Goal: Task Accomplishment & Management: Manage account settings

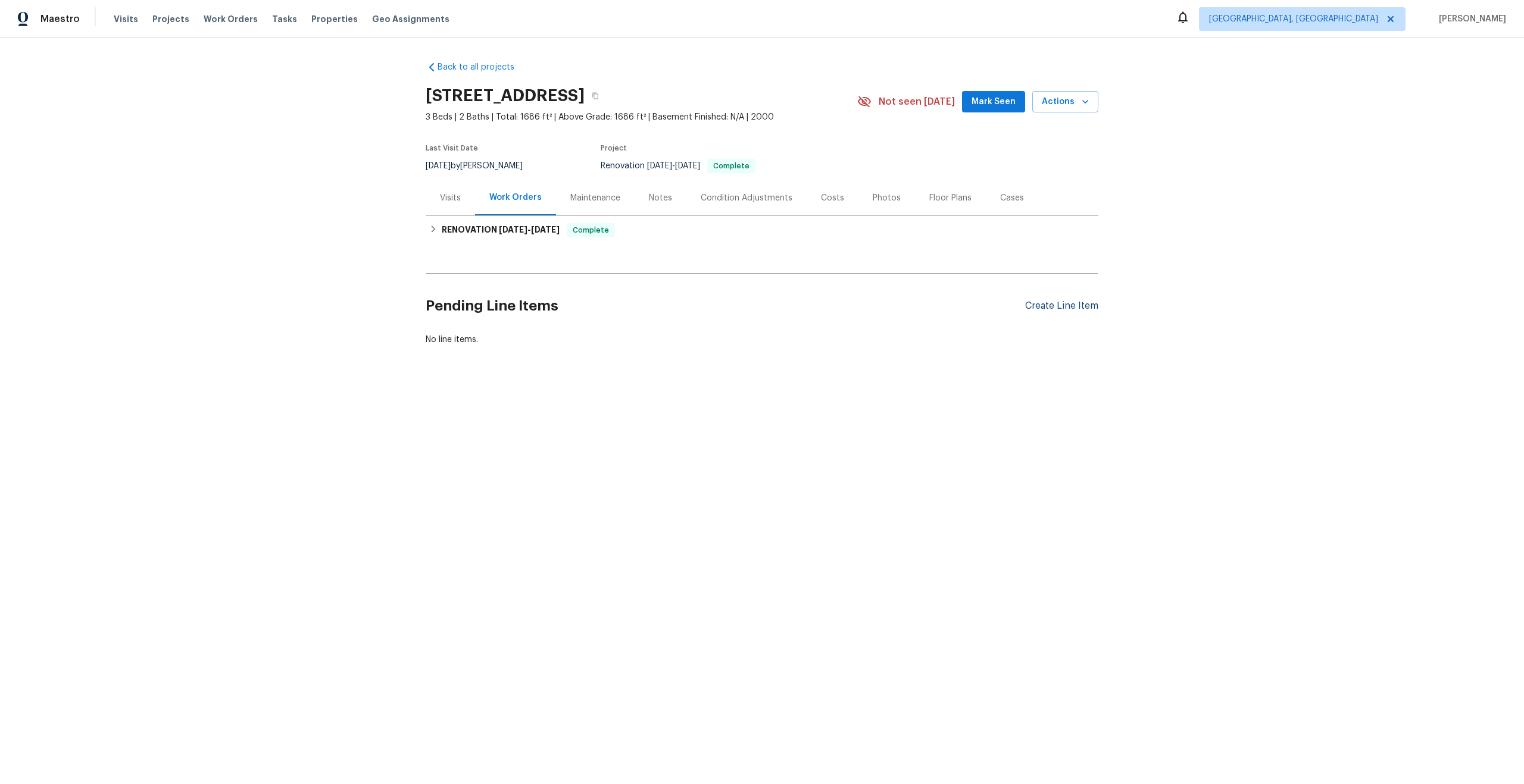
click at [1048, 307] on div "Create Line Item" at bounding box center [1061, 306] width 73 height 11
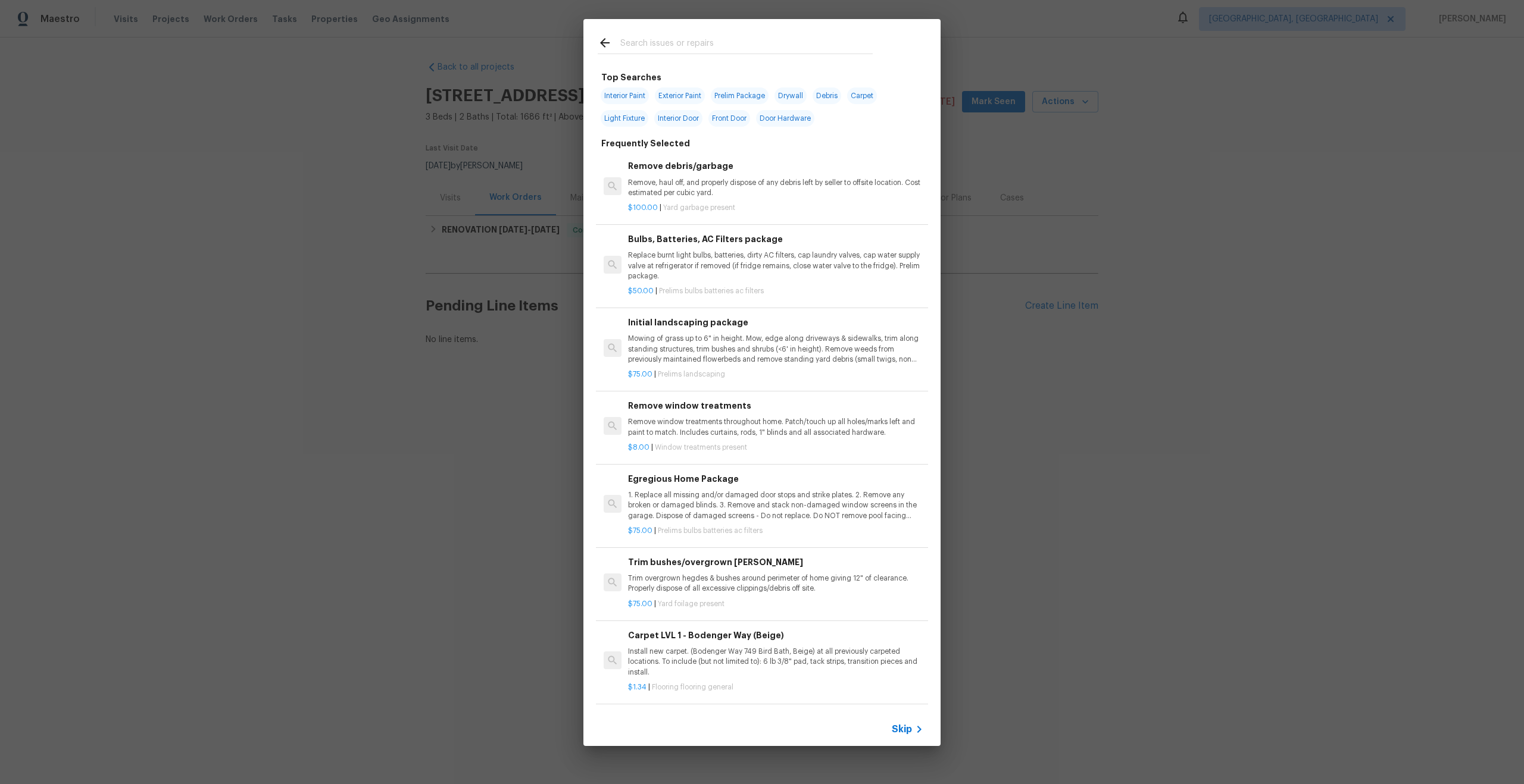
click at [903, 733] on span "Skip" at bounding box center [901, 729] width 20 height 12
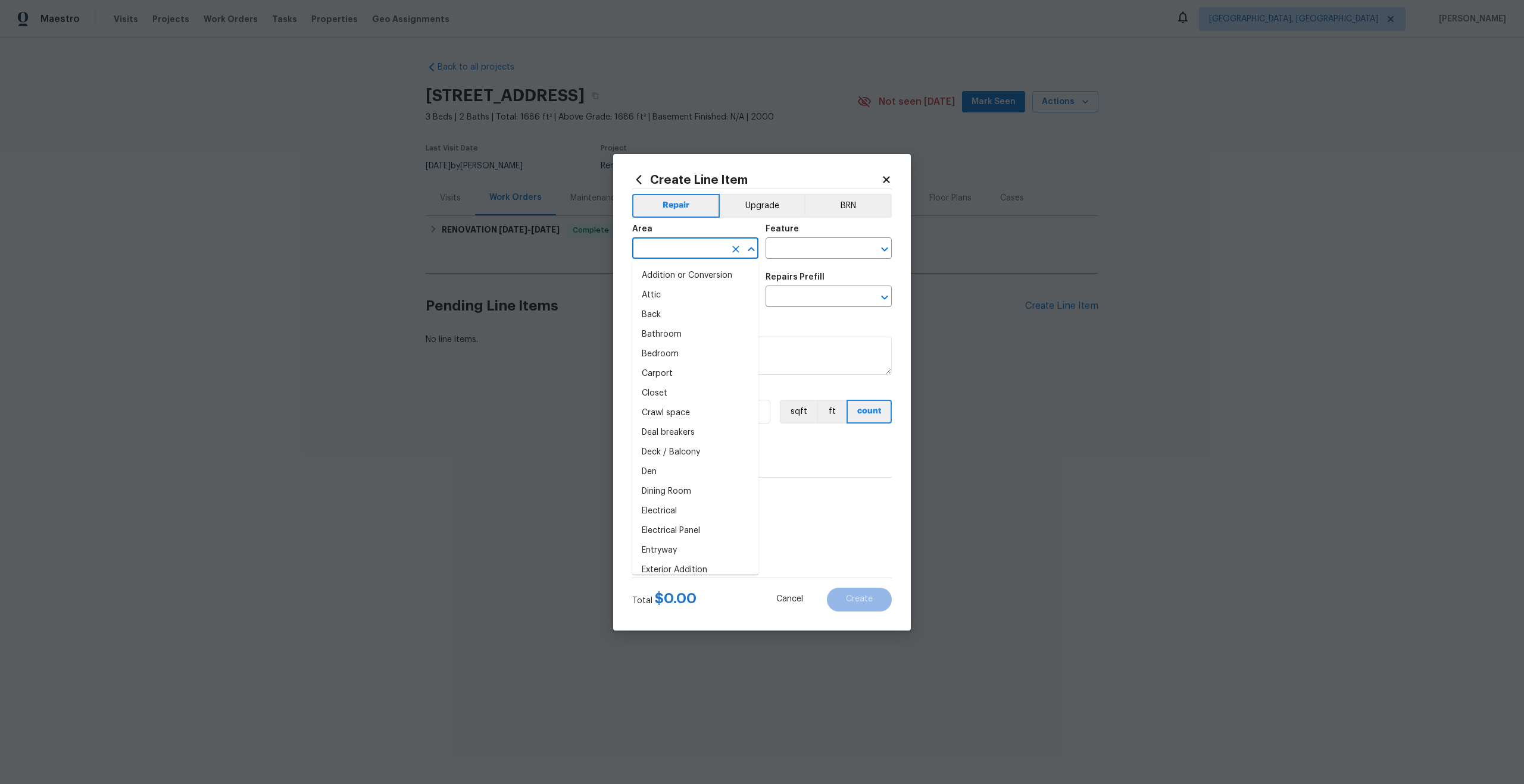
click at [683, 247] on input "text" at bounding box center [678, 249] width 93 height 18
click at [684, 290] on li "Interior Overall" at bounding box center [695, 295] width 126 height 19
type input "Interior Overall"
click at [818, 238] on div "Feature" at bounding box center [828, 232] width 126 height 15
click at [798, 251] on input "text" at bounding box center [812, 249] width 93 height 18
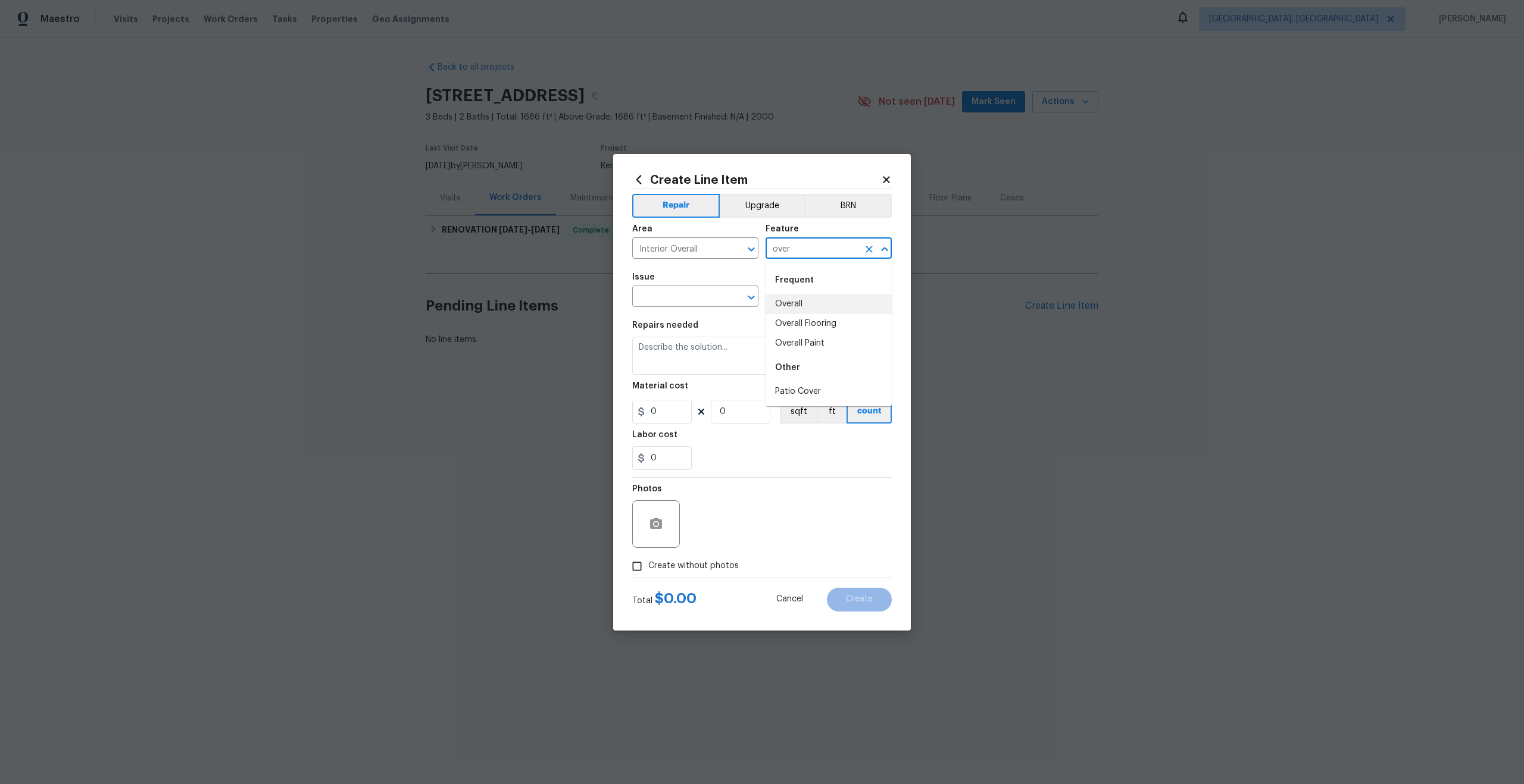
click at [799, 300] on li "Overall" at bounding box center [828, 304] width 126 height 19
type input "Overall"
click at [669, 294] on input "text" at bounding box center [678, 298] width 93 height 18
click at [664, 353] on li "Photos" at bounding box center [695, 352] width 126 height 19
type input "Photos"
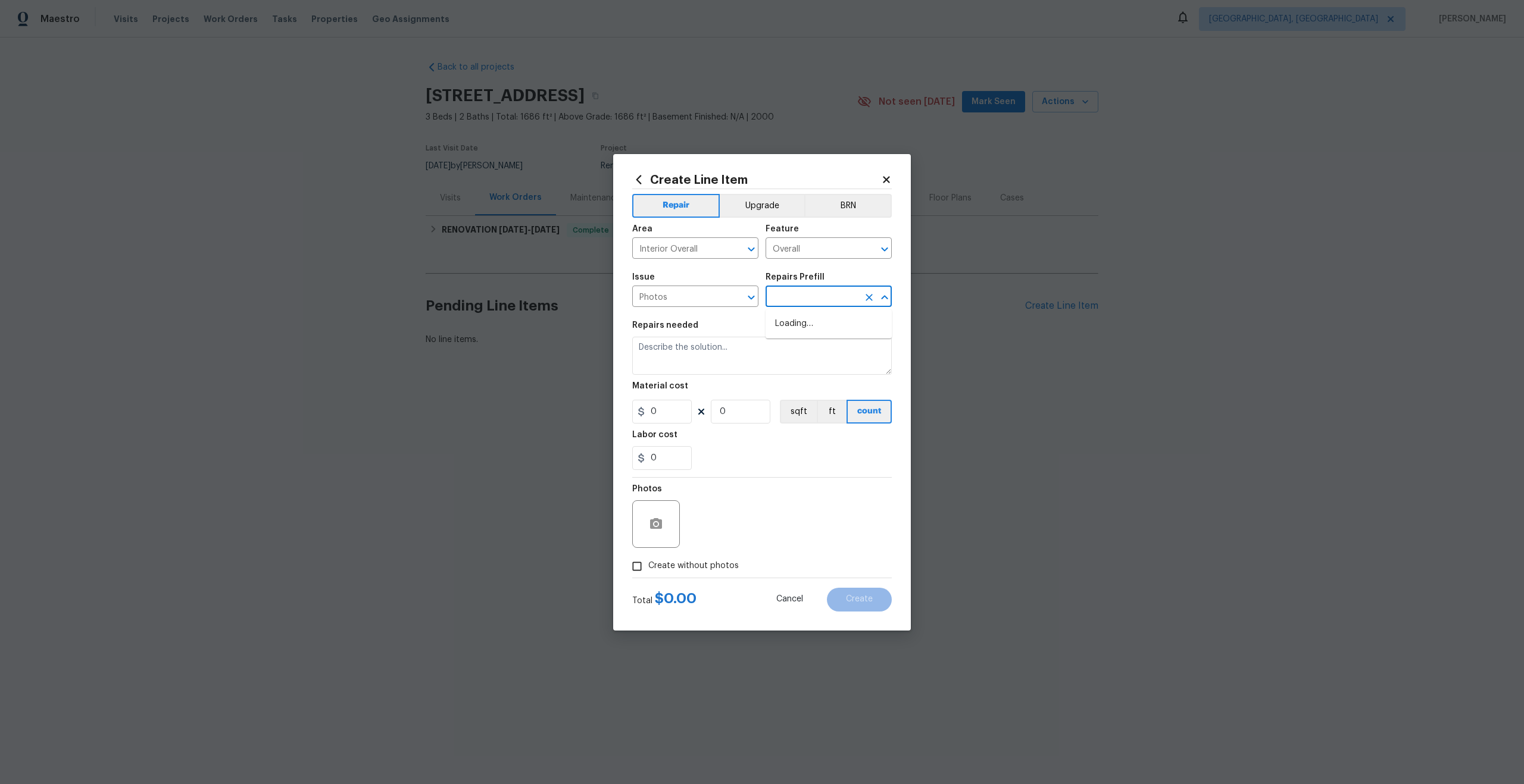
click at [806, 290] on input "text" at bounding box center [812, 298] width 93 height 18
click at [802, 325] on li "3D Tour Capture $120.00" at bounding box center [828, 323] width 126 height 19
type input "3D Tour Capture $120.00"
type textarea "Capture 3D tour of home"
type input "1"
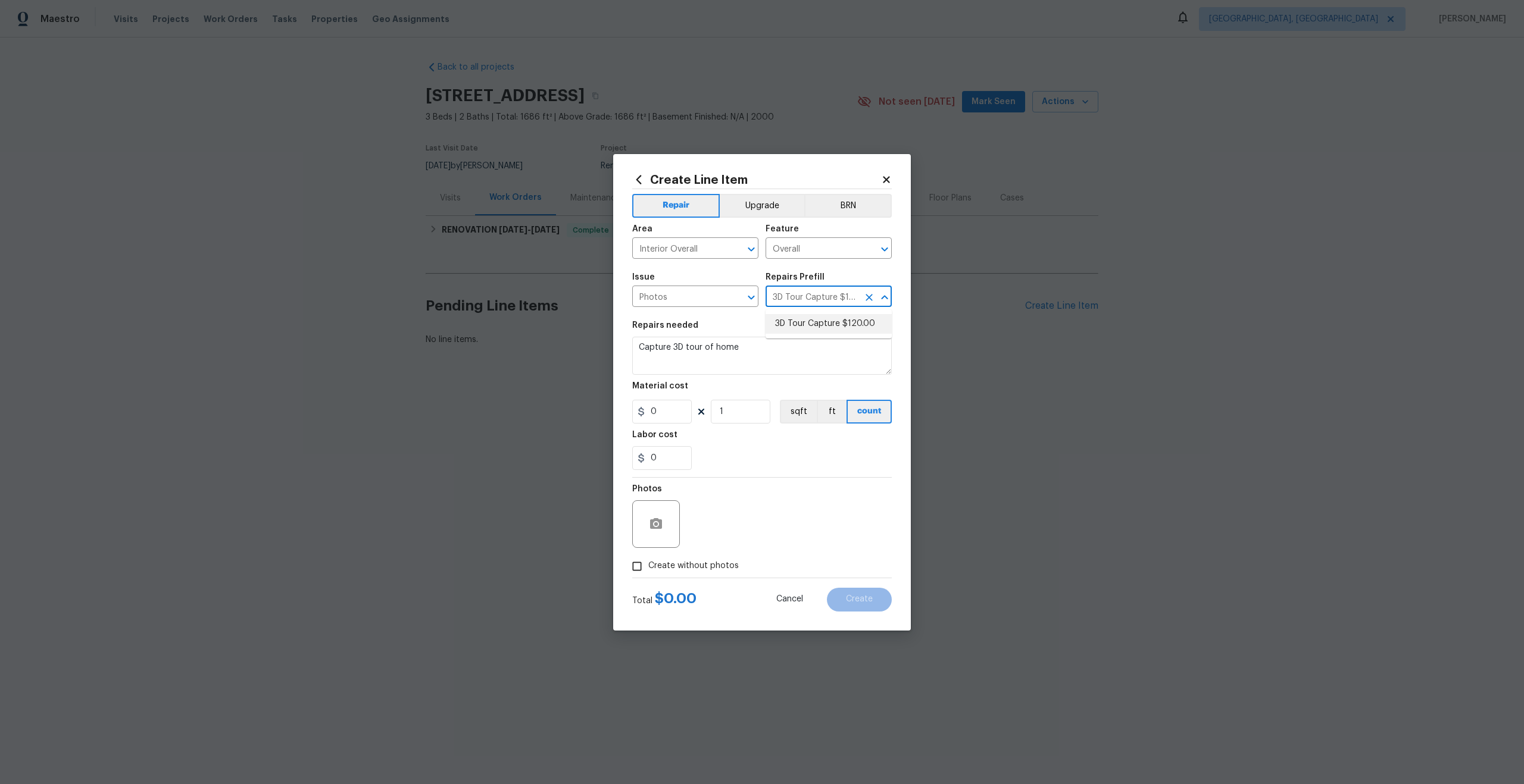
type input "120"
click at [641, 567] on input "Create without photos" at bounding box center [637, 567] width 22 height 22
checkbox input "true"
click at [742, 542] on textarea at bounding box center [790, 523] width 202 height 47
type textarea ","
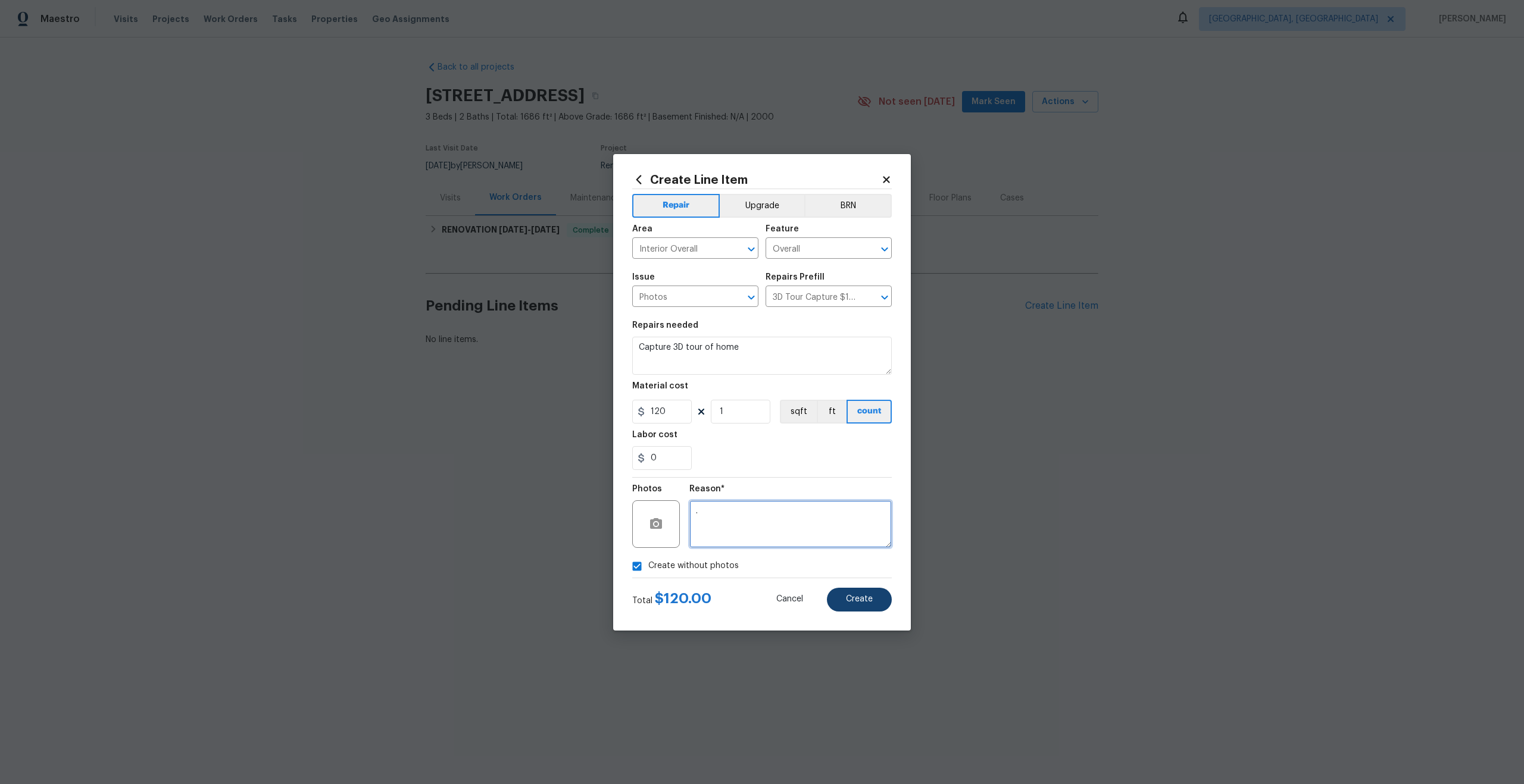
type textarea "."
click at [862, 602] on span "Create" at bounding box center [858, 599] width 26 height 9
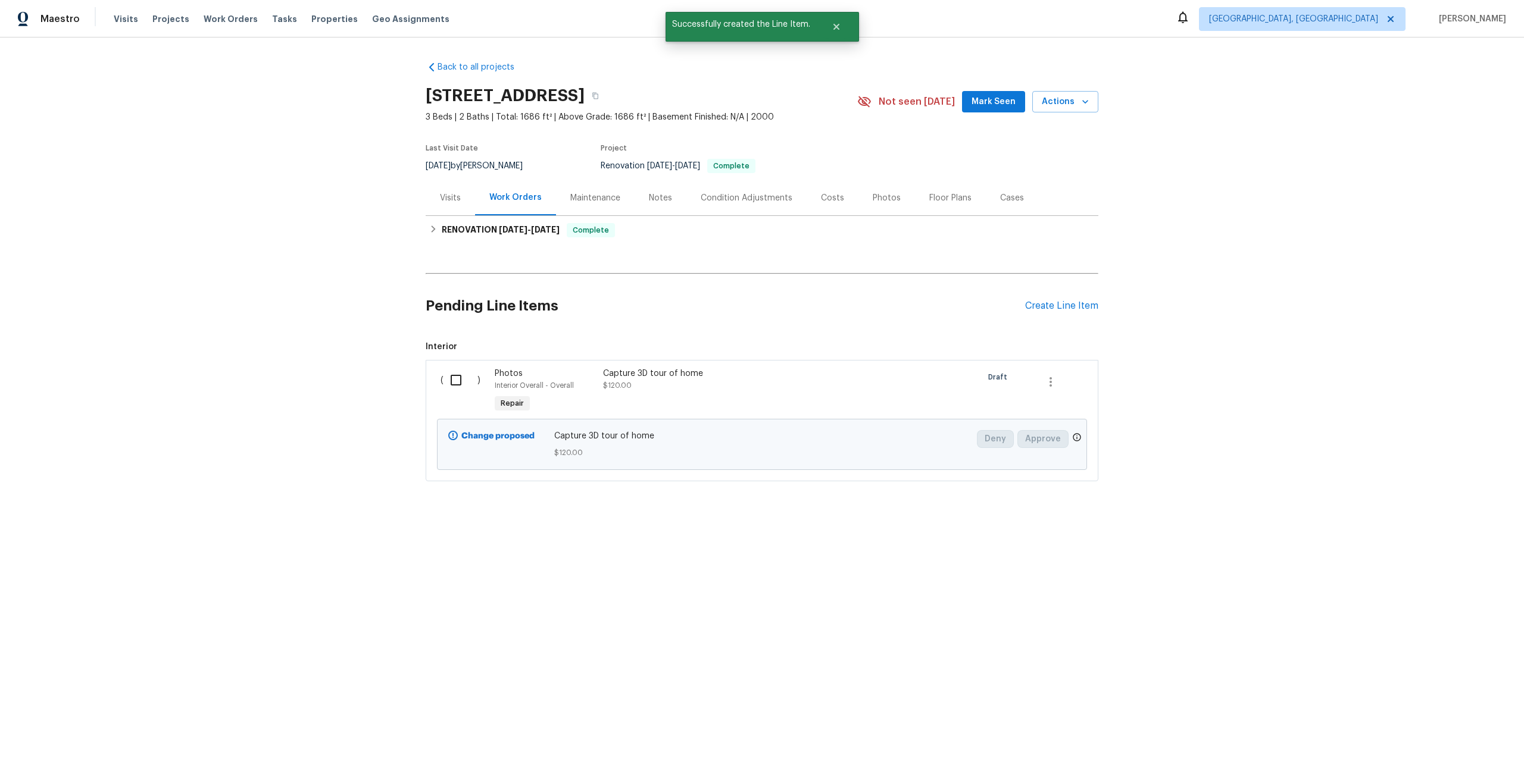
click at [459, 378] on input "checkbox" at bounding box center [460, 380] width 34 height 25
checkbox input "true"
click at [1451, 770] on div "Cancel (1) Item Create Work Order" at bounding box center [762, 754] width 1524 height 61
click at [1447, 758] on span "Create Work Order" at bounding box center [1455, 754] width 79 height 15
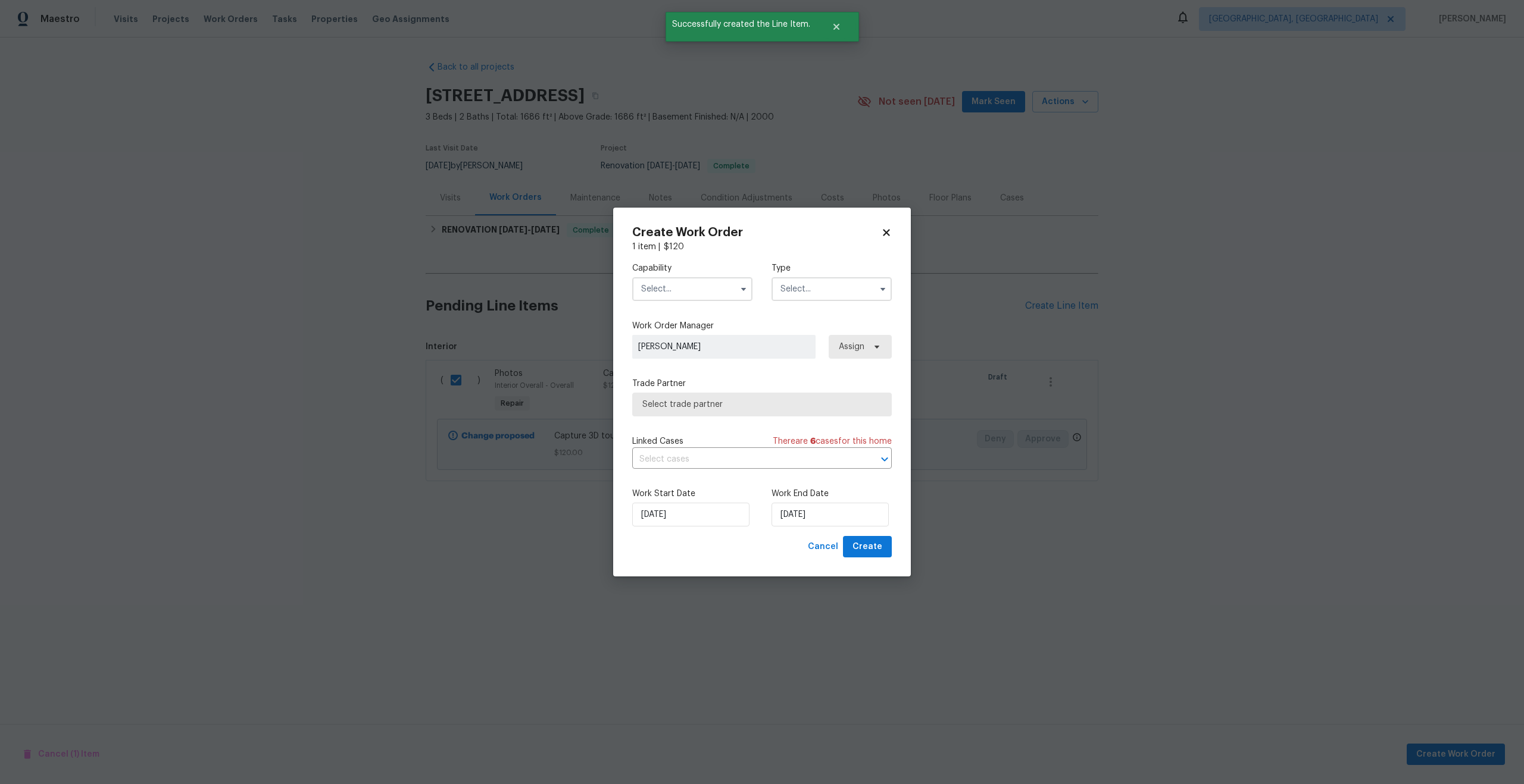
click at [710, 298] on input "text" at bounding box center [692, 289] width 120 height 24
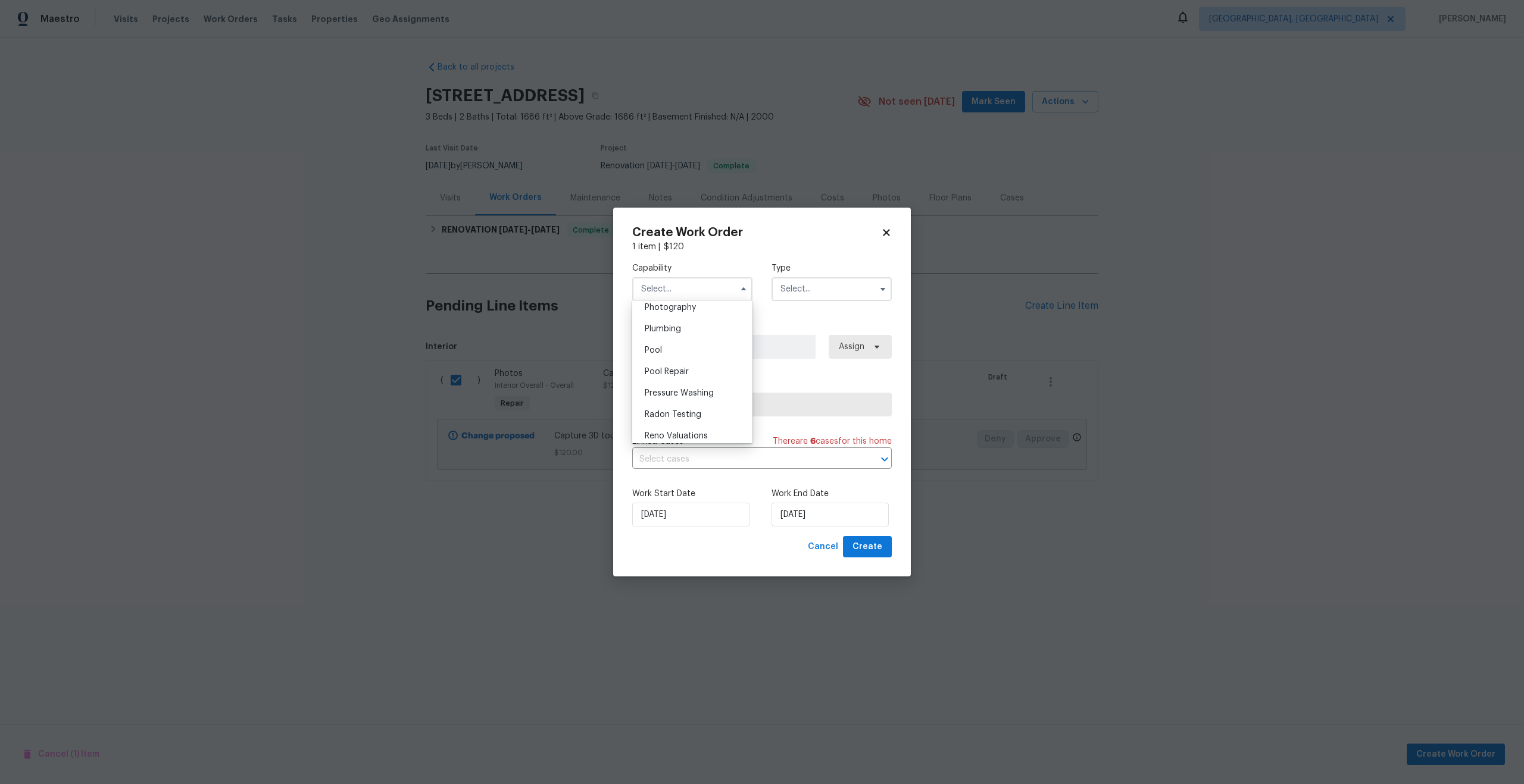
scroll to position [1037, 0]
click at [682, 319] on span "Photography" at bounding box center [670, 319] width 51 height 8
type input "Photography"
click at [808, 289] on input "text" at bounding box center [832, 289] width 120 height 24
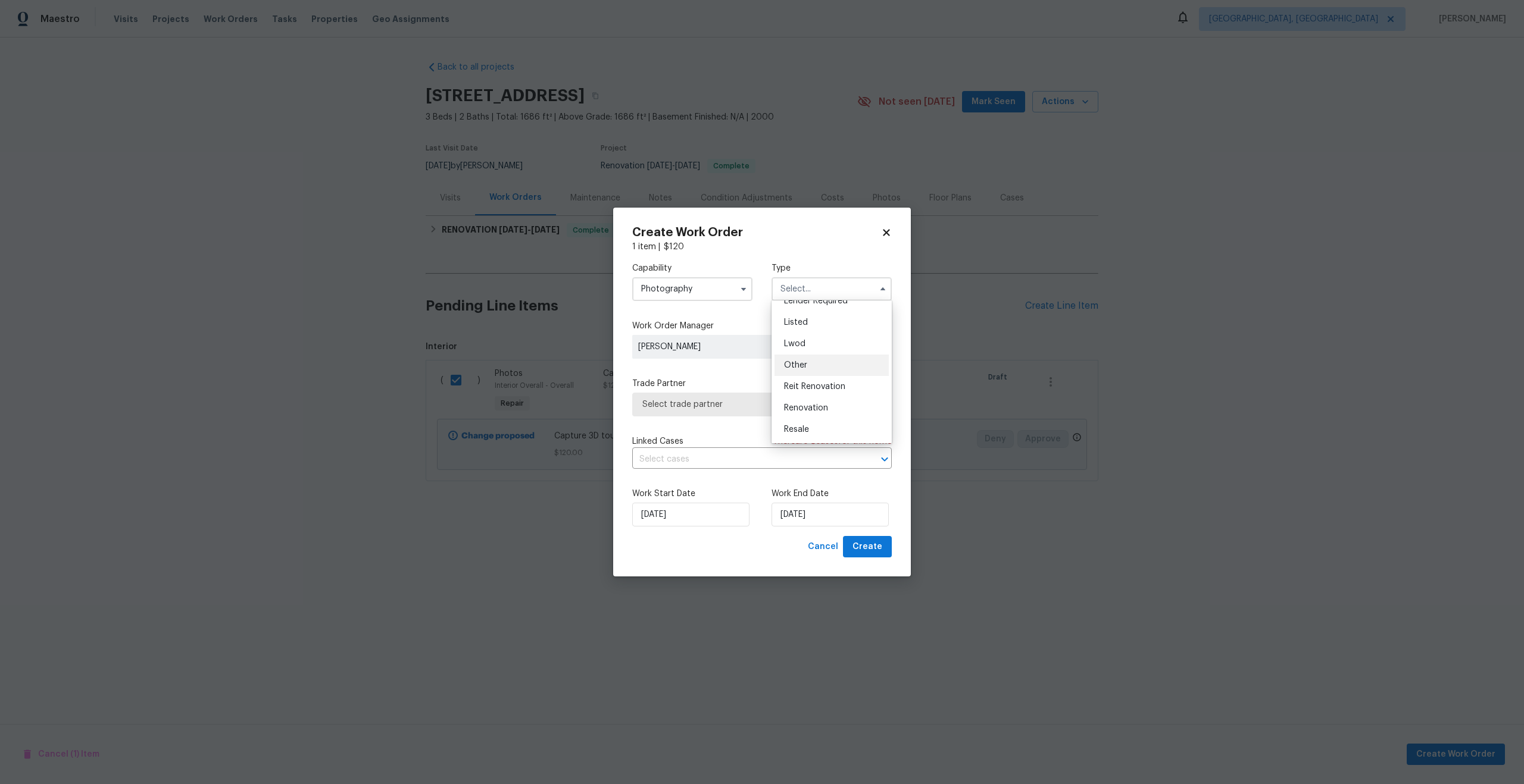
click at [803, 365] on span "Other" at bounding box center [795, 365] width 23 height 8
type input "Other"
click at [712, 412] on span "Select trade partner" at bounding box center [761, 404] width 259 height 24
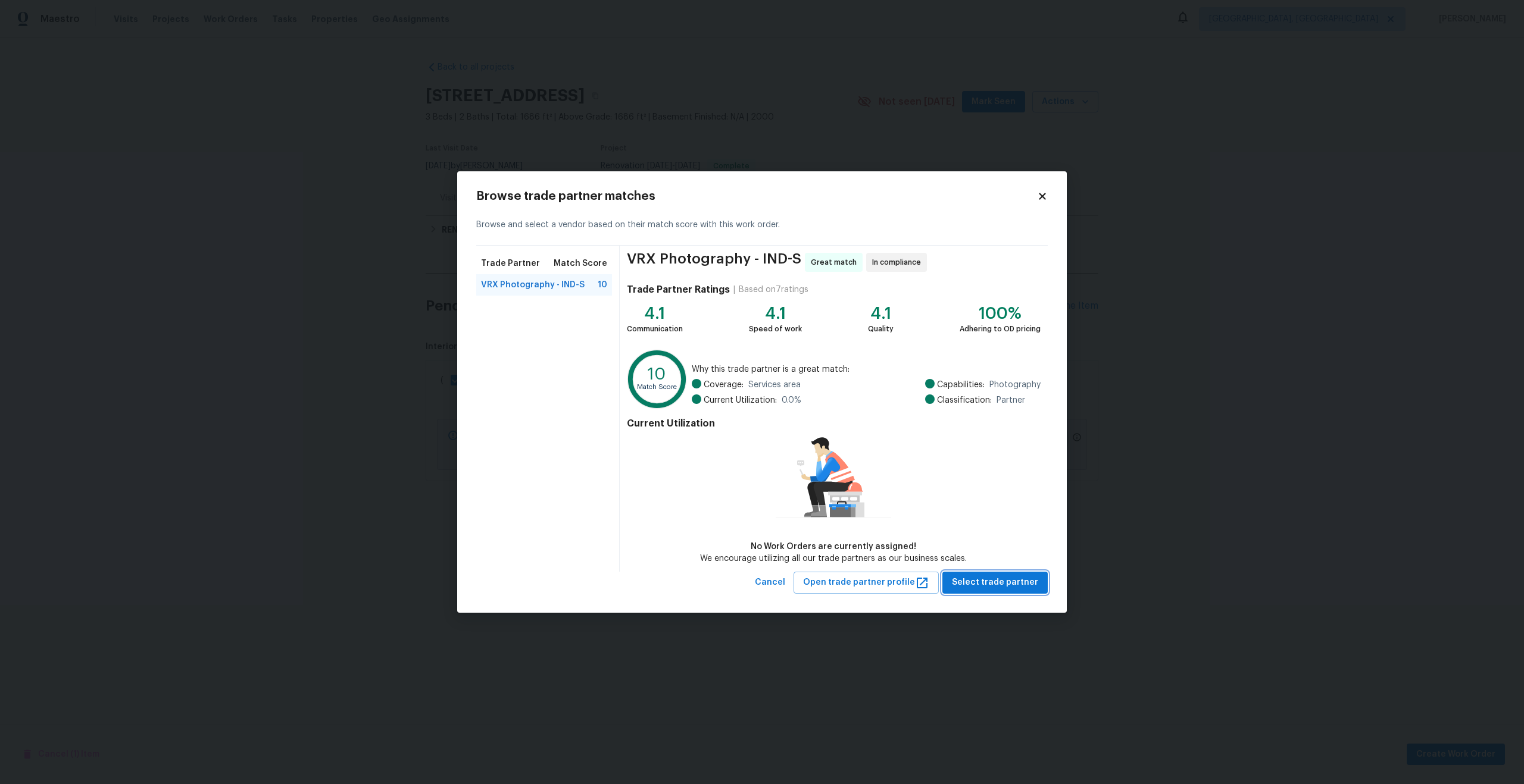
click at [964, 587] on span "Select trade partner" at bounding box center [994, 583] width 86 height 15
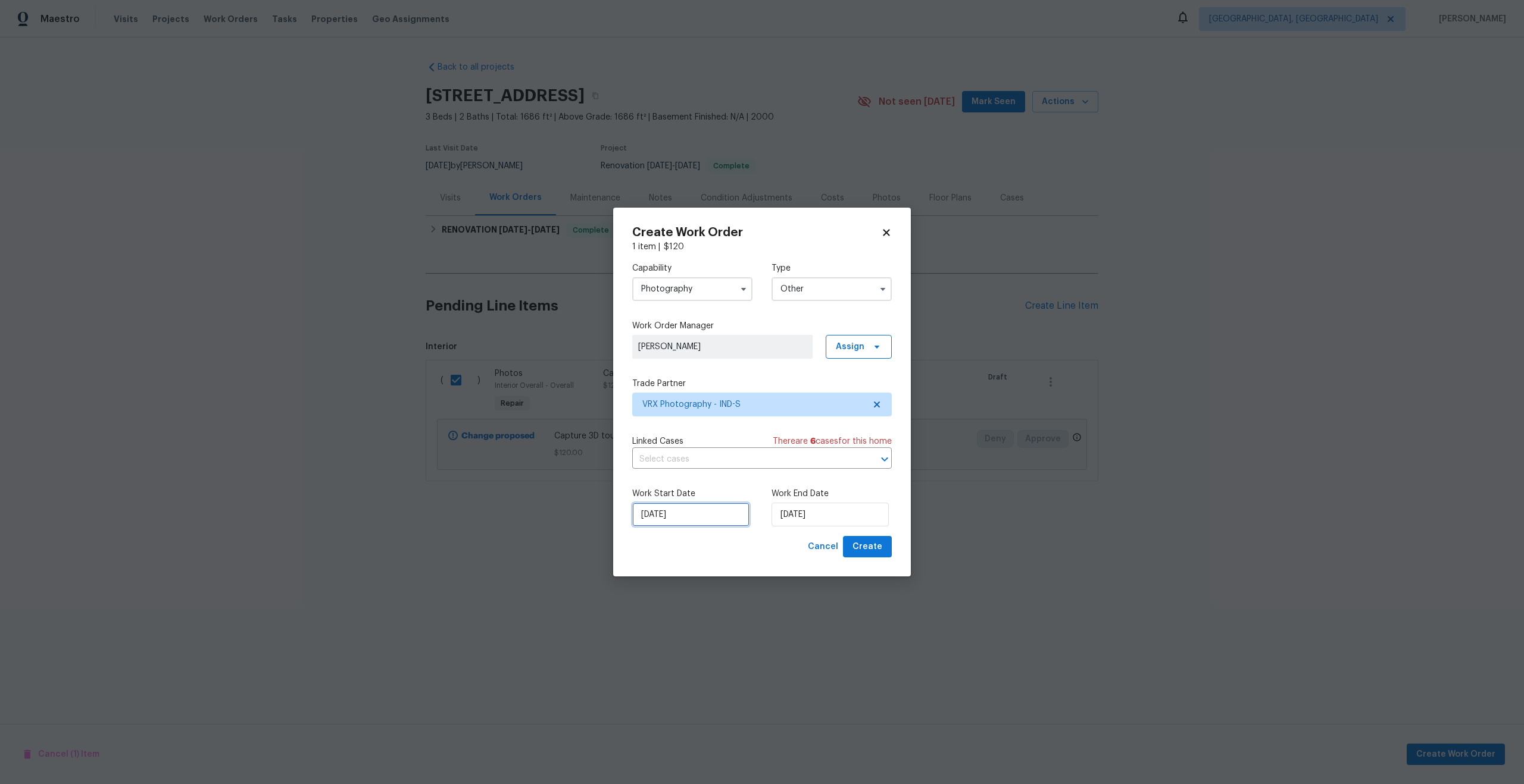
click at [731, 517] on input "17/09/2025" at bounding box center [691, 514] width 117 height 24
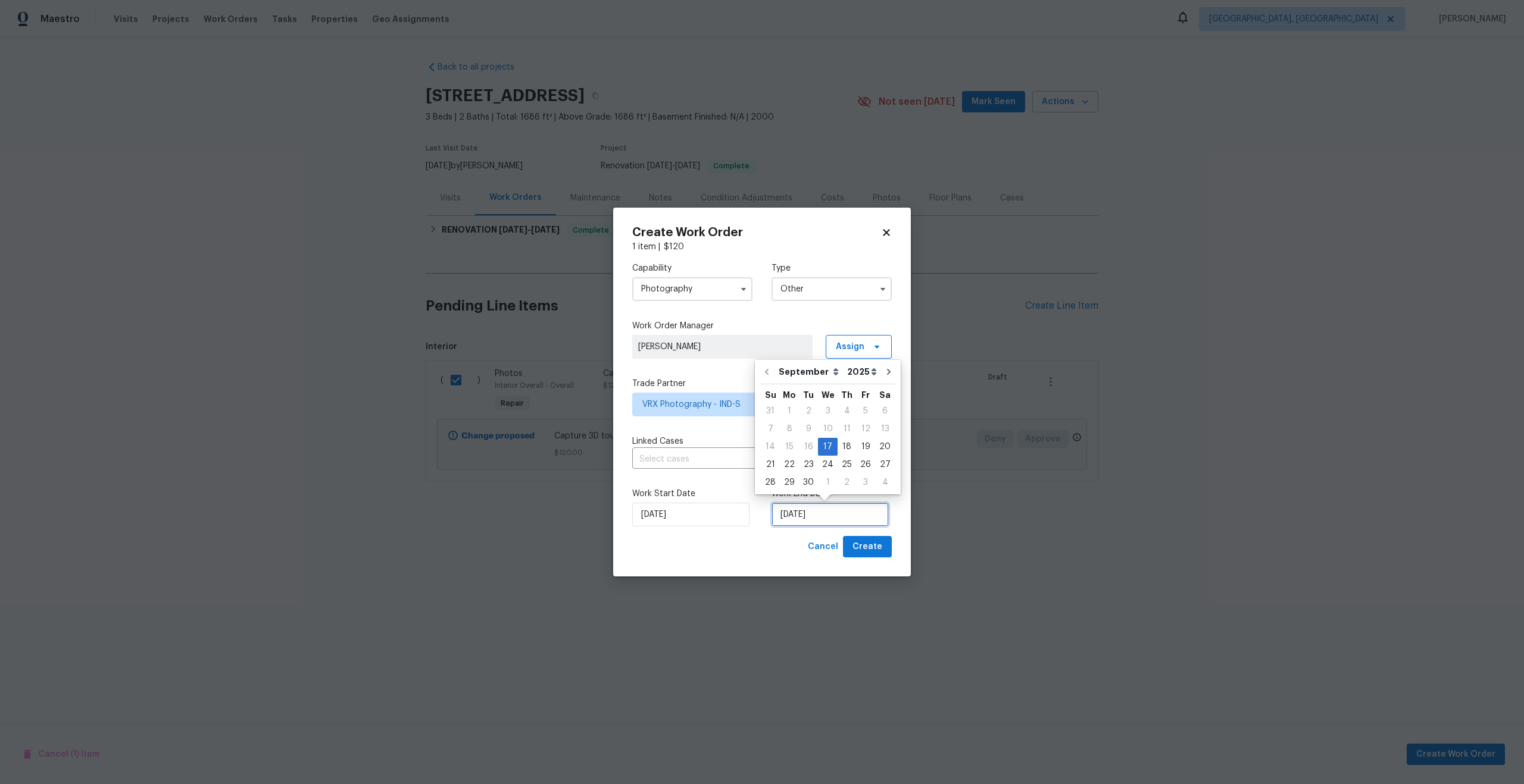
click at [824, 518] on input "17/09/2025" at bounding box center [830, 514] width 117 height 24
click at [846, 449] on div "18" at bounding box center [846, 446] width 18 height 17
type input "18/09/2025"
click at [873, 544] on span "Create" at bounding box center [867, 546] width 30 height 15
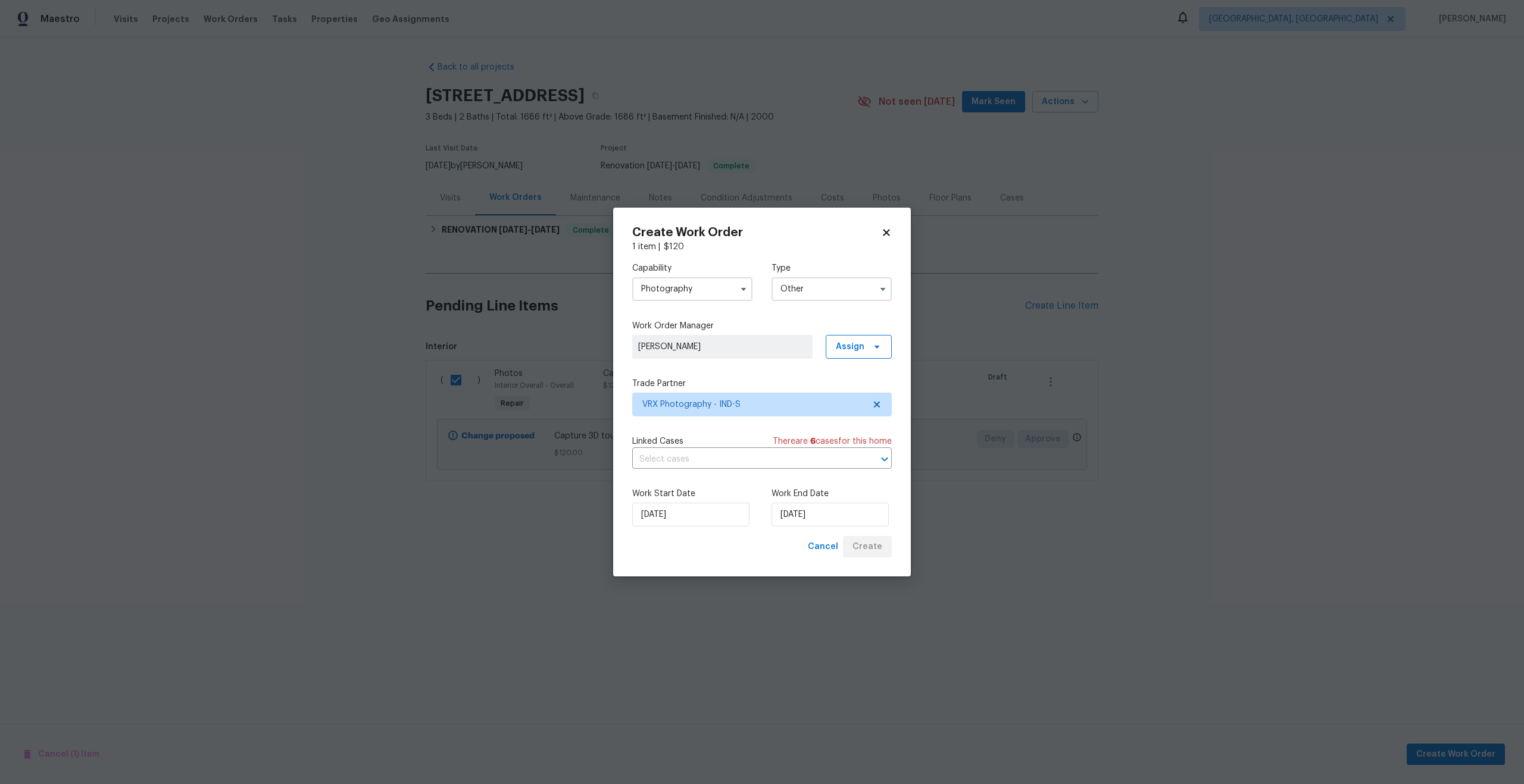
checkbox input "false"
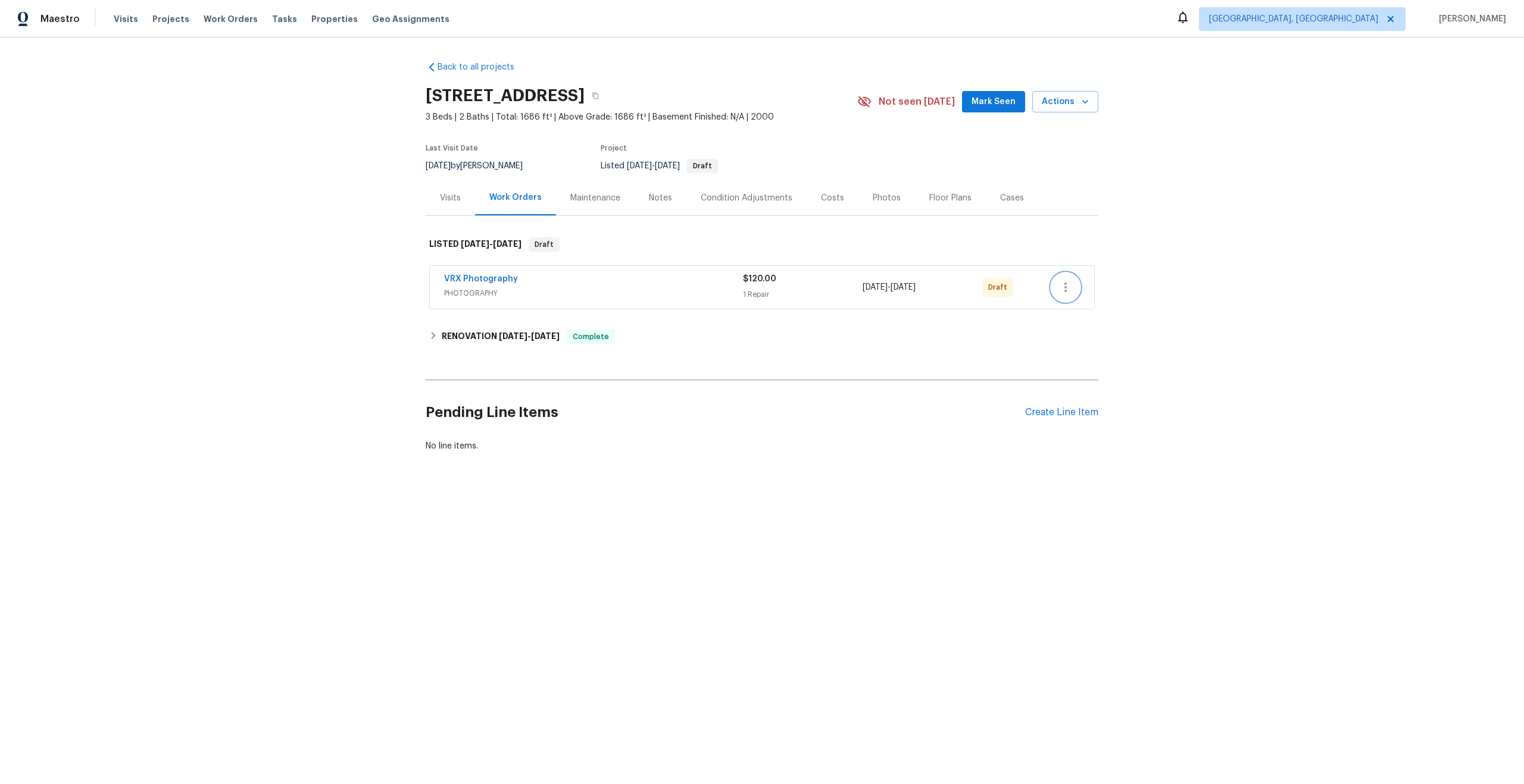
click at [1064, 287] on icon "button" at bounding box center [1066, 287] width 14 height 14
click at [1073, 287] on li "Send to Vendor" at bounding box center [1117, 287] width 132 height 19
click at [1226, 207] on div at bounding box center [762, 392] width 1524 height 784
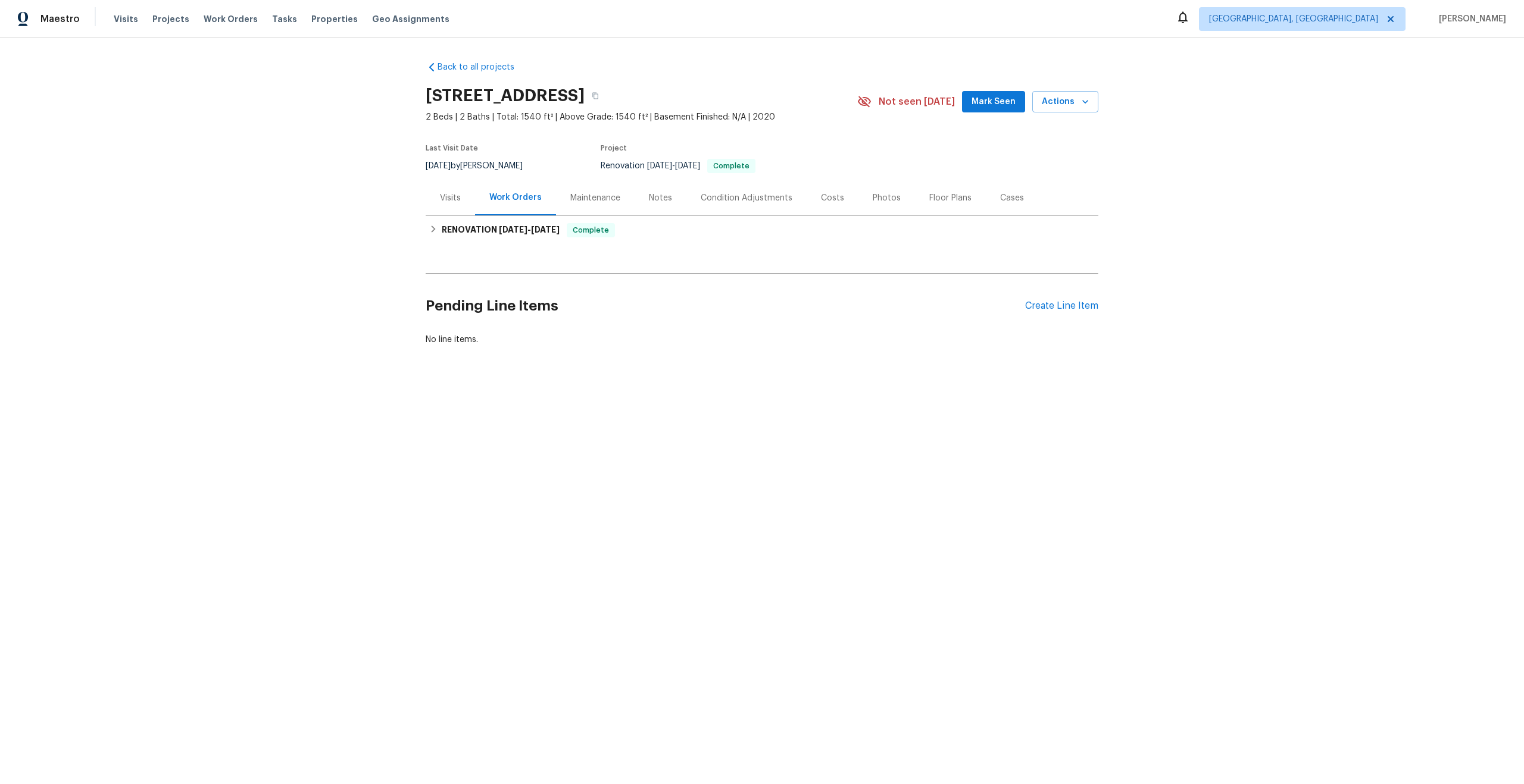
click at [588, 201] on div "Maintenance" at bounding box center [595, 197] width 50 height 12
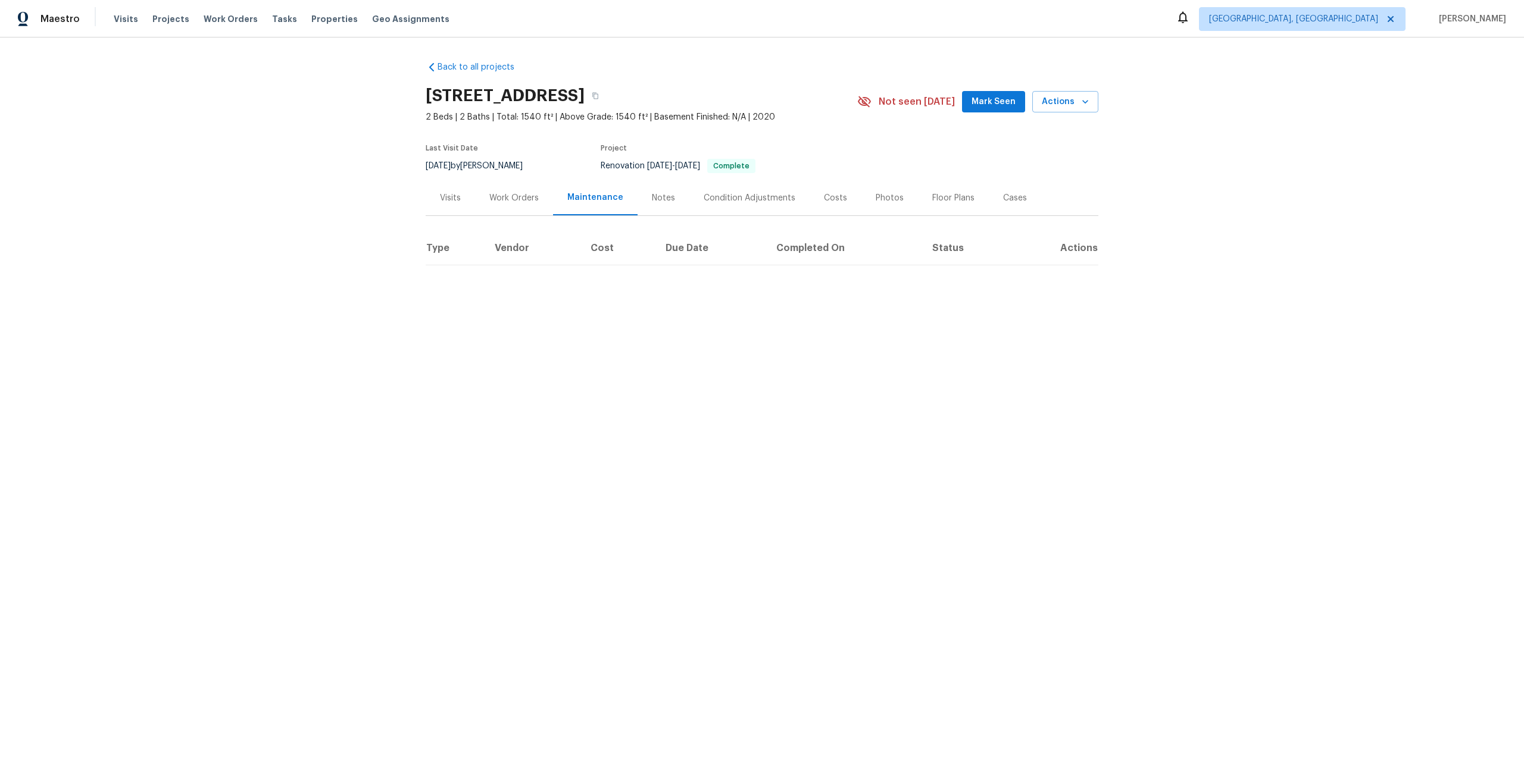
click at [503, 202] on div "Work Orders" at bounding box center [514, 197] width 50 height 12
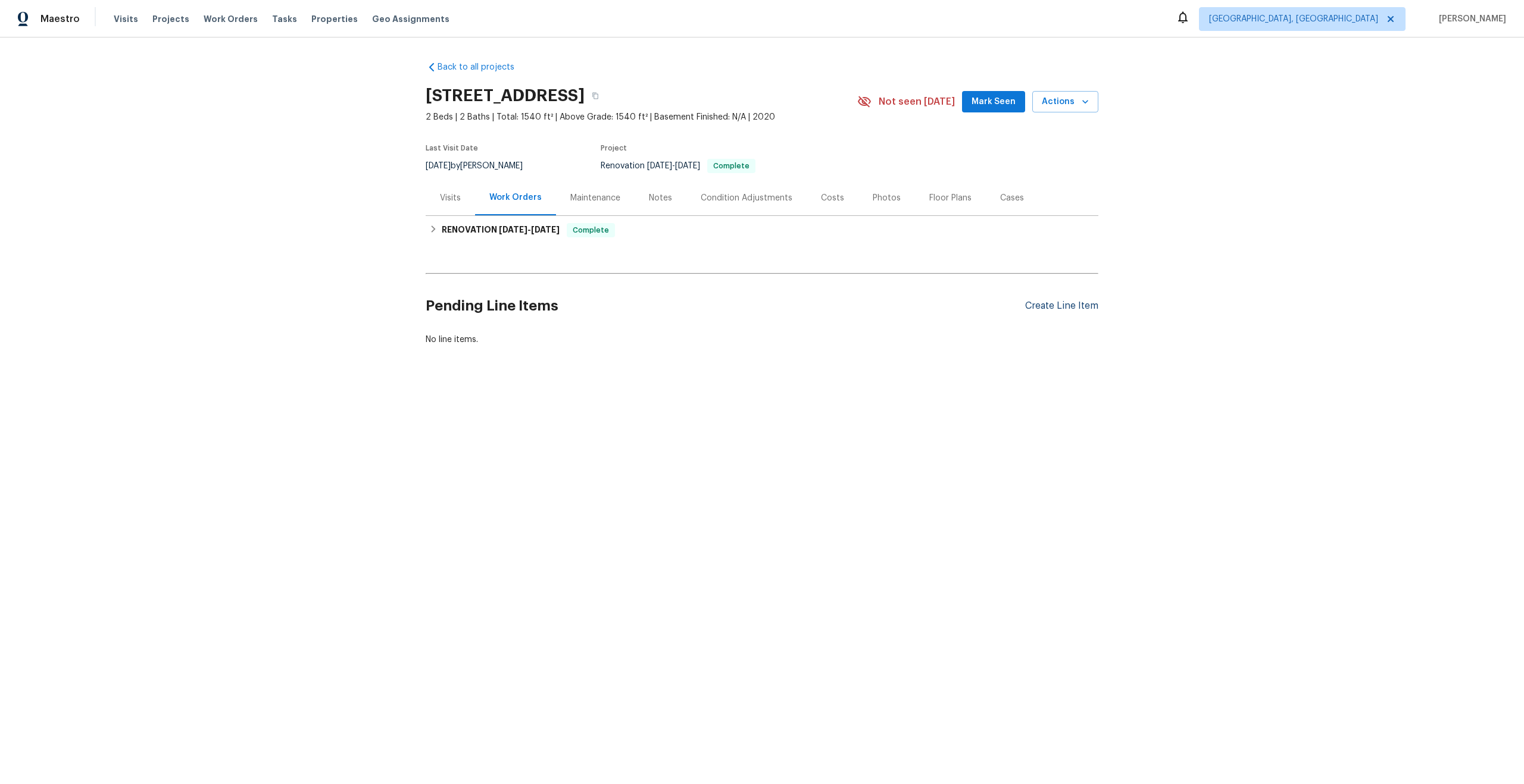
click at [1062, 308] on div "Create Line Item" at bounding box center [1061, 306] width 73 height 11
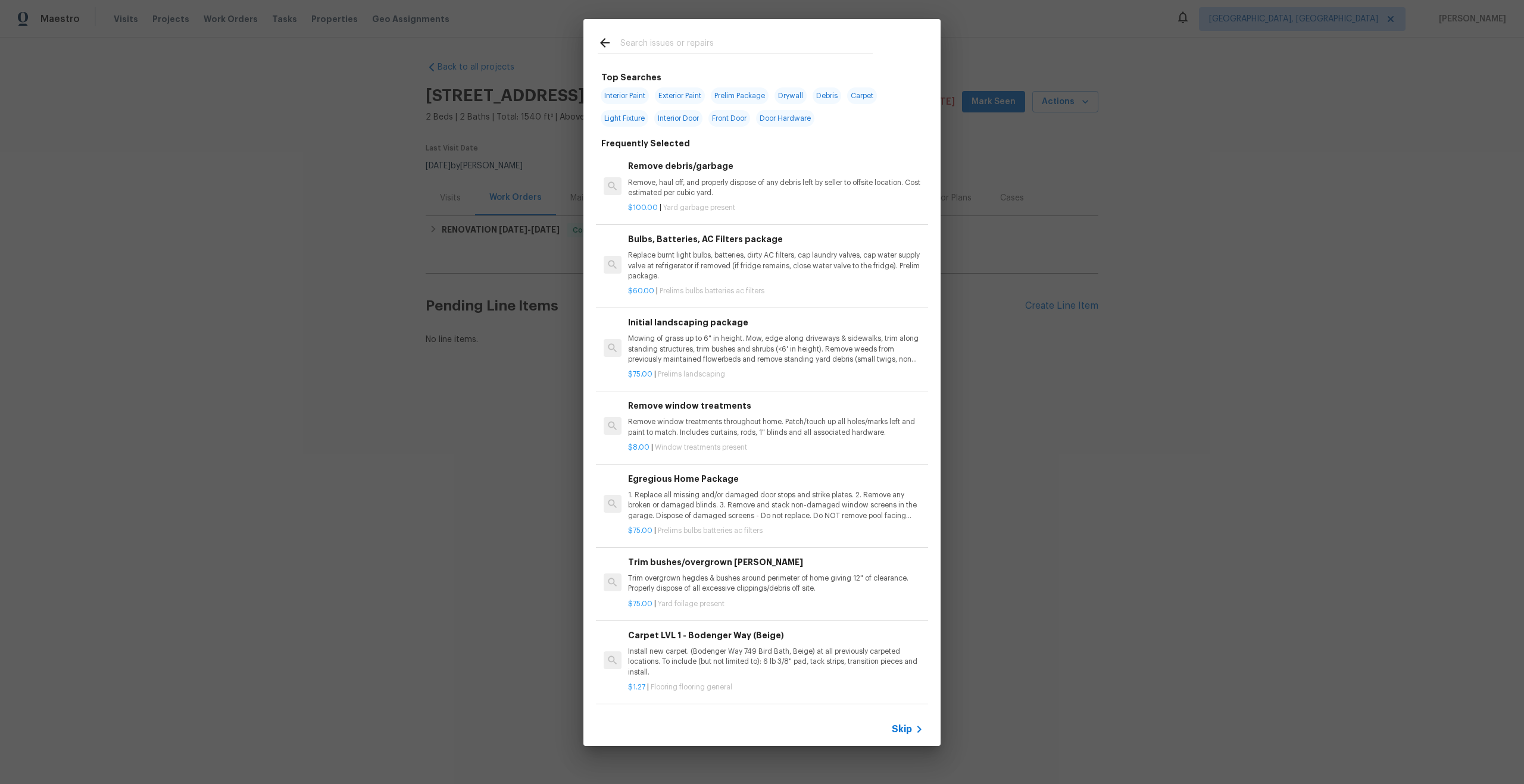
click at [902, 731] on span "Skip" at bounding box center [901, 729] width 20 height 12
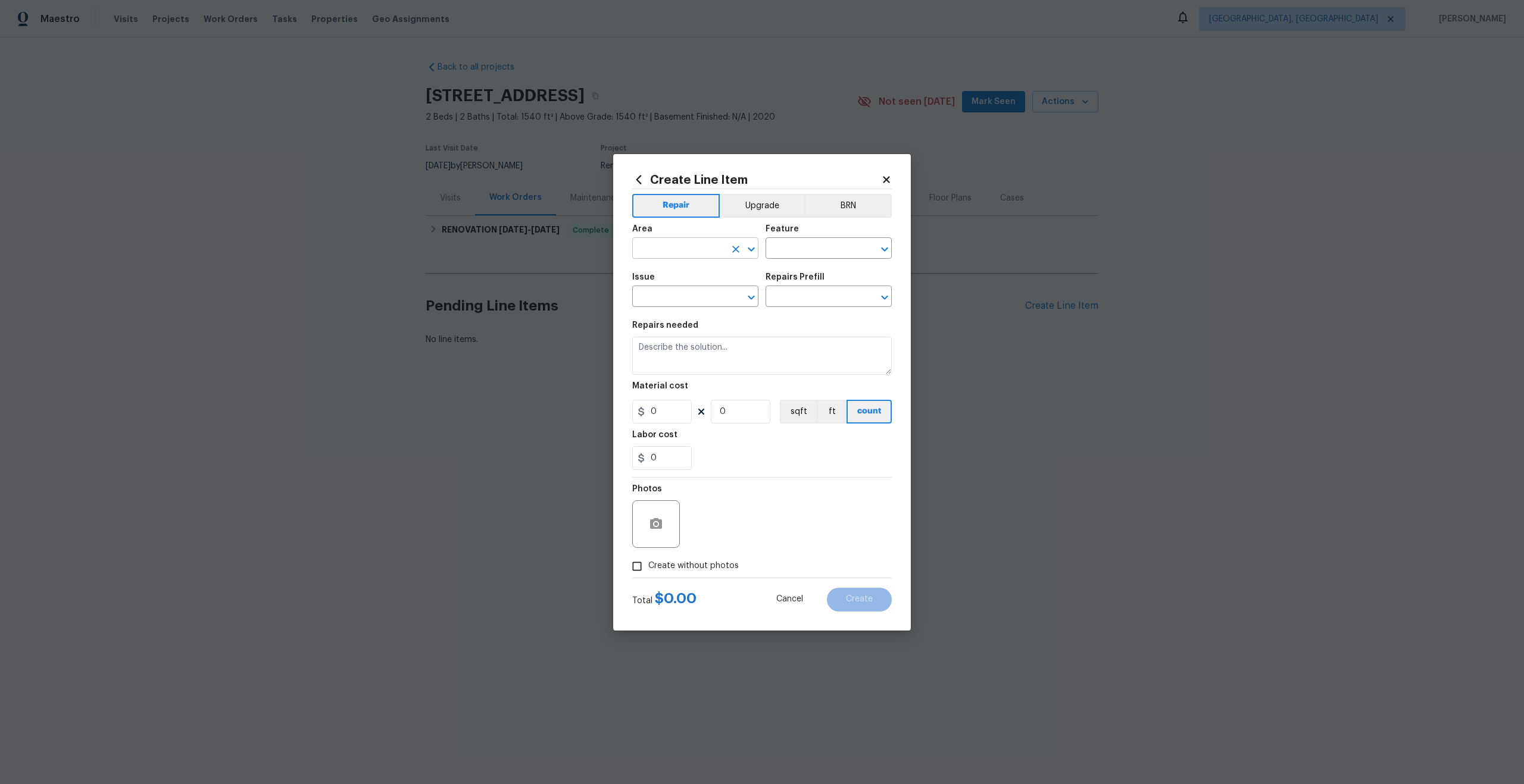
click at [702, 242] on input "text" at bounding box center [678, 249] width 93 height 18
click at [698, 295] on li "Interior Overall" at bounding box center [695, 295] width 126 height 19
type input "Interior Overall"
click at [794, 242] on input "text" at bounding box center [812, 249] width 93 height 18
click at [798, 305] on li "Overall" at bounding box center [828, 304] width 126 height 19
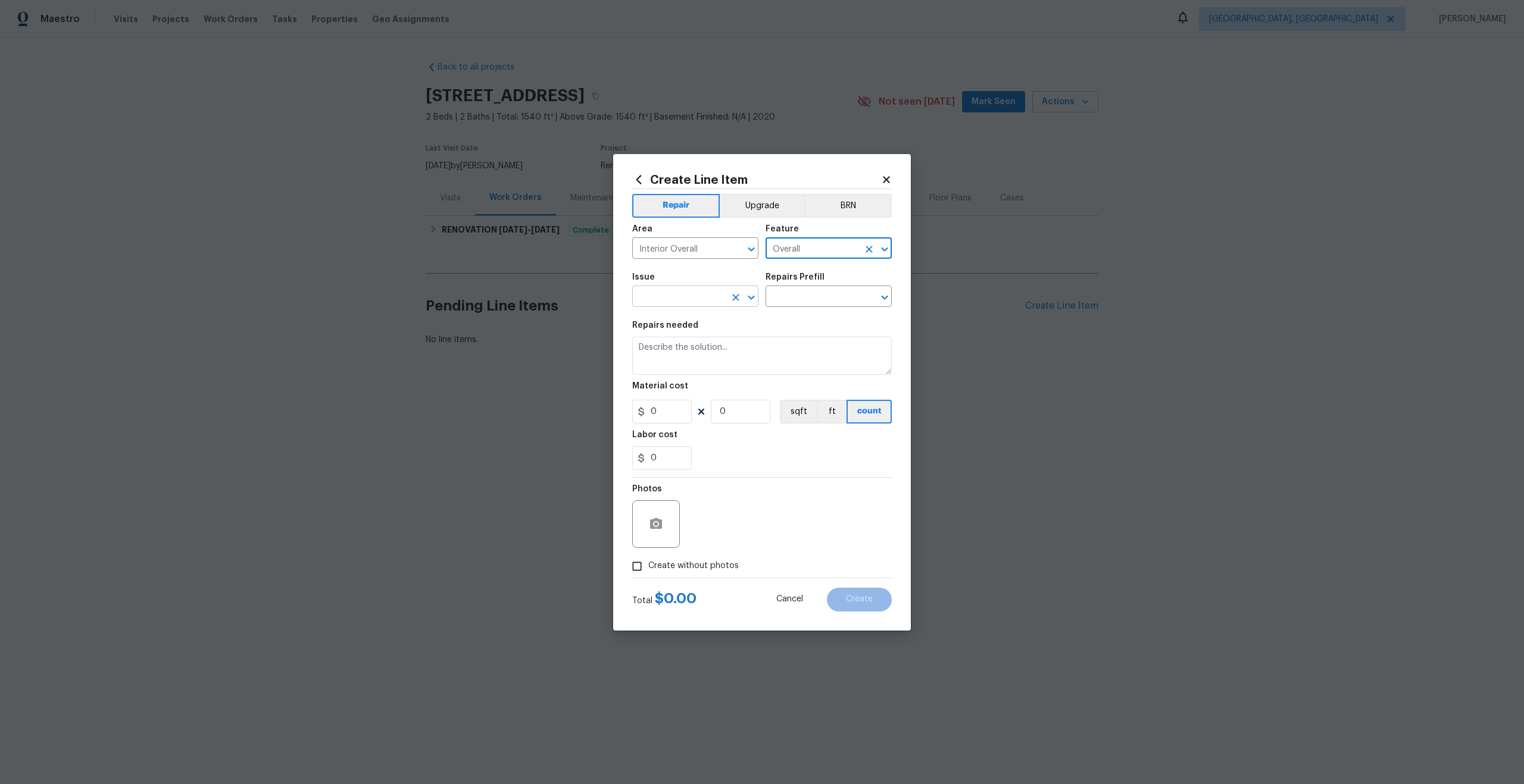
type input "Overall"
click at [673, 298] on input "text" at bounding box center [678, 298] width 93 height 18
click at [662, 357] on li "Photos" at bounding box center [695, 352] width 126 height 19
type input "Photos"
click at [797, 302] on input "text" at bounding box center [812, 298] width 93 height 18
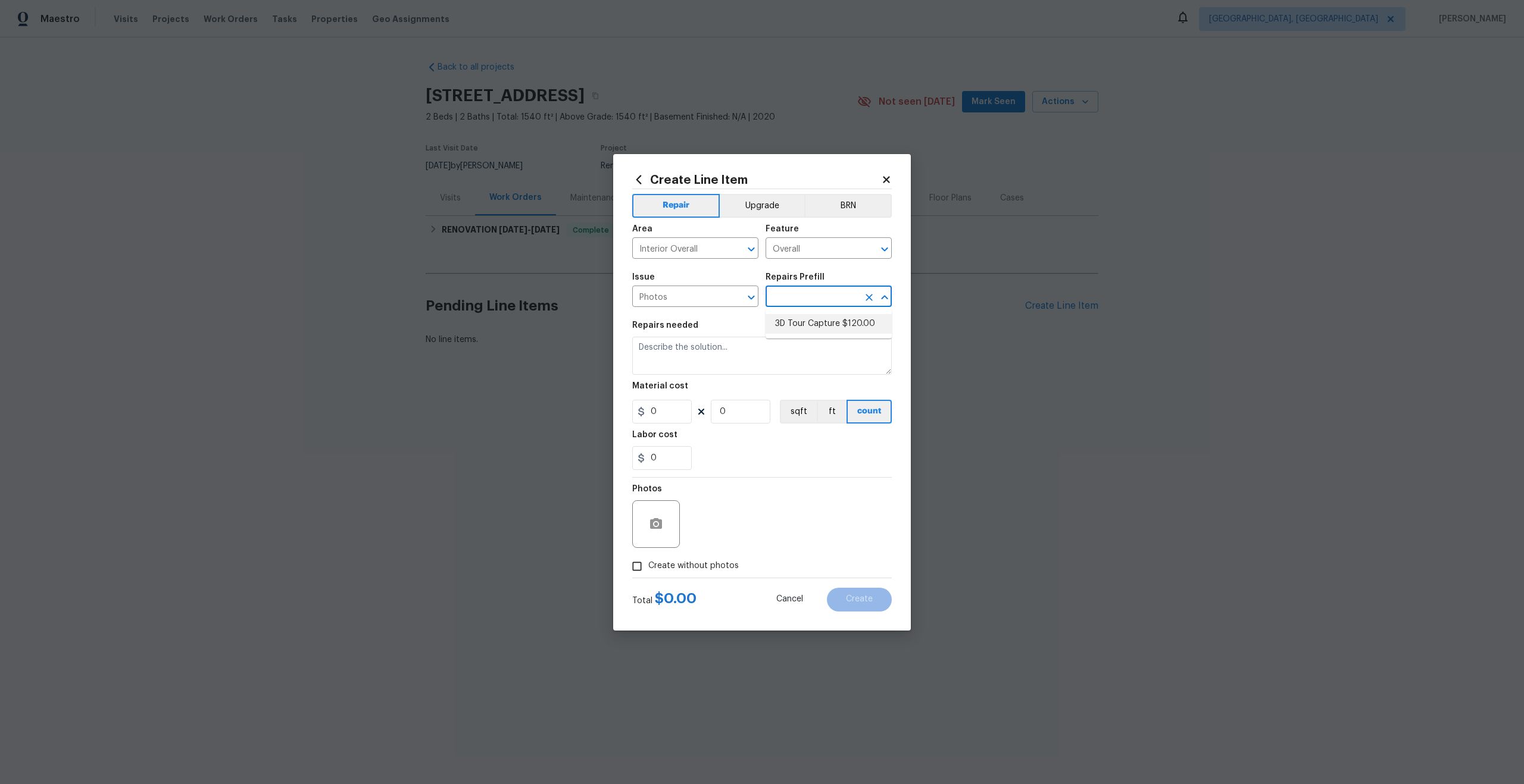
click at [796, 320] on li "3D Tour Capture $120.00" at bounding box center [828, 323] width 126 height 19
type input "3D Tour Capture $120.00"
type textarea "Capture 3D tour of home"
type input "1"
type input "120"
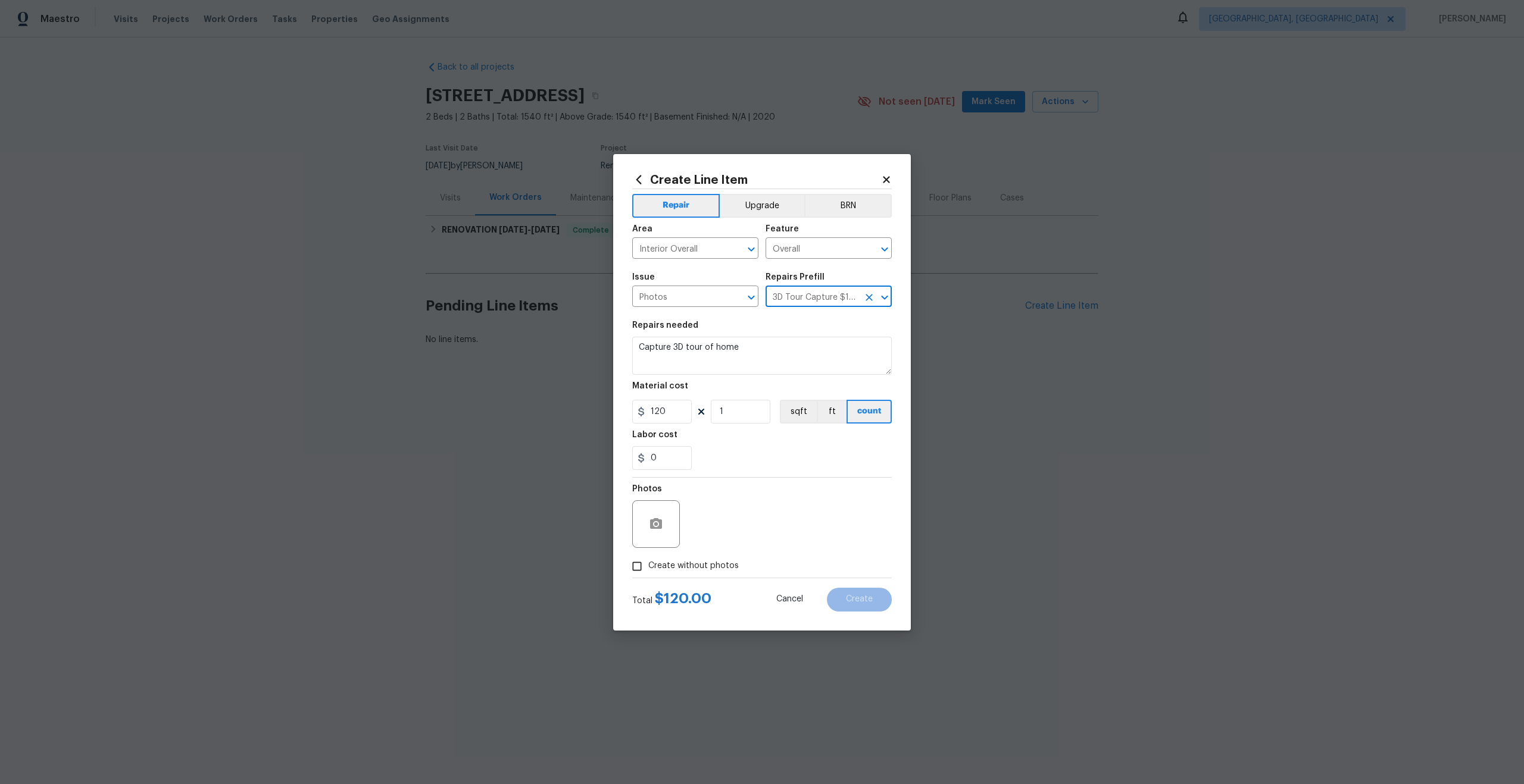
click at [637, 567] on input "Create without photos" at bounding box center [637, 567] width 22 height 22
checkbox input "true"
click at [715, 519] on textarea at bounding box center [790, 523] width 202 height 47
type textarea "."
click at [862, 603] on button "Create" at bounding box center [859, 599] width 65 height 24
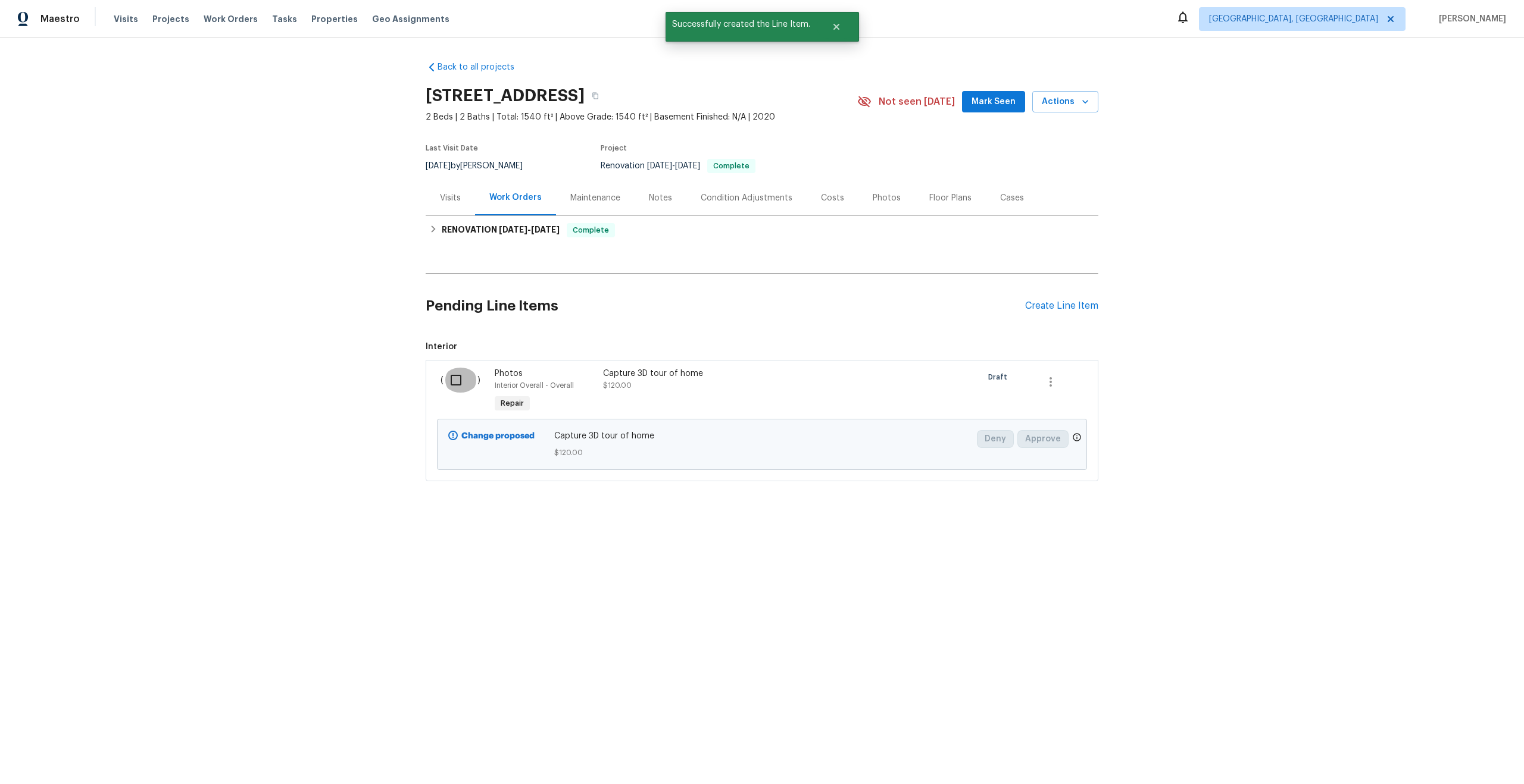
click at [462, 387] on input "checkbox" at bounding box center [460, 380] width 34 height 25
checkbox input "true"
click at [1439, 761] on span "Create Work Order" at bounding box center [1455, 754] width 79 height 15
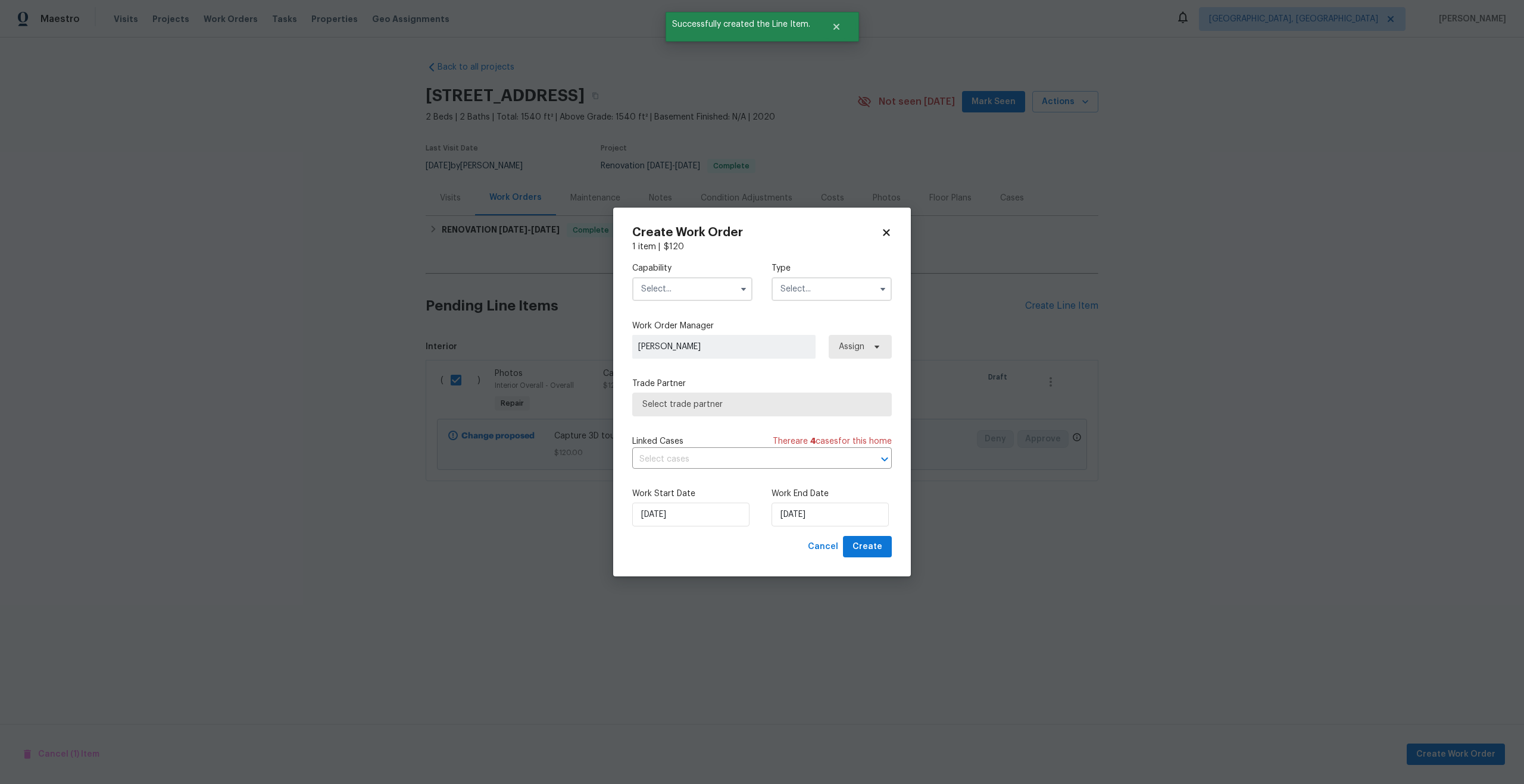
click at [700, 289] on input "text" at bounding box center [692, 289] width 120 height 24
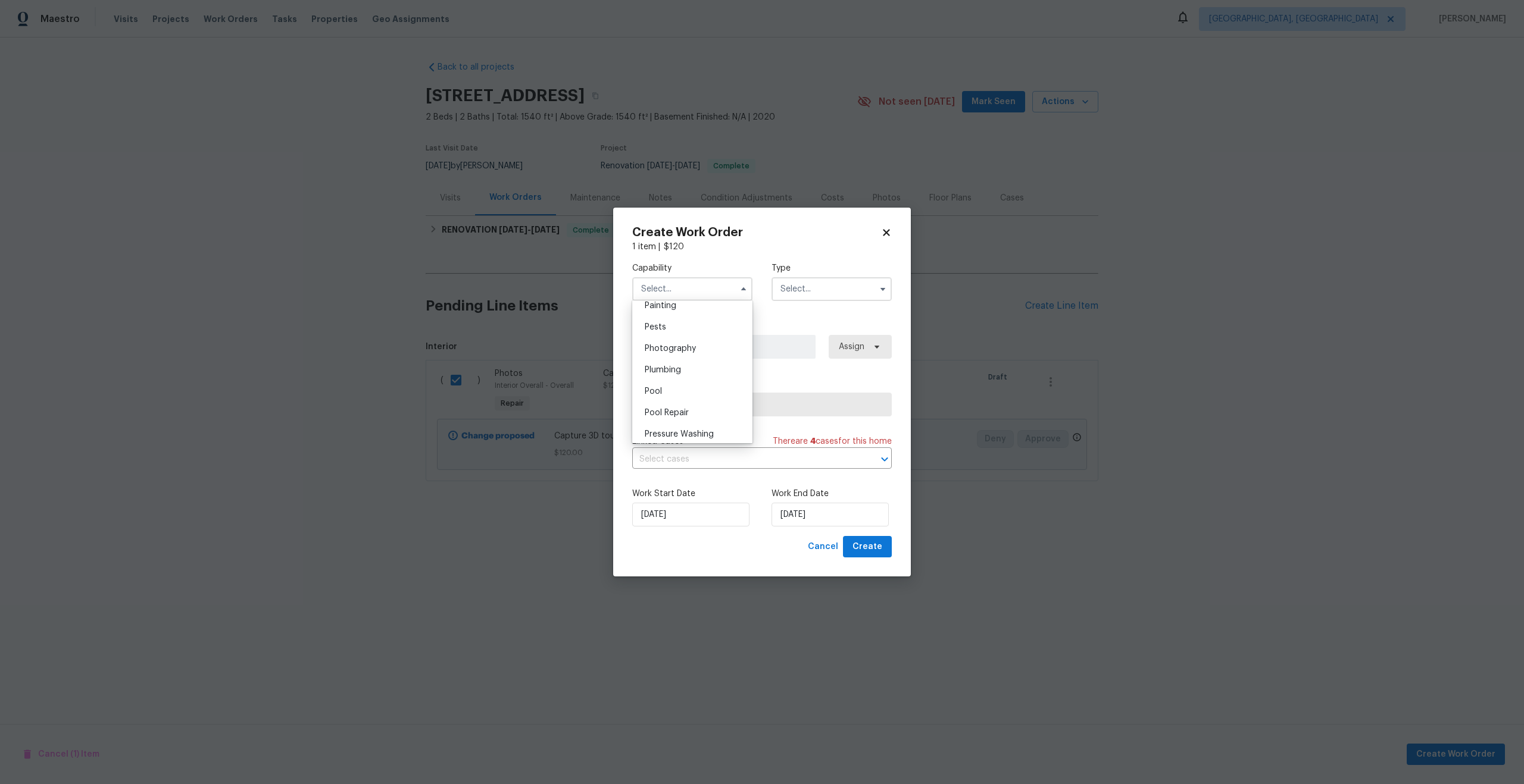
scroll to position [1001, 0]
click at [681, 353] on span "Photography" at bounding box center [670, 355] width 51 height 8
type input "Photography"
click at [831, 286] on input "text" at bounding box center [832, 289] width 120 height 24
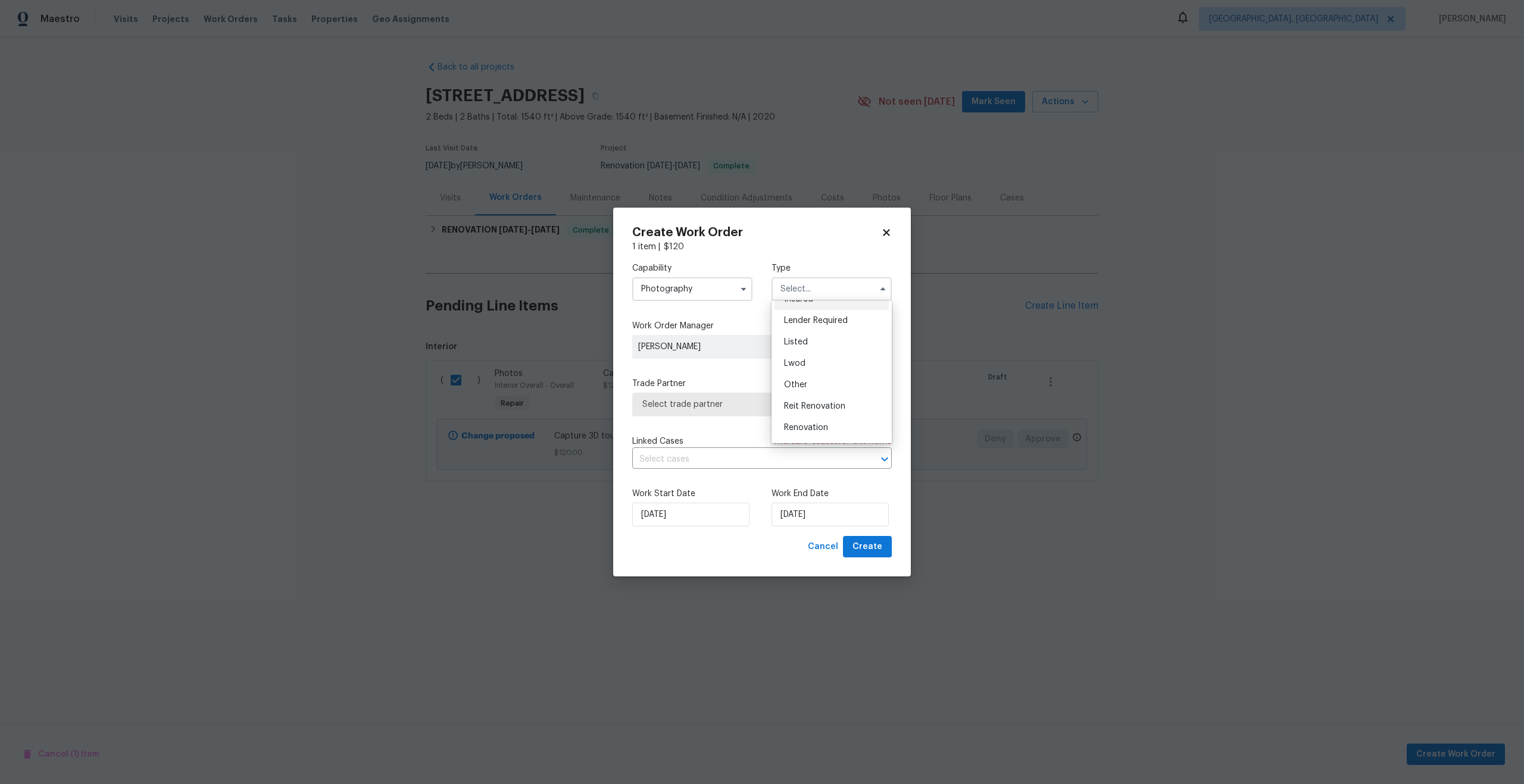
scroll to position [78, 0]
click at [809, 383] on div "Other" at bounding box center [831, 386] width 114 height 22
type input "Other"
click at [710, 408] on span "Select trade partner" at bounding box center [753, 404] width 222 height 12
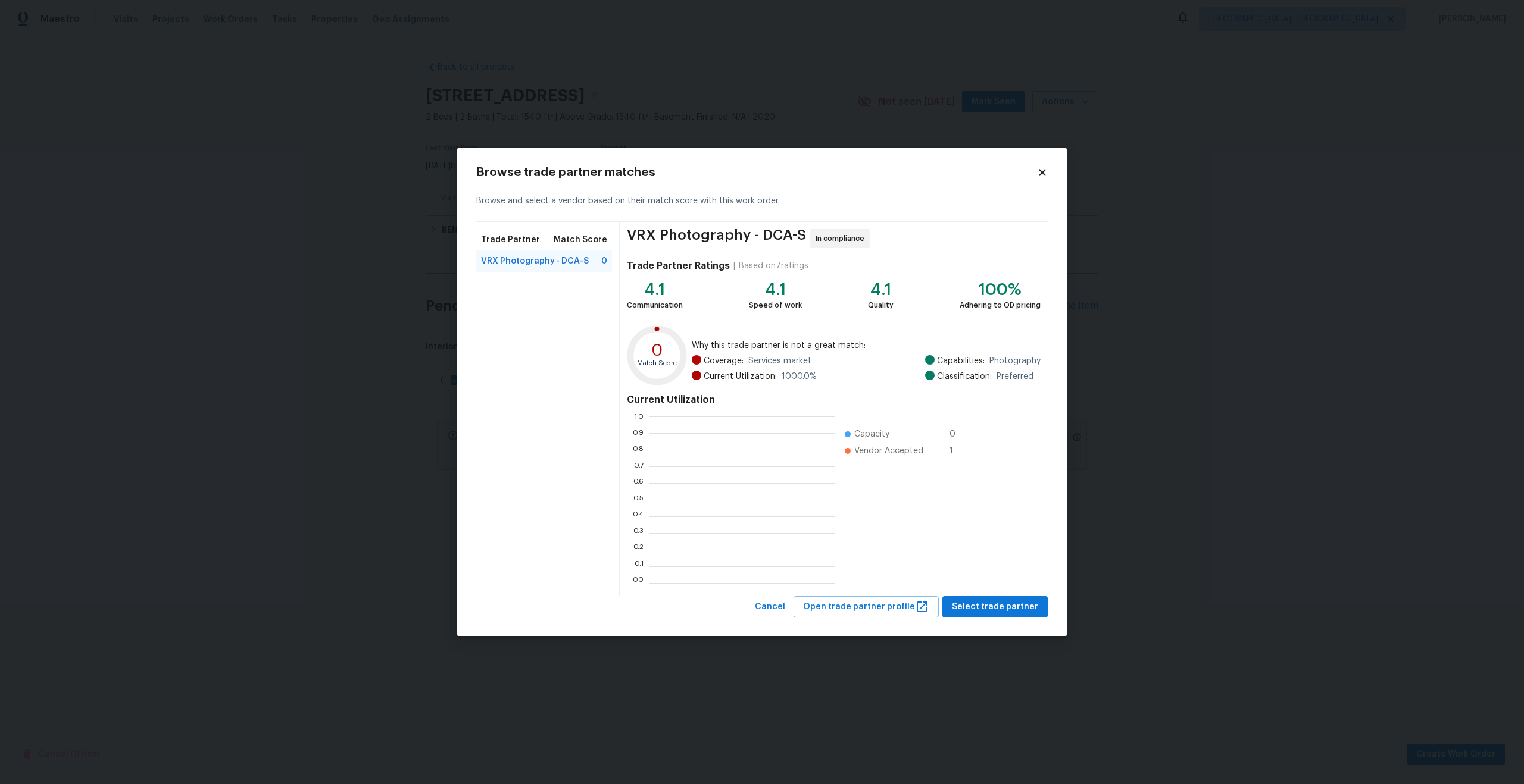
scroll to position [167, 185]
click at [1019, 609] on span "Select trade partner" at bounding box center [994, 607] width 86 height 15
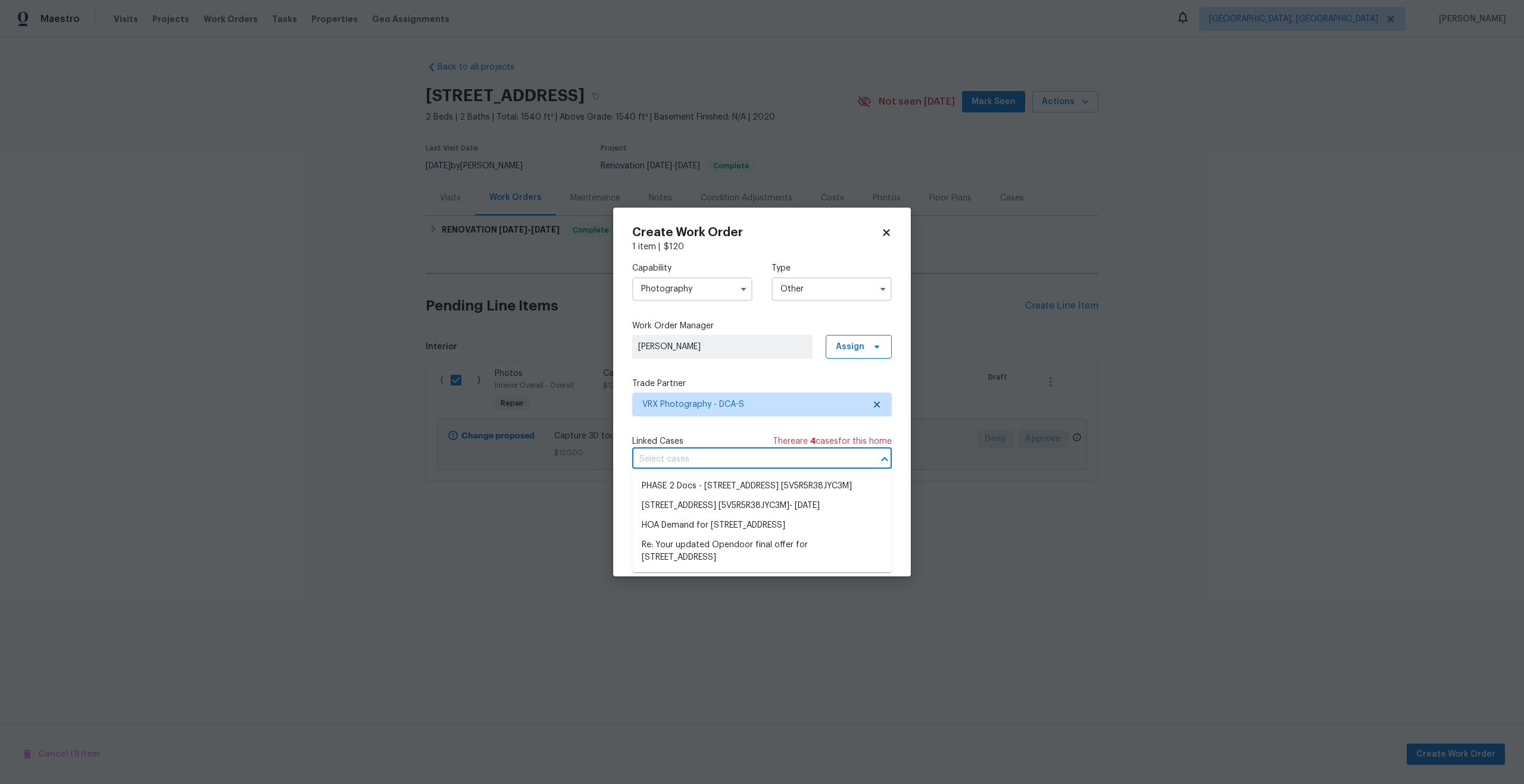
click at [728, 467] on input "text" at bounding box center [745, 459] width 226 height 18
click at [634, 433] on div "Capability Photography Type Other Work Order Manager Rayman Felix Assign Trade …" at bounding box center [761, 394] width 259 height 283
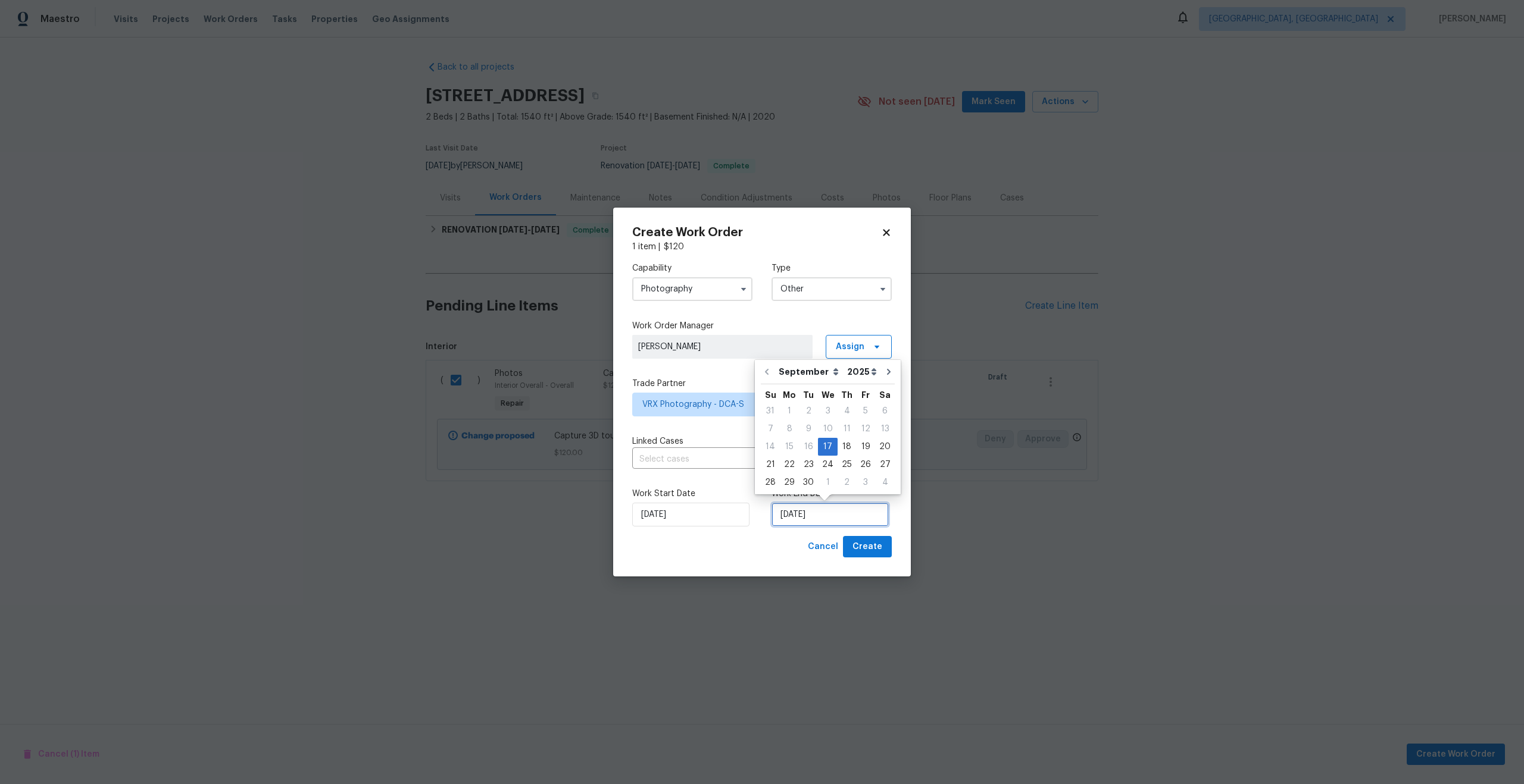
click at [800, 514] on input "[DATE]" at bounding box center [830, 514] width 117 height 24
click at [847, 449] on div "18" at bounding box center [846, 446] width 18 height 17
type input "[DATE]"
click at [874, 548] on span "Create" at bounding box center [867, 546] width 30 height 15
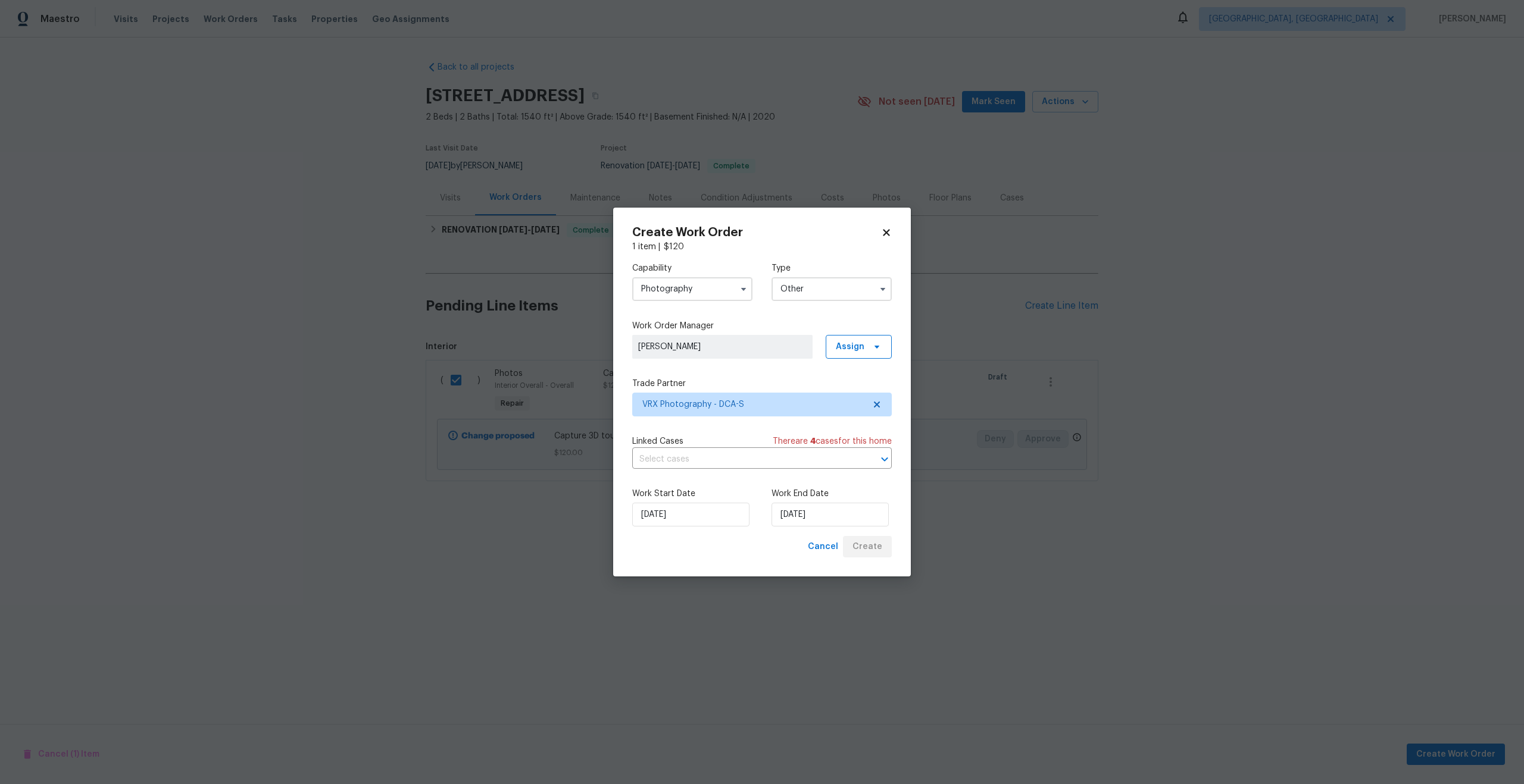
checkbox input "false"
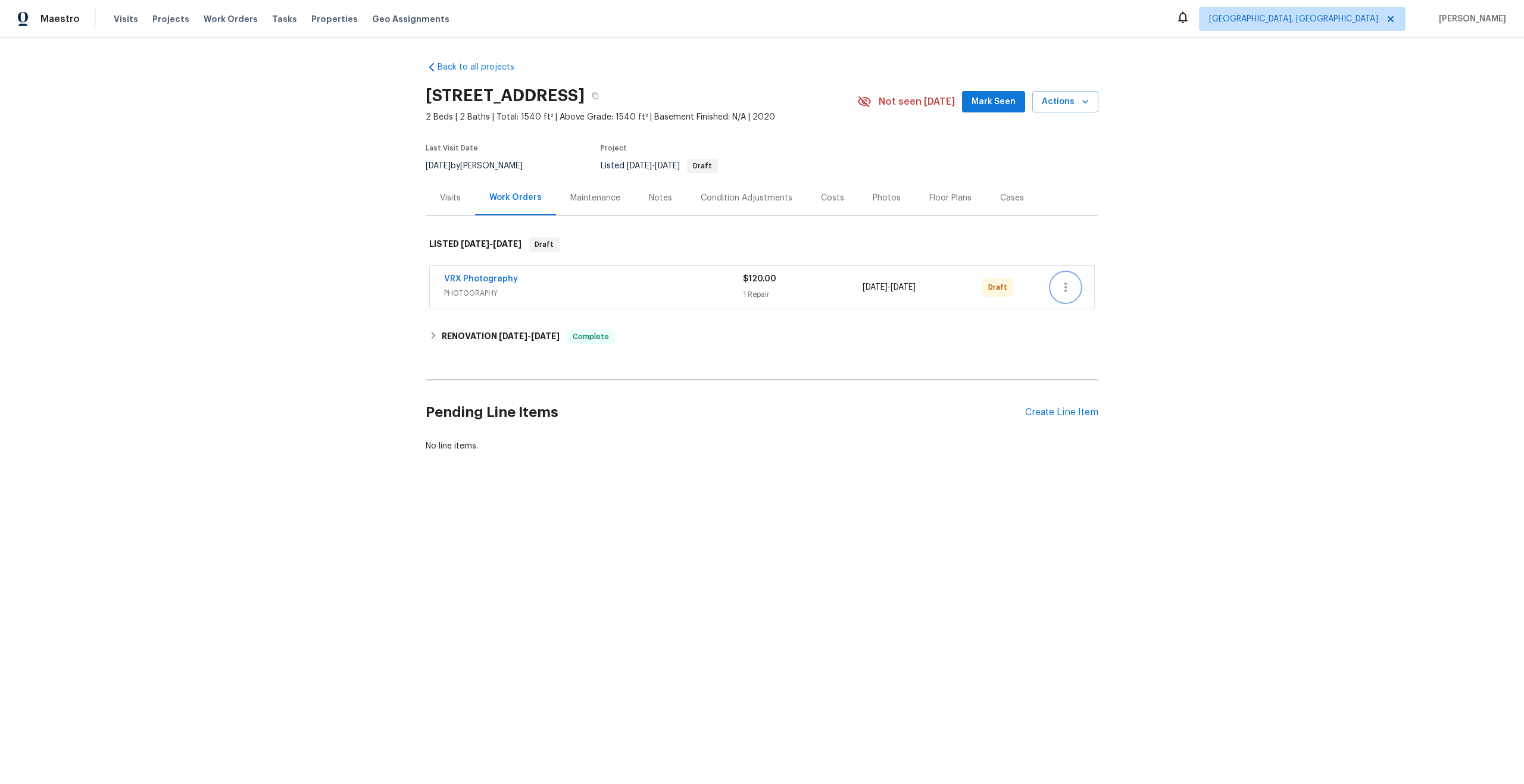
click at [1064, 285] on icon "button" at bounding box center [1066, 287] width 14 height 14
click at [1064, 285] on li "Send to Vendor" at bounding box center [1117, 287] width 132 height 19
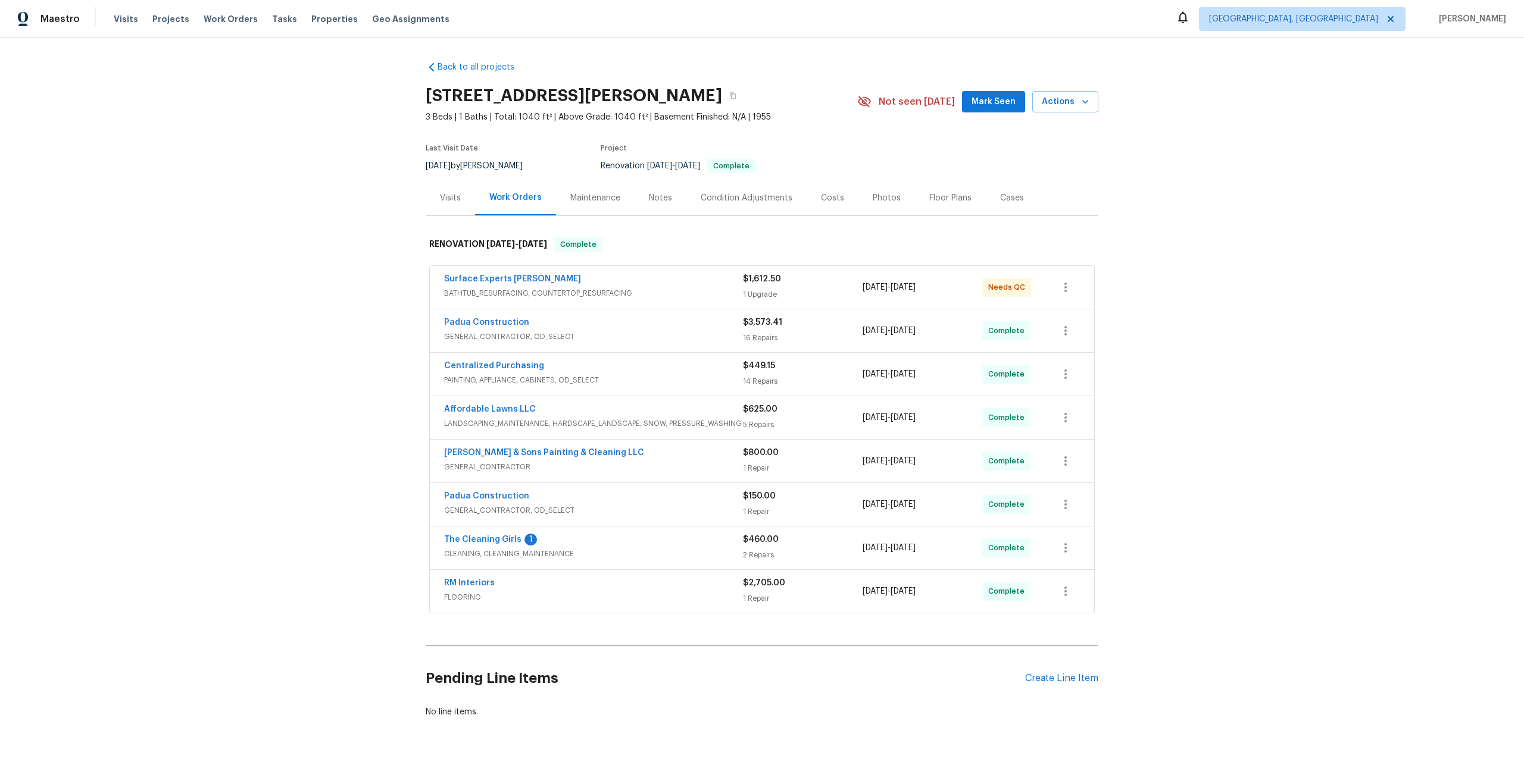
scroll to position [15, 0]
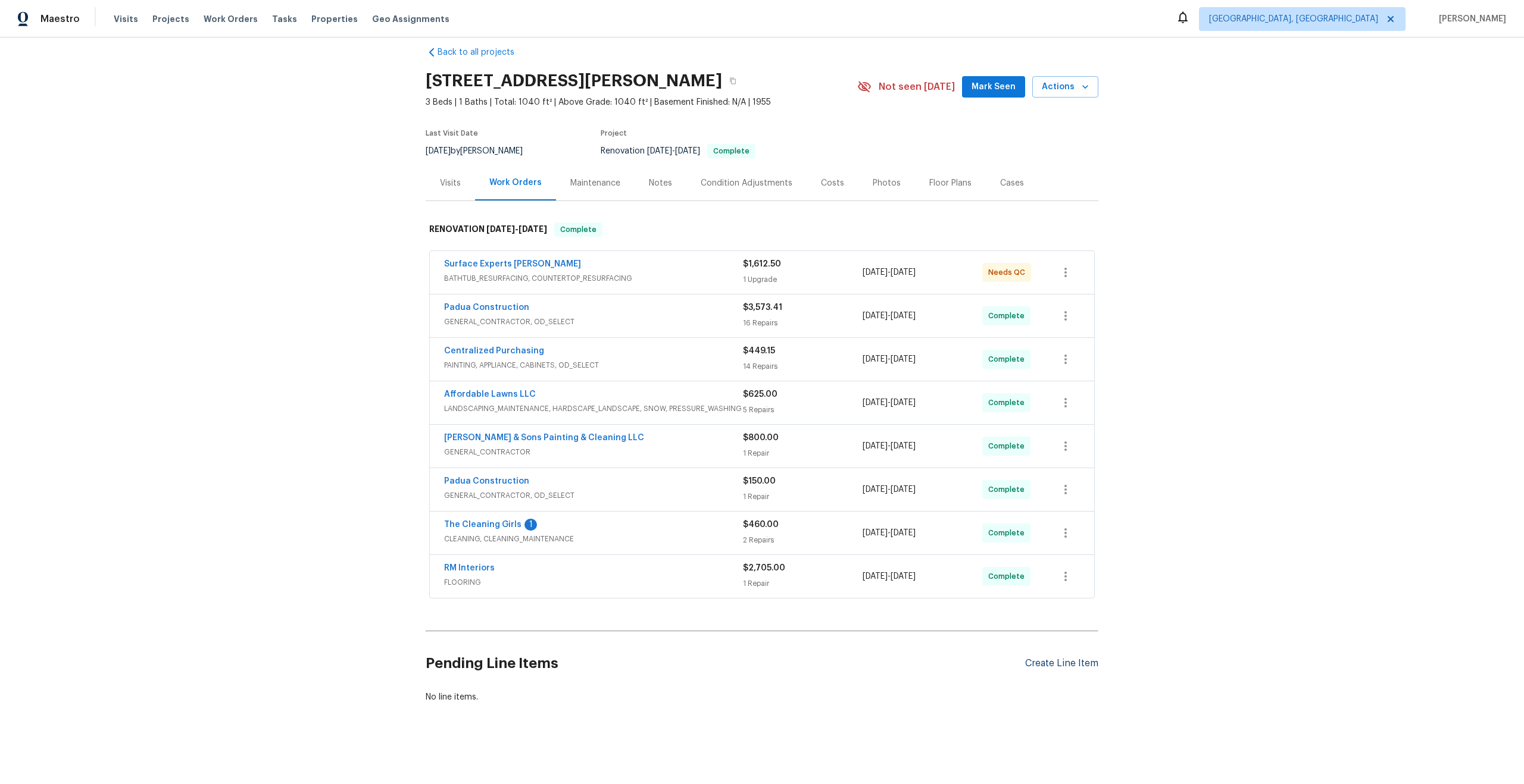
click at [1056, 664] on div "Create Line Item" at bounding box center [1061, 664] width 73 height 11
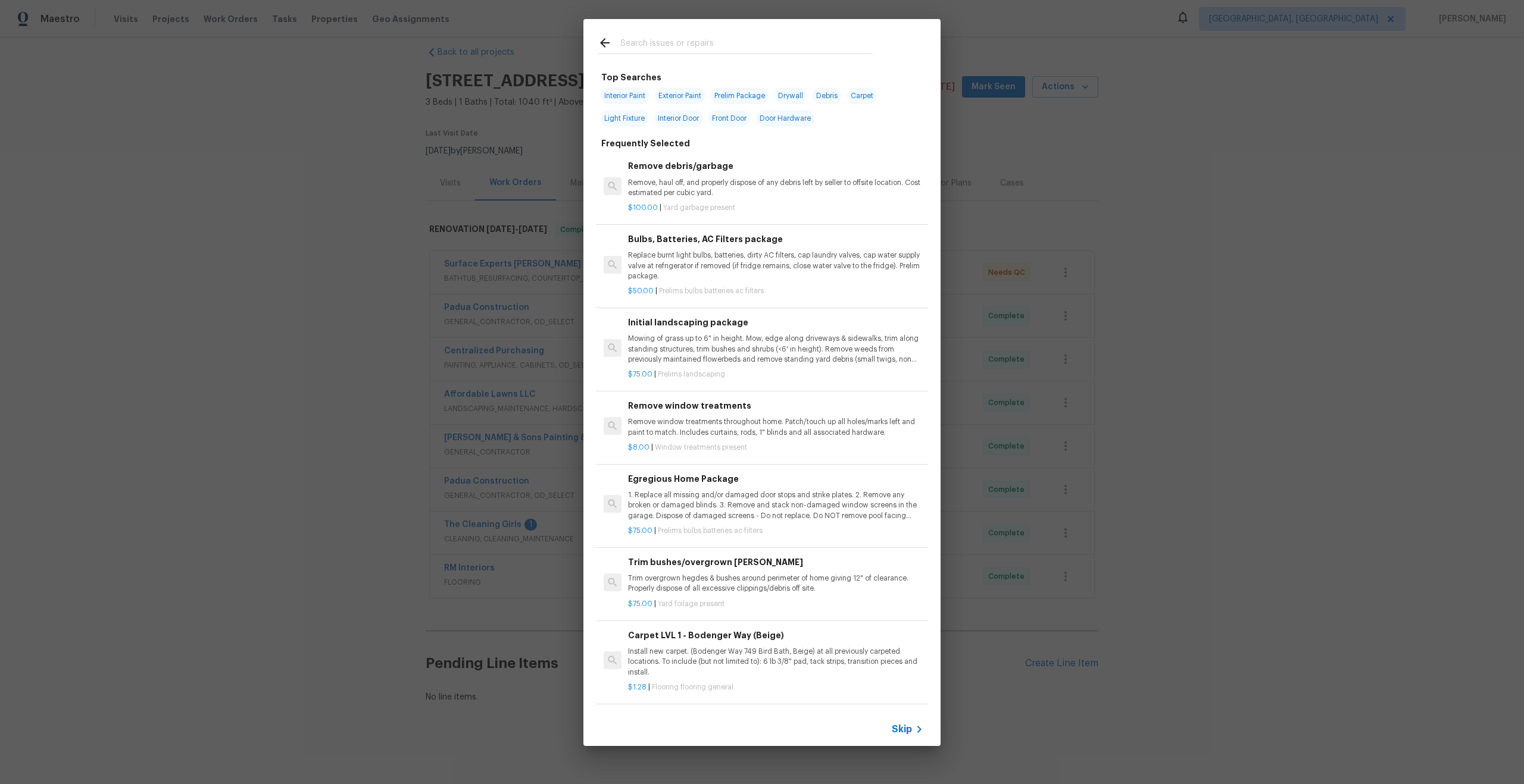
click at [909, 730] on span "Skip" at bounding box center [901, 729] width 20 height 12
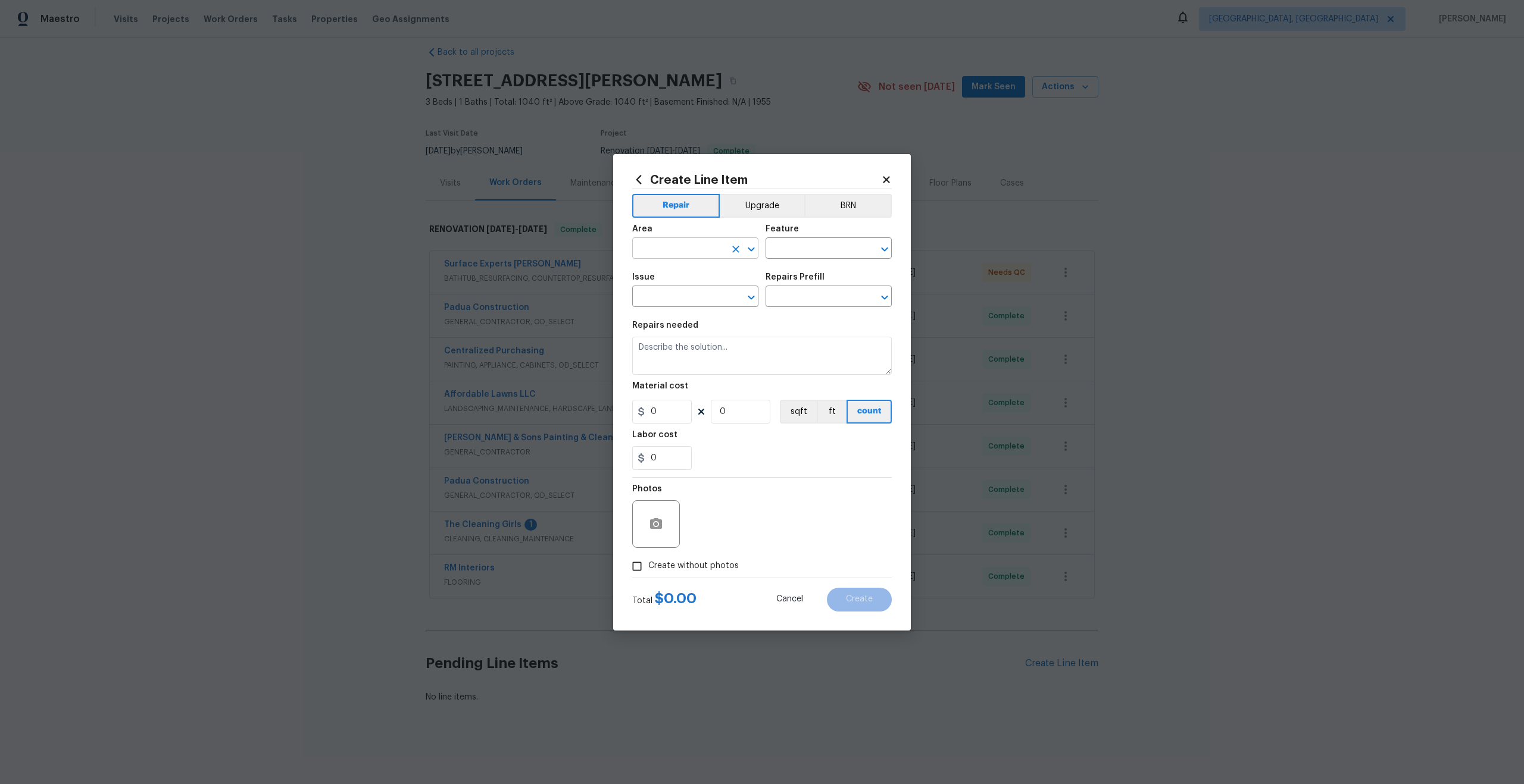
click at [689, 245] on input "text" at bounding box center [678, 249] width 93 height 18
click at [674, 289] on li "Interior Overall" at bounding box center [695, 295] width 126 height 19
type input "Interior Overall"
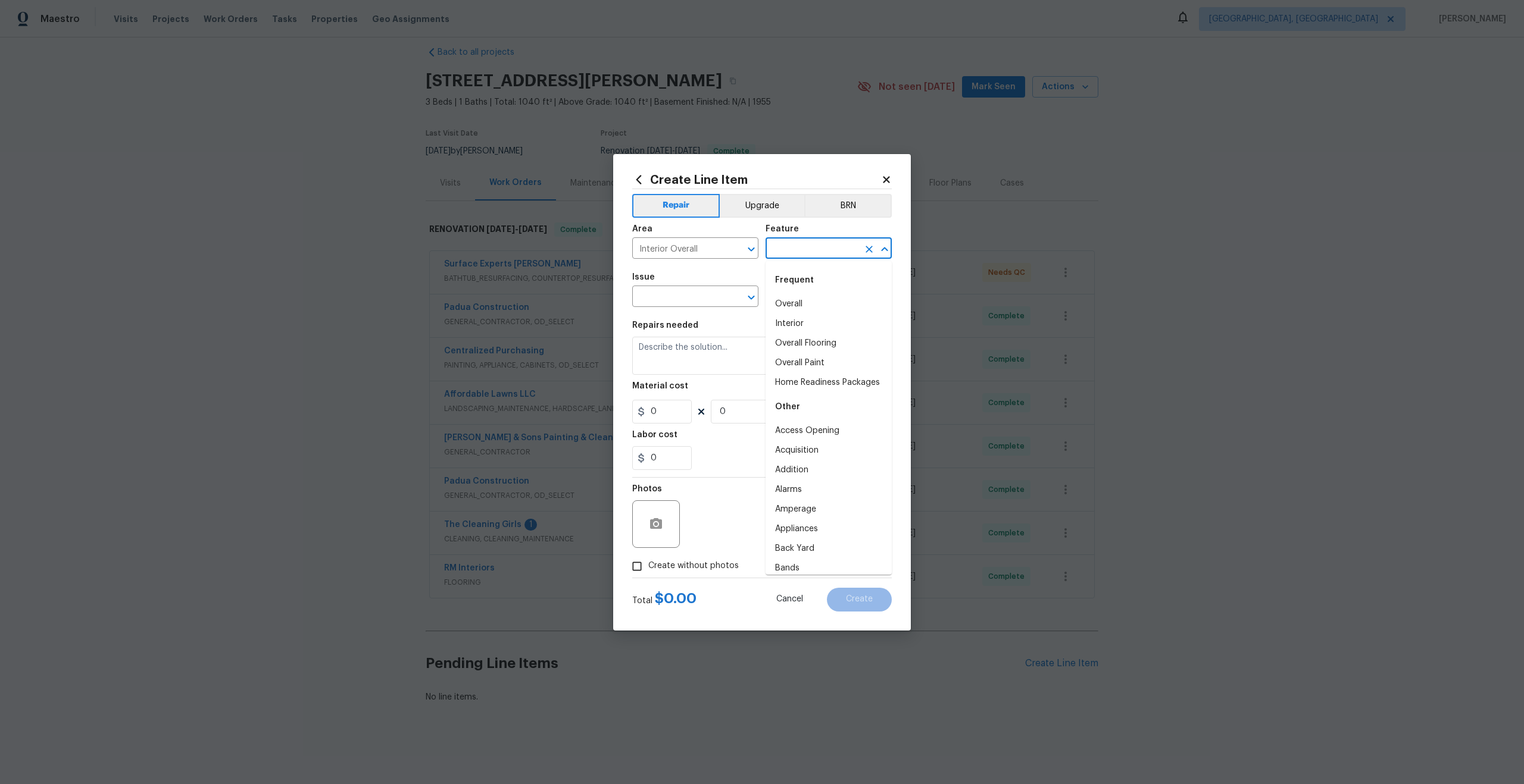
click at [779, 246] on input "text" at bounding box center [812, 249] width 93 height 18
click at [793, 303] on li "Overall" at bounding box center [828, 304] width 126 height 19
type input "Overall"
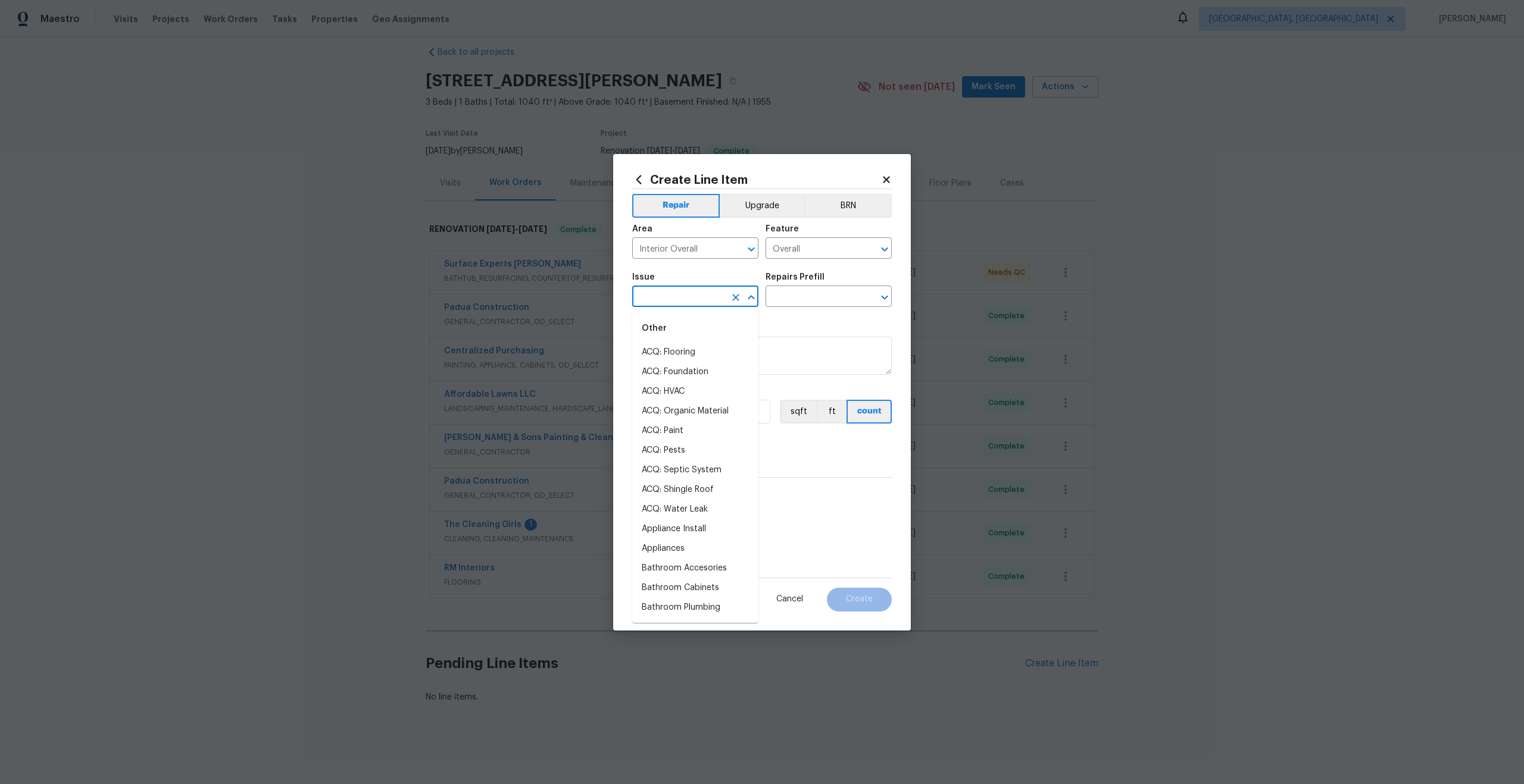
click at [678, 300] on input "text" at bounding box center [678, 298] width 93 height 18
click at [666, 353] on li "Photos" at bounding box center [695, 352] width 126 height 19
type input "Photos"
click at [811, 307] on div "Issue Photos ​ Repairs Prefill ​" at bounding box center [761, 290] width 259 height 48
click at [806, 305] on input "text" at bounding box center [812, 298] width 93 height 18
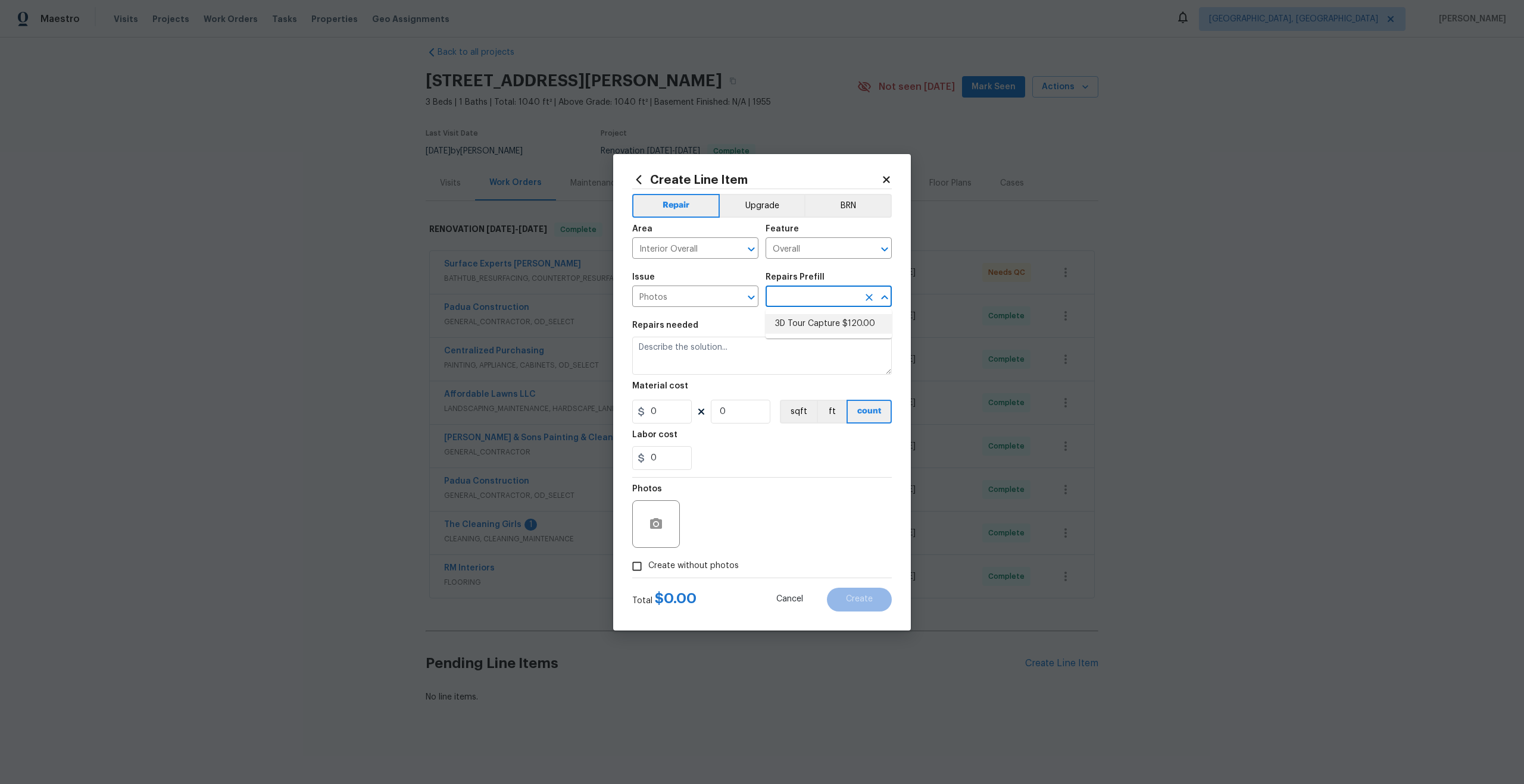
click at [803, 323] on li "3D Tour Capture $120.00" at bounding box center [828, 323] width 126 height 19
type input "3D Tour Capture $120.00"
type textarea "Capture 3D tour of home"
type input "1"
type input "120"
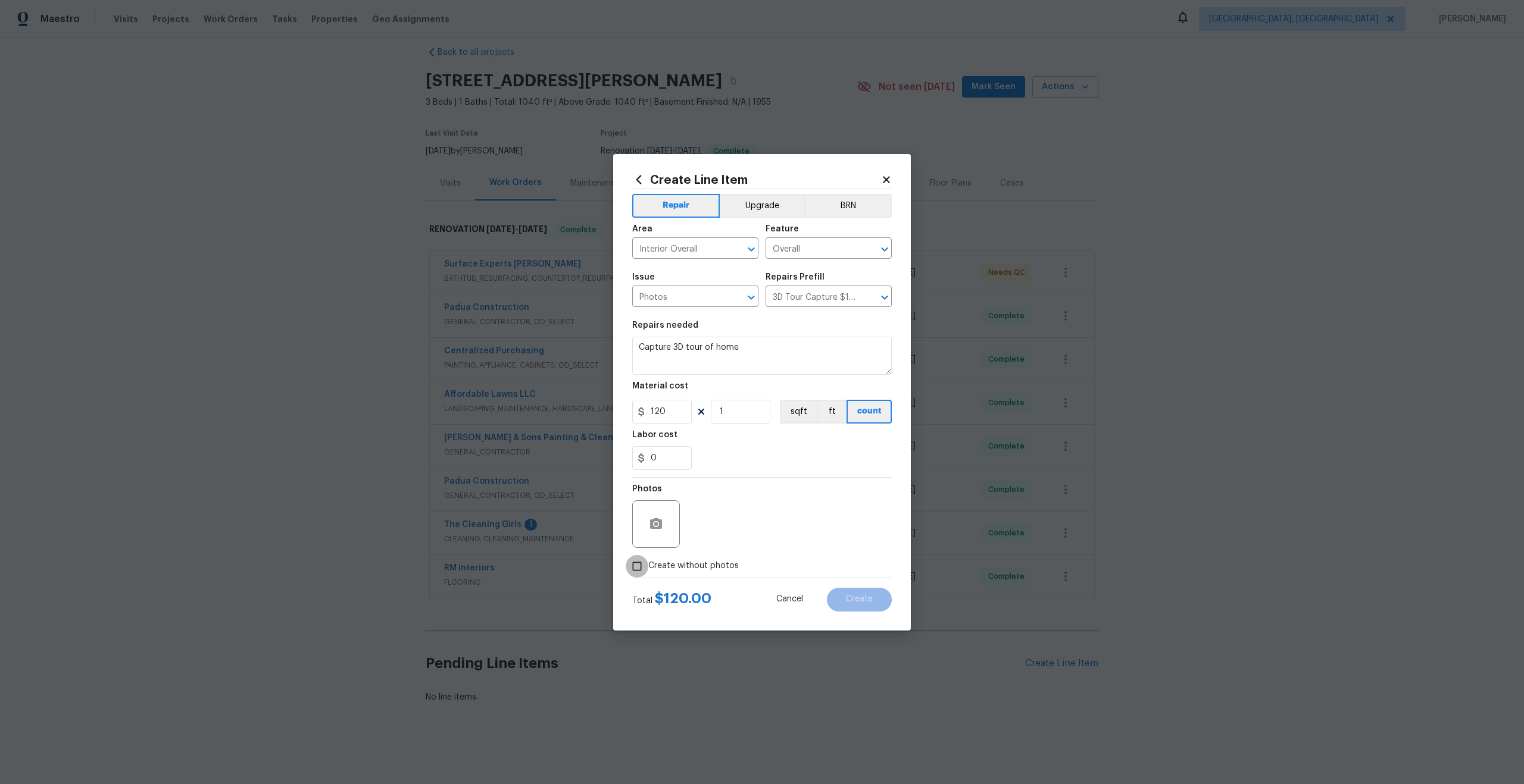
click at [636, 567] on input "Create without photos" at bounding box center [637, 567] width 22 height 22
checkbox input "true"
click at [764, 516] on textarea at bounding box center [790, 523] width 202 height 47
type textarea "."
click at [850, 603] on span "Create" at bounding box center [858, 599] width 26 height 9
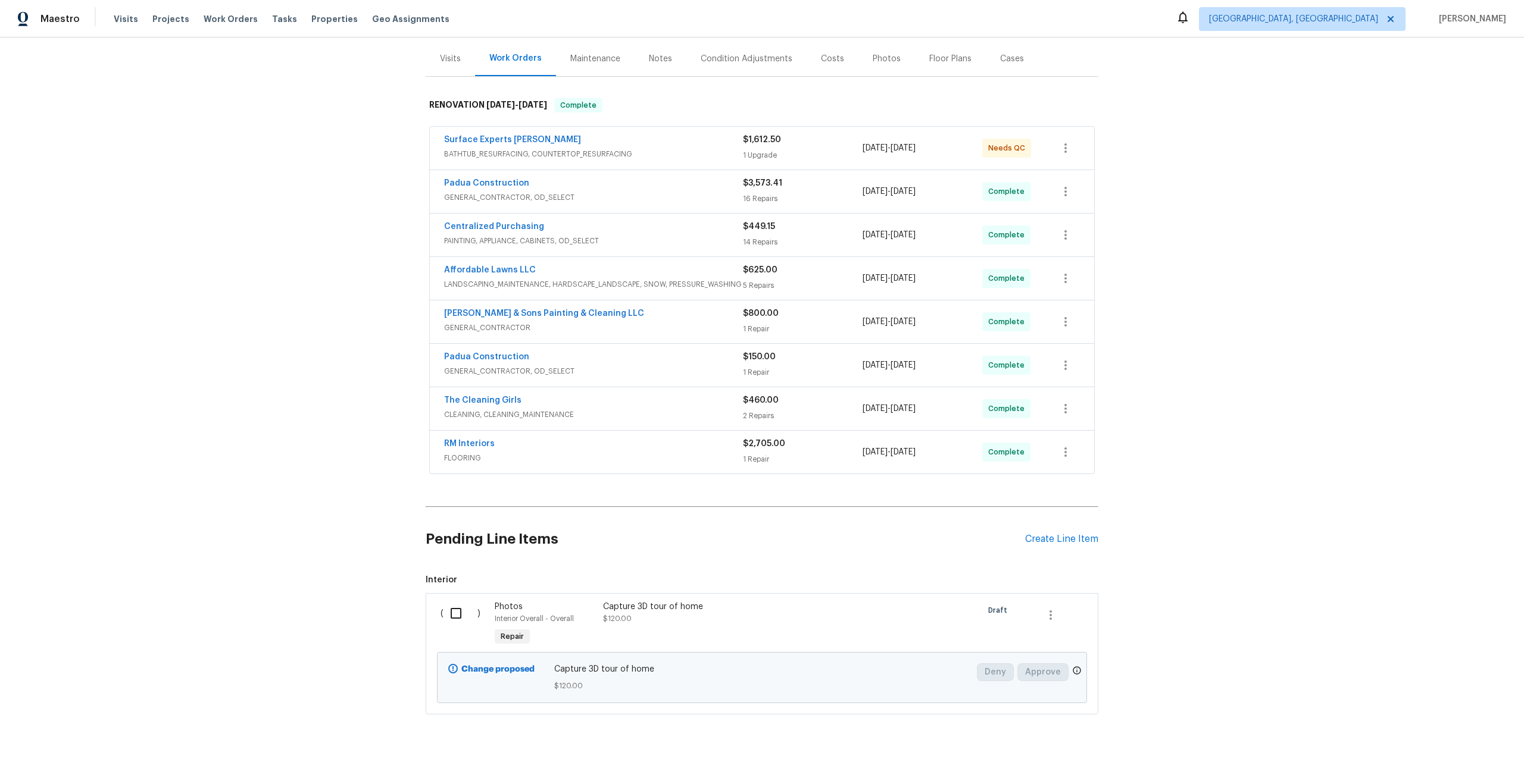
scroll to position [151, 0]
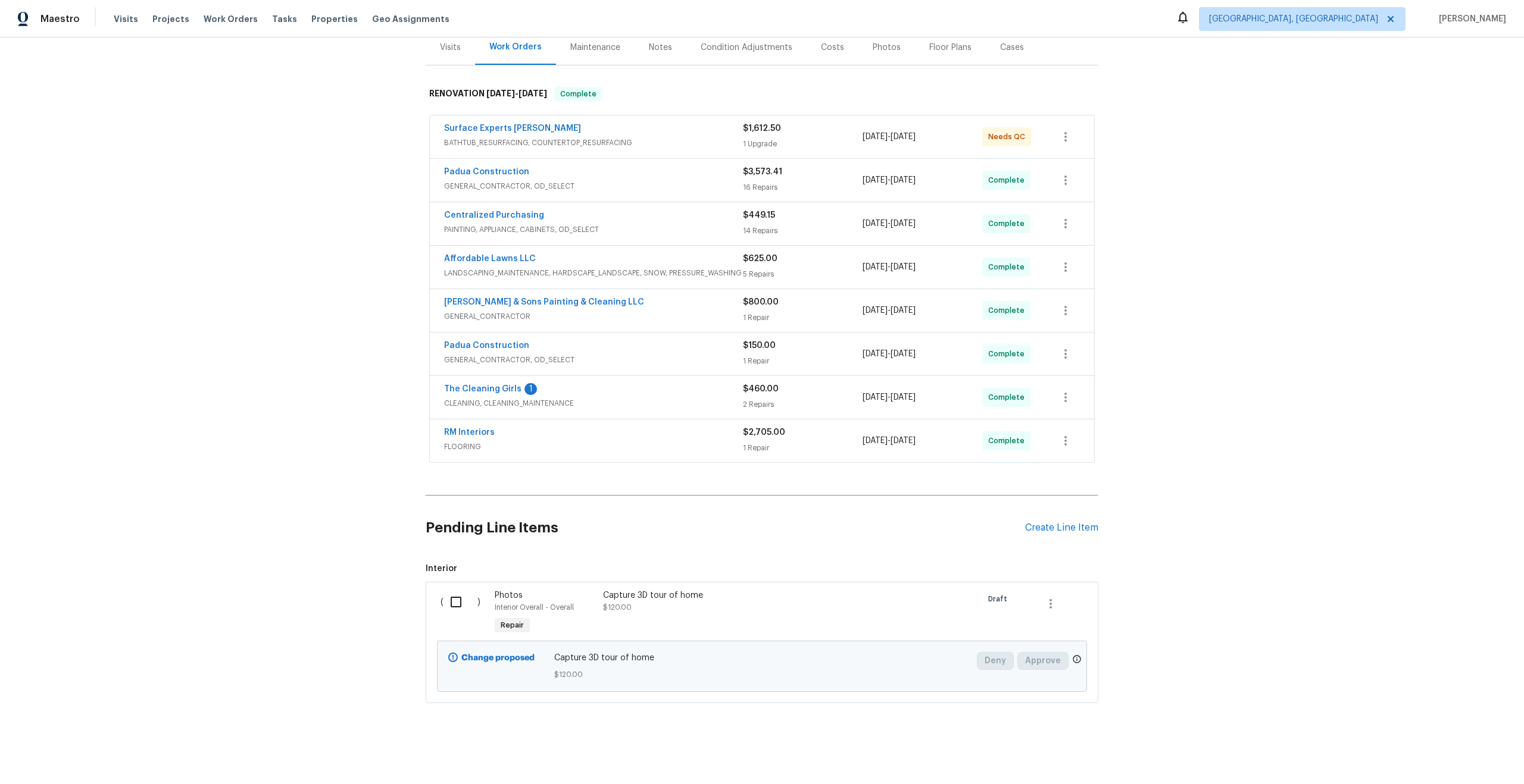
click at [452, 605] on input "checkbox" at bounding box center [460, 602] width 34 height 25
checkbox input "true"
click at [1462, 751] on span "Create Work Order" at bounding box center [1455, 754] width 79 height 15
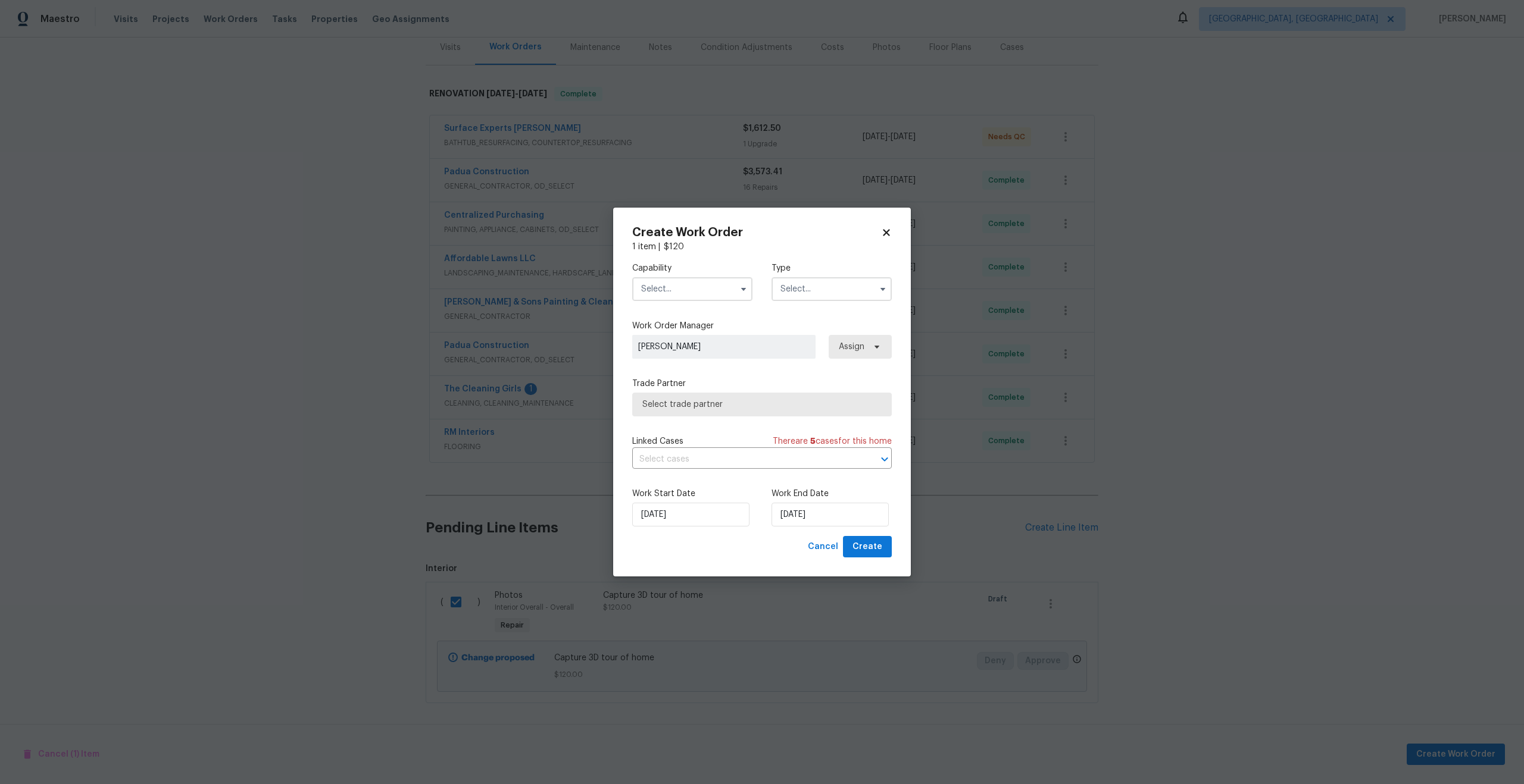
click at [682, 286] on input "text" at bounding box center [692, 289] width 120 height 24
click at [678, 284] on input "text" at bounding box center [692, 289] width 120 height 24
click at [670, 319] on span "Photography" at bounding box center [670, 322] width 51 height 8
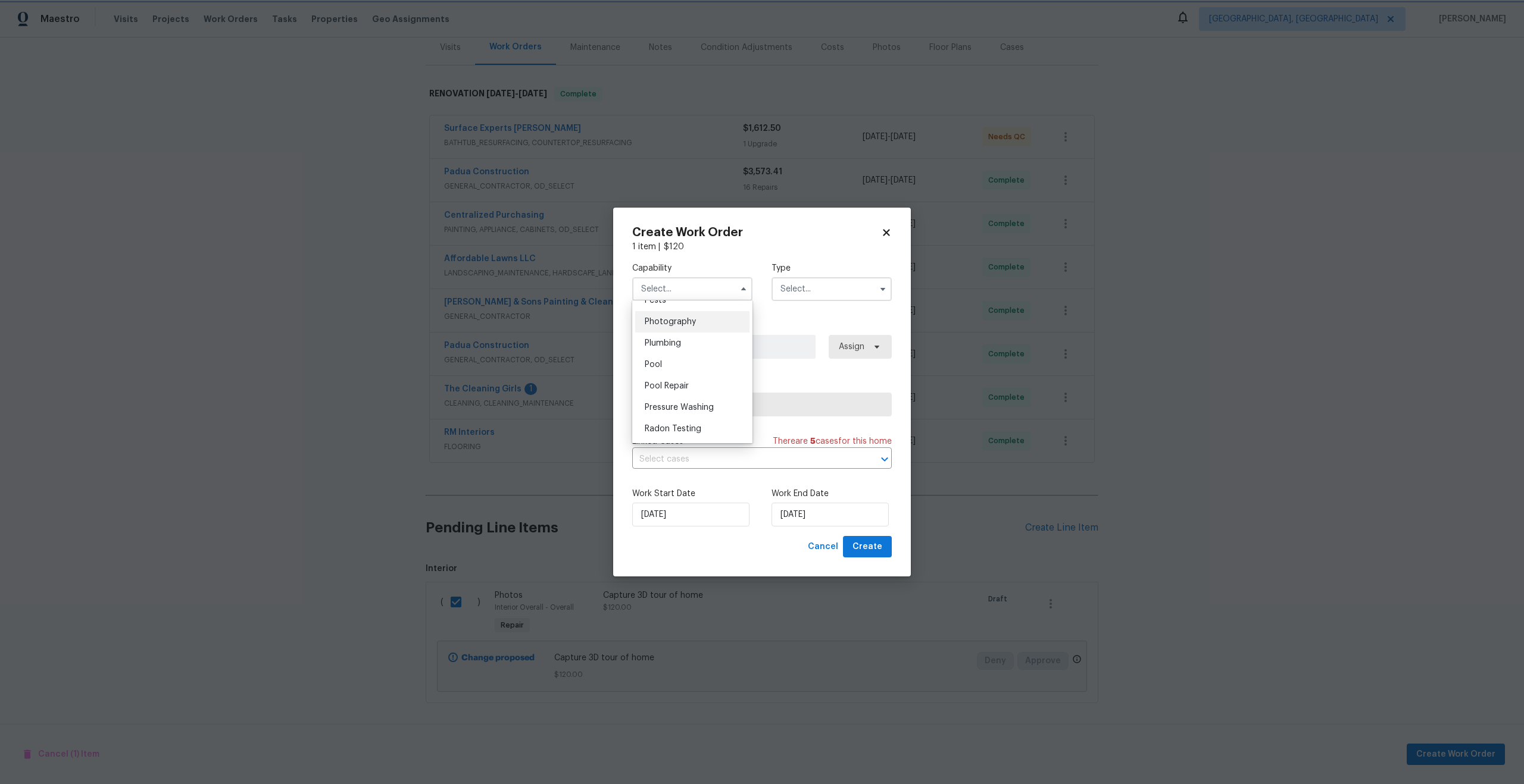
type input "Photography"
click at [824, 295] on input "text" at bounding box center [832, 289] width 120 height 24
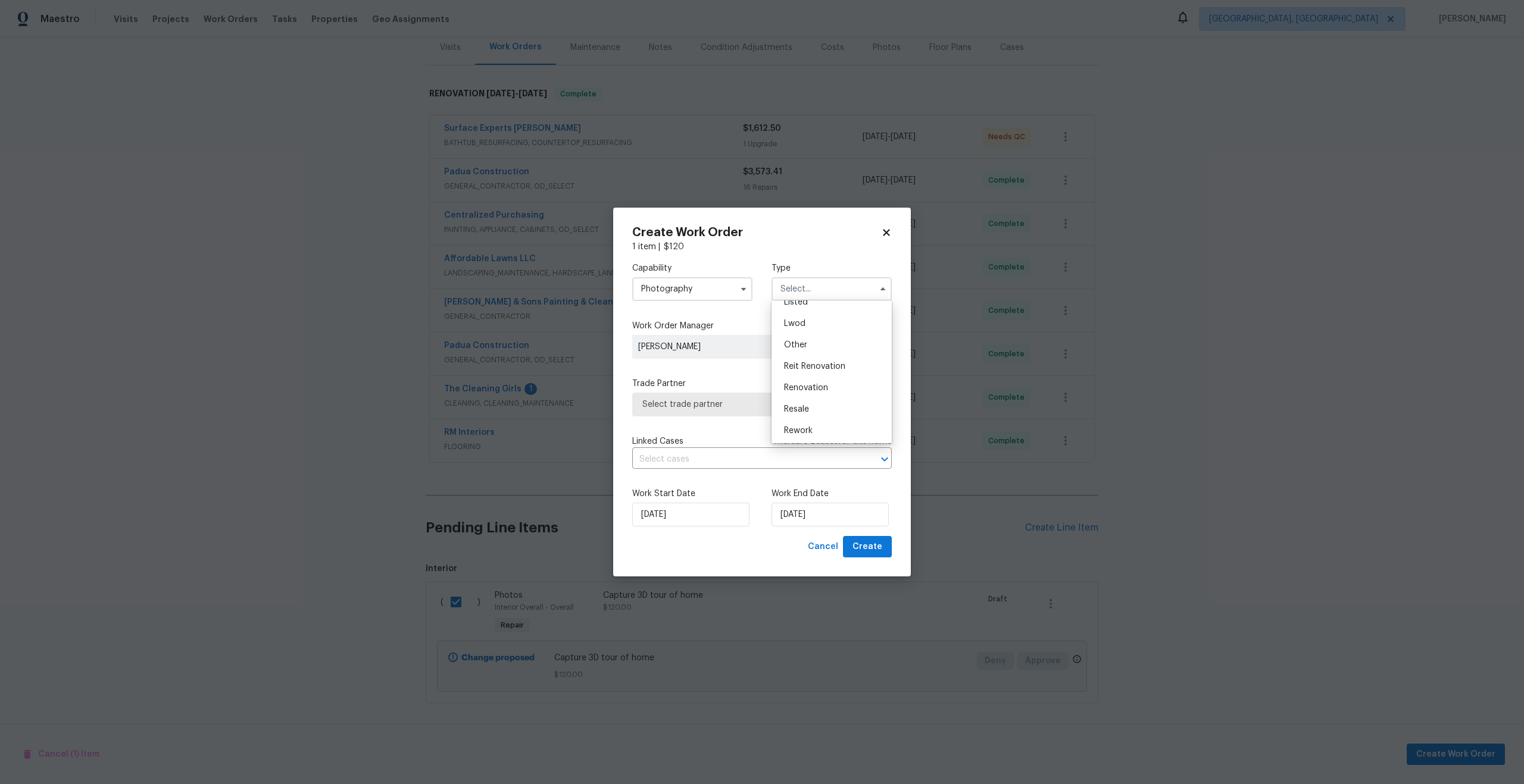
scroll to position [68, 0]
click at [810, 394] on div "Other" at bounding box center [831, 396] width 114 height 22
type input "Other"
click at [749, 394] on span "Select trade partner" at bounding box center [761, 404] width 259 height 24
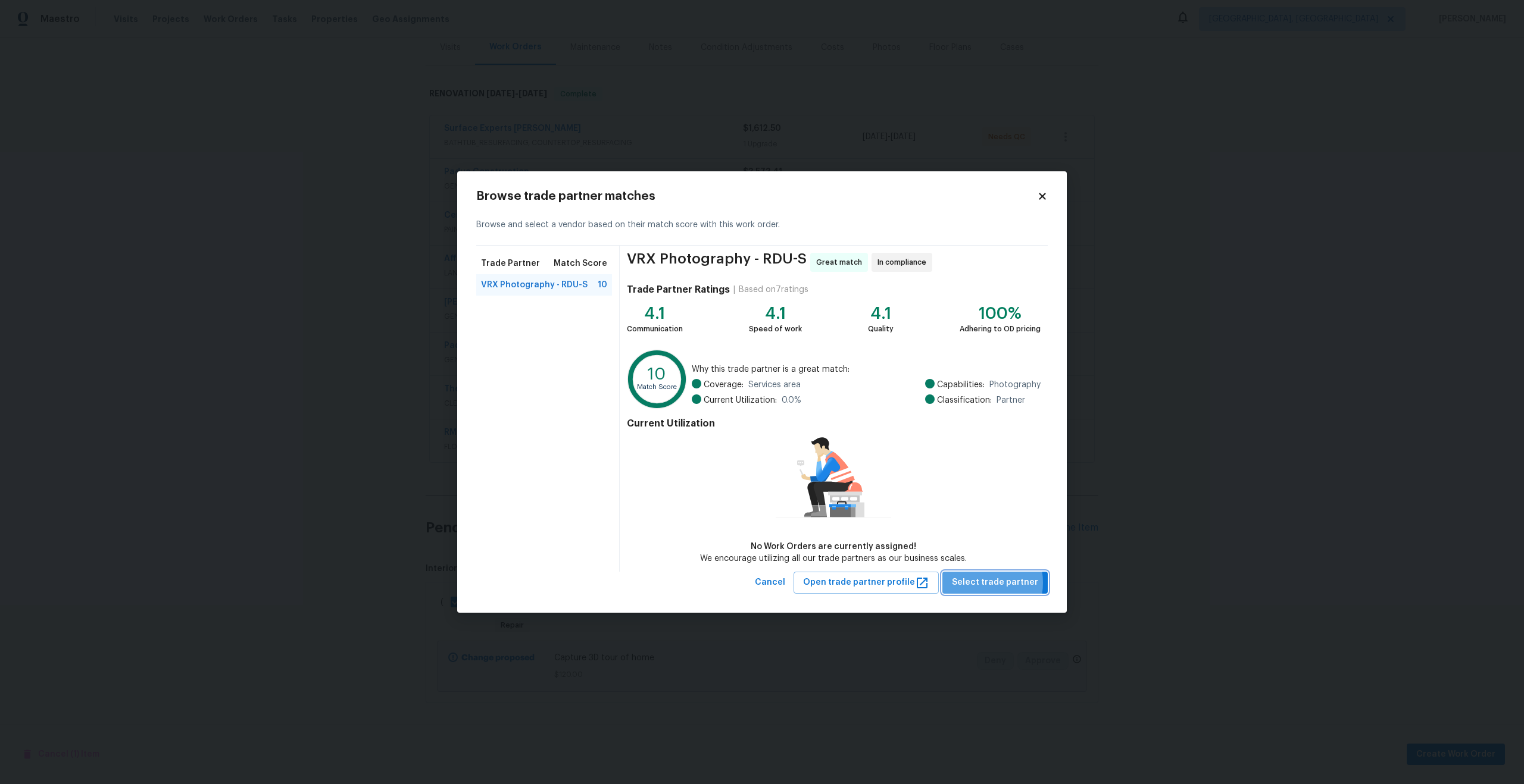
click at [979, 583] on span "Select trade partner" at bounding box center [994, 583] width 86 height 15
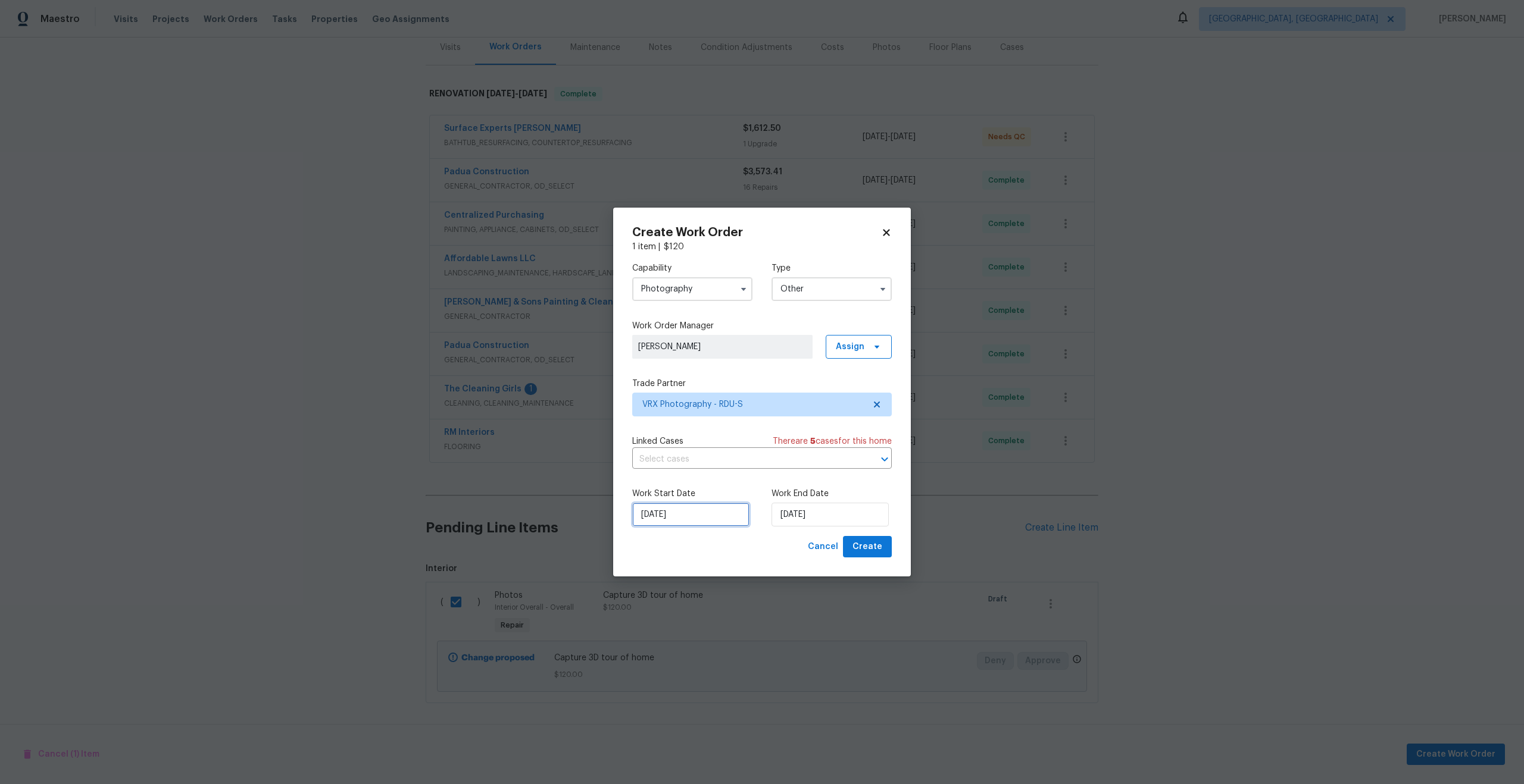
click input "17/09/2025"
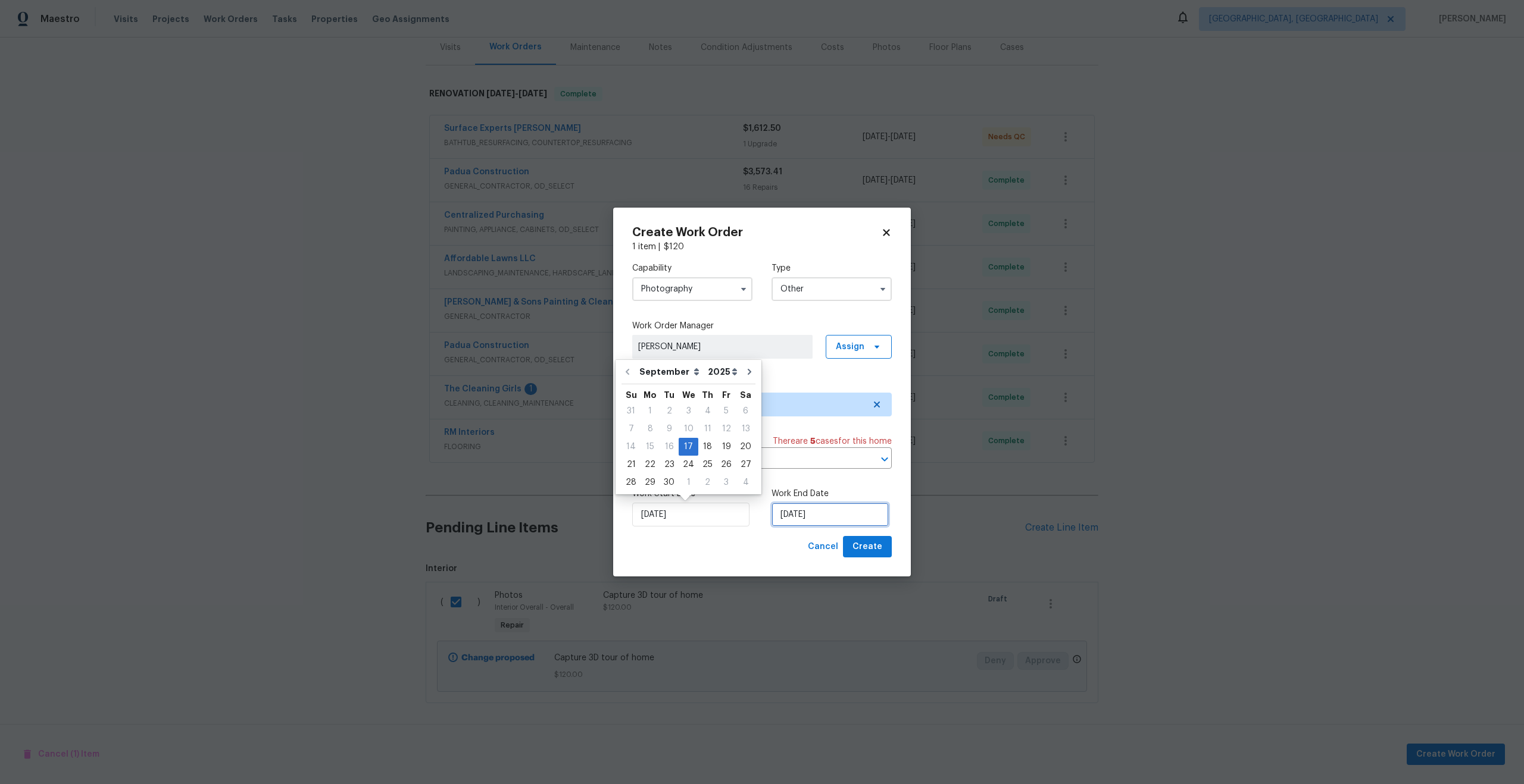
click input "17/09/2025"
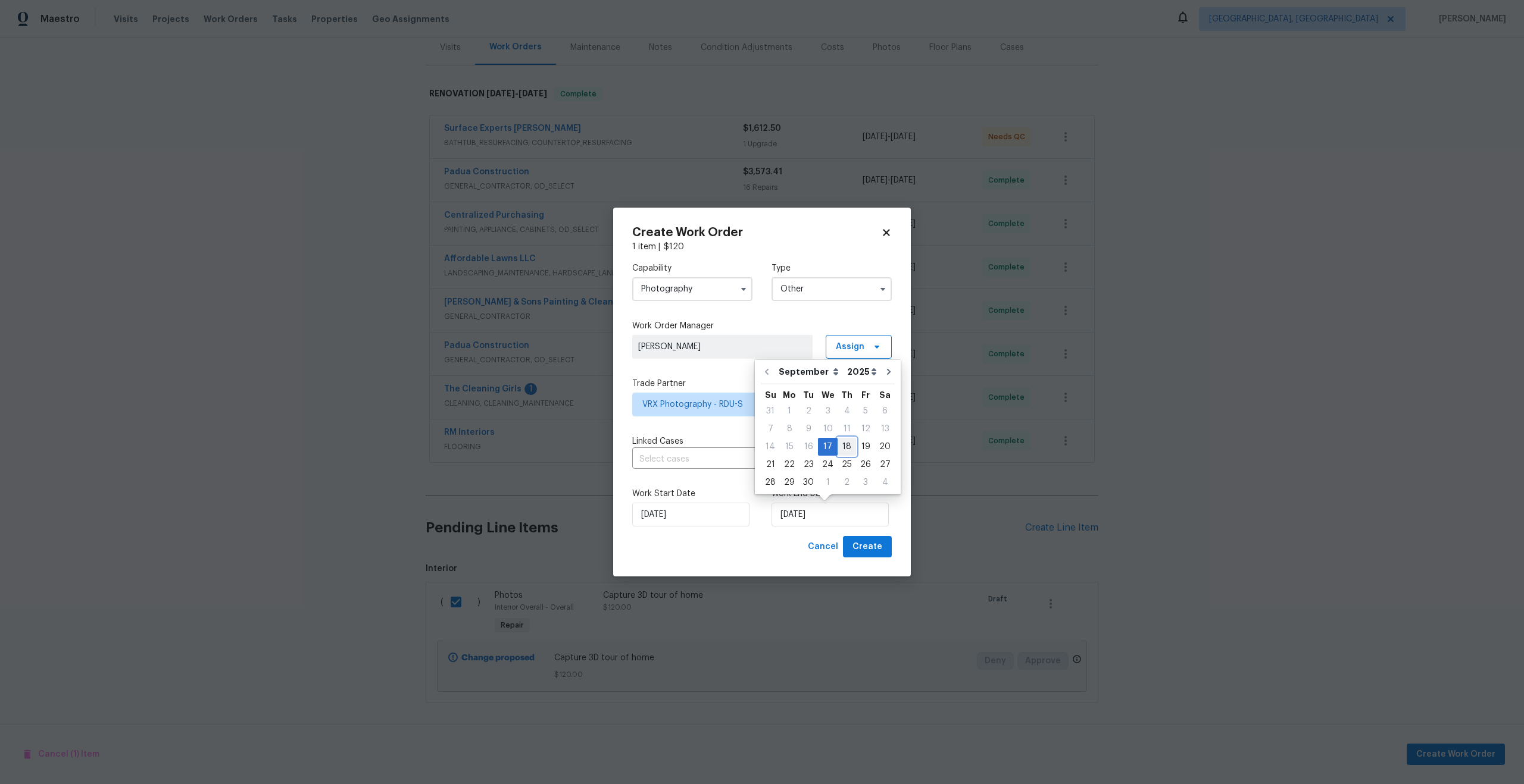
click div "18"
type input "18/09/2025"
click span "Create"
checkbox input "false"
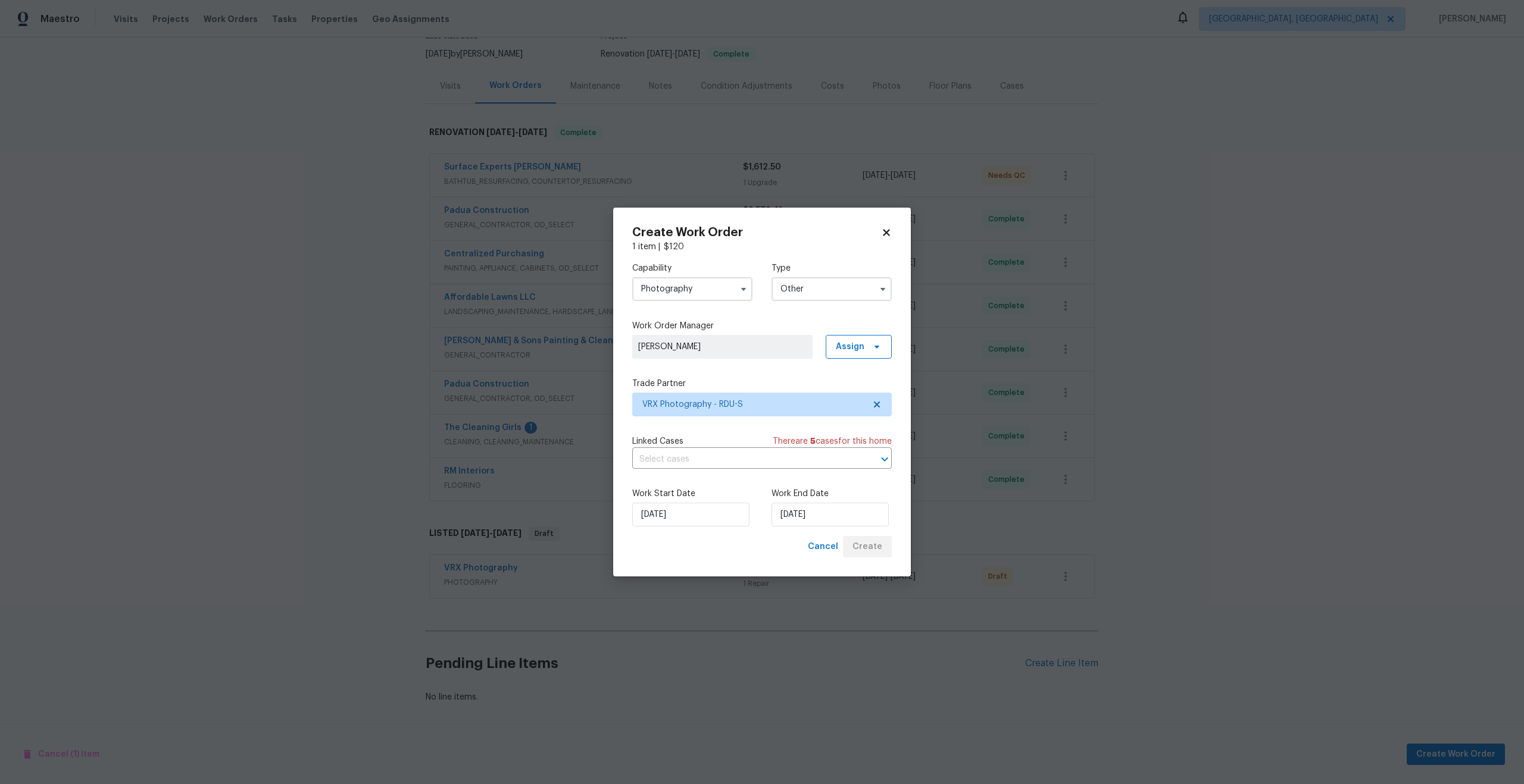
scroll to position [112, 0]
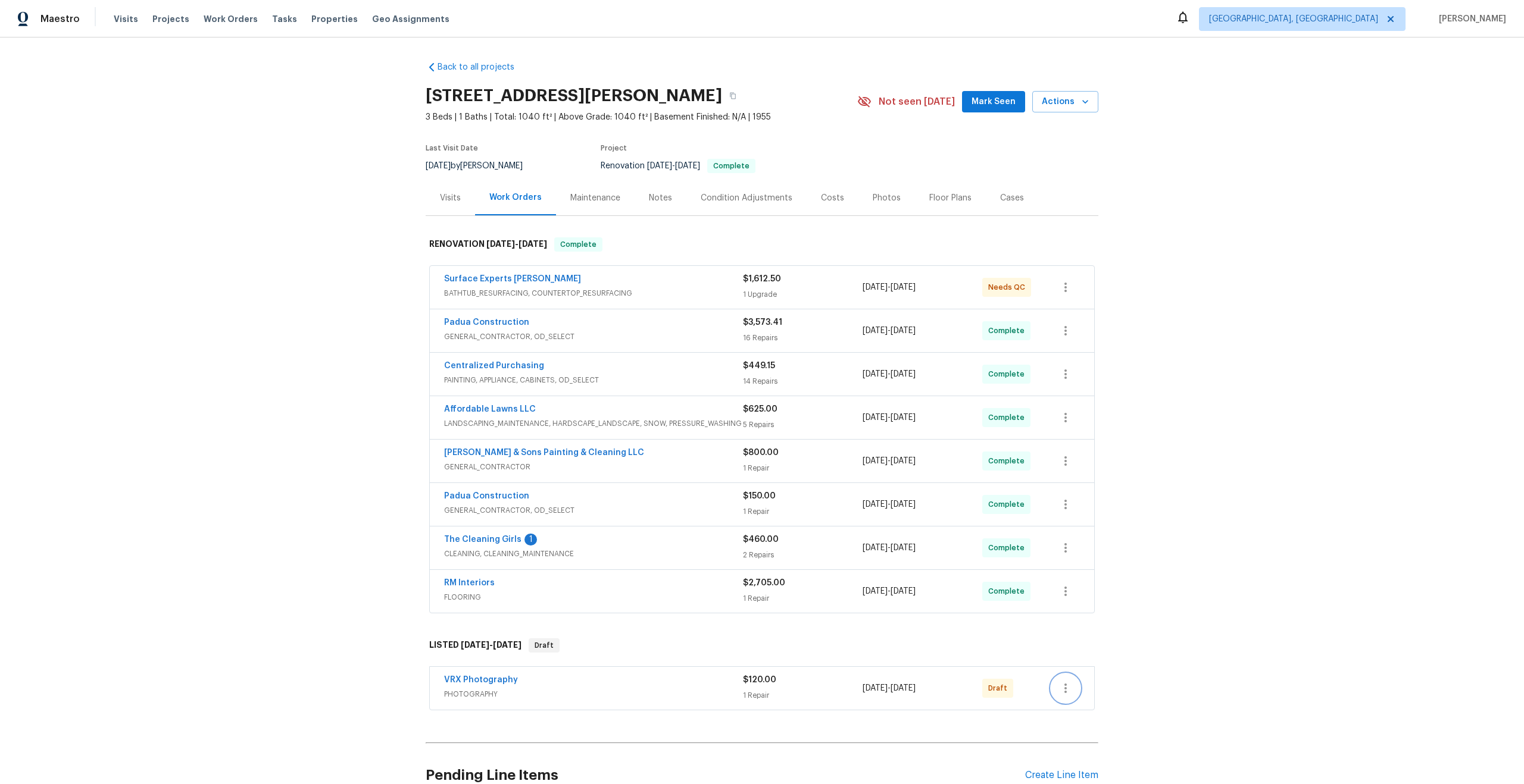
click at [1066, 688] on icon "button" at bounding box center [1065, 689] width 2 height 10
click at [1090, 681] on li "Confirm and Send to Vendor" at bounding box center [1117, 681] width 132 height 19
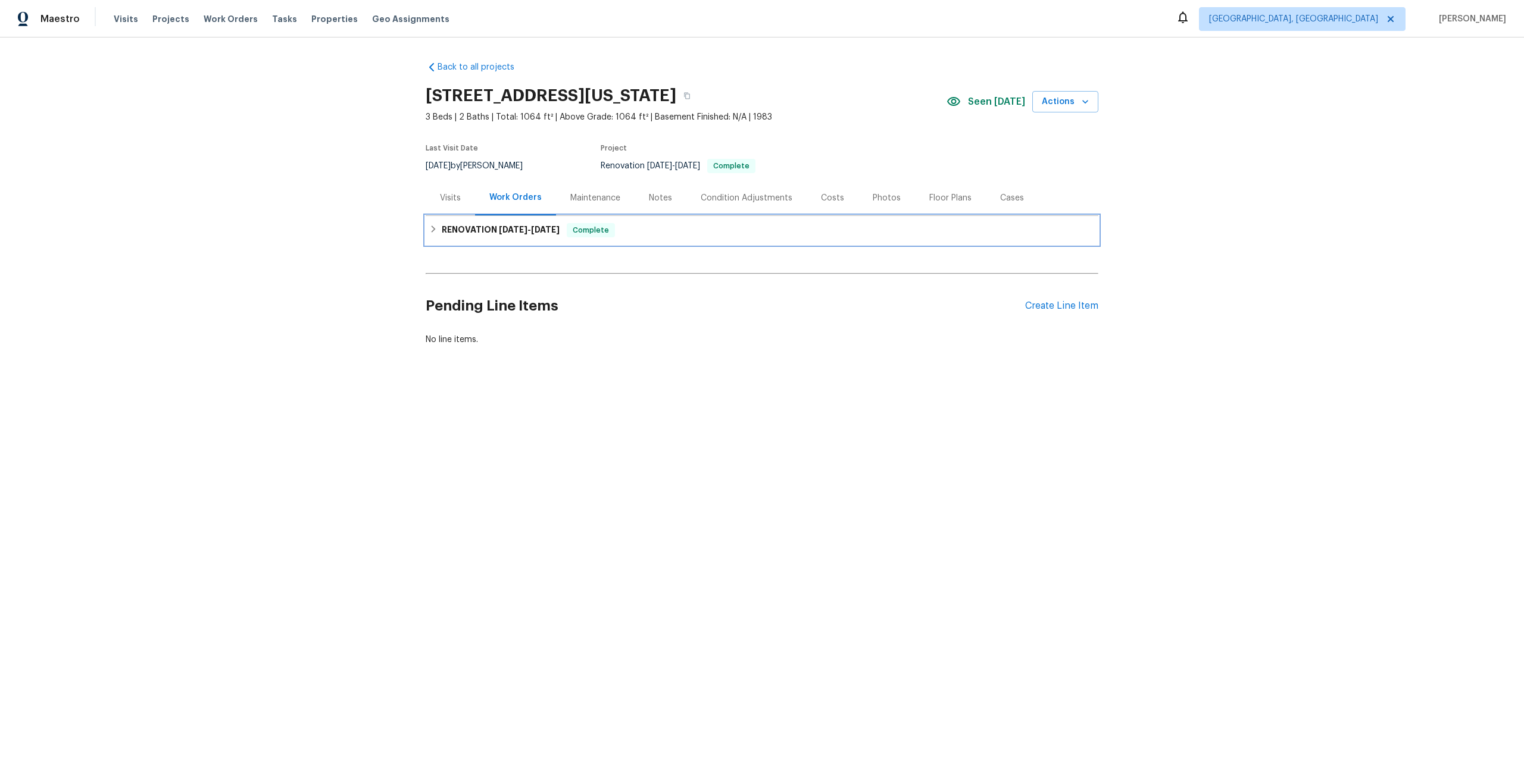
click at [635, 240] on div "RENOVATION 8/26/25 - 9/11/25 Complete" at bounding box center [762, 230] width 673 height 29
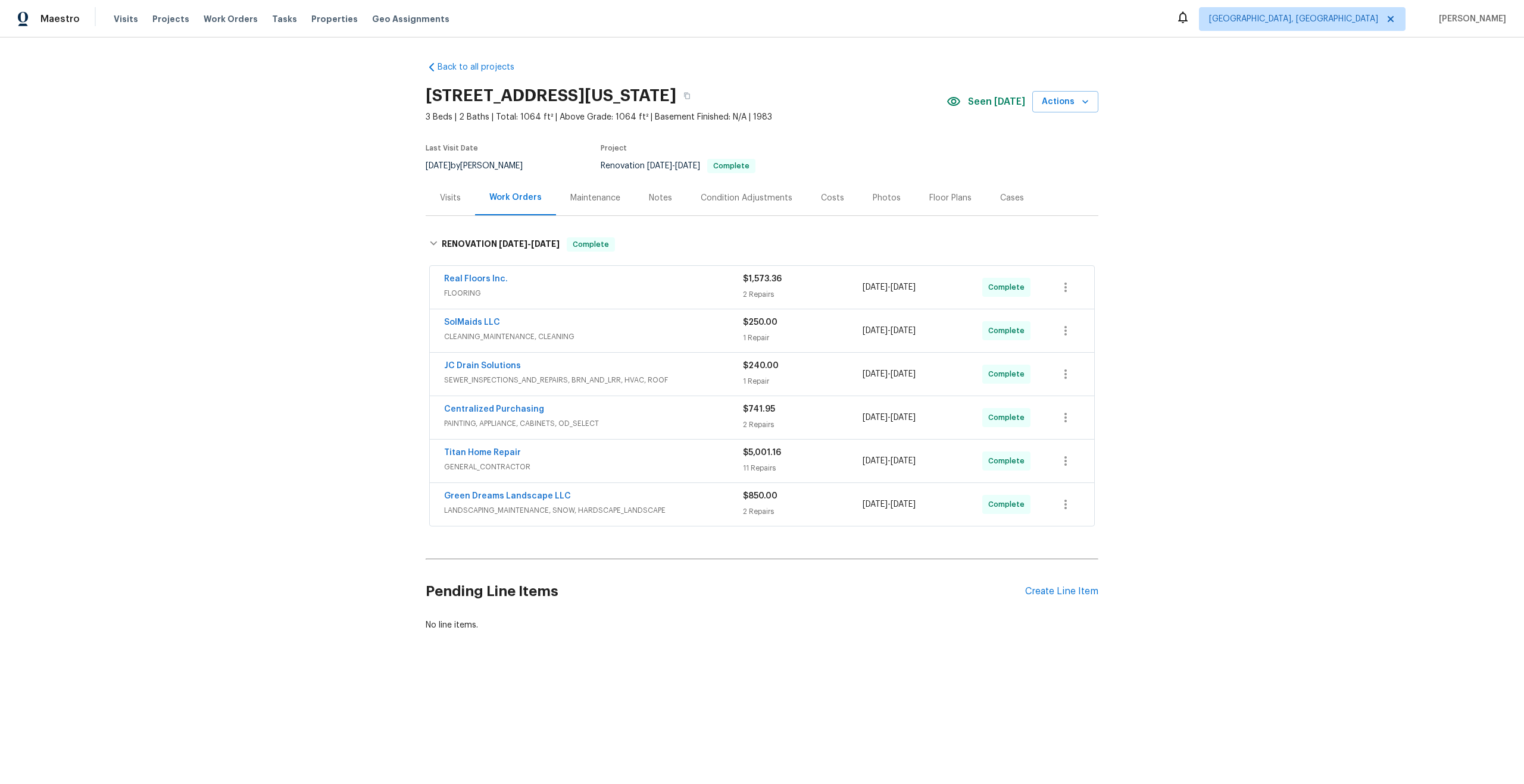
click at [1070, 582] on div "Pending Line Items Create Line Item" at bounding box center [762, 591] width 673 height 55
click at [1069, 588] on div "Create Line Item" at bounding box center [1061, 591] width 73 height 11
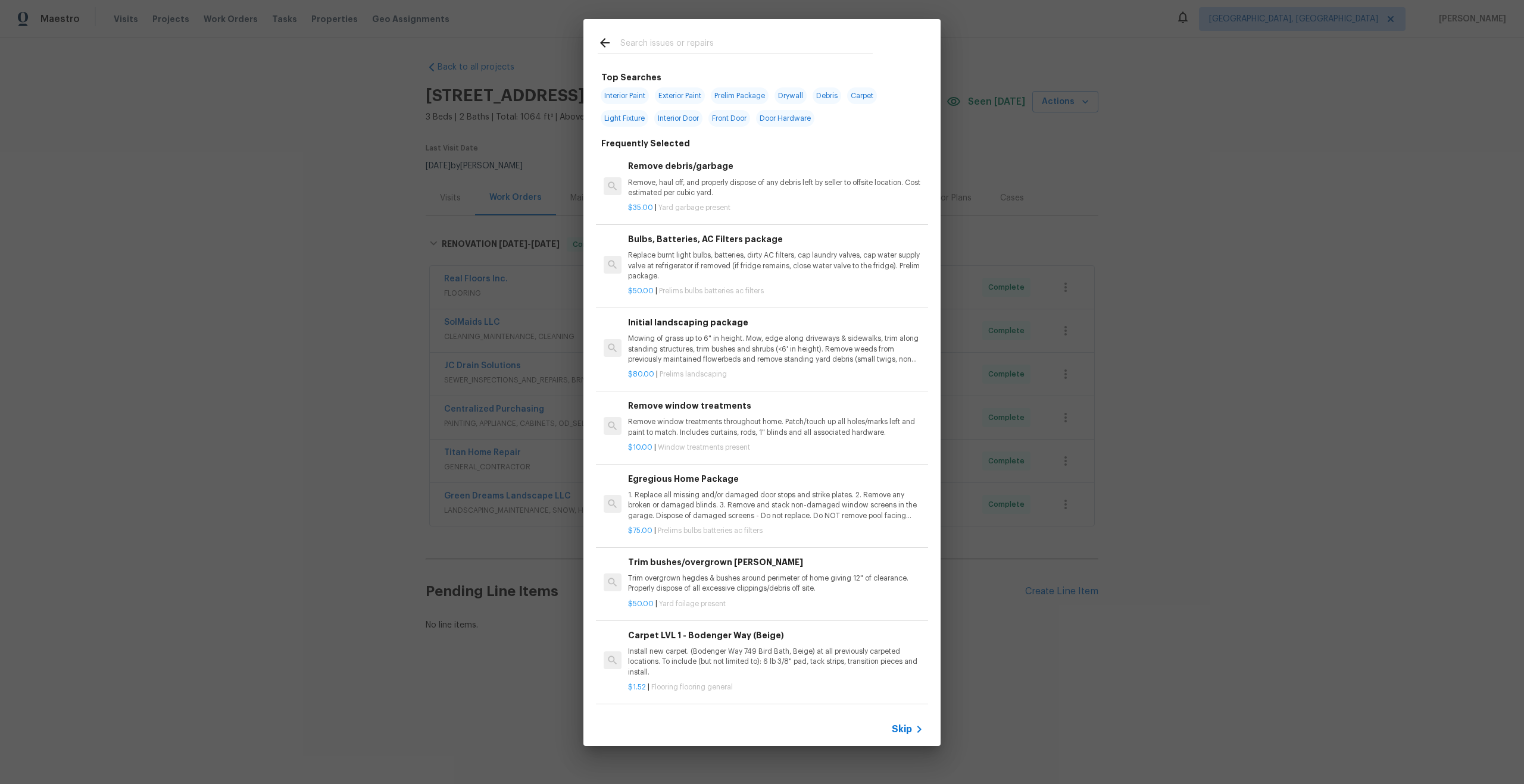
click at [907, 729] on span "Skip" at bounding box center [901, 729] width 20 height 12
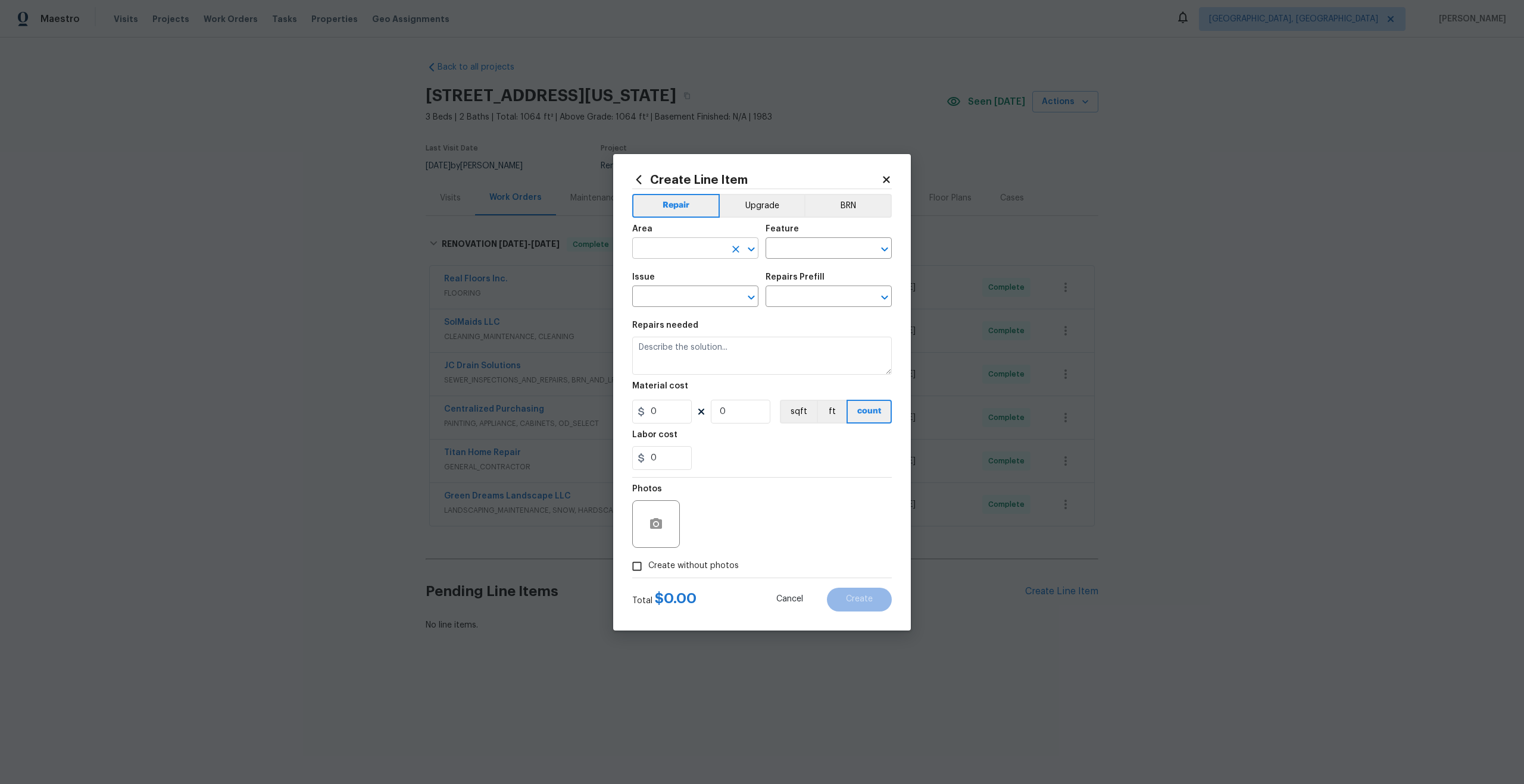
click at [713, 249] on input "text" at bounding box center [678, 249] width 93 height 18
click at [699, 290] on li "Interior Overall" at bounding box center [695, 295] width 126 height 19
type input "Interior Overall"
click at [800, 252] on input "text" at bounding box center [812, 249] width 93 height 18
click at [798, 303] on li "Overall" at bounding box center [828, 304] width 126 height 19
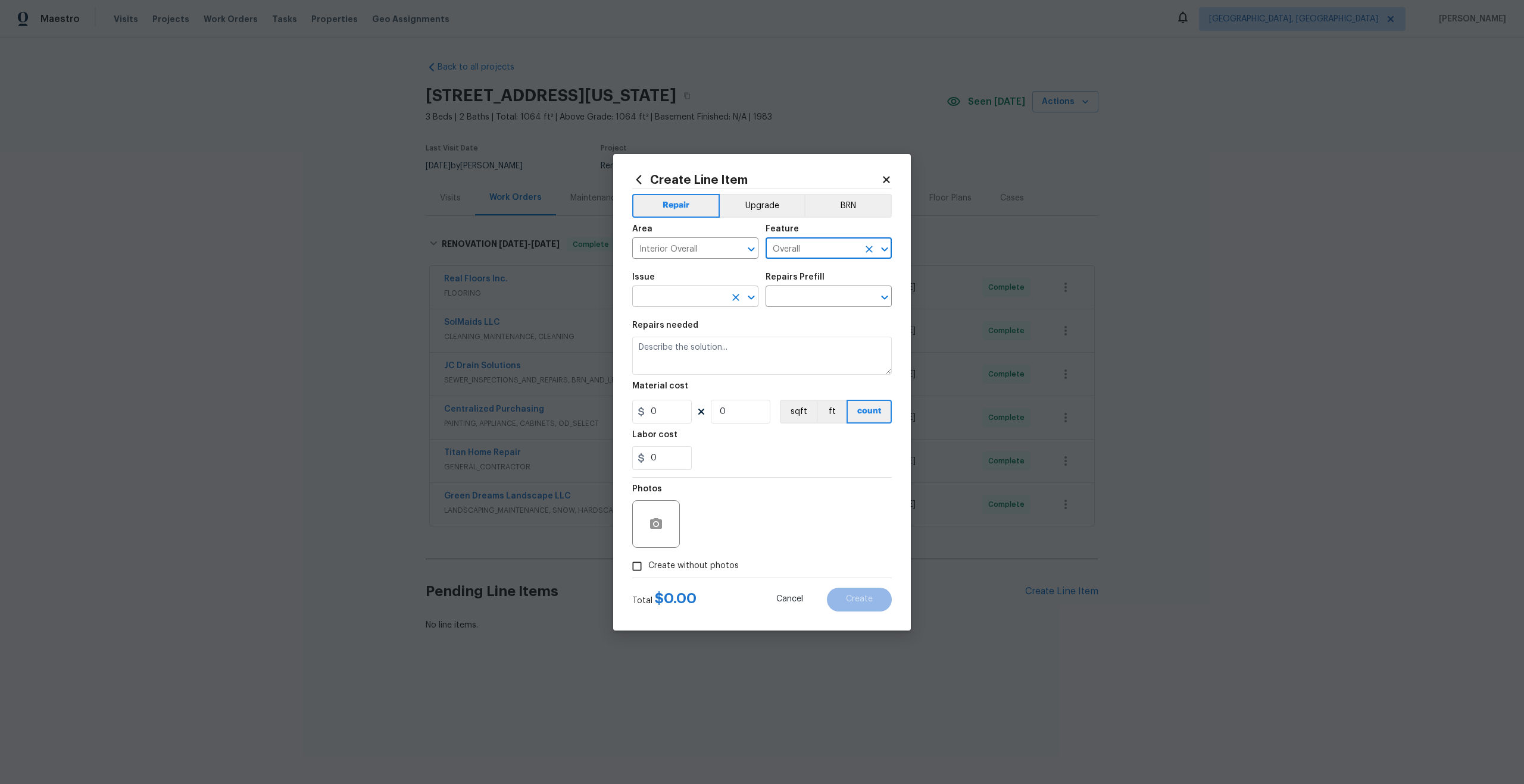
type input "Overall"
click at [662, 303] on input "text" at bounding box center [678, 298] width 93 height 18
click at [657, 346] on li "Photos" at bounding box center [695, 352] width 126 height 19
type input "Photos"
click at [805, 294] on input "text" at bounding box center [812, 298] width 93 height 18
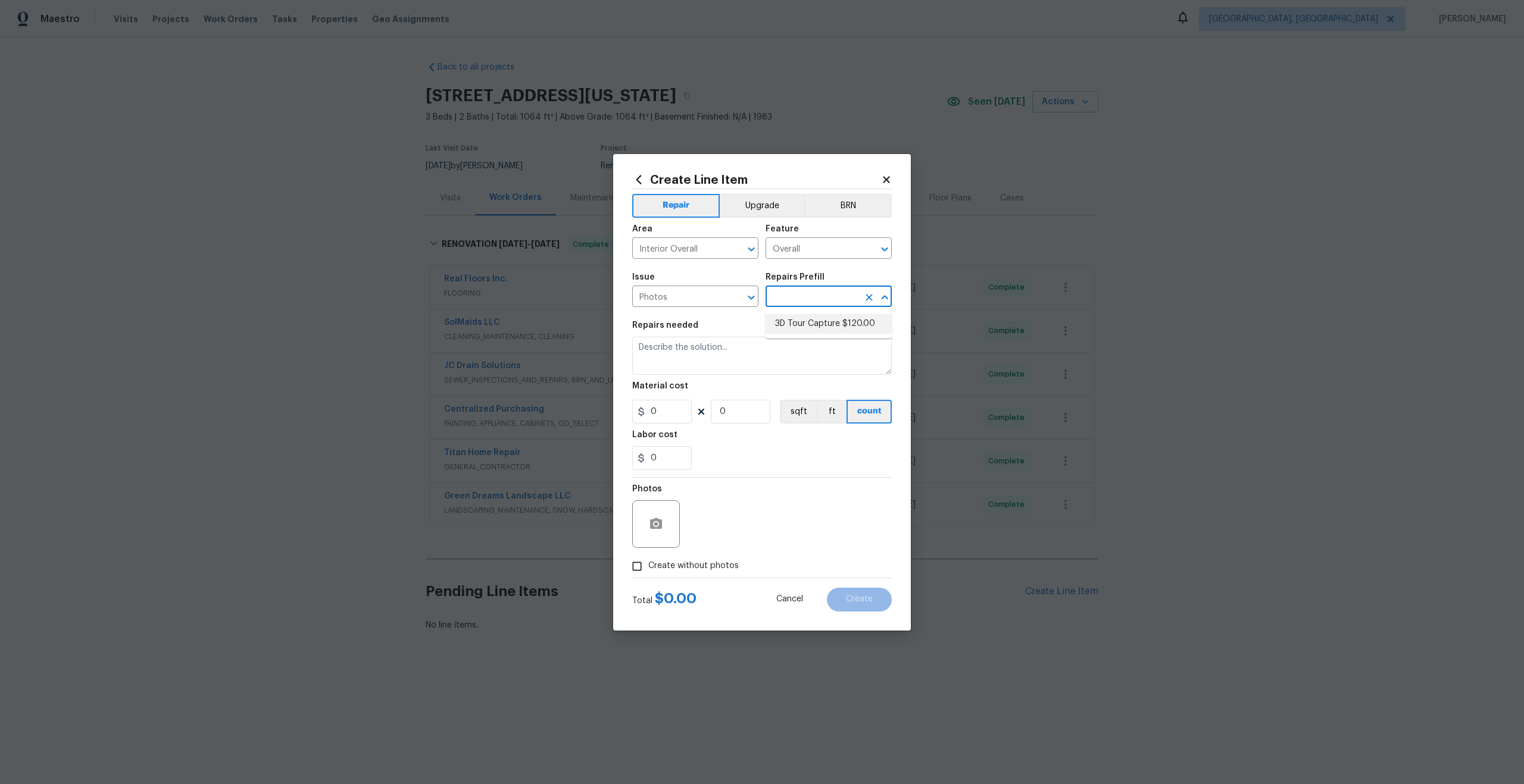
click at [805, 323] on li "3D Tour Capture $120.00" at bounding box center [828, 323] width 126 height 19
type input "3D Tour Capture $120.00"
type textarea "Capture 3D tour of home"
type input "1"
type input "120"
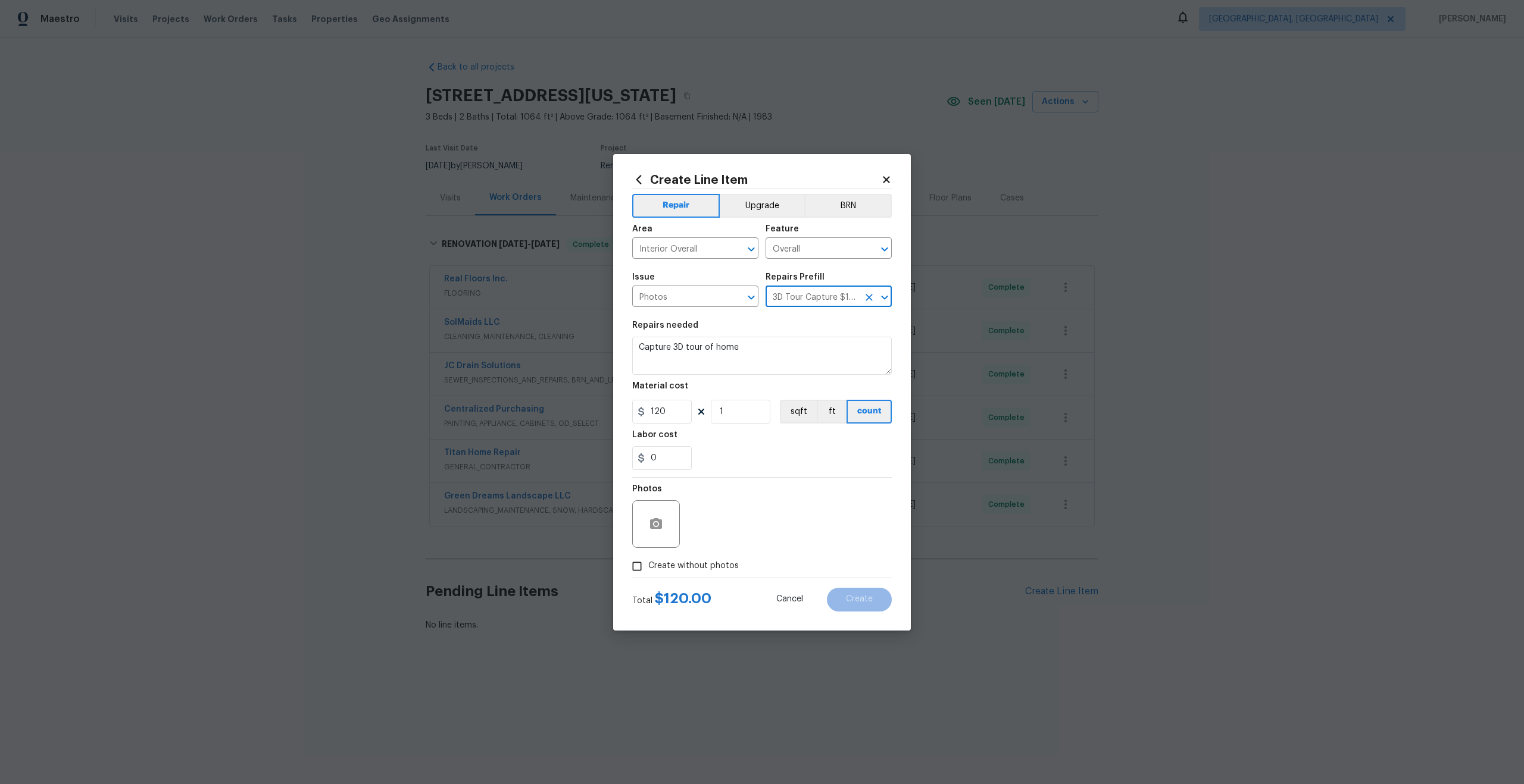
click at [643, 568] on input "Create without photos" at bounding box center [637, 567] width 22 height 22
checkbox input "true"
click at [728, 530] on textarea at bounding box center [790, 523] width 202 height 47
type textarea "."
click at [853, 601] on span "Create" at bounding box center [858, 599] width 26 height 9
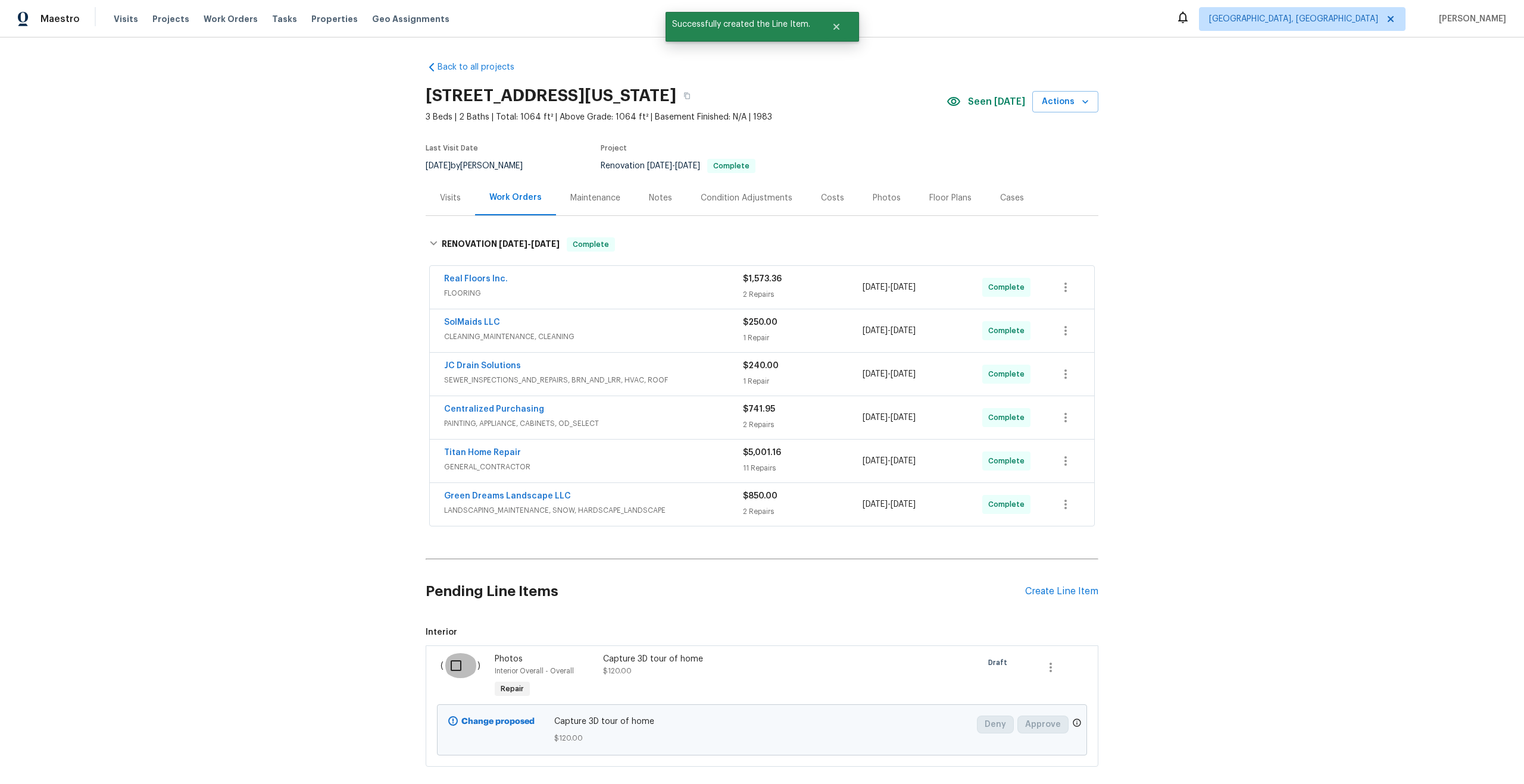
click at [462, 665] on input "checkbox" at bounding box center [460, 665] width 34 height 25
checkbox input "true"
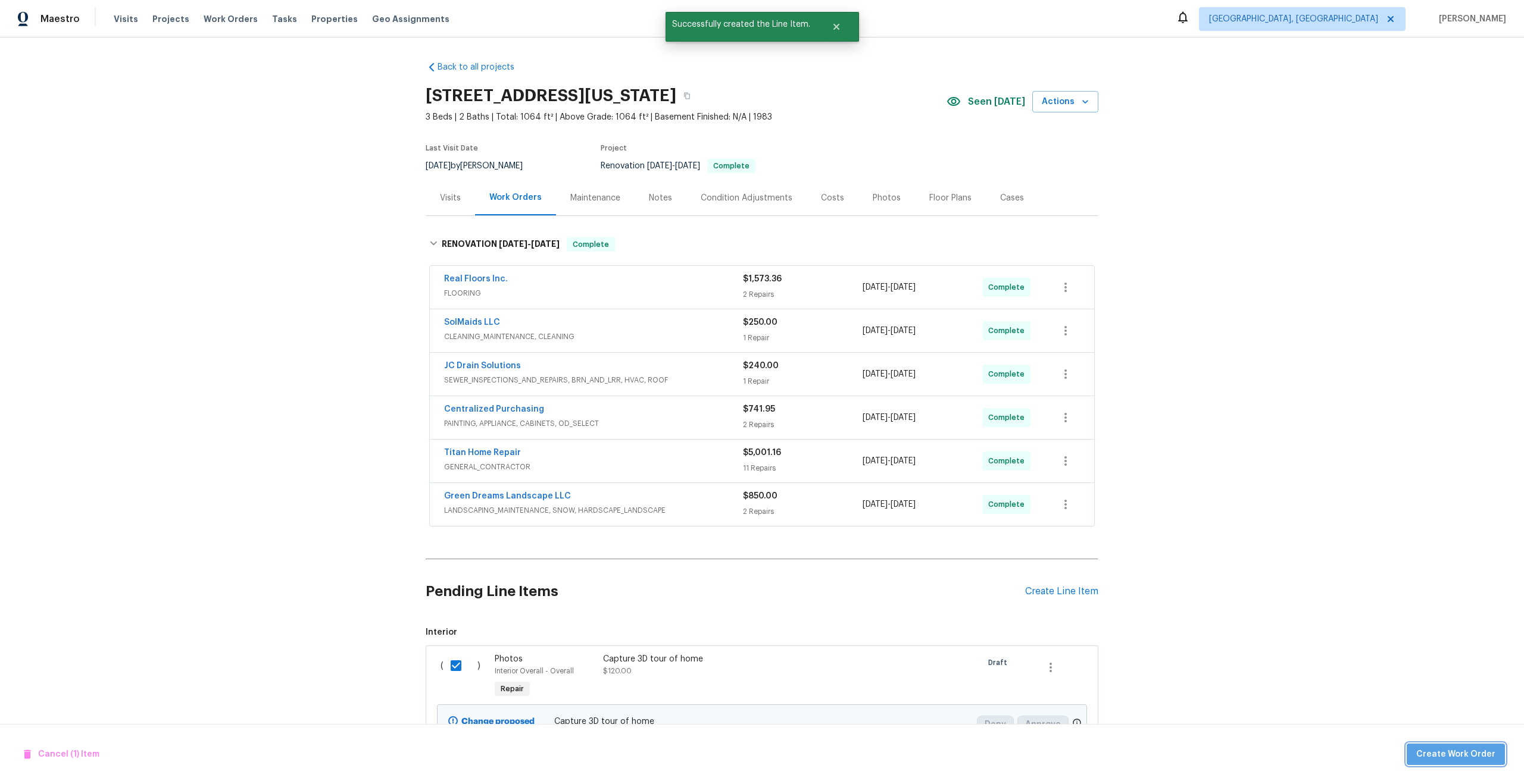
click at [1460, 757] on span "Create Work Order" at bounding box center [1455, 754] width 79 height 15
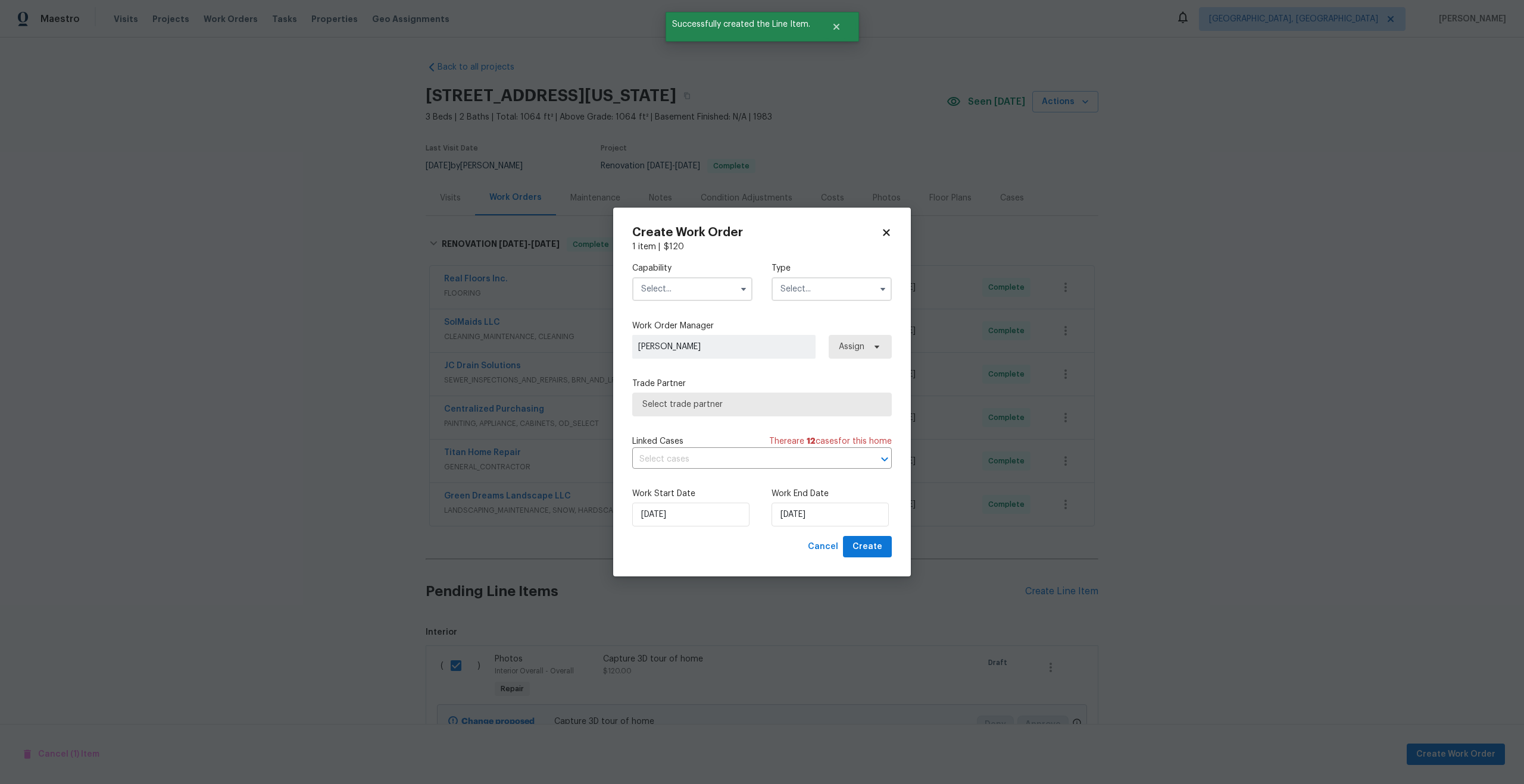
click at [691, 290] on input "text" at bounding box center [692, 289] width 120 height 24
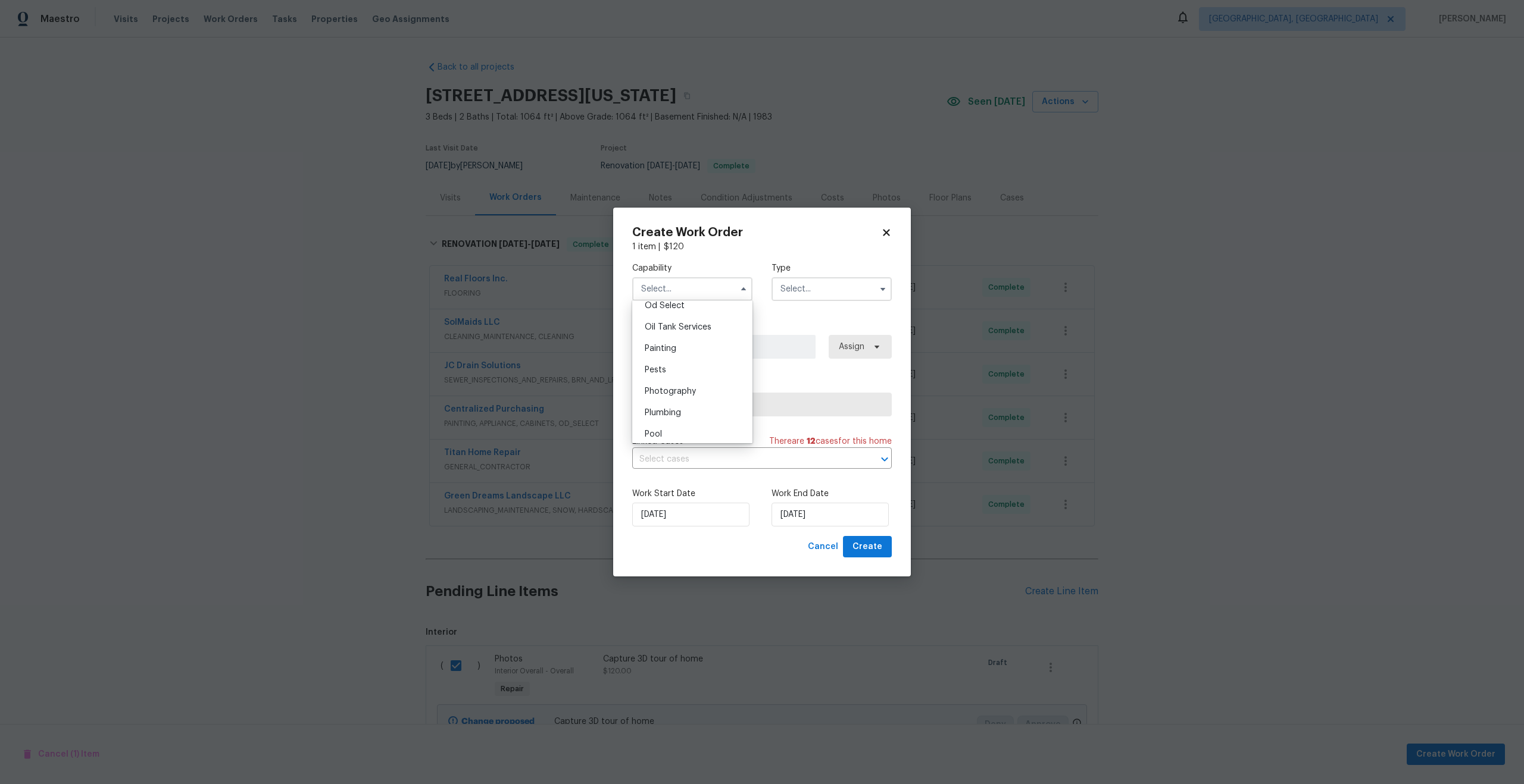
scroll to position [964, 0]
click at [666, 387] on div "Photography" at bounding box center [692, 392] width 114 height 22
type input "Photography"
click at [807, 282] on input "text" at bounding box center [832, 289] width 120 height 24
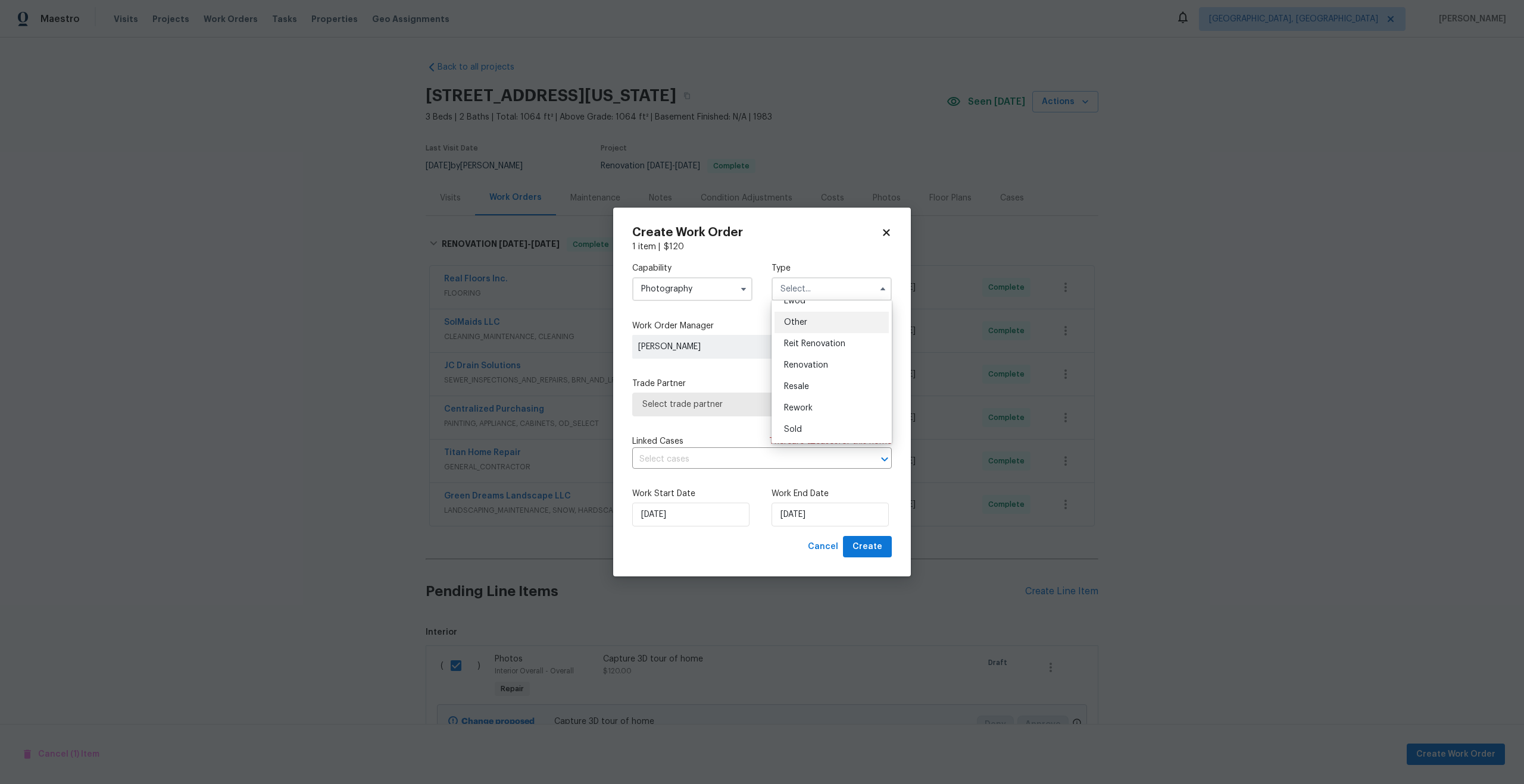
click at [797, 325] on span "Other" at bounding box center [795, 323] width 23 height 8
type input "Other"
click at [714, 408] on span "Select trade partner" at bounding box center [753, 404] width 222 height 12
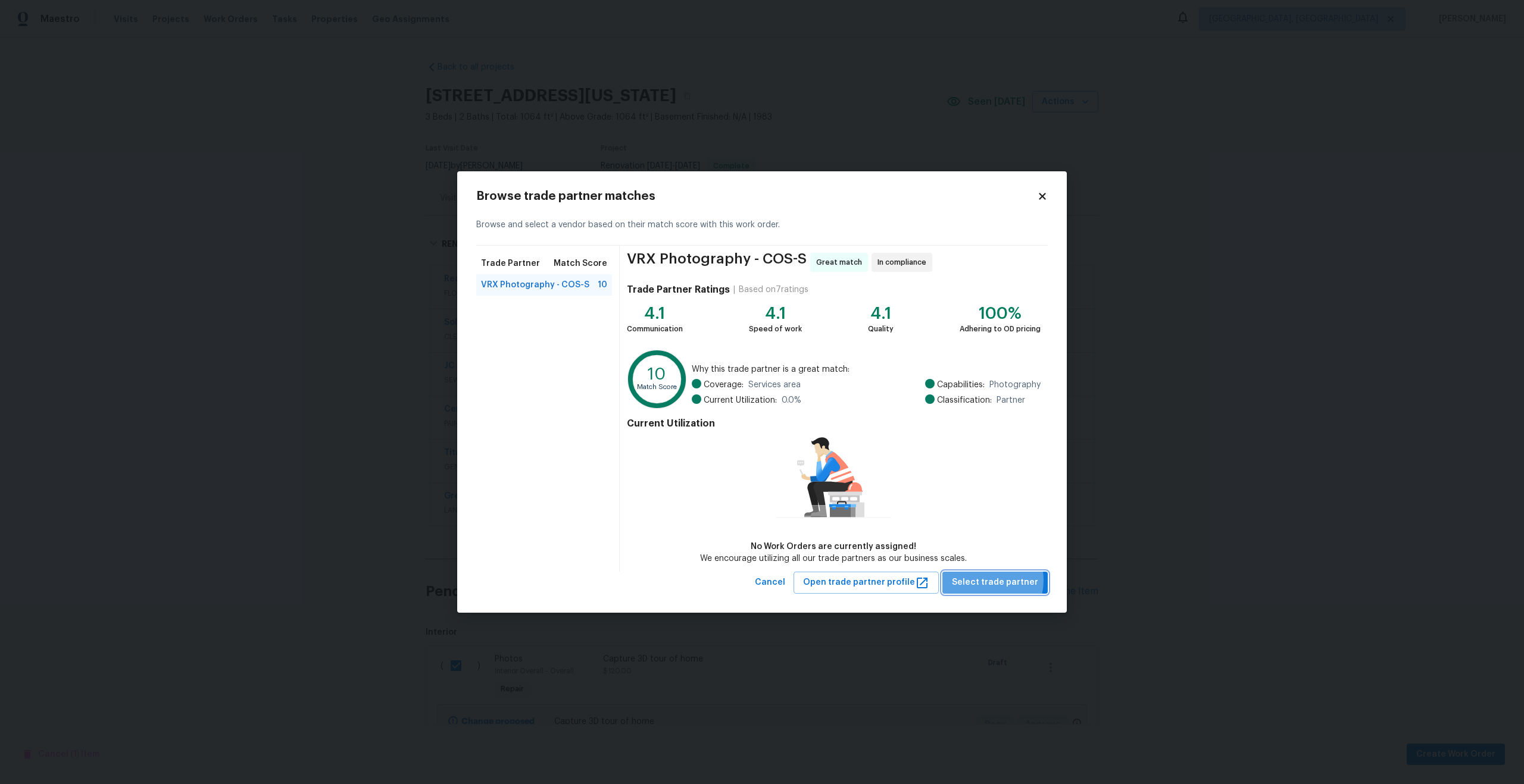
click at [987, 580] on span "Select trade partner" at bounding box center [994, 583] width 86 height 15
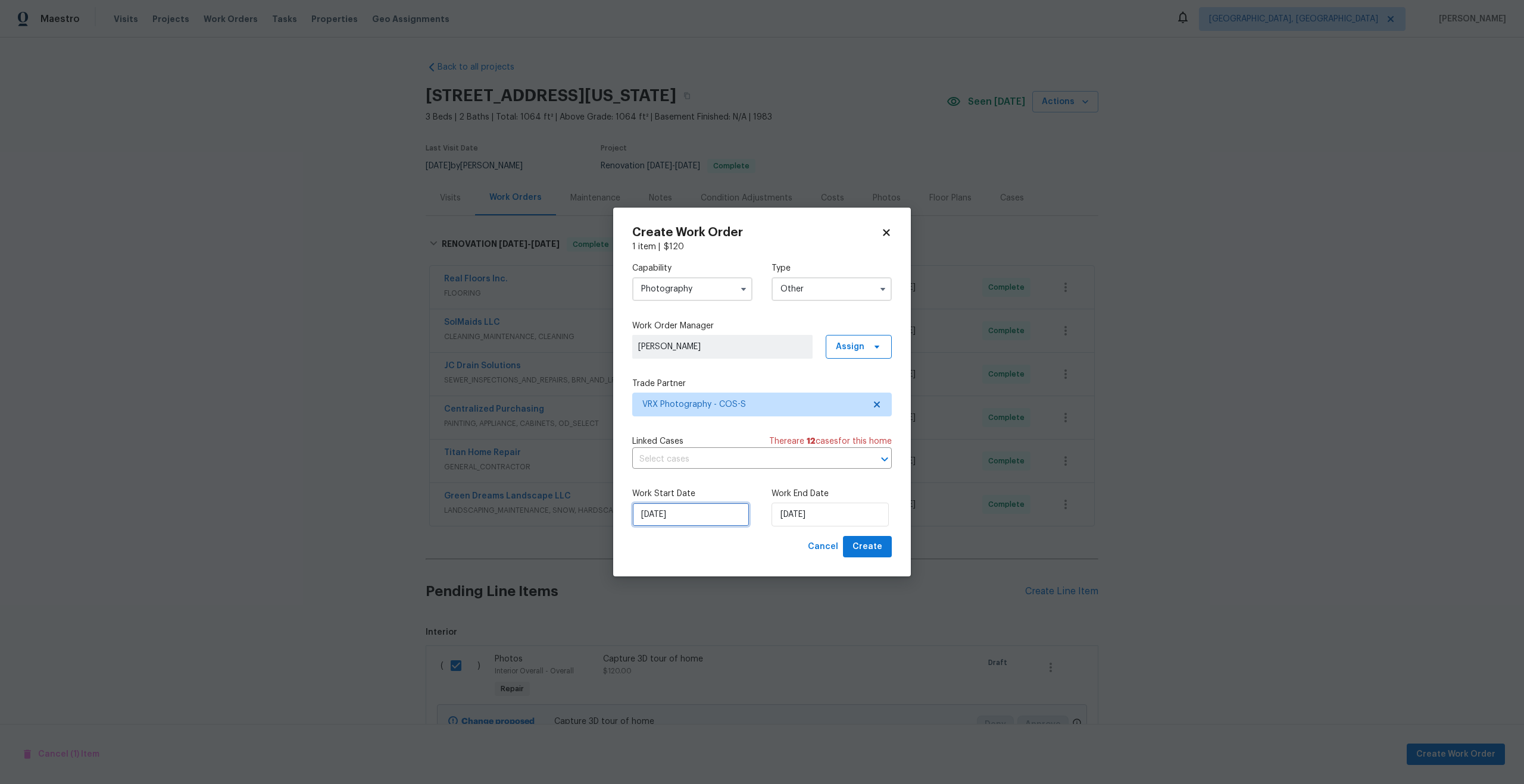
click at [700, 514] on input "17/09/2025" at bounding box center [691, 514] width 117 height 24
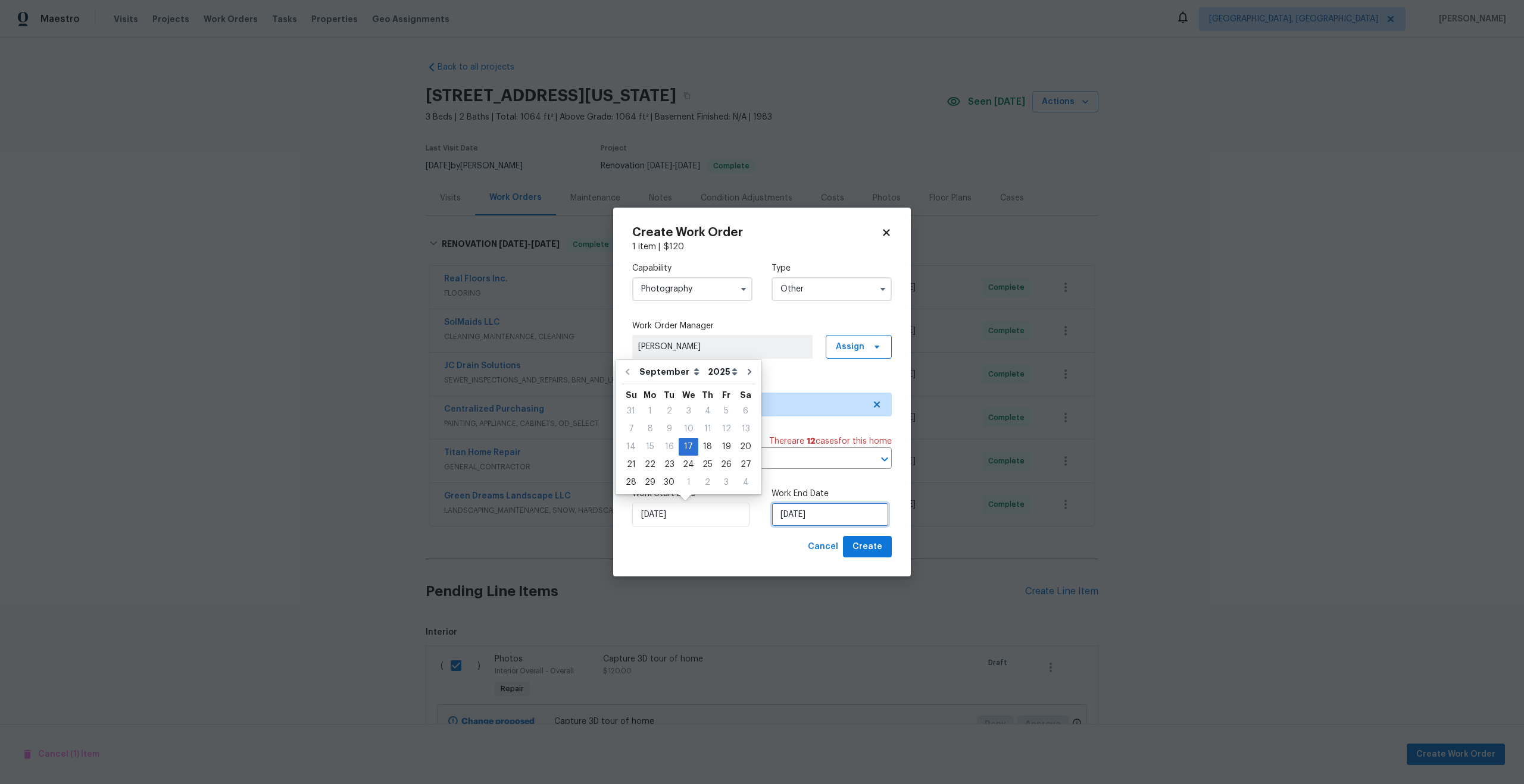
click at [810, 518] on input "17/09/2025" at bounding box center [830, 514] width 117 height 24
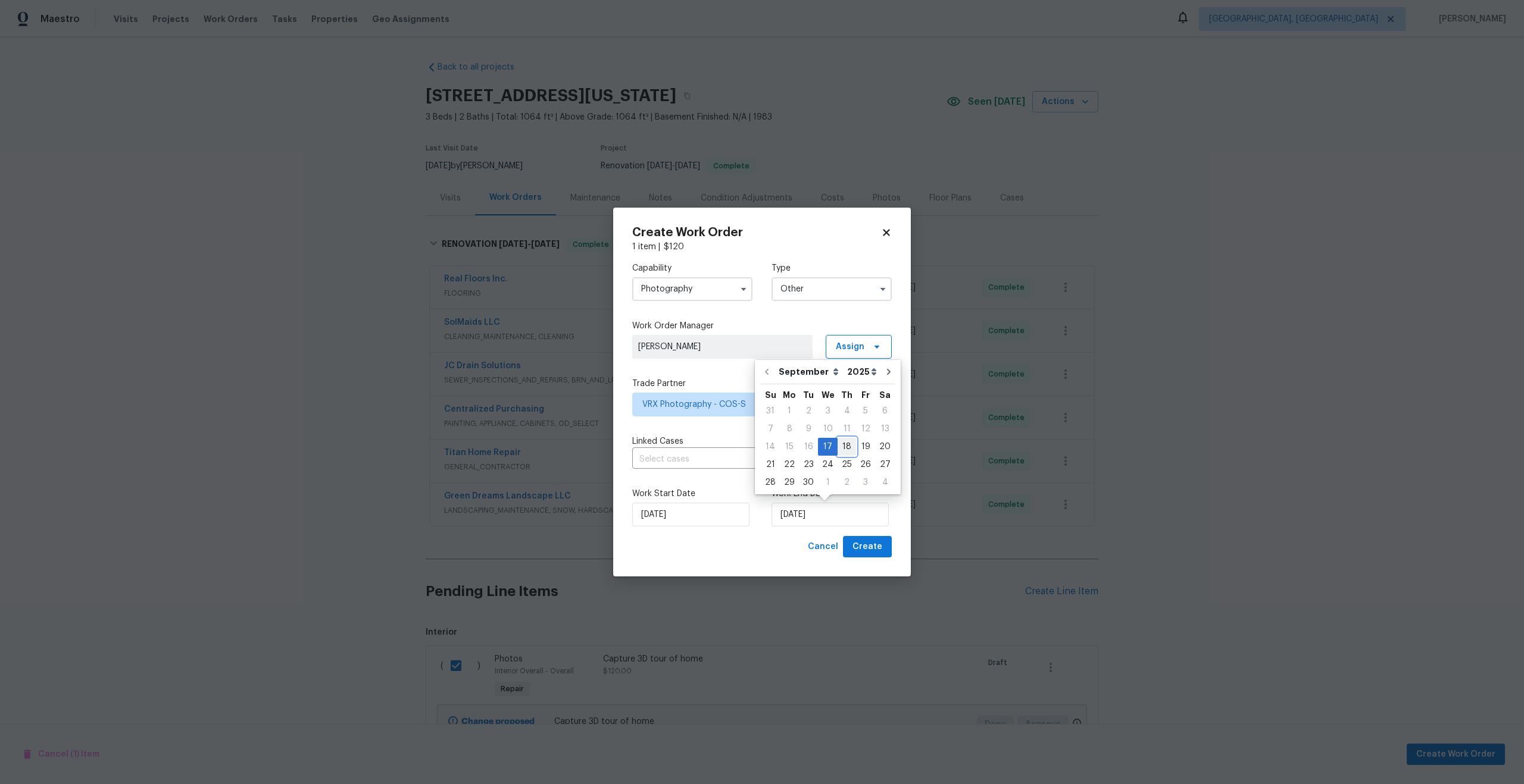
click at [843, 443] on div "18" at bounding box center [846, 446] width 18 height 17
type input "18/09/2025"
click at [874, 549] on span "Create" at bounding box center [867, 546] width 30 height 15
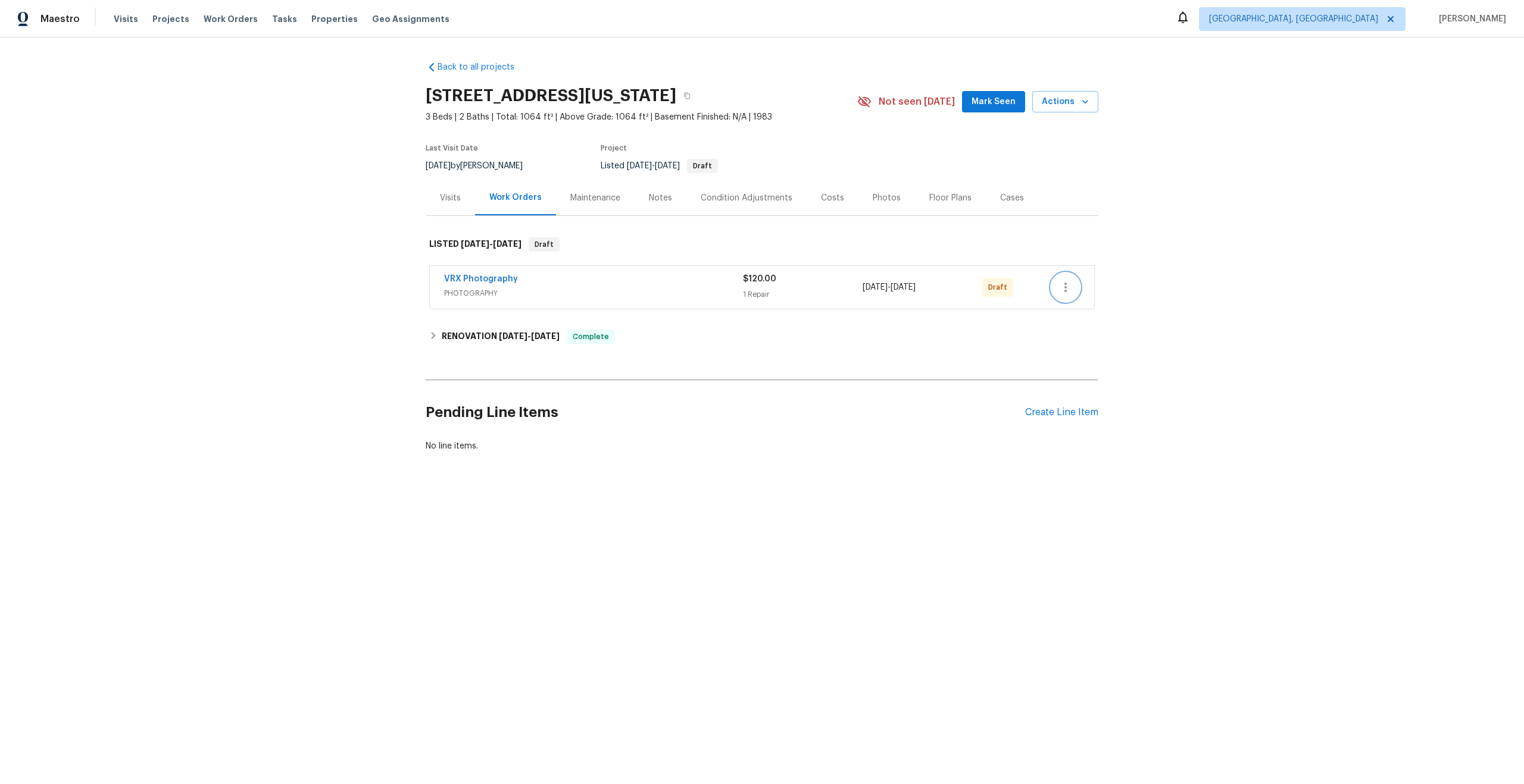
click at [1062, 290] on icon "button" at bounding box center [1066, 287] width 14 height 14
click at [1062, 290] on li "Send to Vendor" at bounding box center [1117, 287] width 132 height 19
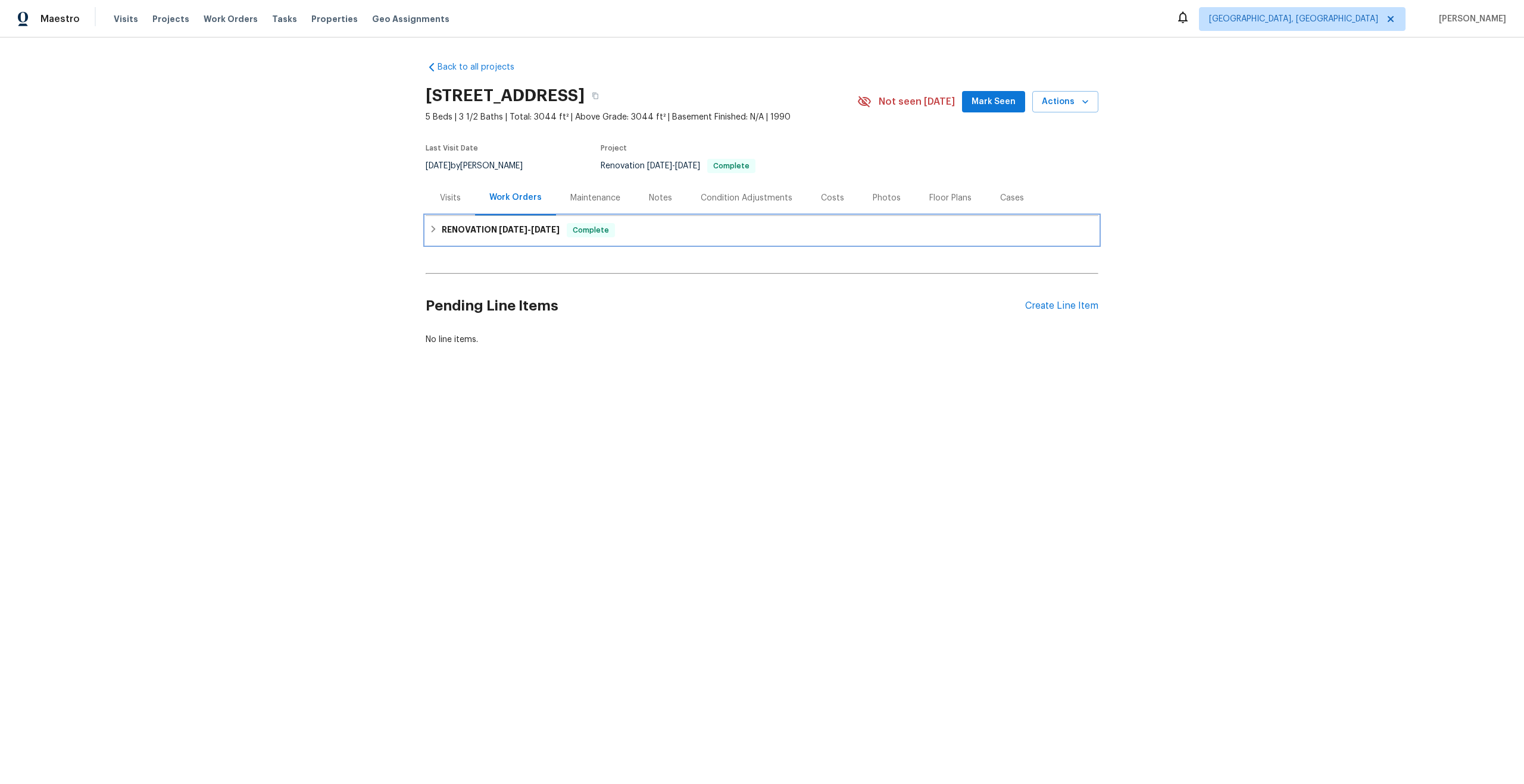
click at [623, 230] on div "RENOVATION [DATE] - [DATE] Complete" at bounding box center [761, 230] width 666 height 14
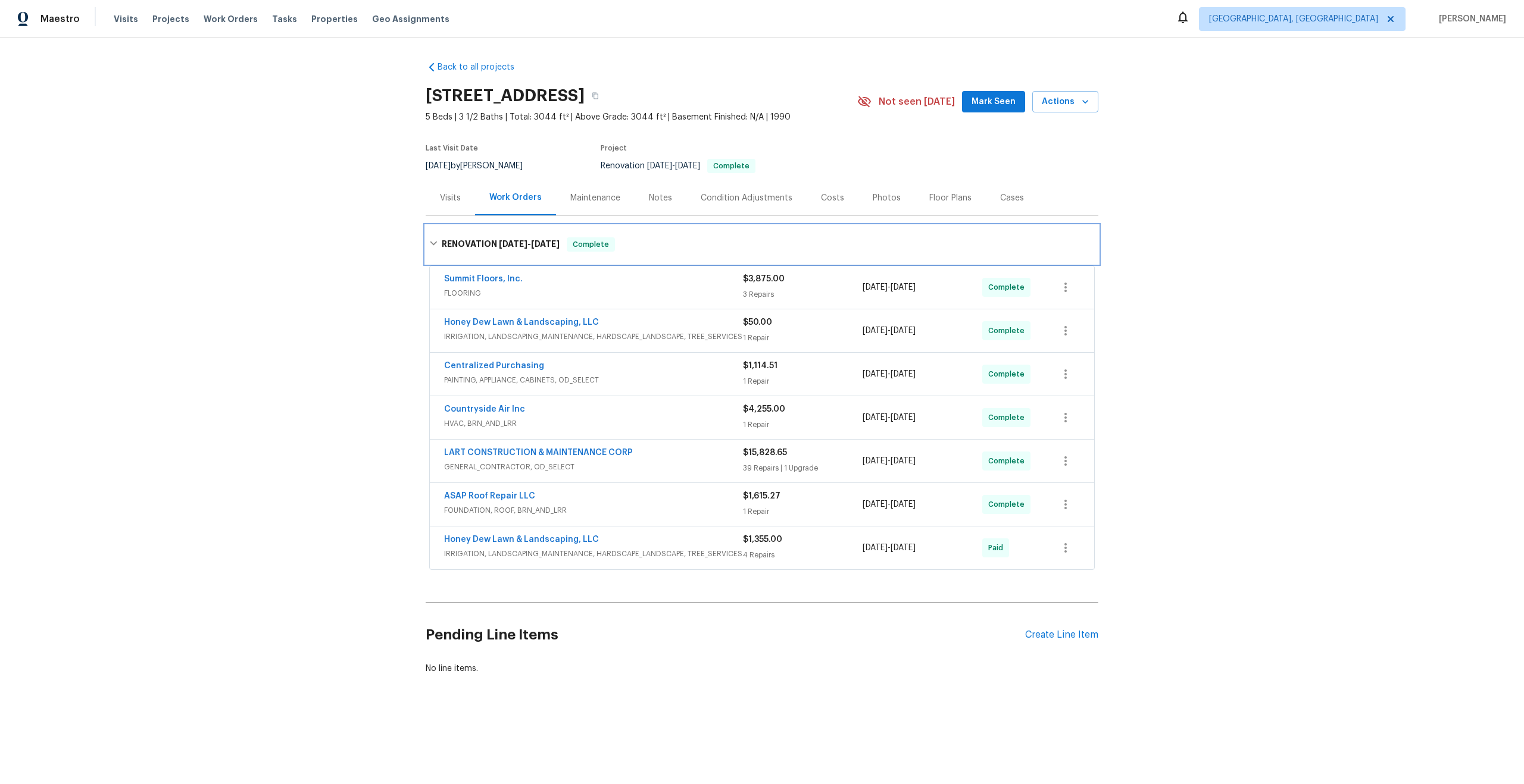
click at [627, 231] on div "RENOVATION [DATE] - [DATE] Complete" at bounding box center [762, 244] width 673 height 38
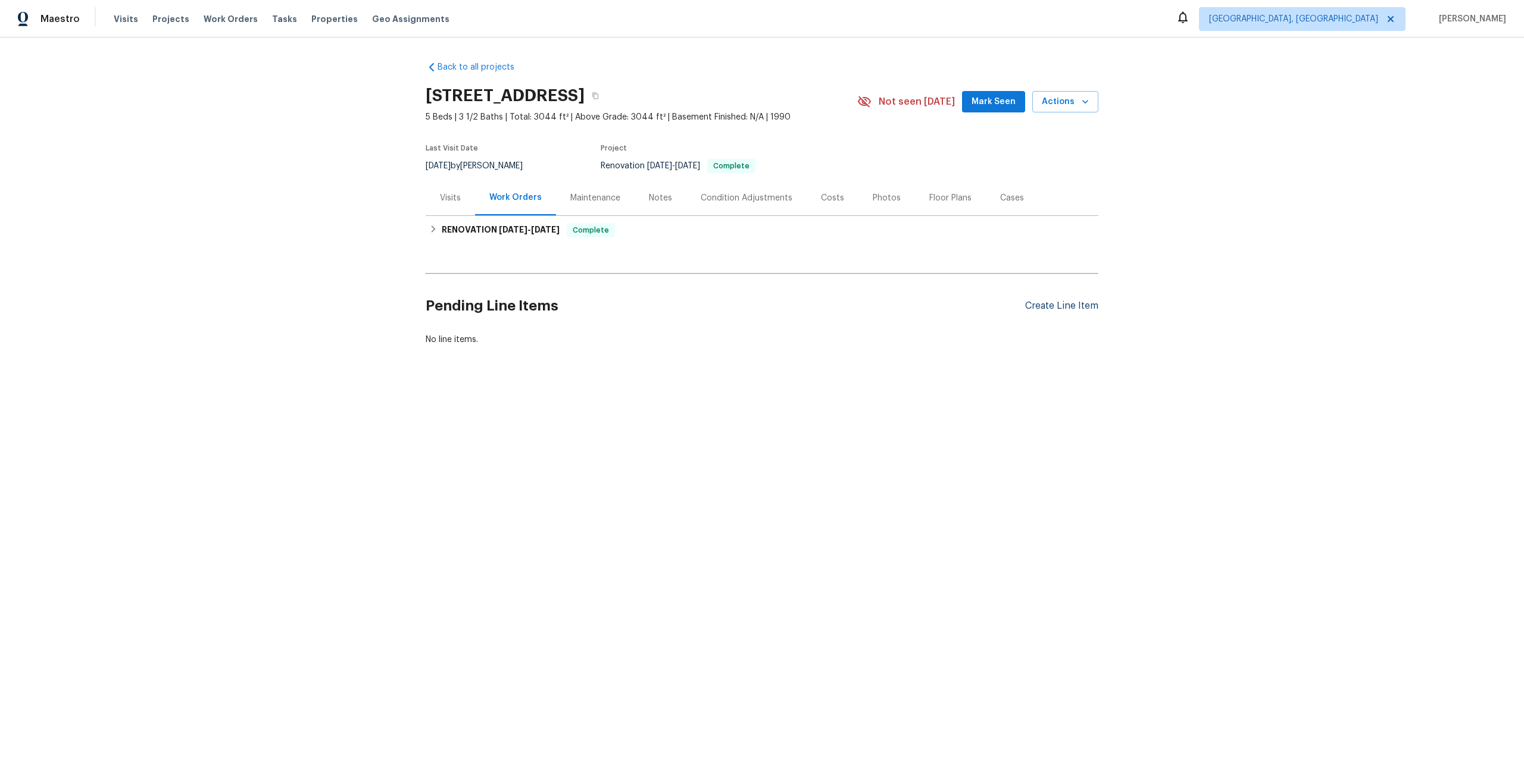
click at [1068, 306] on div "Create Line Item" at bounding box center [1061, 306] width 73 height 11
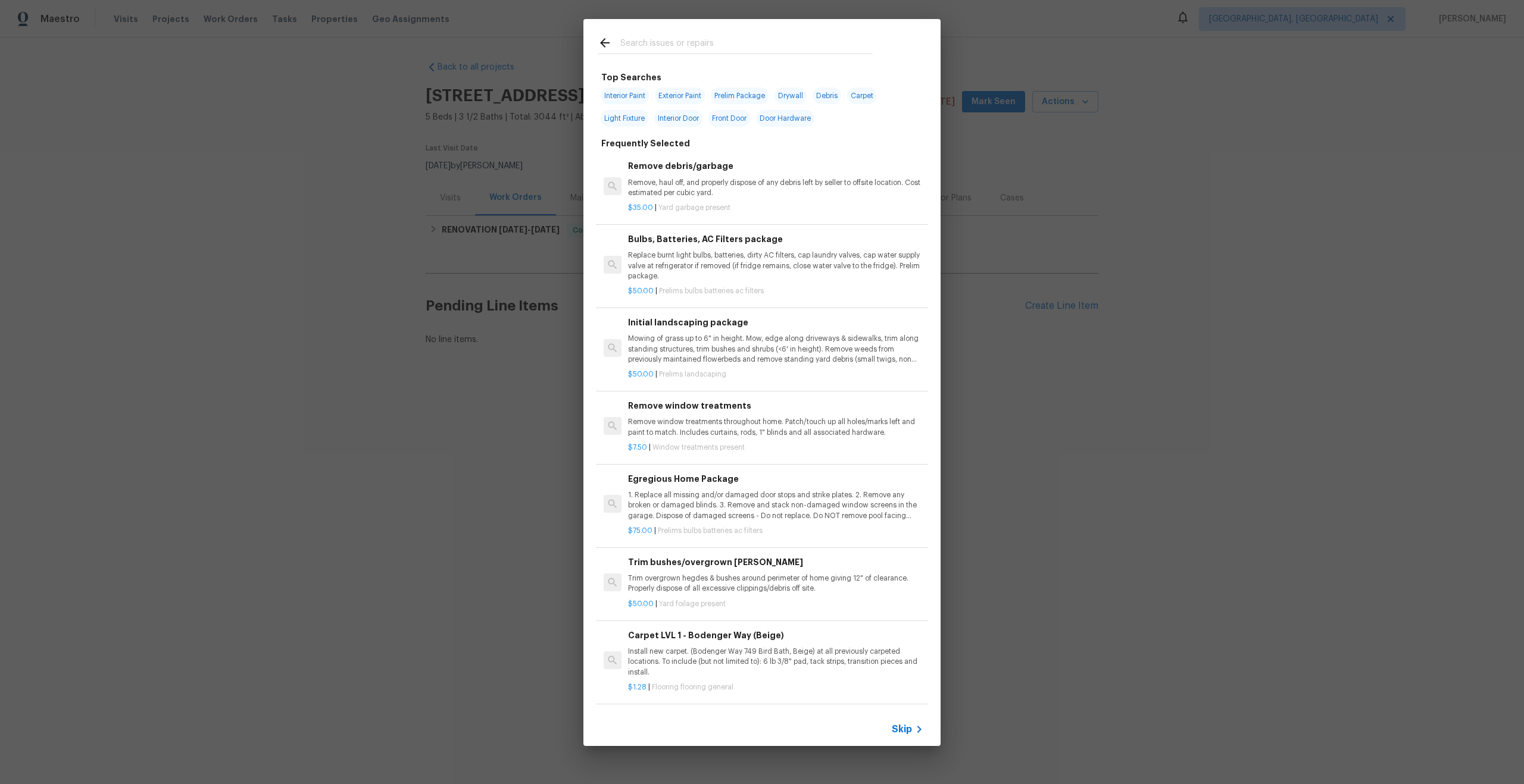
click at [903, 729] on span "Skip" at bounding box center [901, 729] width 20 height 12
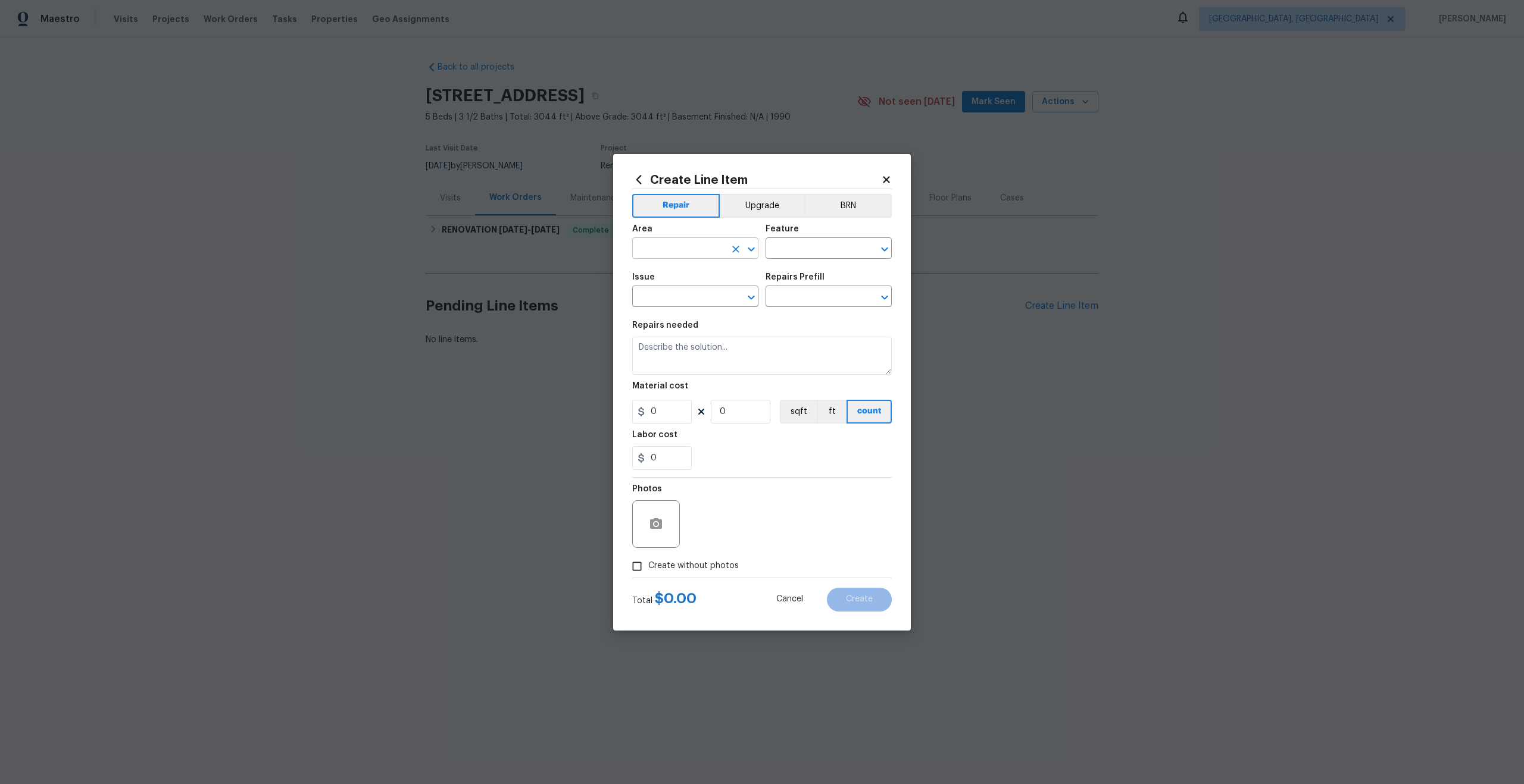
click at [714, 257] on input "text" at bounding box center [678, 249] width 93 height 18
click at [699, 295] on li "Interior Overall" at bounding box center [695, 295] width 126 height 19
type input "Interior Overall"
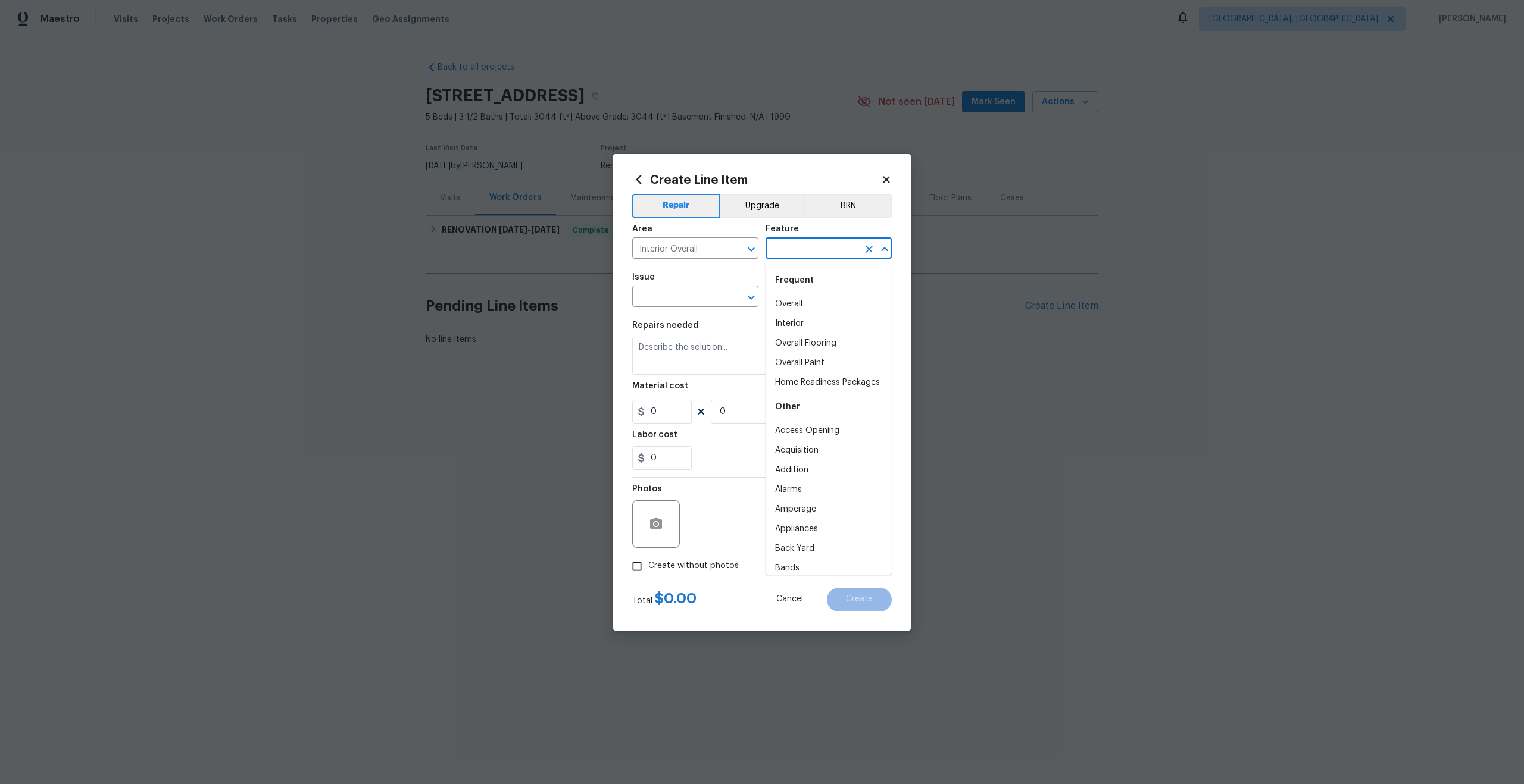
click at [807, 254] on input "text" at bounding box center [812, 249] width 93 height 18
click at [800, 299] on li "Overall" at bounding box center [828, 304] width 126 height 19
type input "Overall"
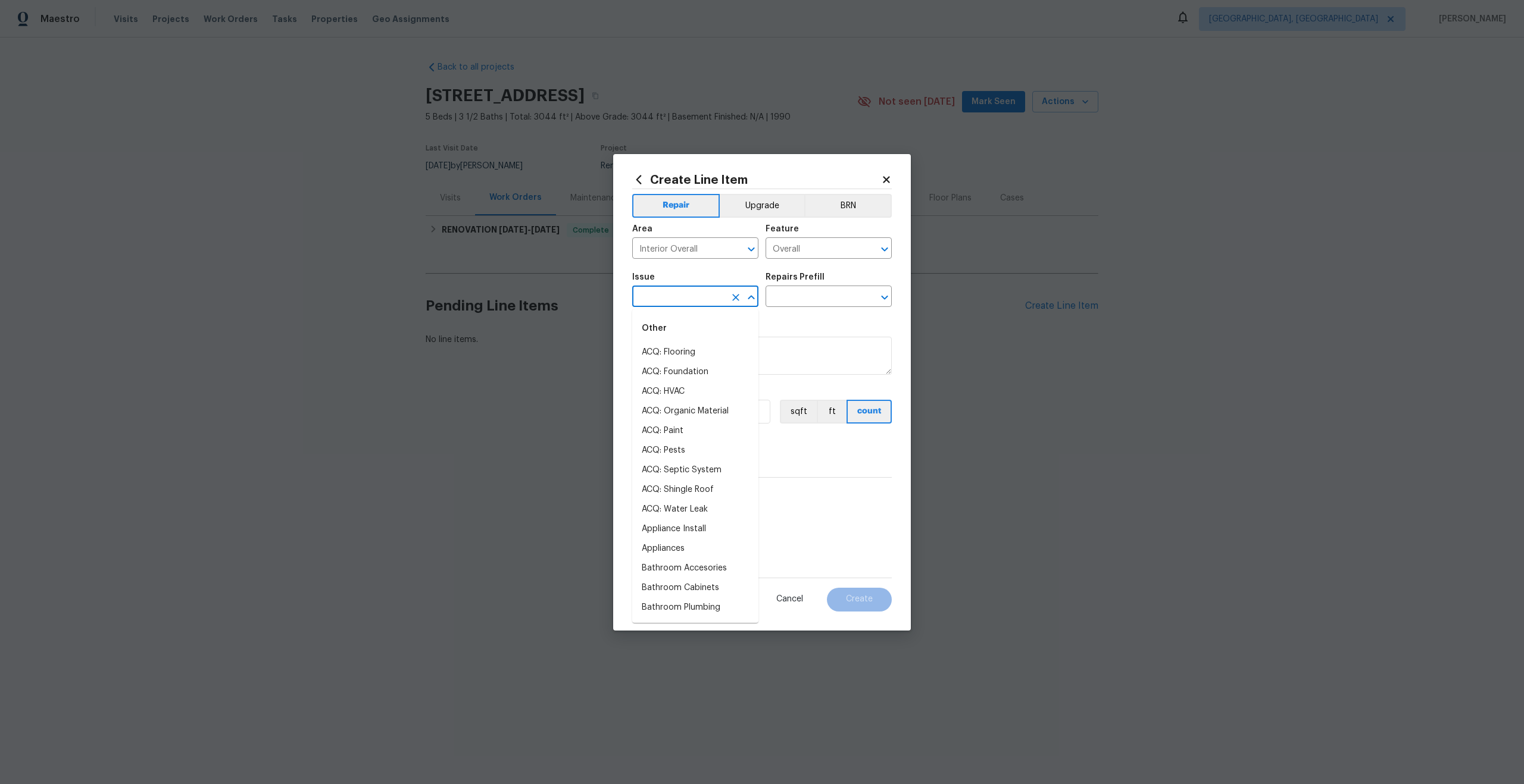
click at [677, 298] on input "text" at bounding box center [678, 298] width 93 height 18
click at [668, 354] on li "Photos" at bounding box center [695, 352] width 126 height 19
type input "Photos"
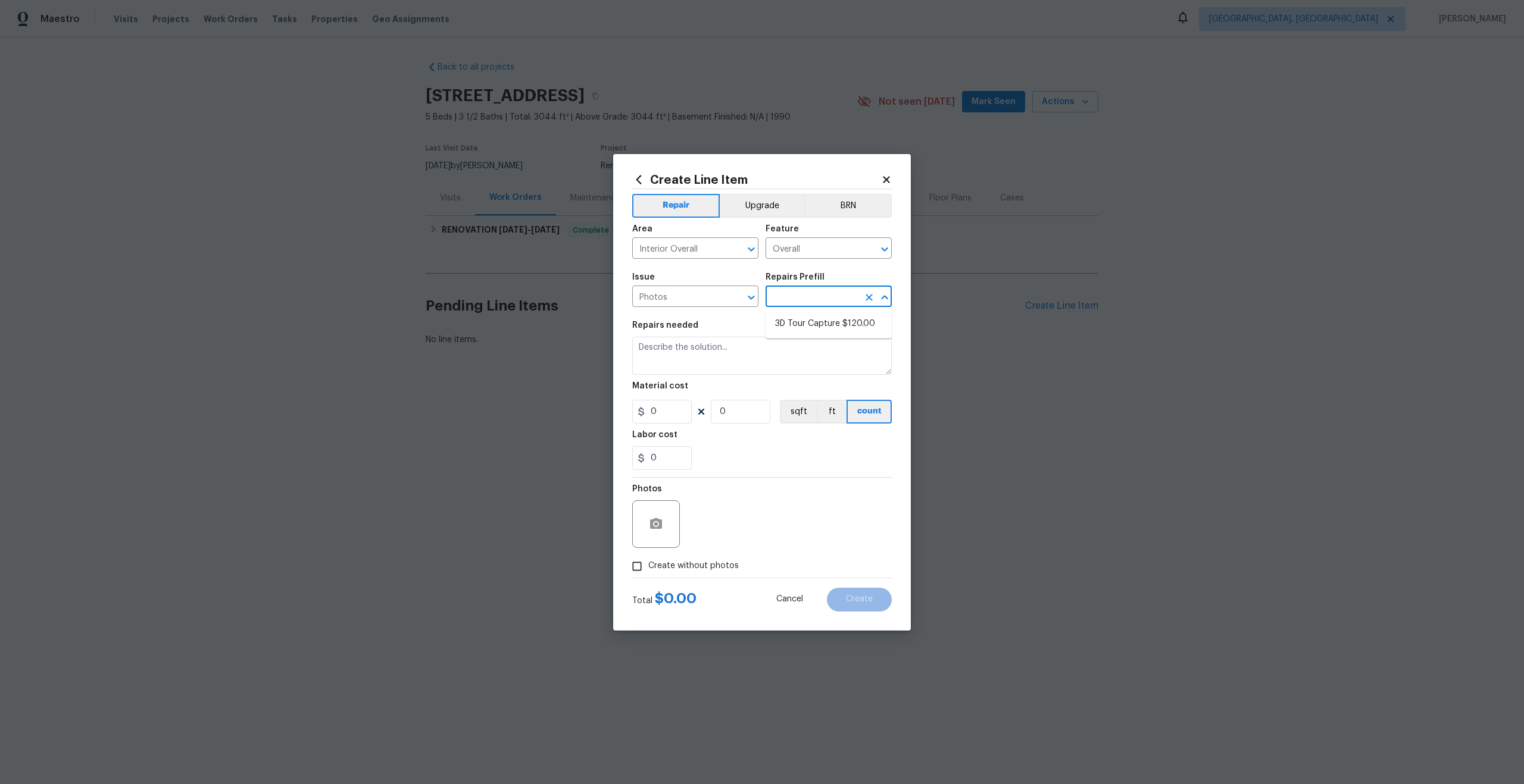
click at [817, 300] on input "text" at bounding box center [812, 298] width 93 height 18
click at [805, 325] on li "3D Tour Capture $120.00" at bounding box center [828, 323] width 126 height 19
type input "3D Tour Capture $120.00"
type textarea "Capture 3D tour of home"
type input "1"
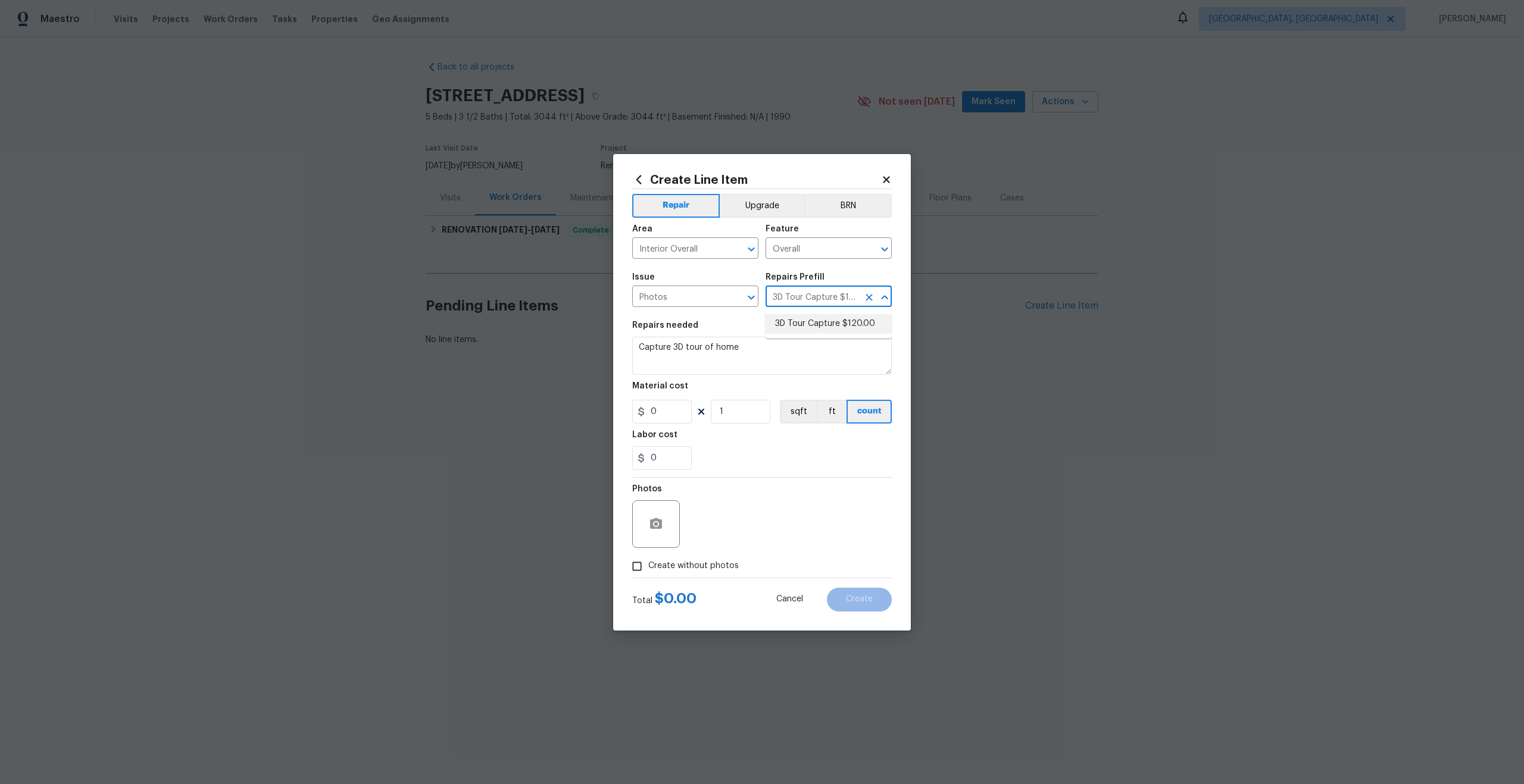
type input "120"
click at [634, 569] on input "Create without photos" at bounding box center [637, 567] width 22 height 22
checkbox input "true"
click at [730, 526] on textarea at bounding box center [790, 523] width 202 height 47
type textarea "."
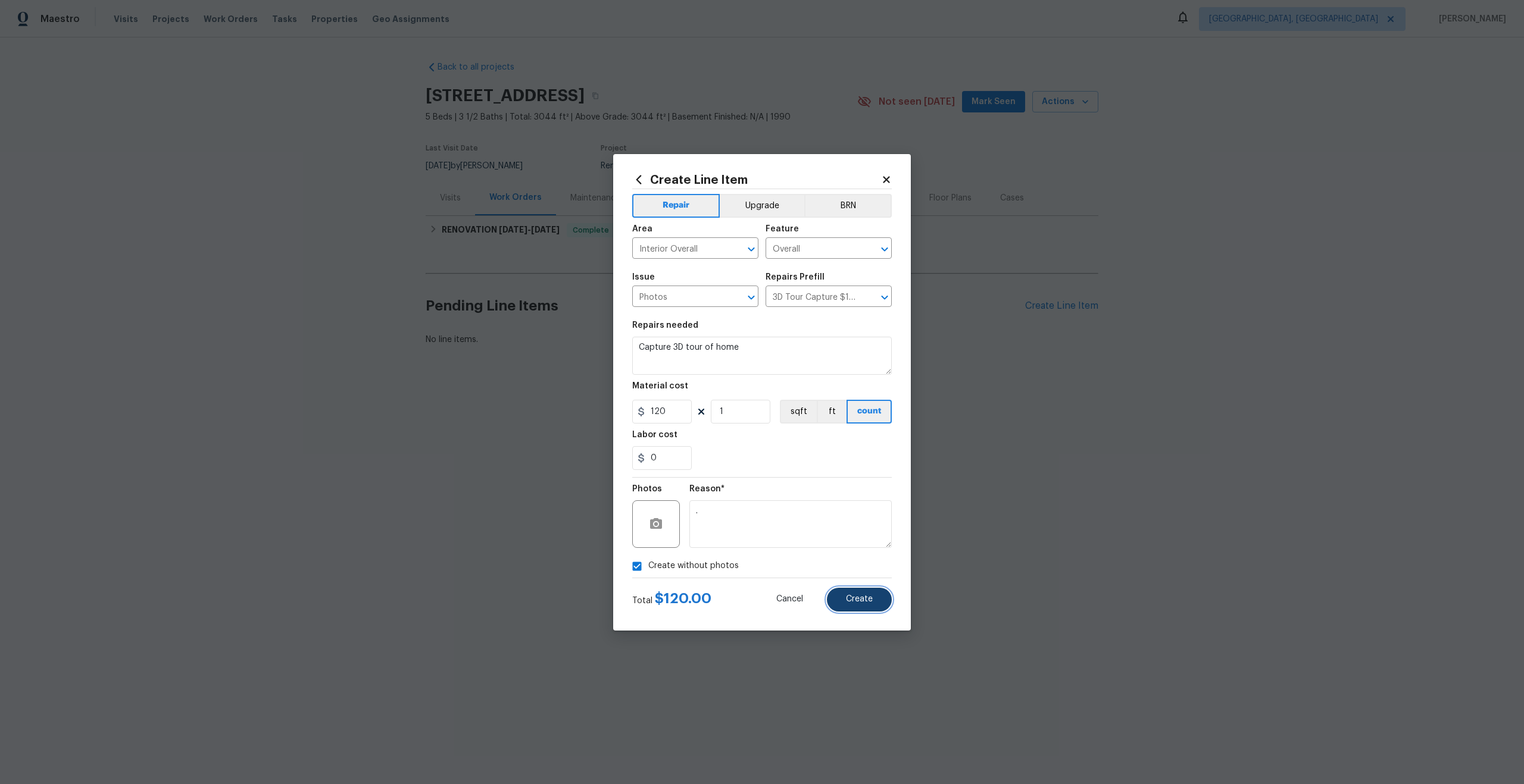
click at [849, 594] on button "Create" at bounding box center [859, 599] width 65 height 24
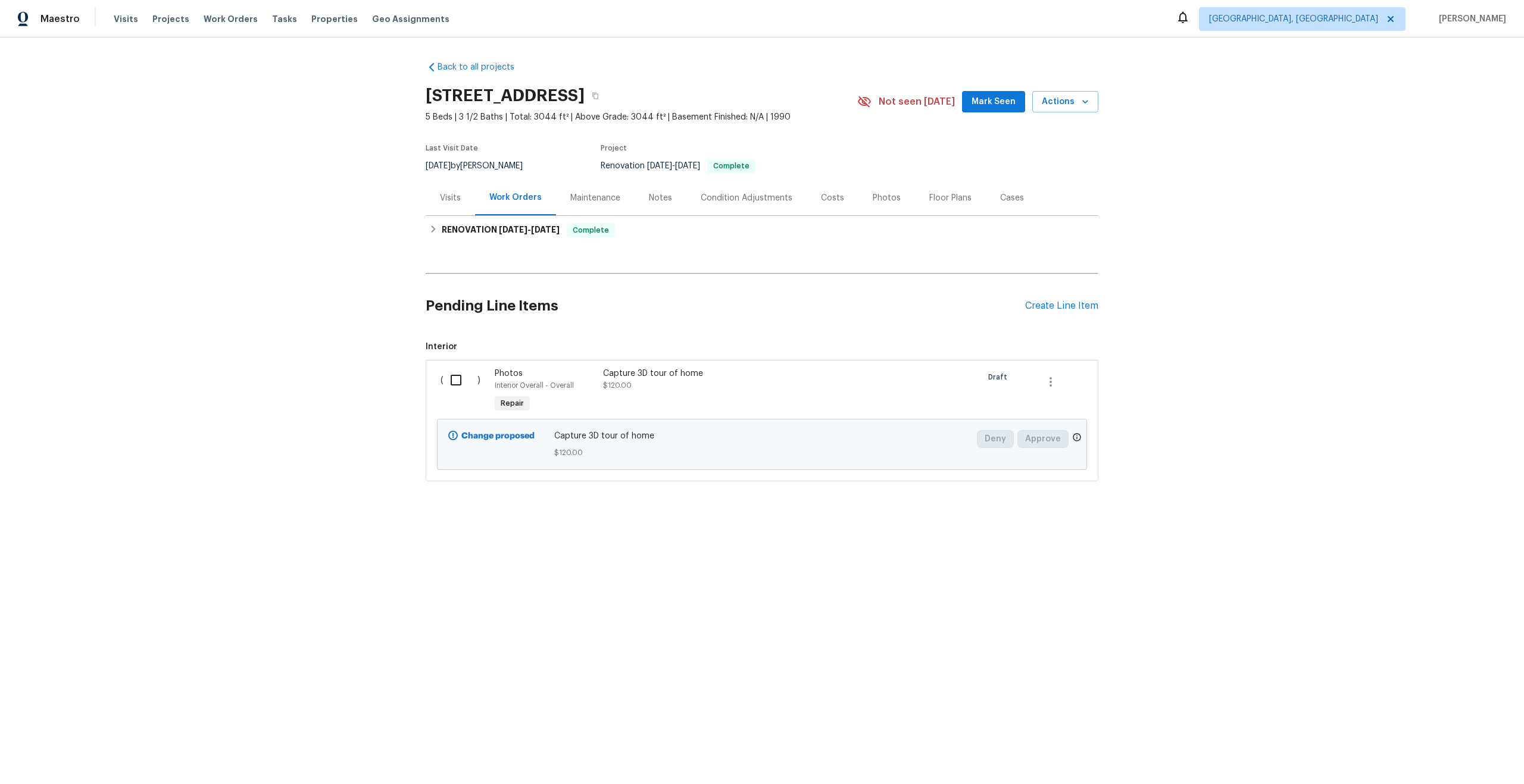
click at [454, 381] on input "checkbox" at bounding box center [460, 380] width 34 height 25
checkbox input "true"
click at [1446, 747] on span "Create Work Order" at bounding box center [1455, 754] width 79 height 15
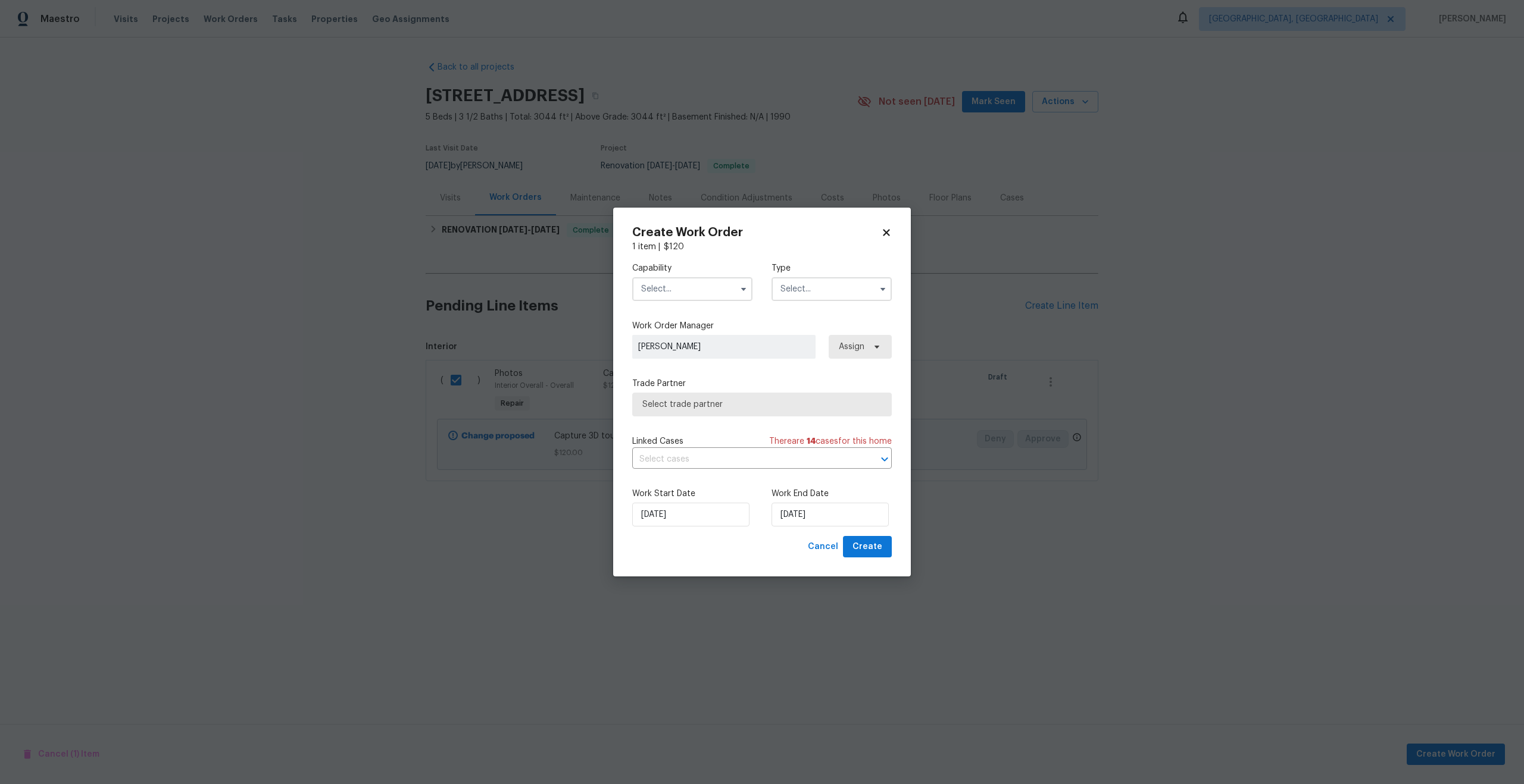
click at [691, 280] on input "text" at bounding box center [692, 289] width 120 height 24
click at [684, 385] on span "Photography" at bounding box center [670, 389] width 51 height 8
type input "Photography"
click at [825, 285] on input "text" at bounding box center [832, 289] width 120 height 24
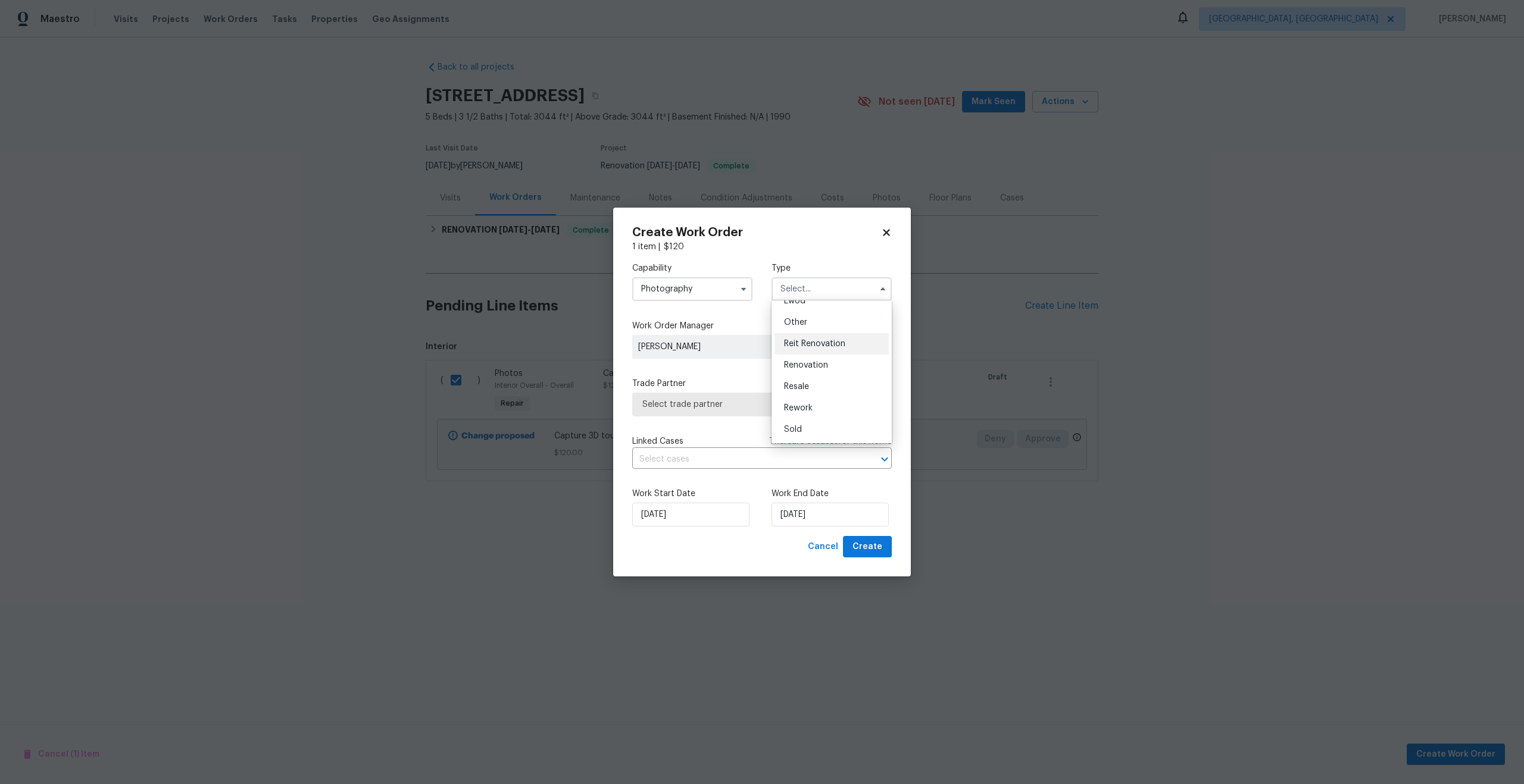
scroll to position [114, 0]
click at [810, 353] on div "Other" at bounding box center [831, 350] width 114 height 22
type input "Other"
click at [754, 406] on span "Select trade partner" at bounding box center [753, 404] width 222 height 12
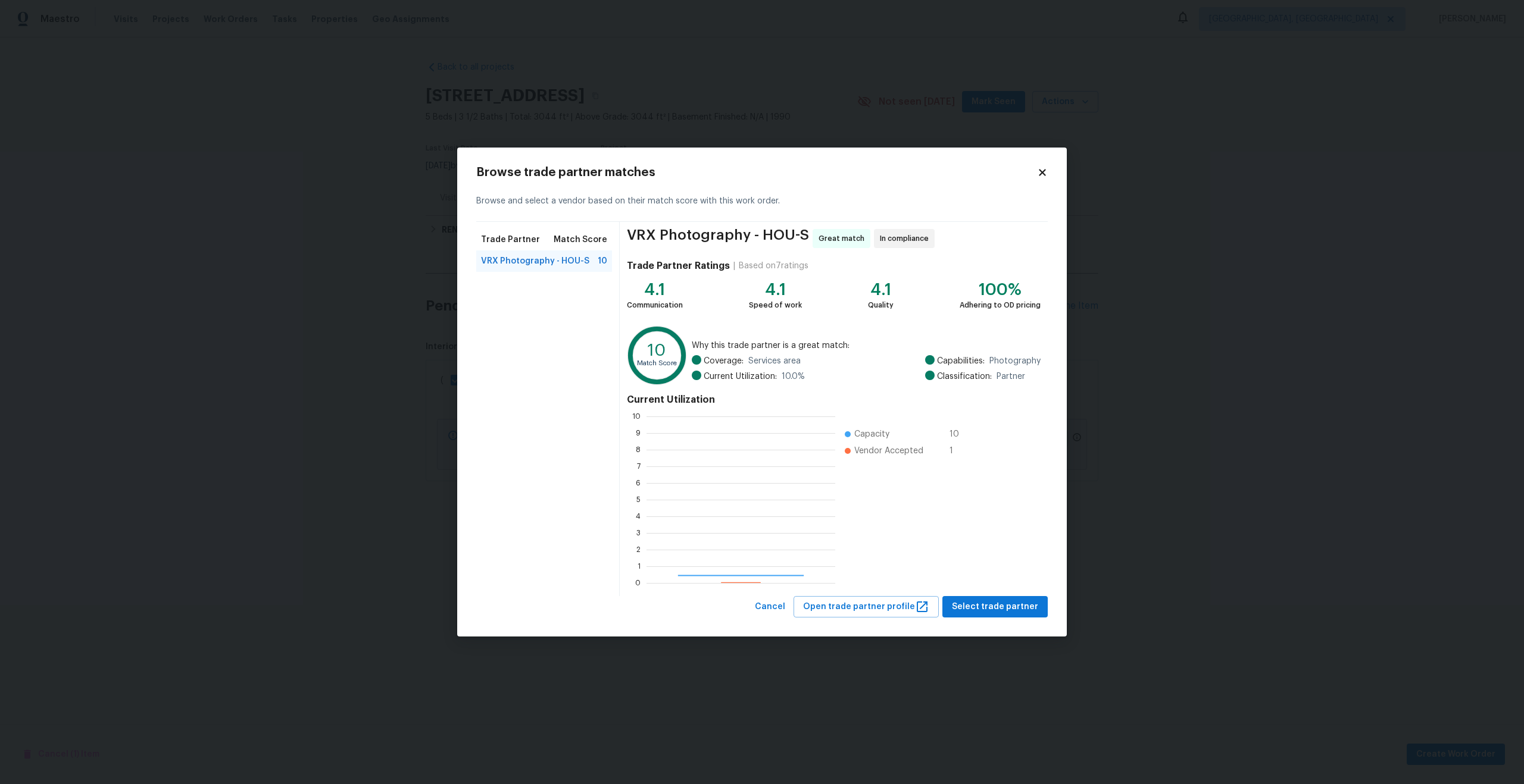
scroll to position [167, 189]
click at [981, 599] on button "Select trade partner" at bounding box center [994, 607] width 105 height 22
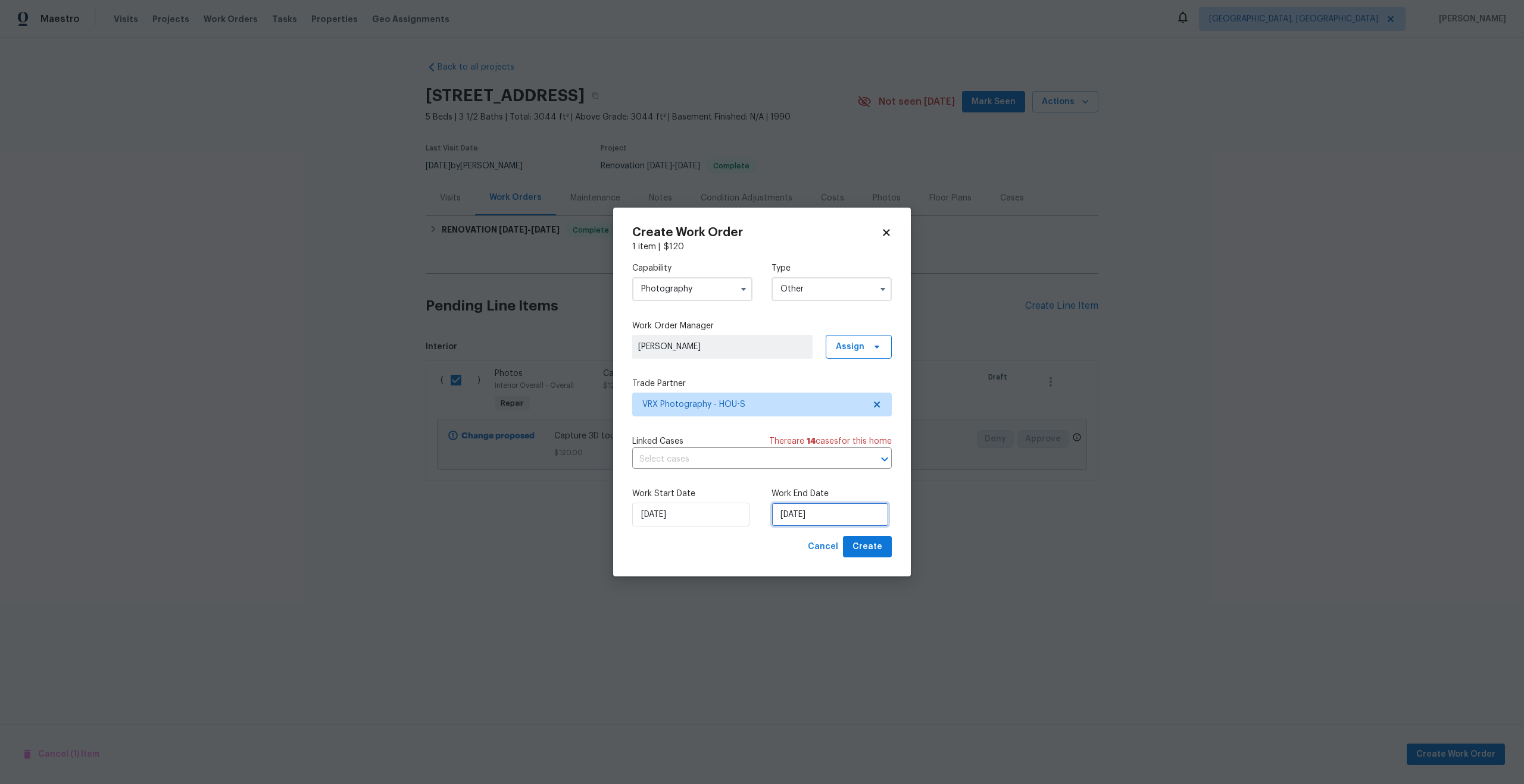
click at [817, 514] on input "17/09/2025" at bounding box center [830, 514] width 117 height 24
click at [850, 445] on div "18" at bounding box center [846, 446] width 18 height 17
type input "18/09/2025"
click at [870, 544] on span "Create" at bounding box center [867, 546] width 30 height 15
checkbox input "false"
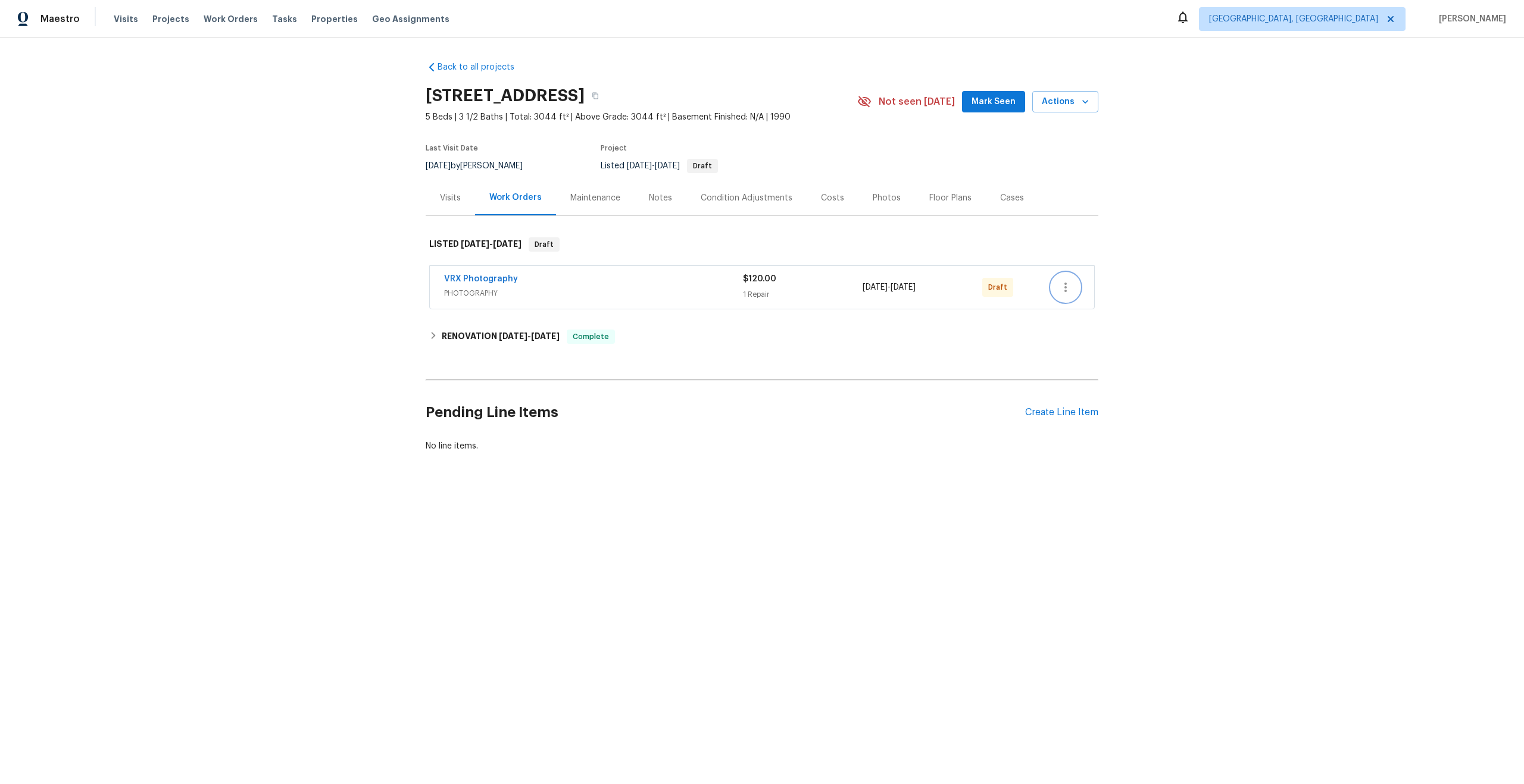
click at [1066, 290] on icon "button" at bounding box center [1065, 287] width 2 height 10
click at [1066, 290] on li "Send to Vendor" at bounding box center [1117, 287] width 132 height 19
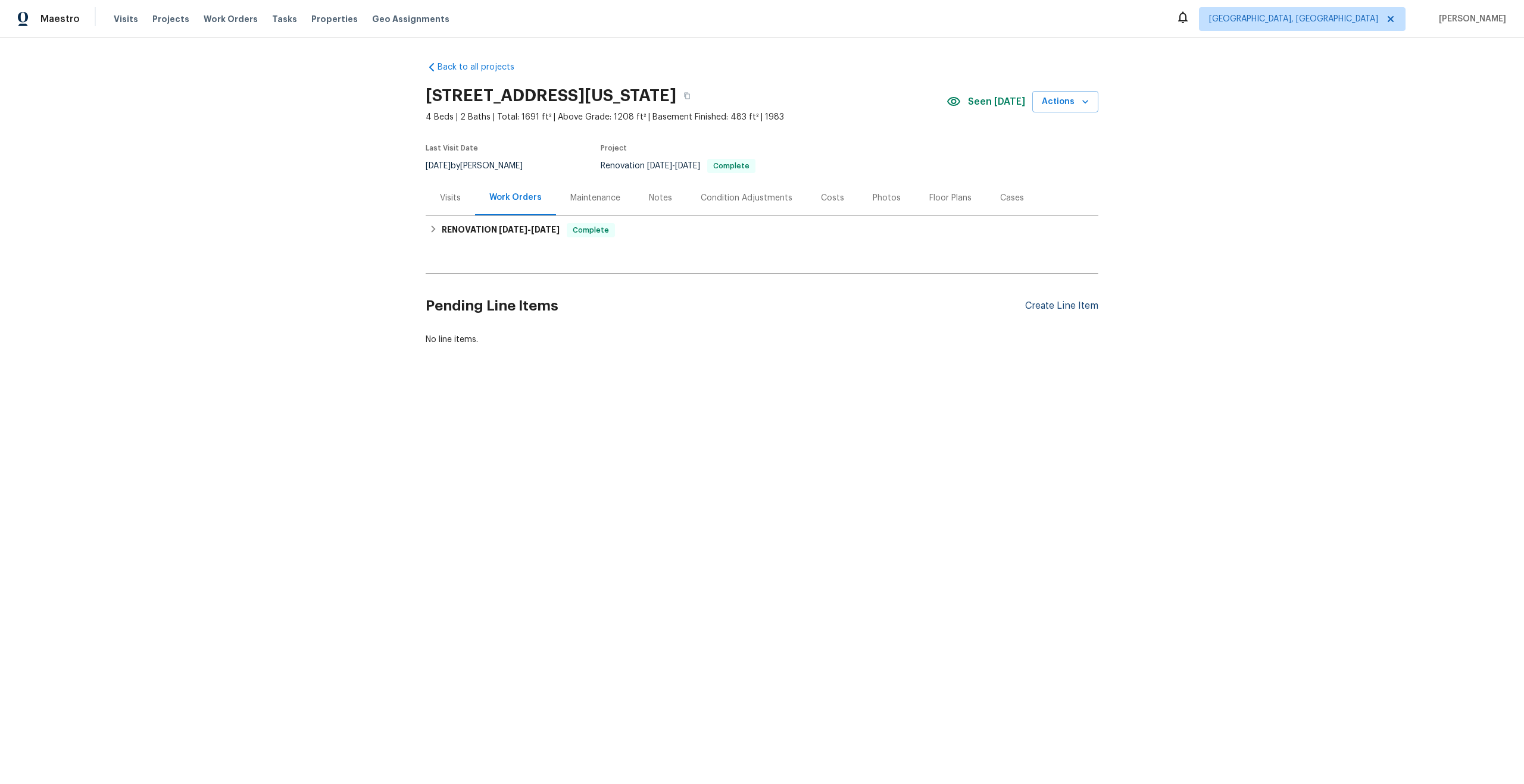
click at [1063, 309] on div "Create Line Item" at bounding box center [1061, 306] width 73 height 11
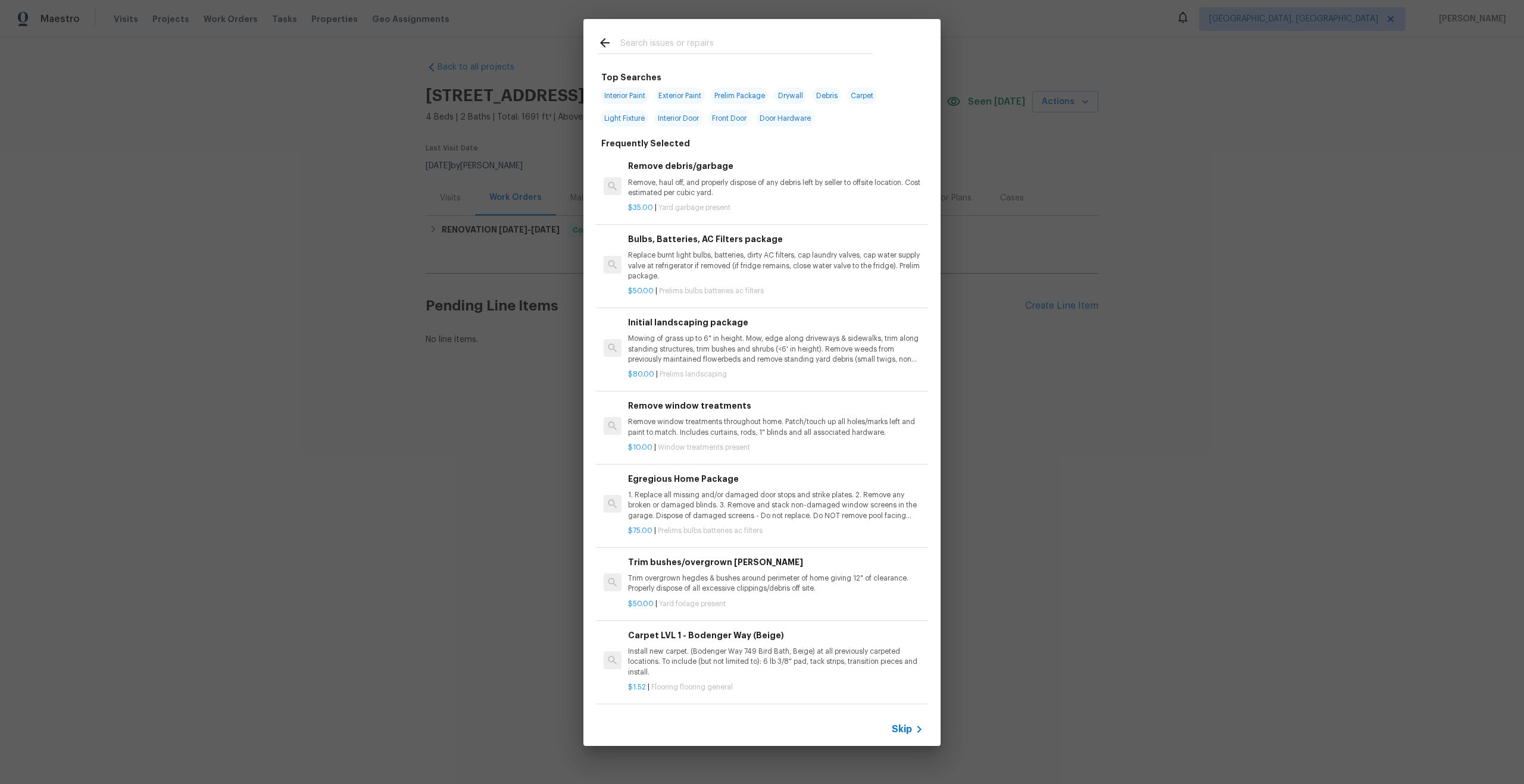
click at [905, 725] on span "Skip" at bounding box center [901, 729] width 20 height 12
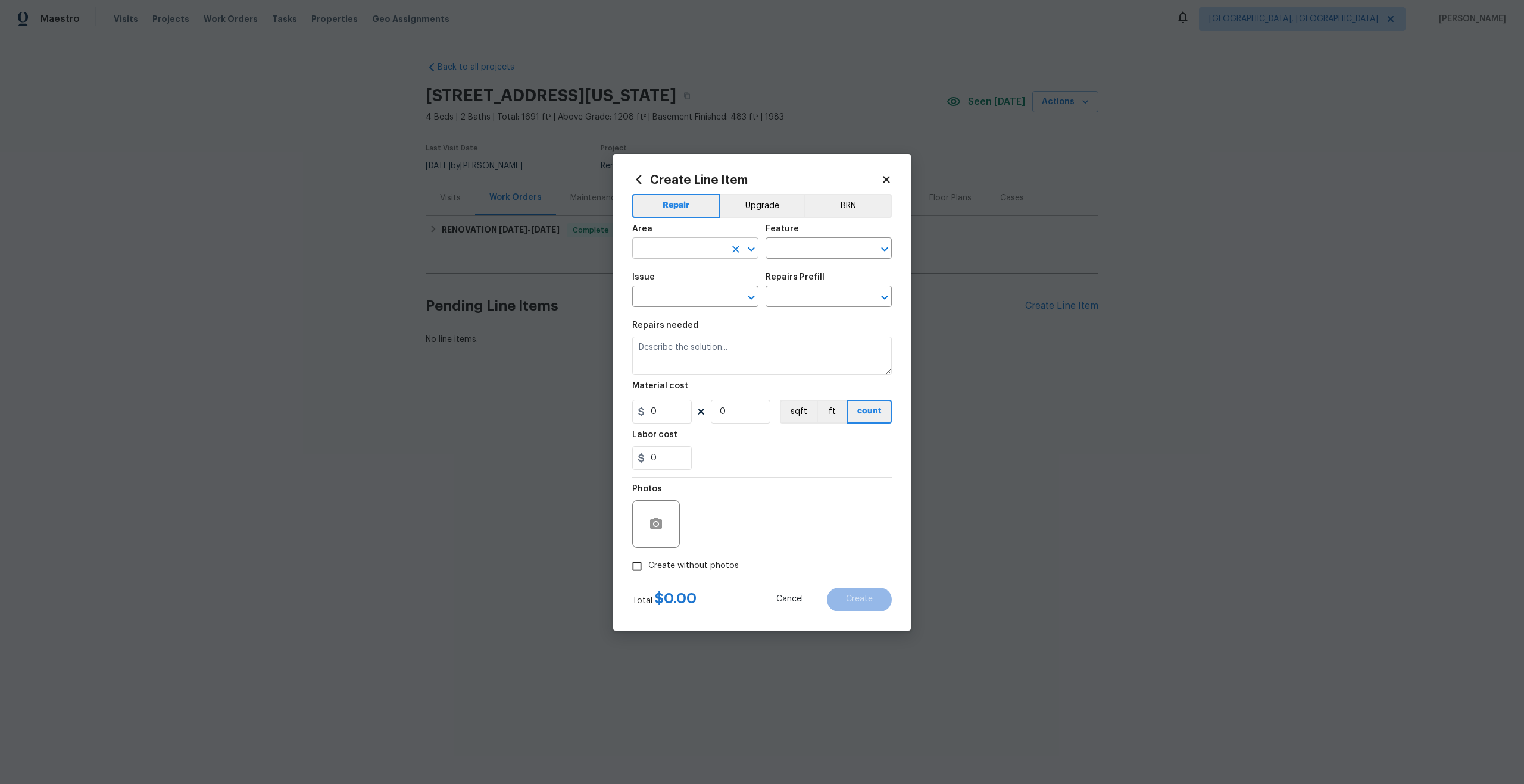
click at [702, 256] on input "text" at bounding box center [678, 249] width 93 height 18
click at [700, 298] on li "Interior Overall" at bounding box center [695, 295] width 126 height 19
type input "Interior Overall"
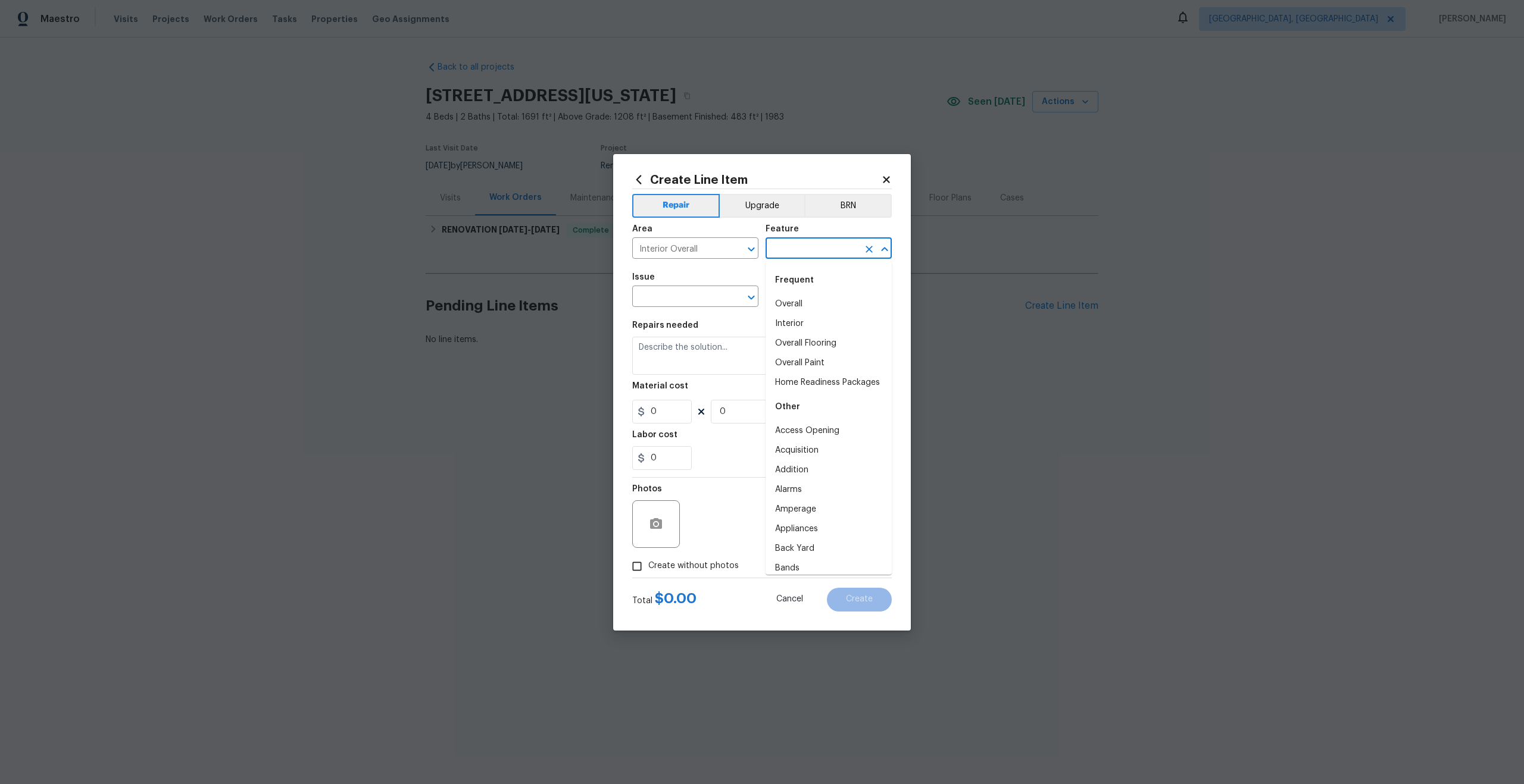
click at [811, 256] on input "text" at bounding box center [812, 249] width 93 height 18
drag, startPoint x: 797, startPoint y: 300, endPoint x: 778, endPoint y: 300, distance: 19.0
click at [797, 300] on li "Overall" at bounding box center [828, 304] width 126 height 19
type input "Overall"
click at [634, 294] on input "text" at bounding box center [678, 298] width 93 height 18
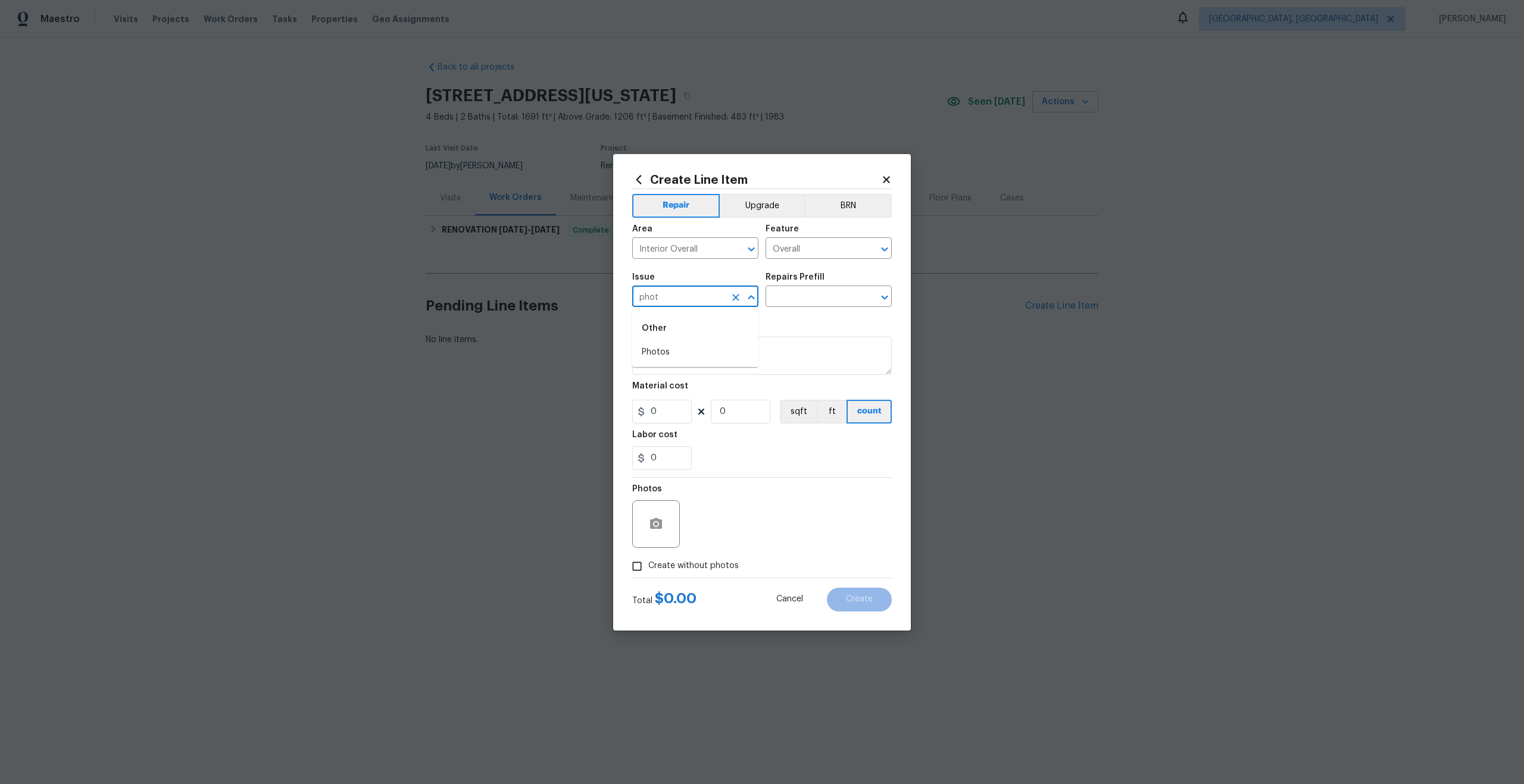
click at [665, 345] on li "Photos" at bounding box center [695, 352] width 126 height 19
type input "Photos"
click at [810, 289] on input "text" at bounding box center [812, 298] width 93 height 18
click li "3D Tour Capture $120.00"
type input "3D Tour Capture $120.00"
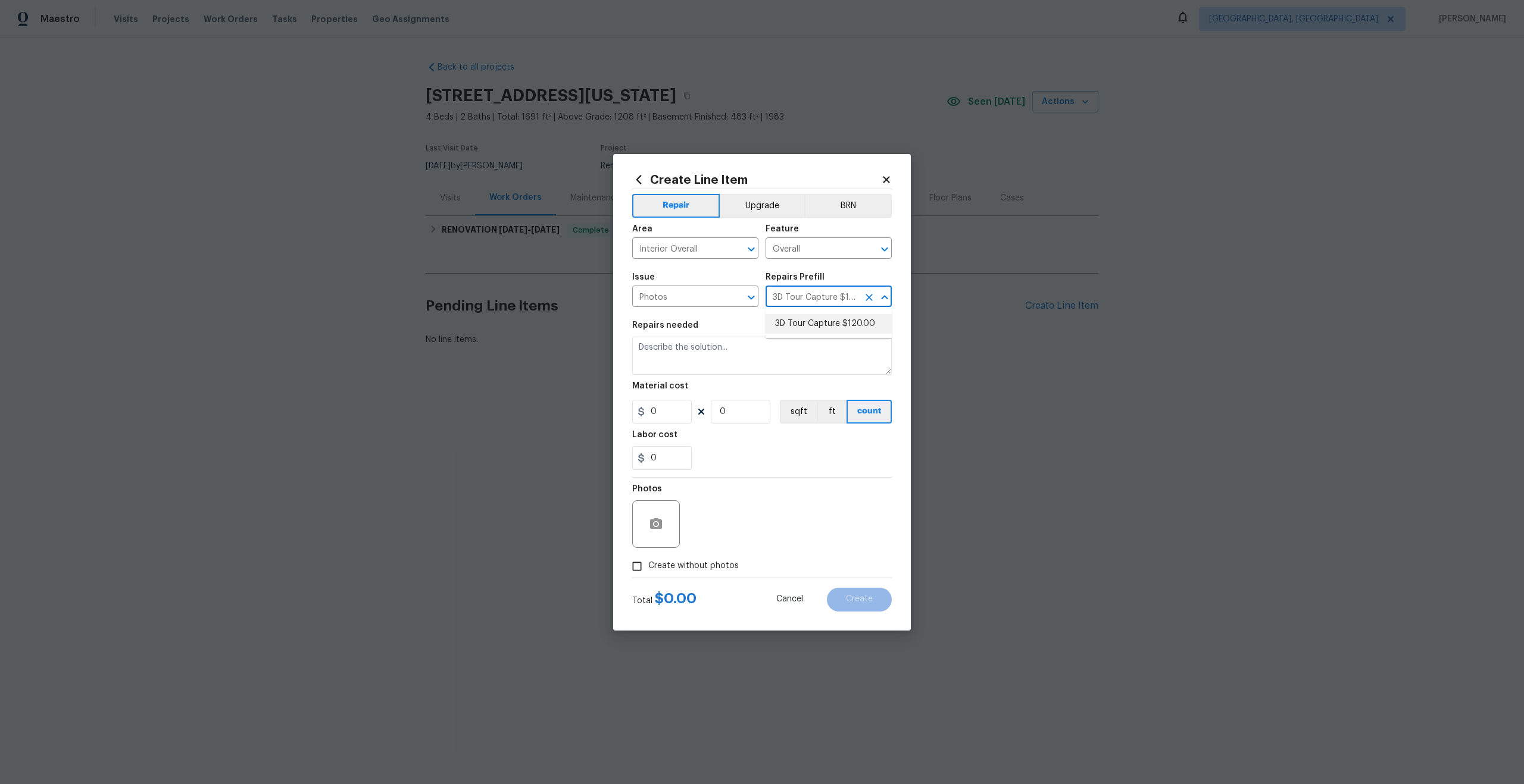
type textarea "Capture 3D tour of home"
type input "1"
type input "120"
click input "Create without photos"
checkbox input "true"
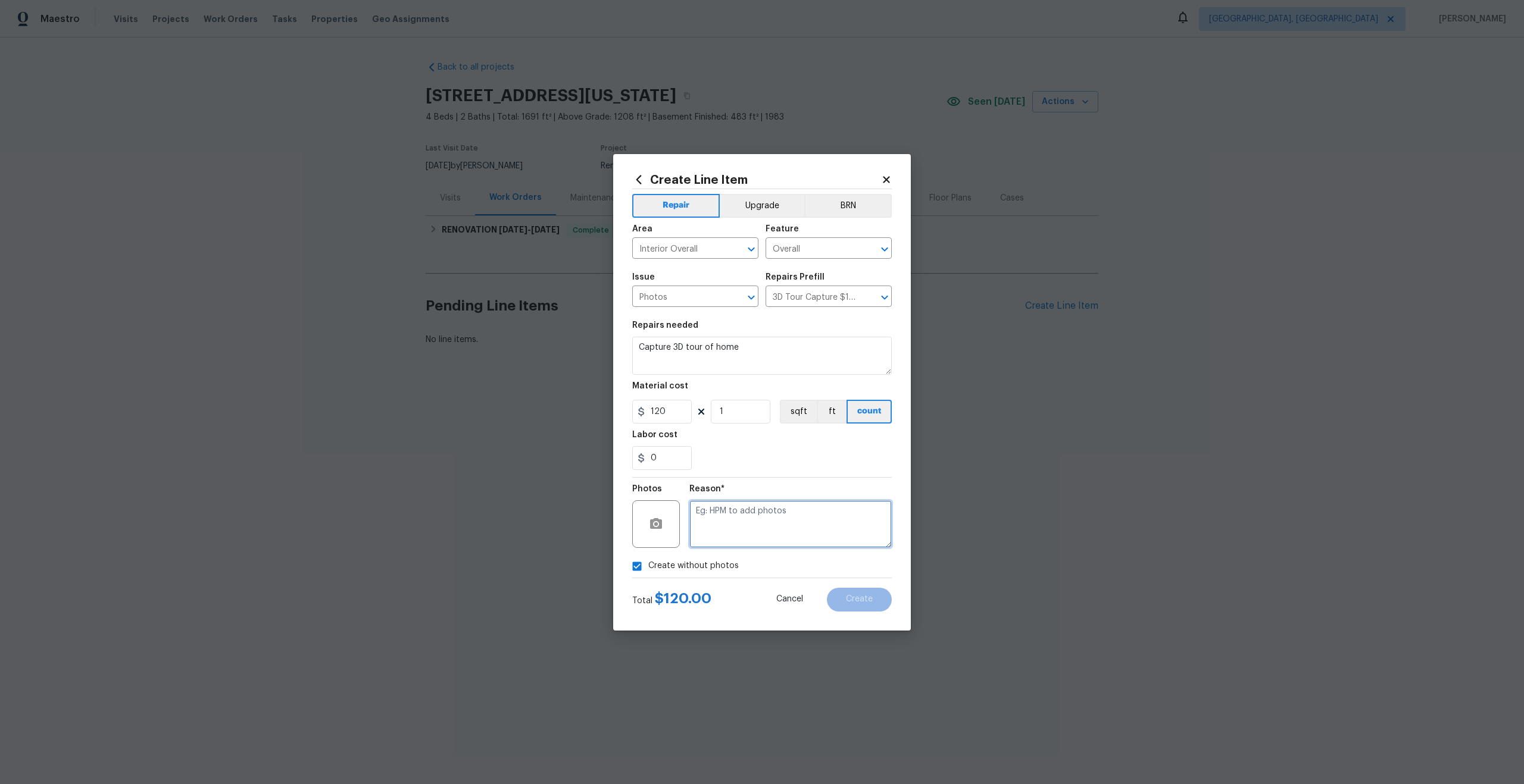
click textarea
type textarea "."
click span "Create"
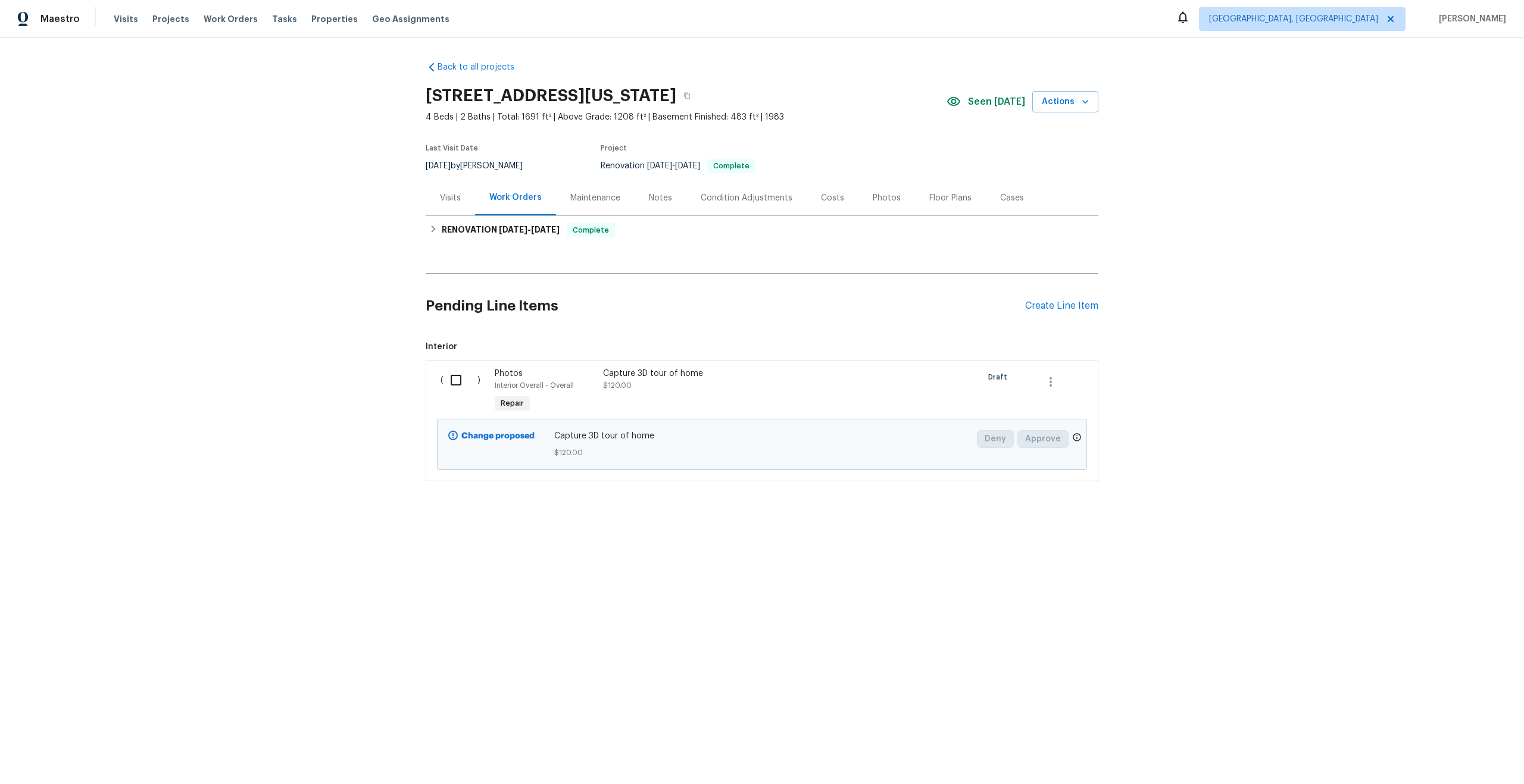
click at [454, 380] on input "checkbox" at bounding box center [460, 380] width 34 height 25
checkbox input "true"
click at [1437, 749] on span "Create Work Order" at bounding box center [1455, 754] width 79 height 15
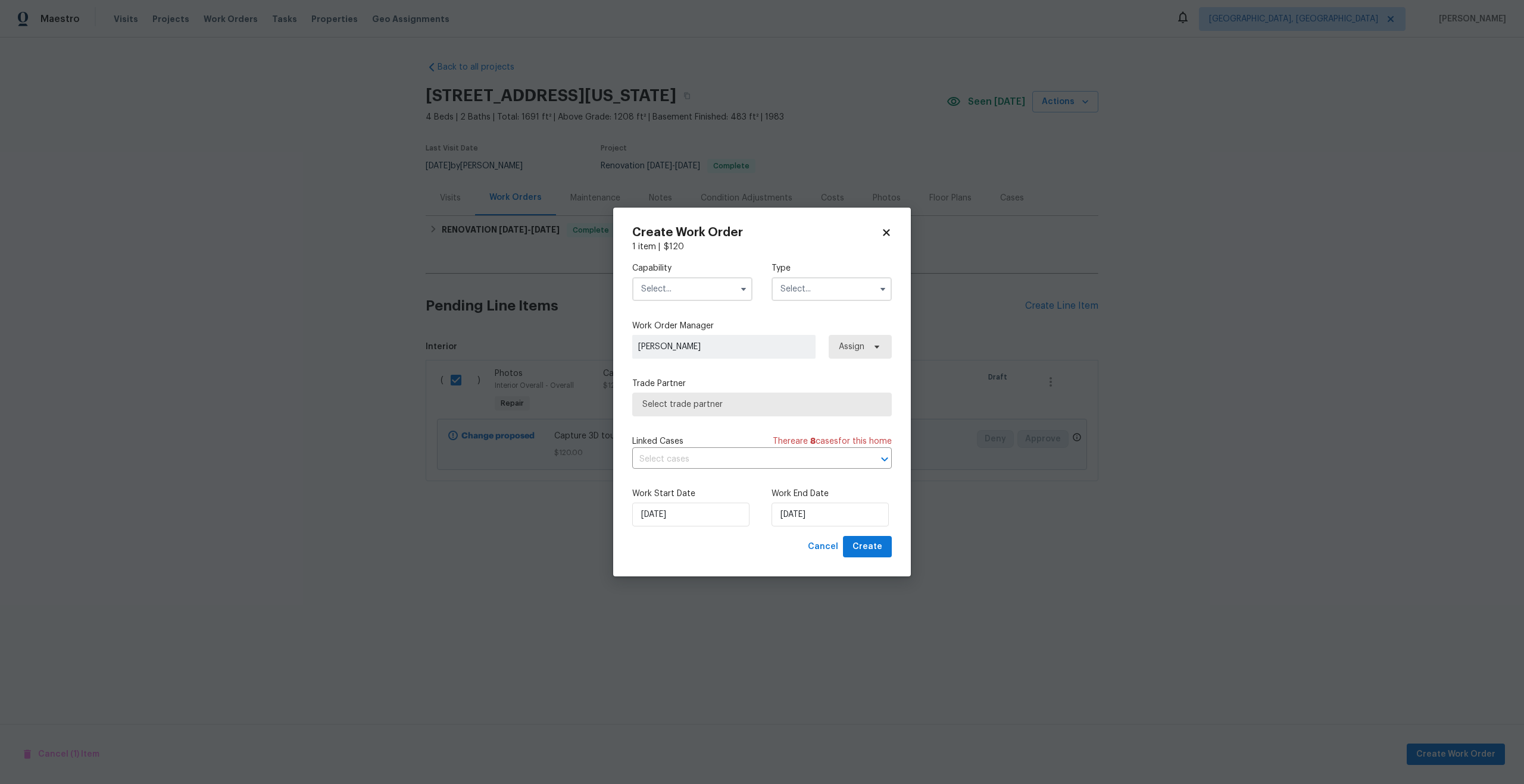
click at [670, 287] on input "text" at bounding box center [692, 289] width 120 height 24
click at [671, 362] on span "Photography" at bounding box center [670, 366] width 51 height 8
type input "Photography"
click at [802, 277] on input "text" at bounding box center [832, 289] width 120 height 24
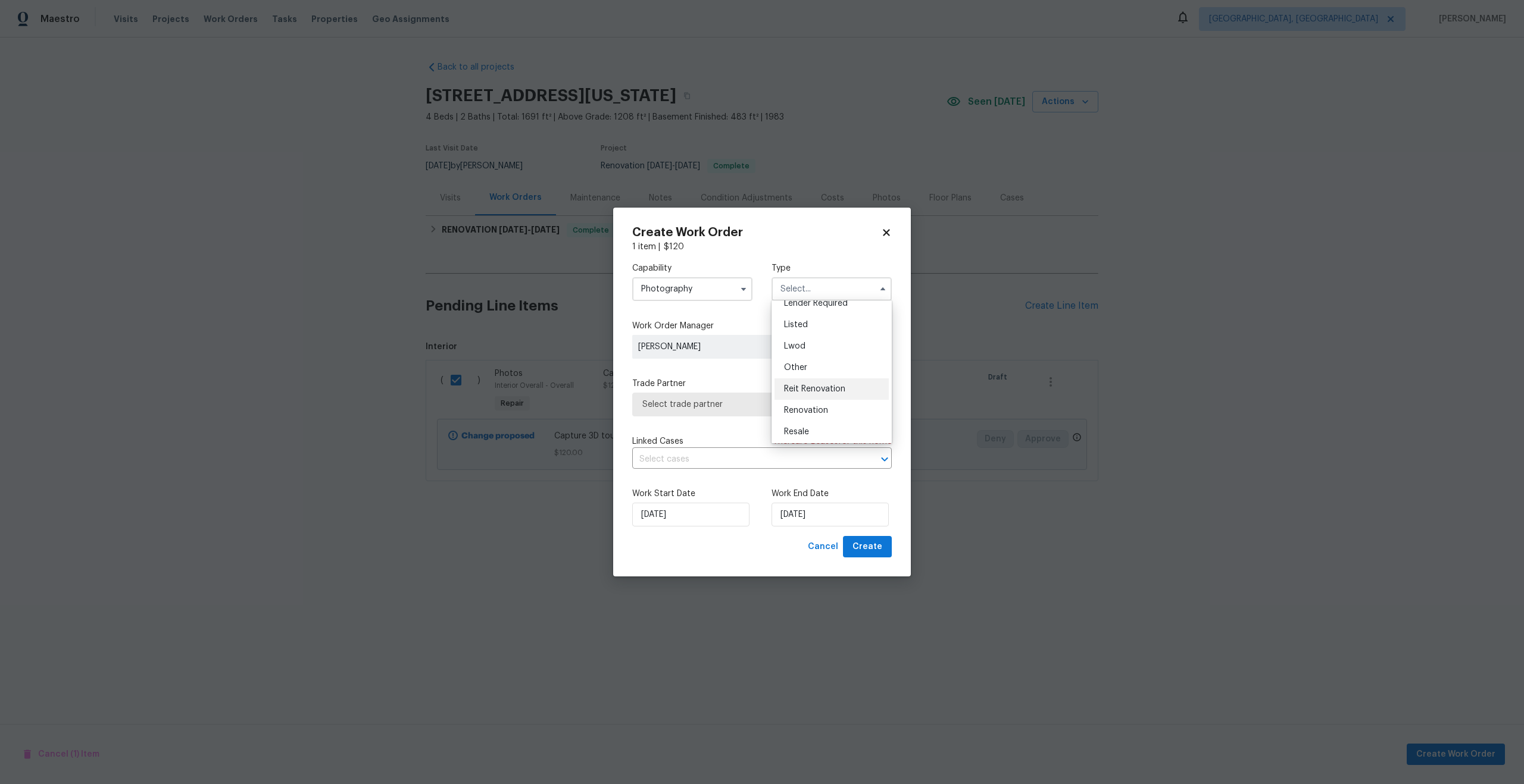
scroll to position [95, 0]
click at [809, 369] on div "Other" at bounding box center [831, 369] width 114 height 22
type input "Other"
click at [700, 394] on span "Select trade partner" at bounding box center [761, 404] width 259 height 24
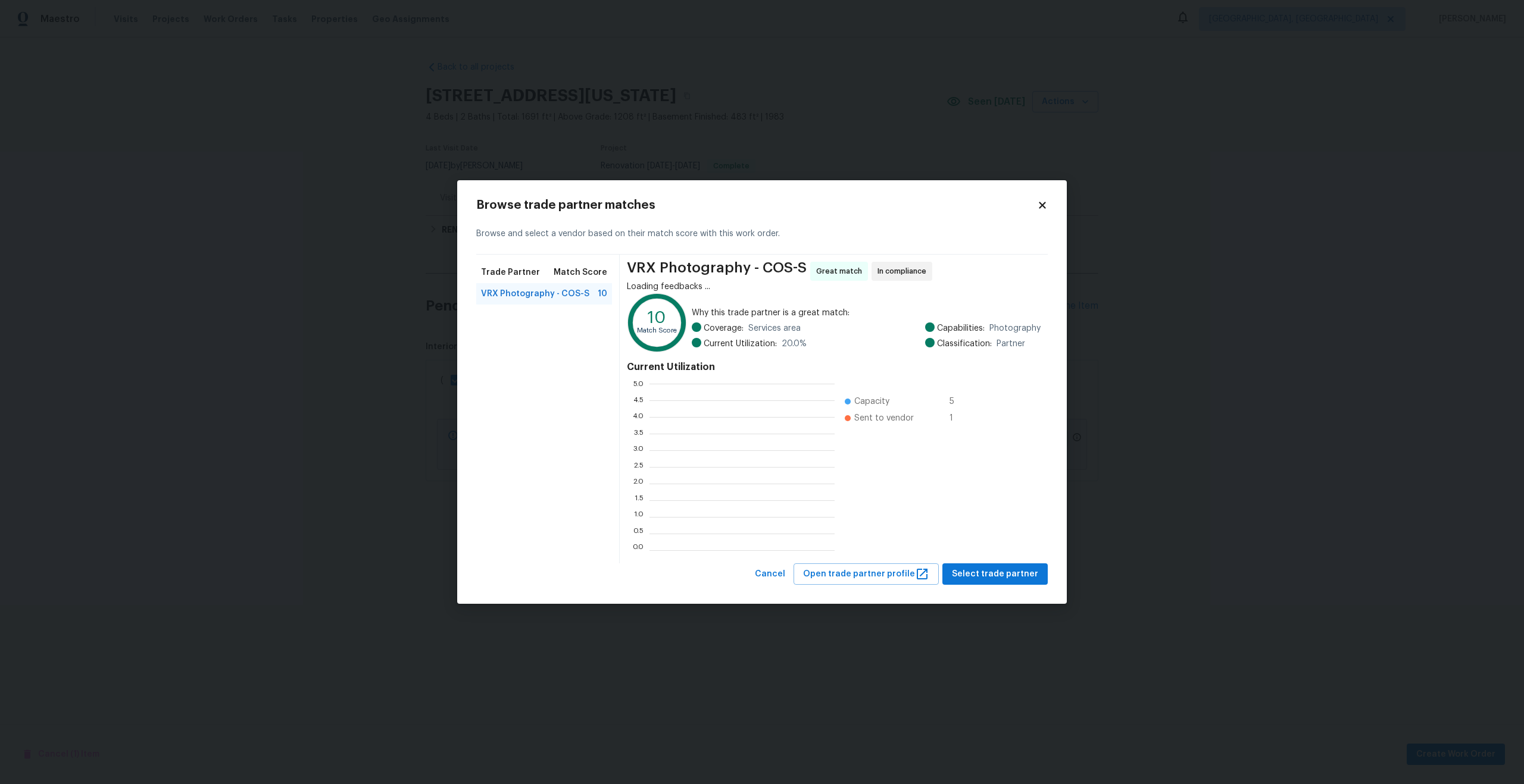
scroll to position [167, 185]
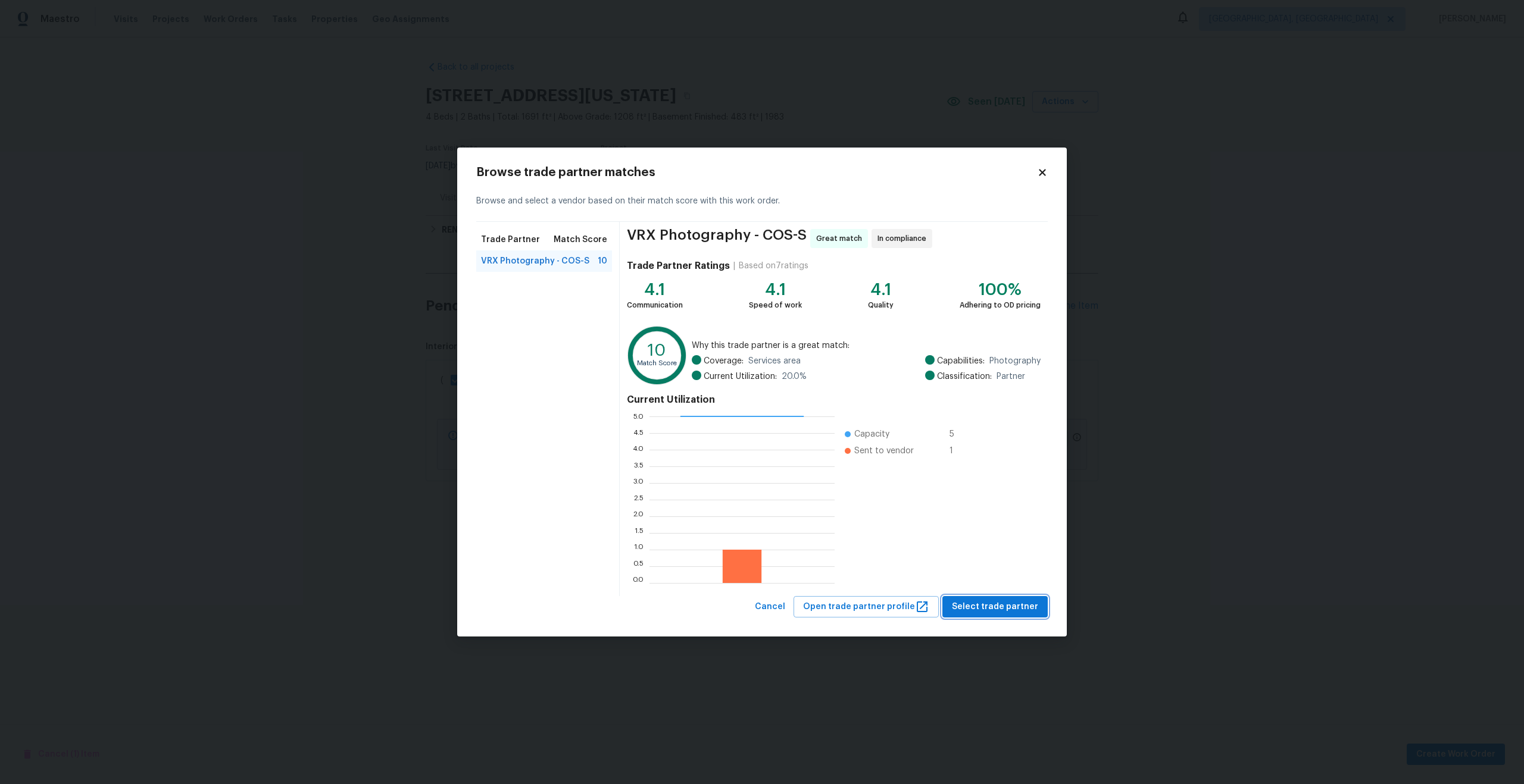
click at [991, 604] on span "Select trade partner" at bounding box center [994, 607] width 86 height 15
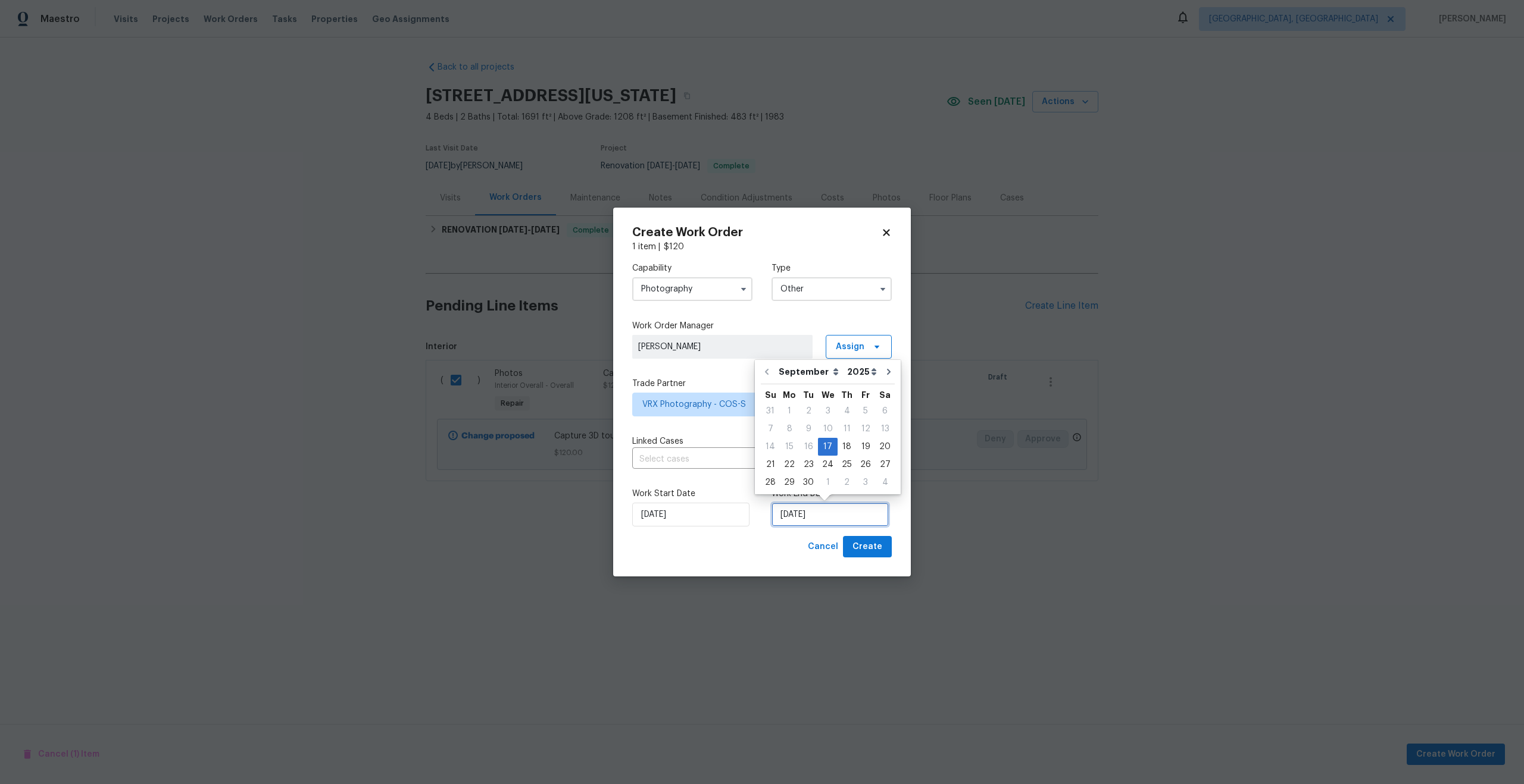
click at [808, 518] on input "[DATE]" at bounding box center [830, 514] width 117 height 24
click at [847, 445] on div "18" at bounding box center [846, 446] width 18 height 17
type input "[DATE]"
click at [873, 554] on span "Create" at bounding box center [867, 546] width 30 height 15
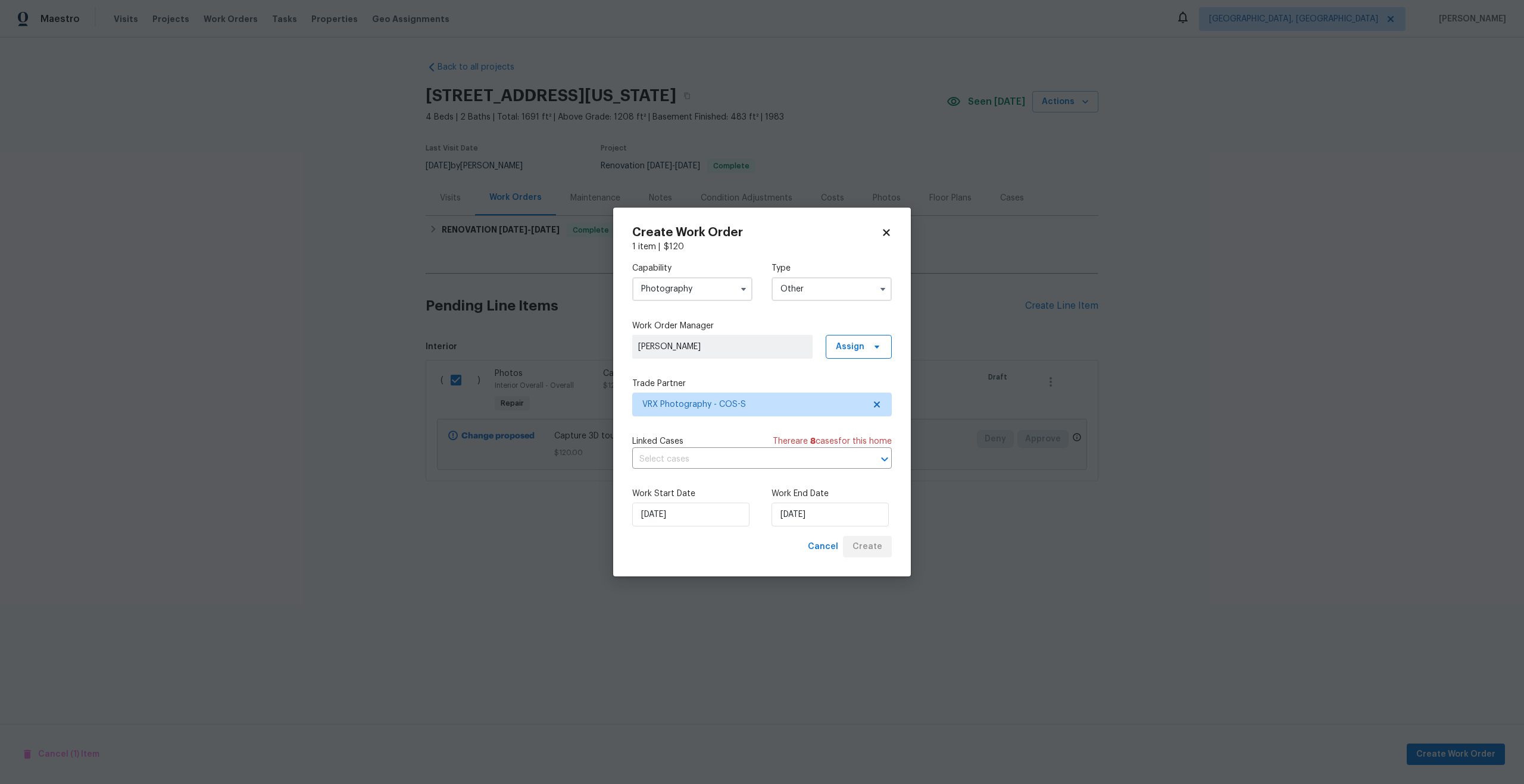
checkbox input "false"
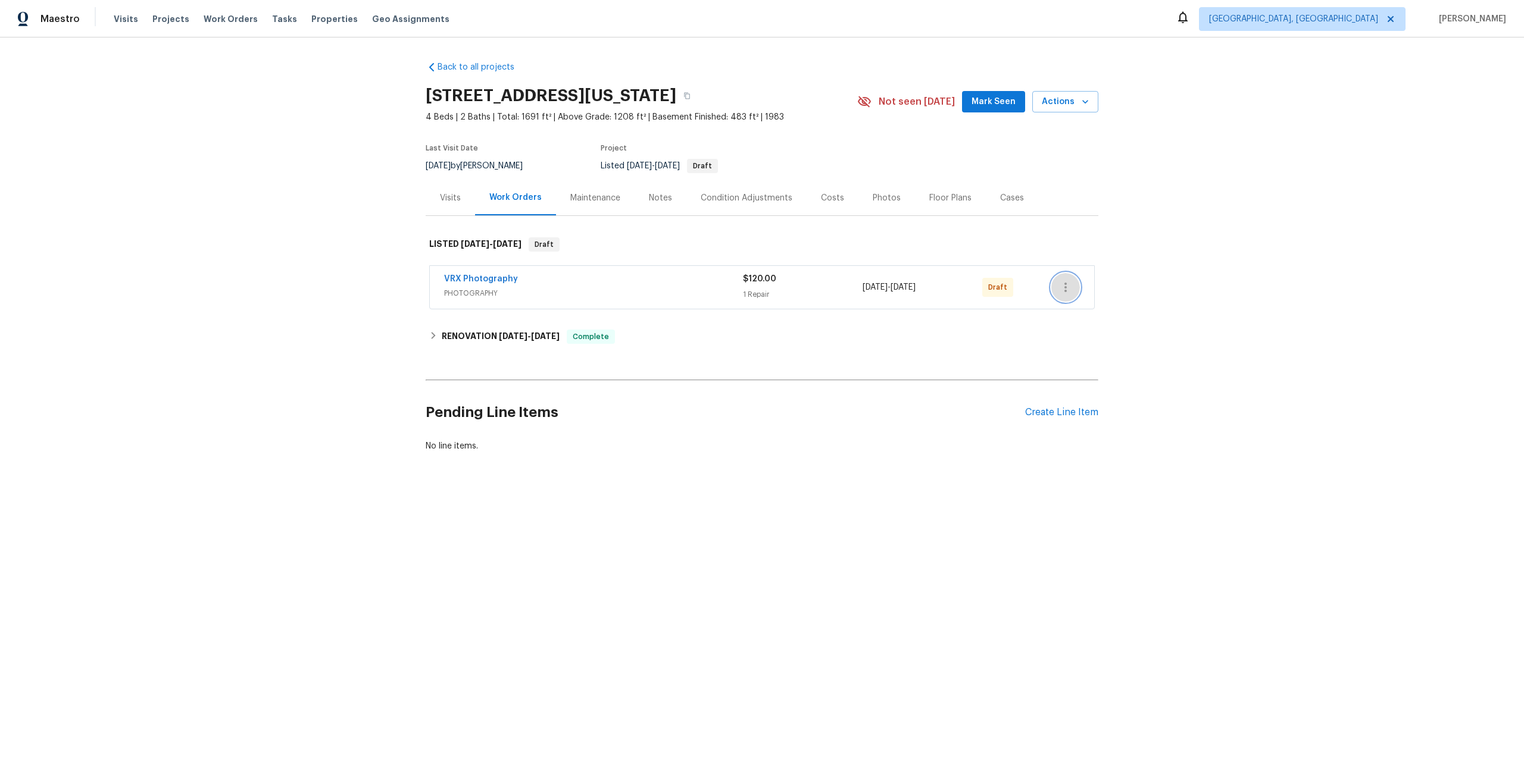
click at [1066, 289] on icon "button" at bounding box center [1066, 287] width 14 height 14
click at [1074, 289] on li "Send to Vendor" at bounding box center [1117, 287] width 132 height 19
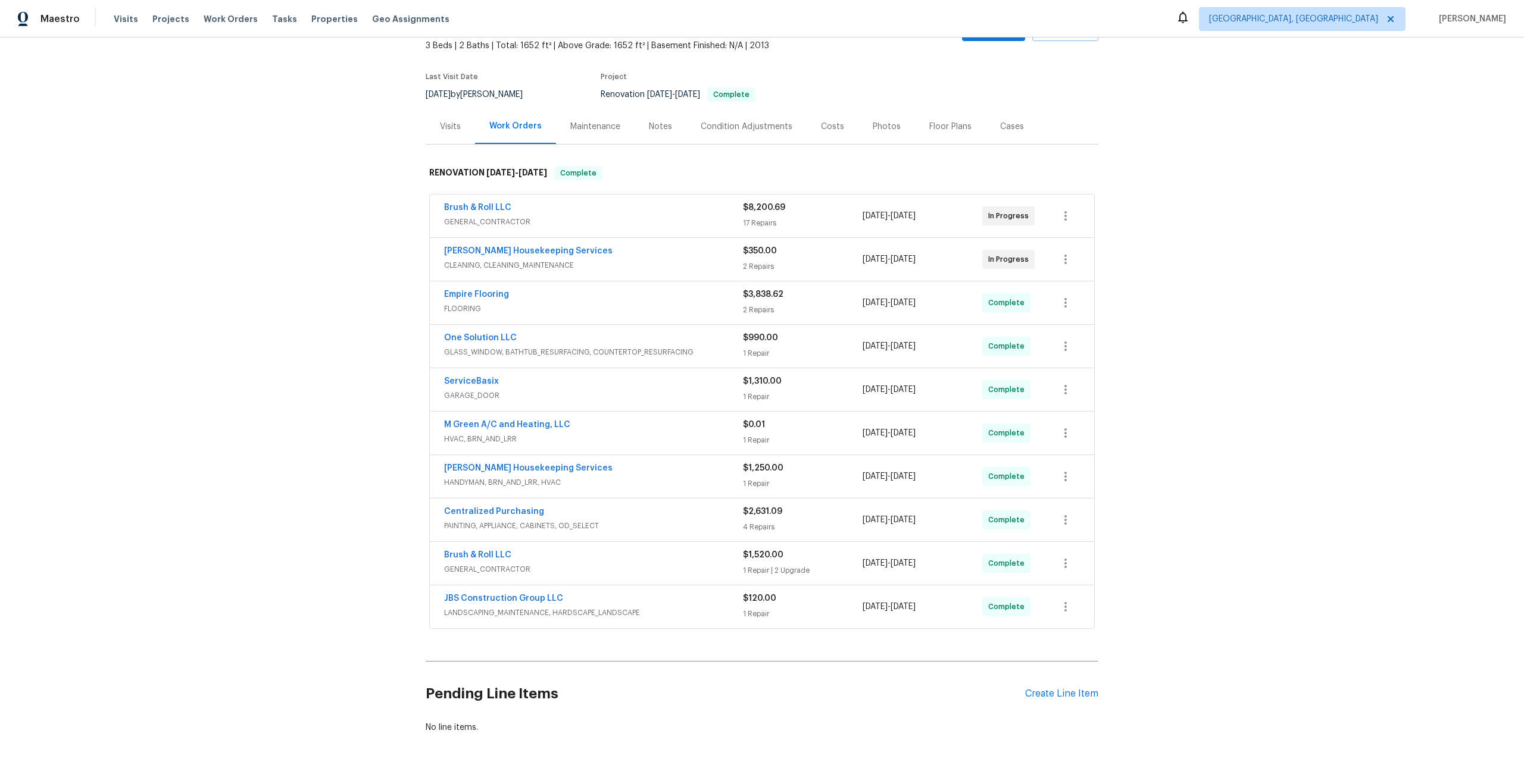
scroll to position [78, 0]
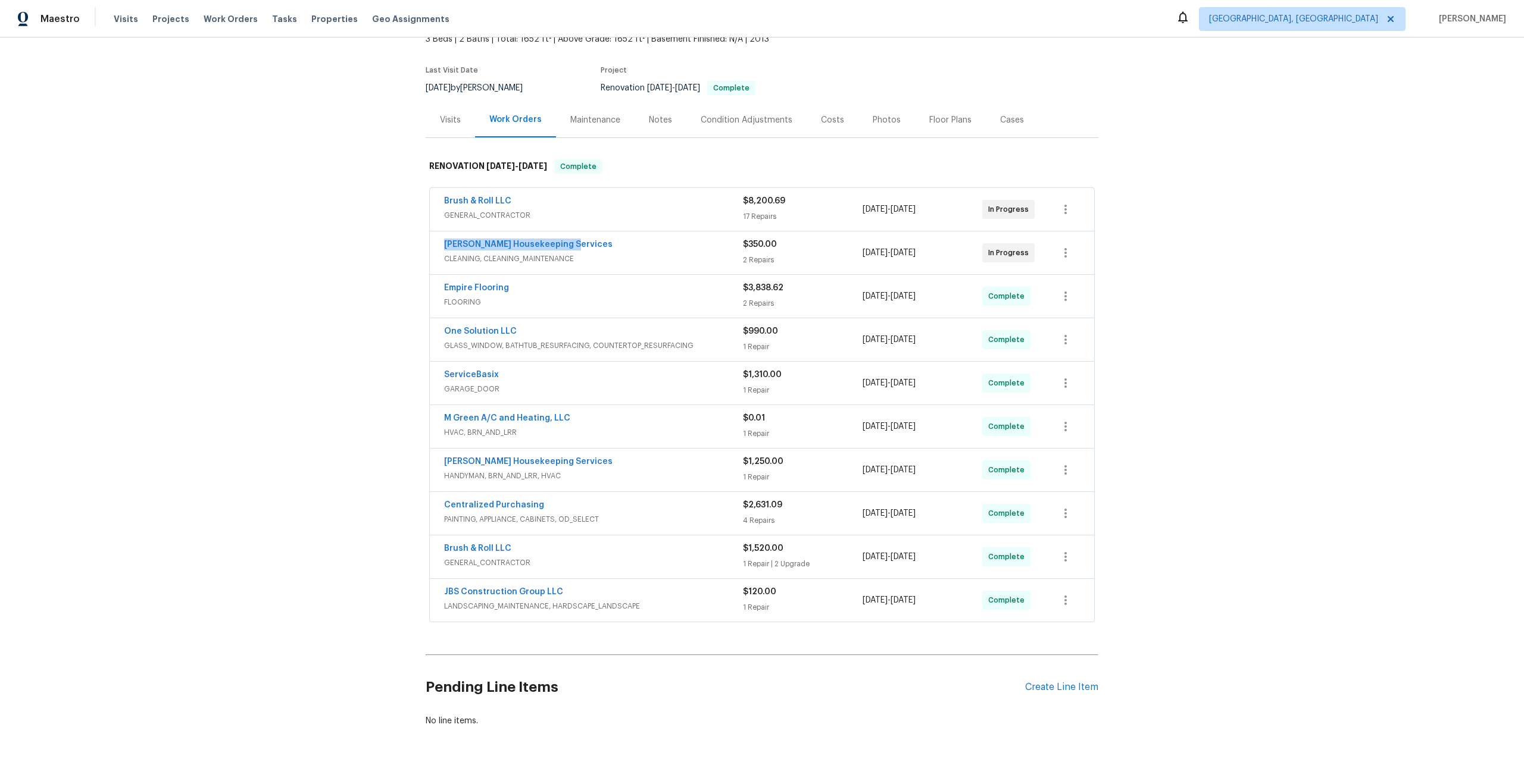
drag, startPoint x: 570, startPoint y: 242, endPoint x: 409, endPoint y: 242, distance: 161.0
click at [409, 242] on div "Back to all projects 164 Dandelion Trl, San Marcos, TX 78666 3 Beds | 2 Baths |…" at bounding box center [762, 411] width 1524 height 746
copy link "Arelis Housekeeping Services"
drag, startPoint x: 514, startPoint y: 198, endPoint x: 394, endPoint y: 198, distance: 120.0
click at [394, 198] on div "Back to all projects 164 Dandelion Trl, San Marcos, TX 78666 3 Beds | 2 Baths |…" at bounding box center [762, 411] width 1524 height 746
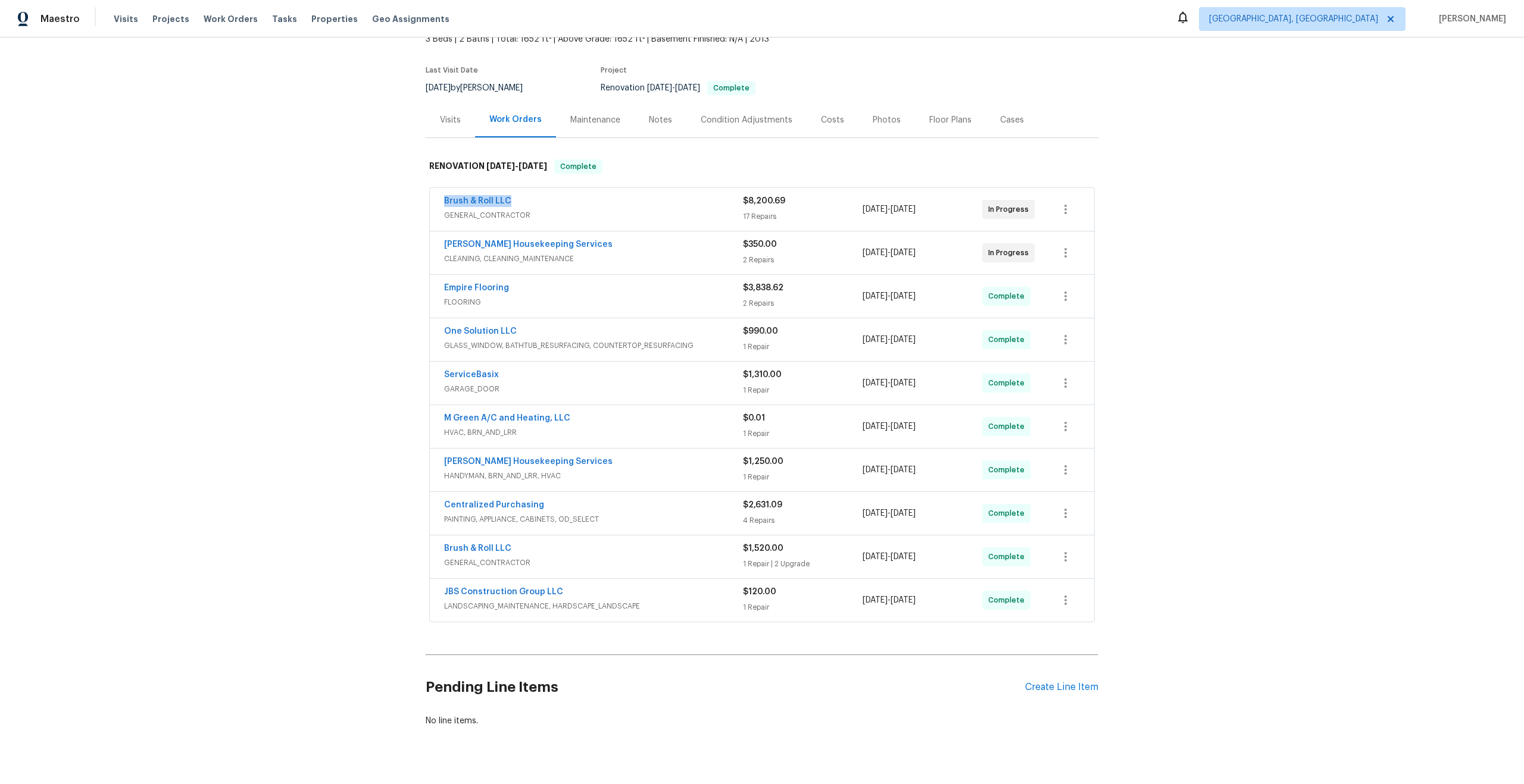
copy link "Brush & Roll LLC"
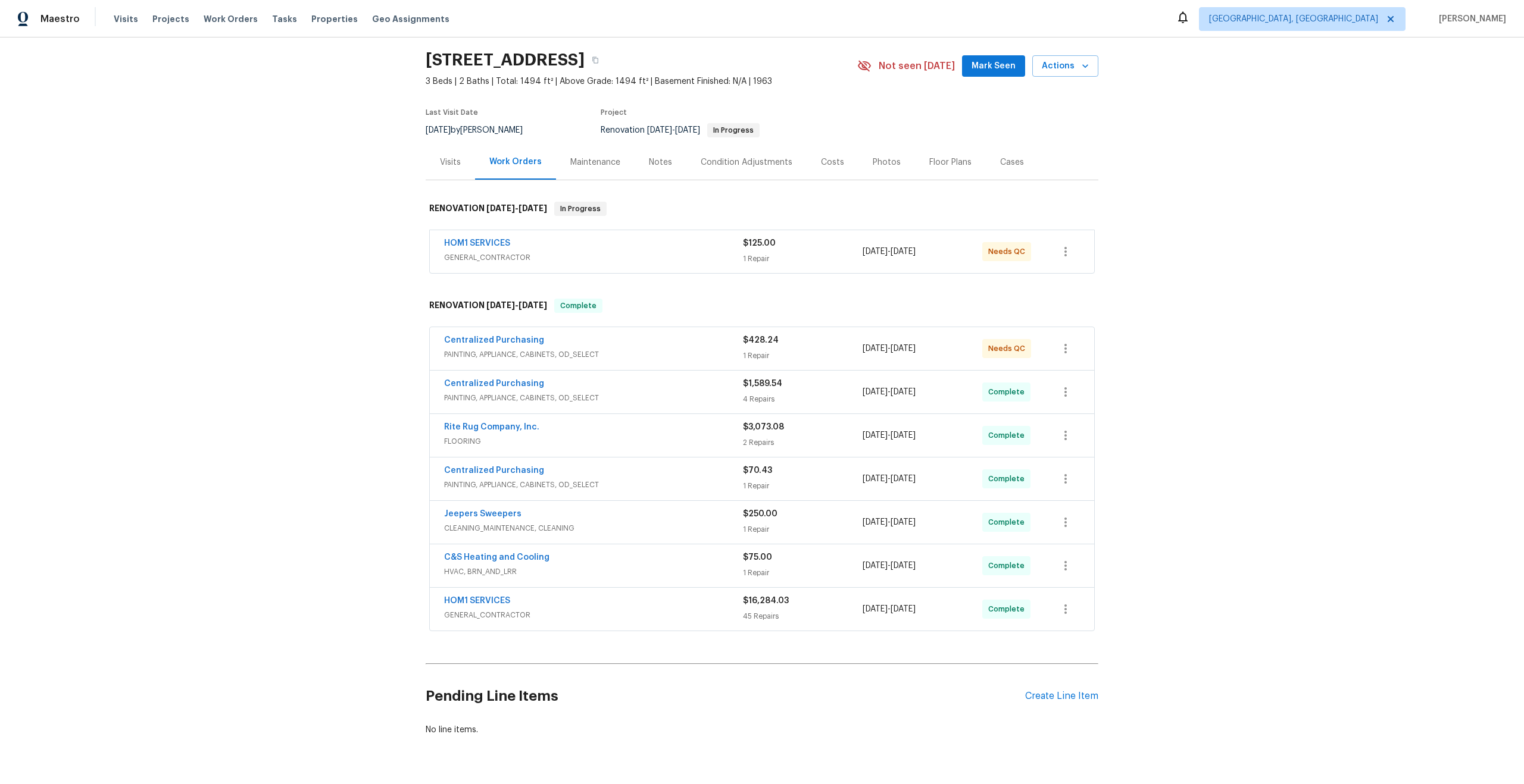
scroll to position [62, 0]
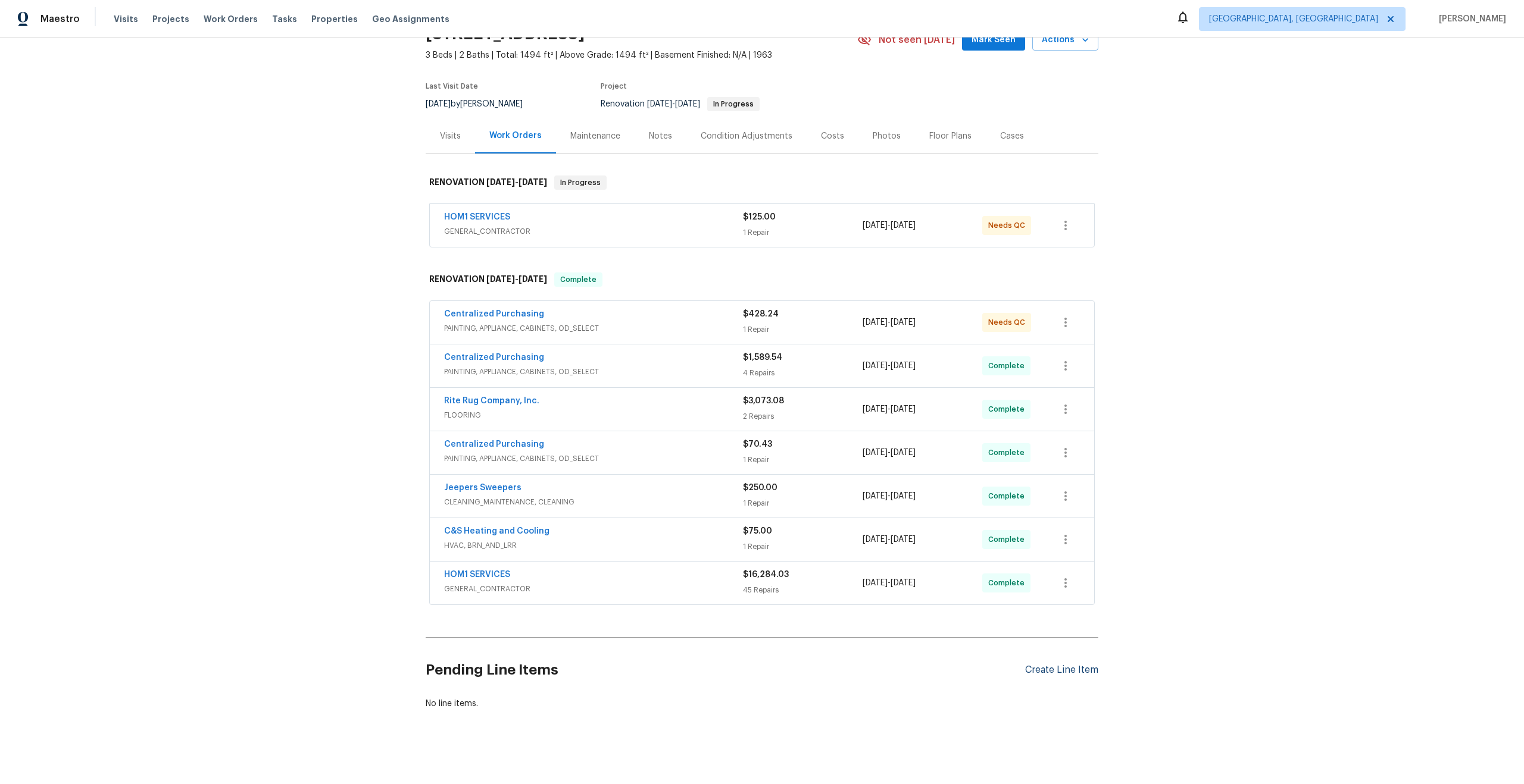
click at [1045, 667] on div "Create Line Item" at bounding box center [1061, 670] width 73 height 11
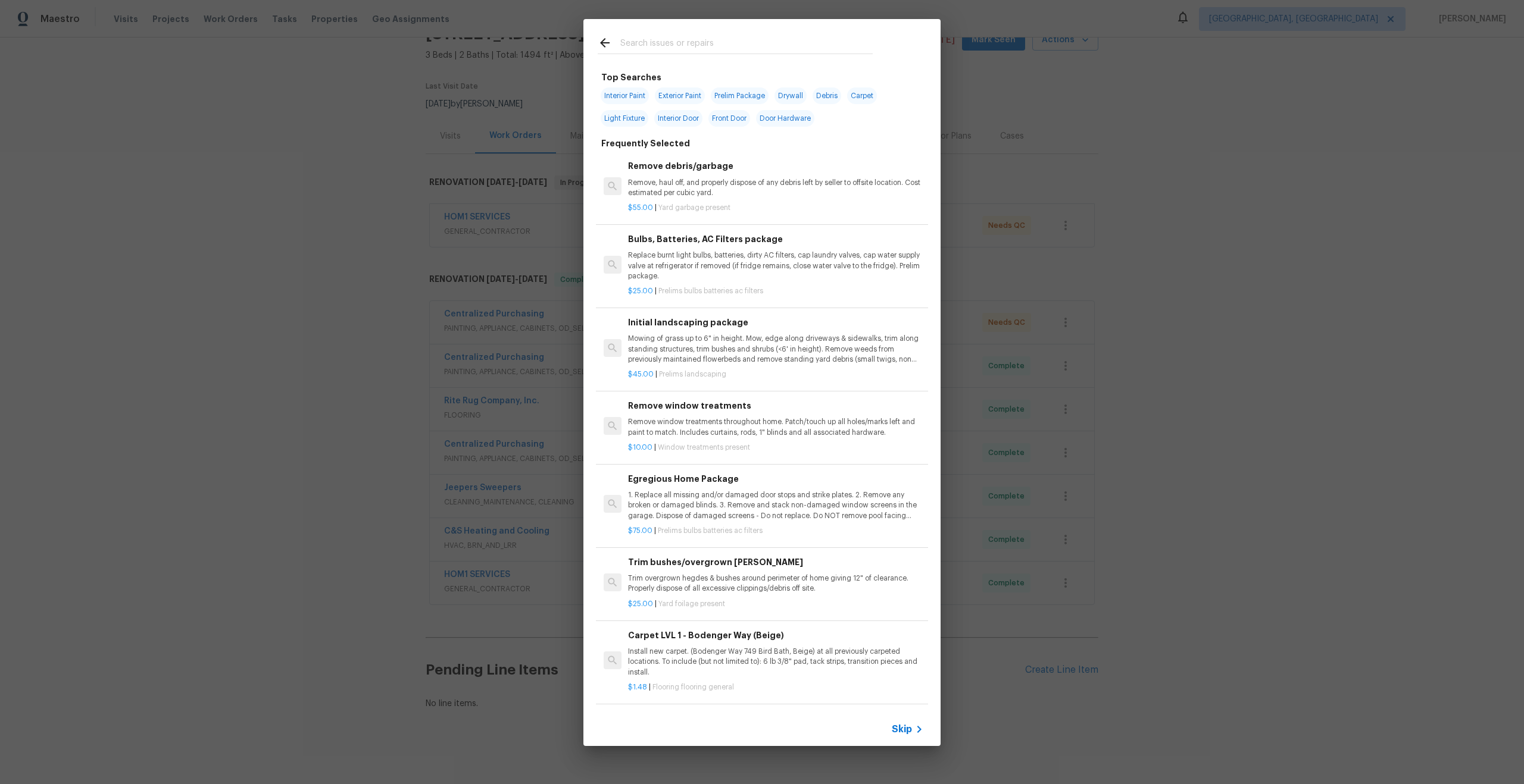
click at [907, 736] on div "Skip" at bounding box center [908, 729] width 35 height 14
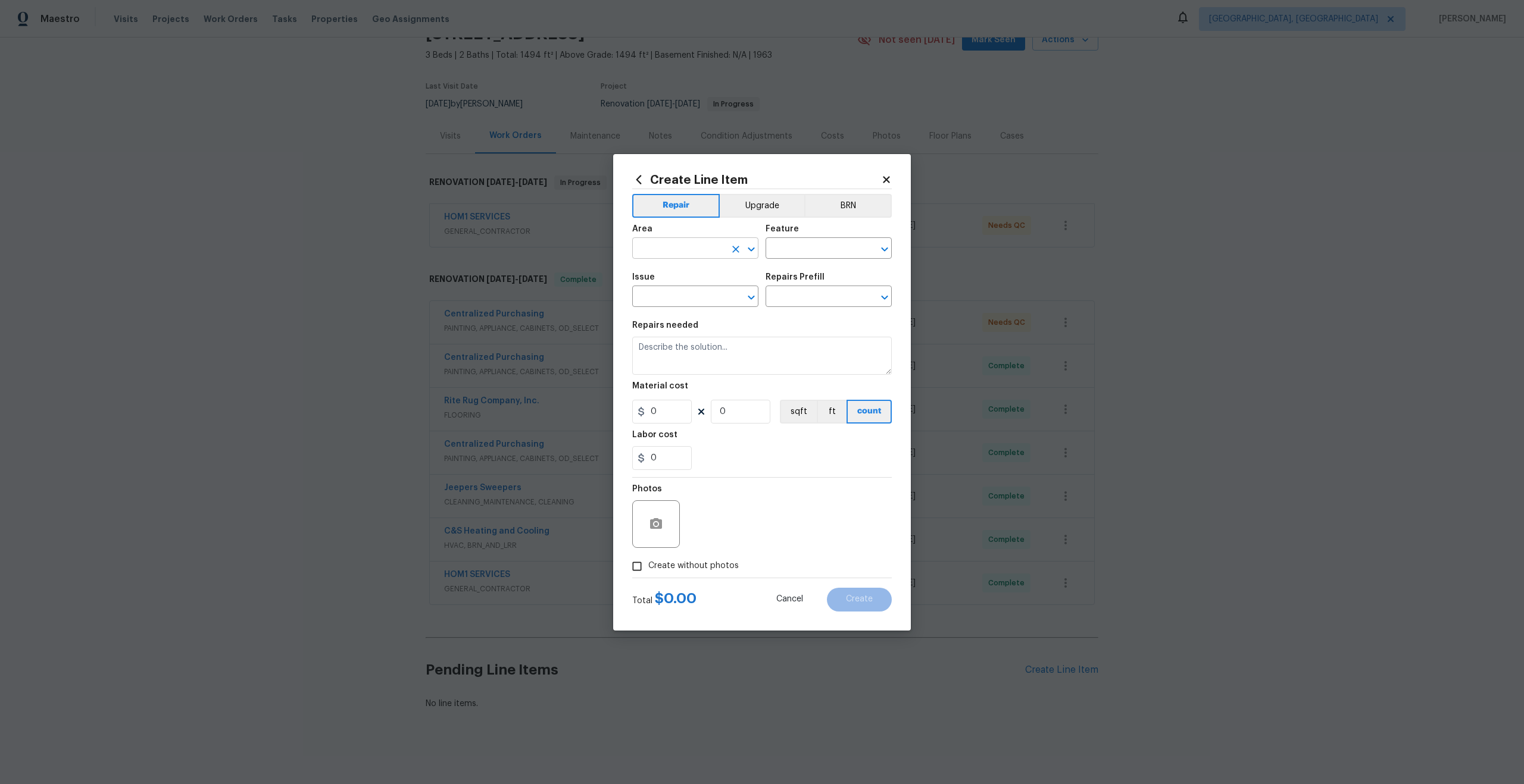
click at [719, 249] on input "text" at bounding box center [678, 249] width 93 height 18
click at [696, 293] on li "Interior Overall" at bounding box center [695, 295] width 126 height 19
type input "Interior Overall"
click at [844, 232] on div "Feature" at bounding box center [828, 232] width 126 height 15
click at [823, 250] on input "text" at bounding box center [812, 249] width 93 height 18
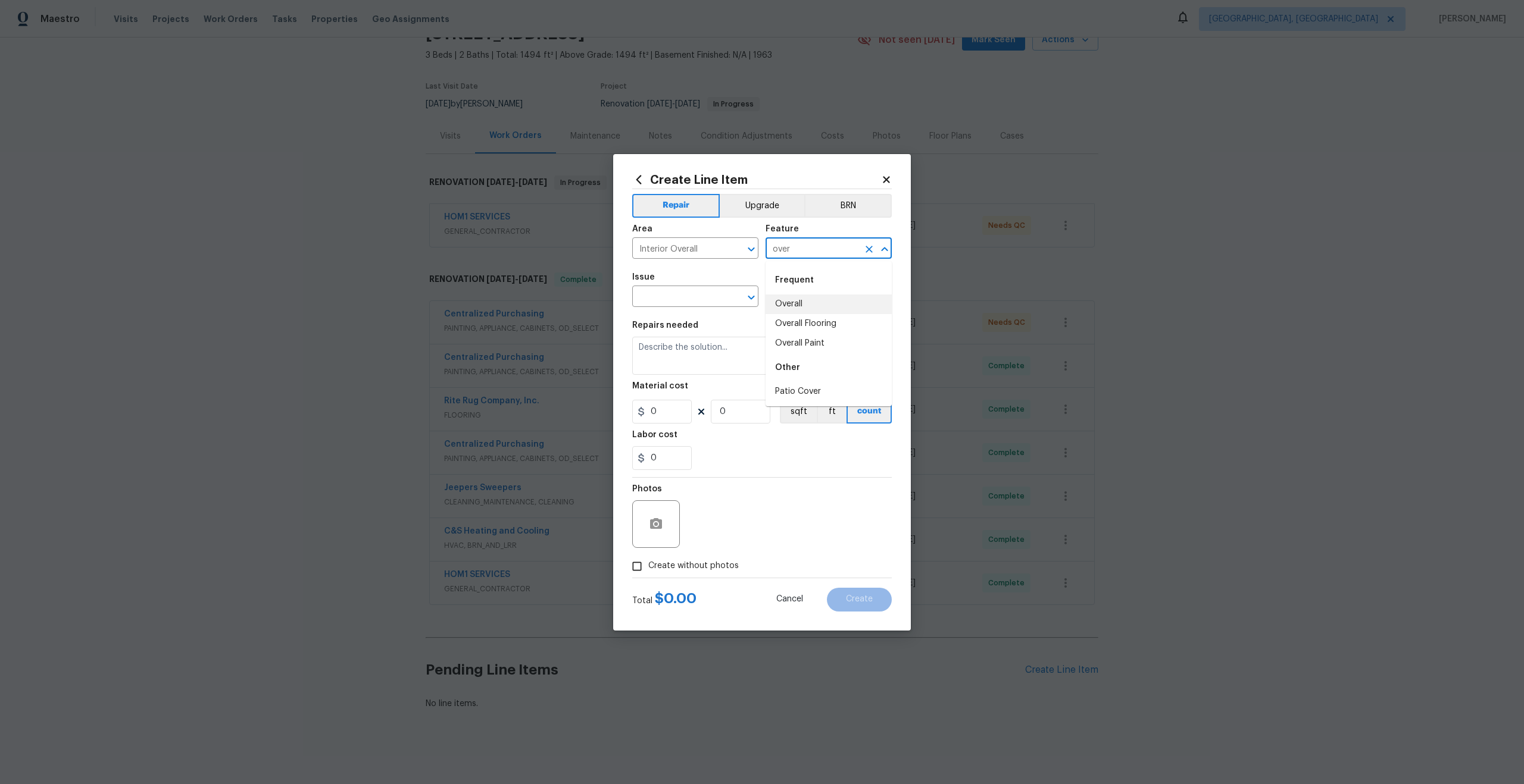
click at [801, 303] on li "Overall" at bounding box center [828, 304] width 126 height 19
type input "Overall"
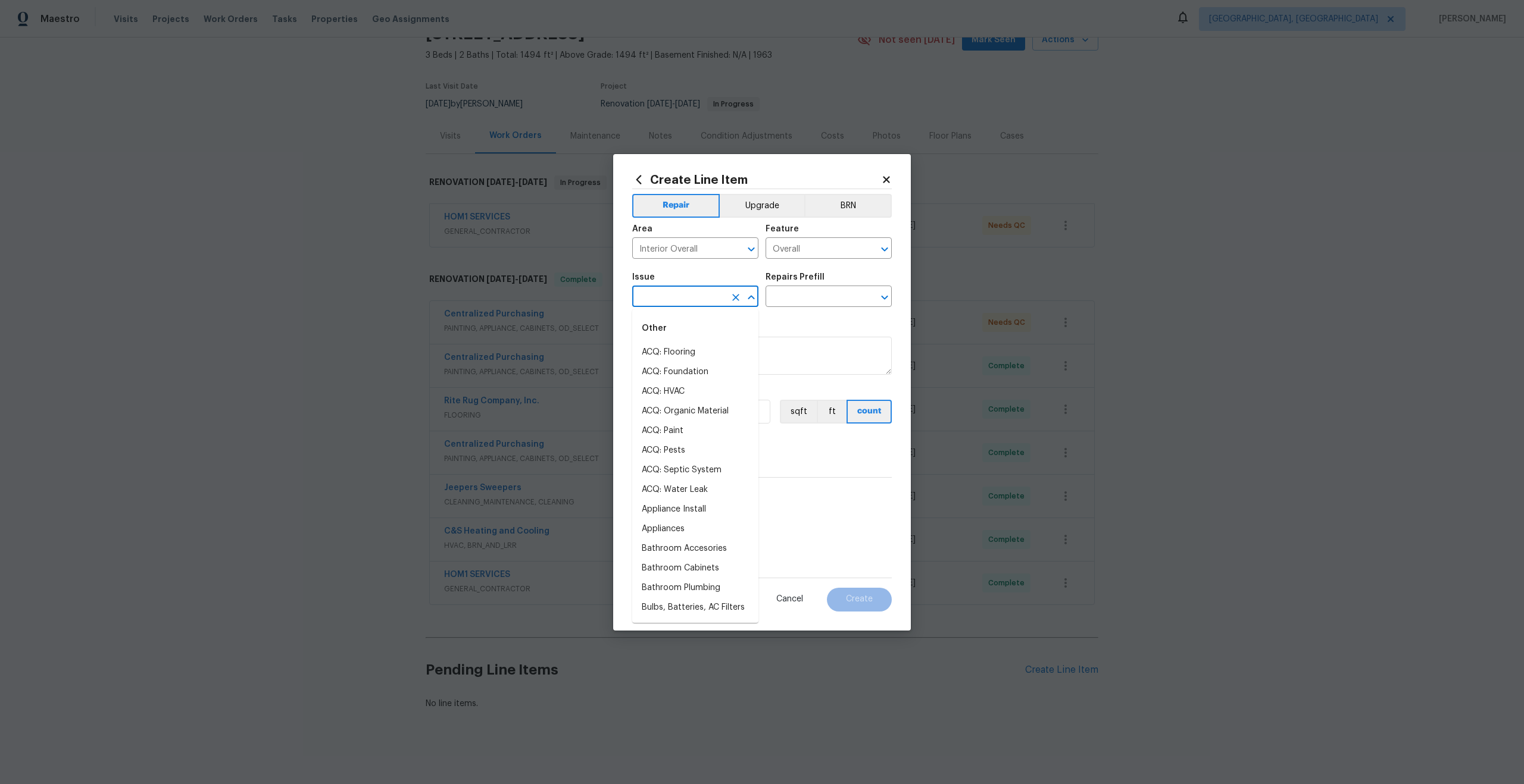
click at [685, 296] on input "text" at bounding box center [678, 298] width 93 height 18
type input "o"
click at [659, 348] on li "Photos" at bounding box center [695, 352] width 126 height 19
type input "Photos"
click at [794, 302] on input "text" at bounding box center [812, 298] width 93 height 18
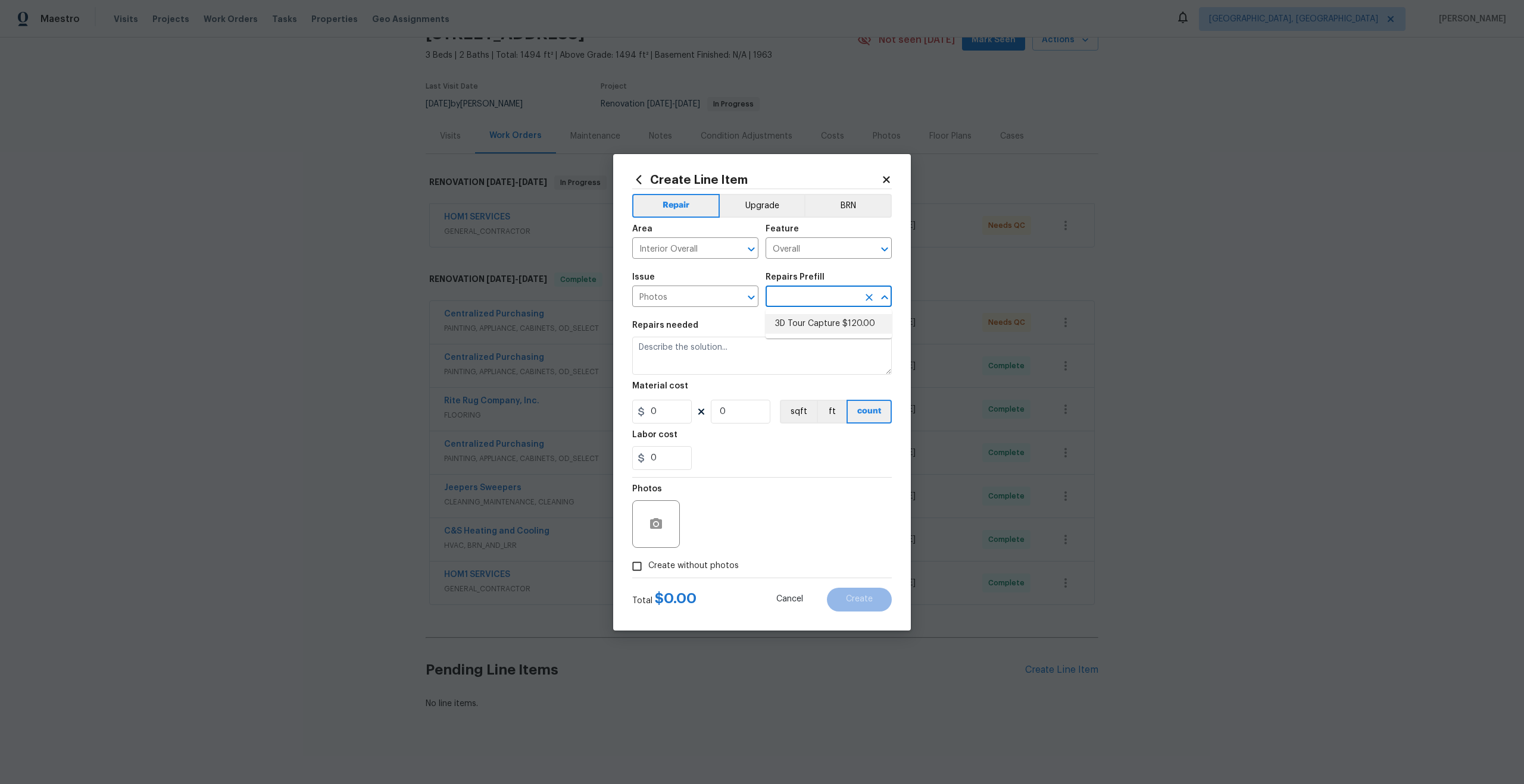
click at [792, 319] on li "3D Tour Capture $120.00" at bounding box center [828, 323] width 126 height 19
type input "3D Tour Capture $120.00"
type textarea "Capture 3D tour of home"
type input "1"
type input "120"
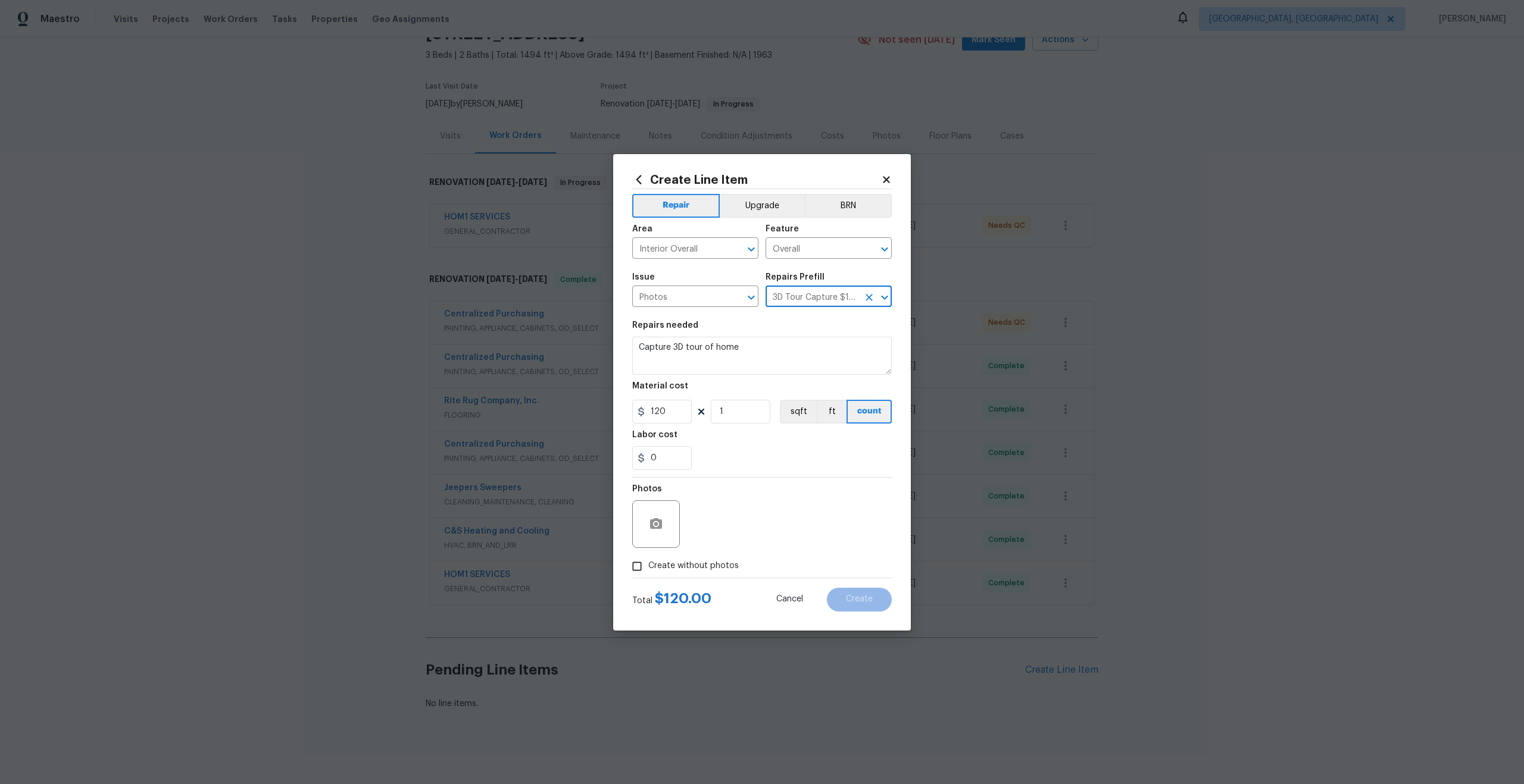
click at [636, 569] on input "Create without photos" at bounding box center [637, 567] width 22 height 22
checkbox input "true"
click at [752, 507] on textarea at bounding box center [790, 523] width 202 height 47
type textarea "."
click at [850, 602] on span "Create" at bounding box center [858, 599] width 26 height 9
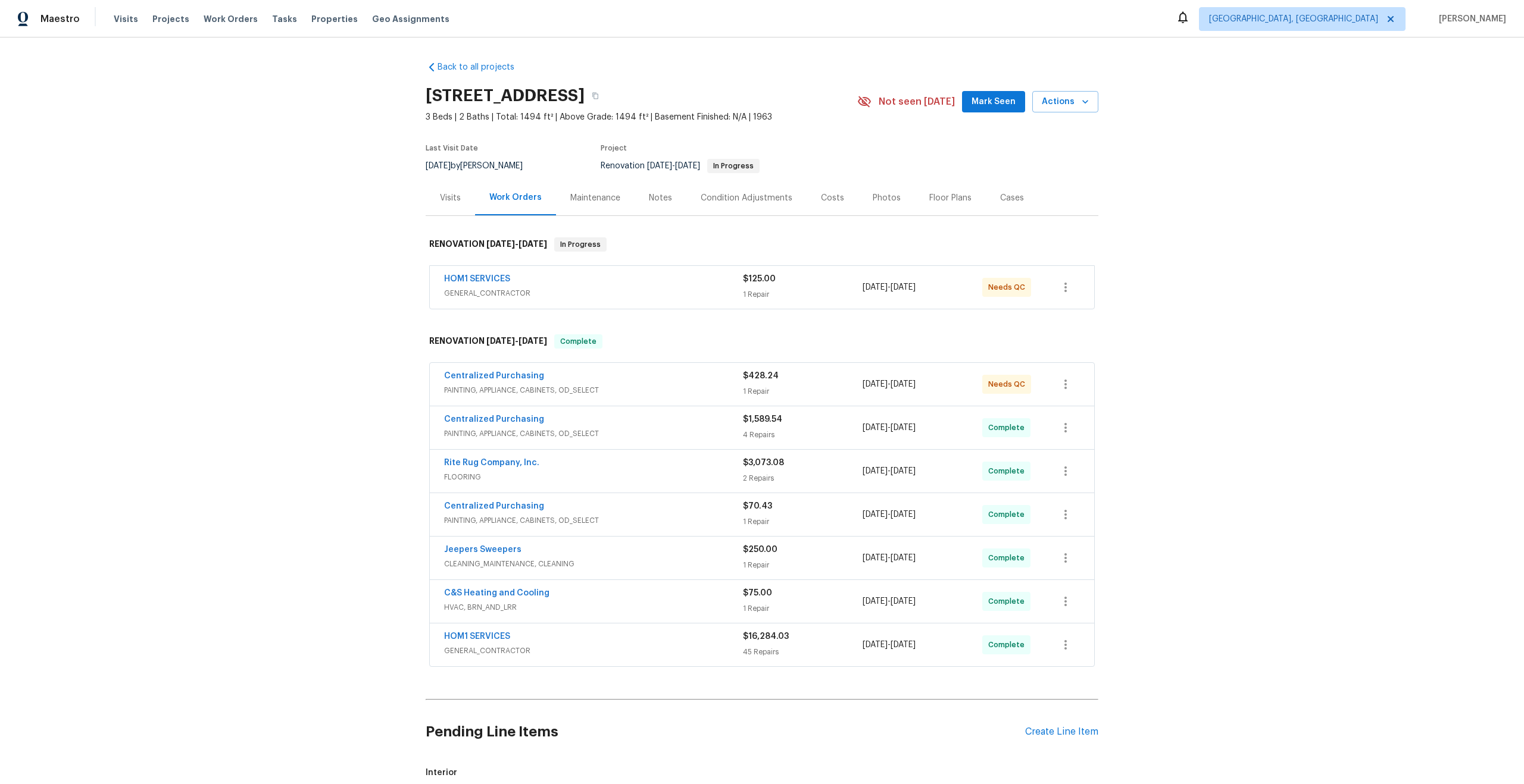
scroll to position [204, 0]
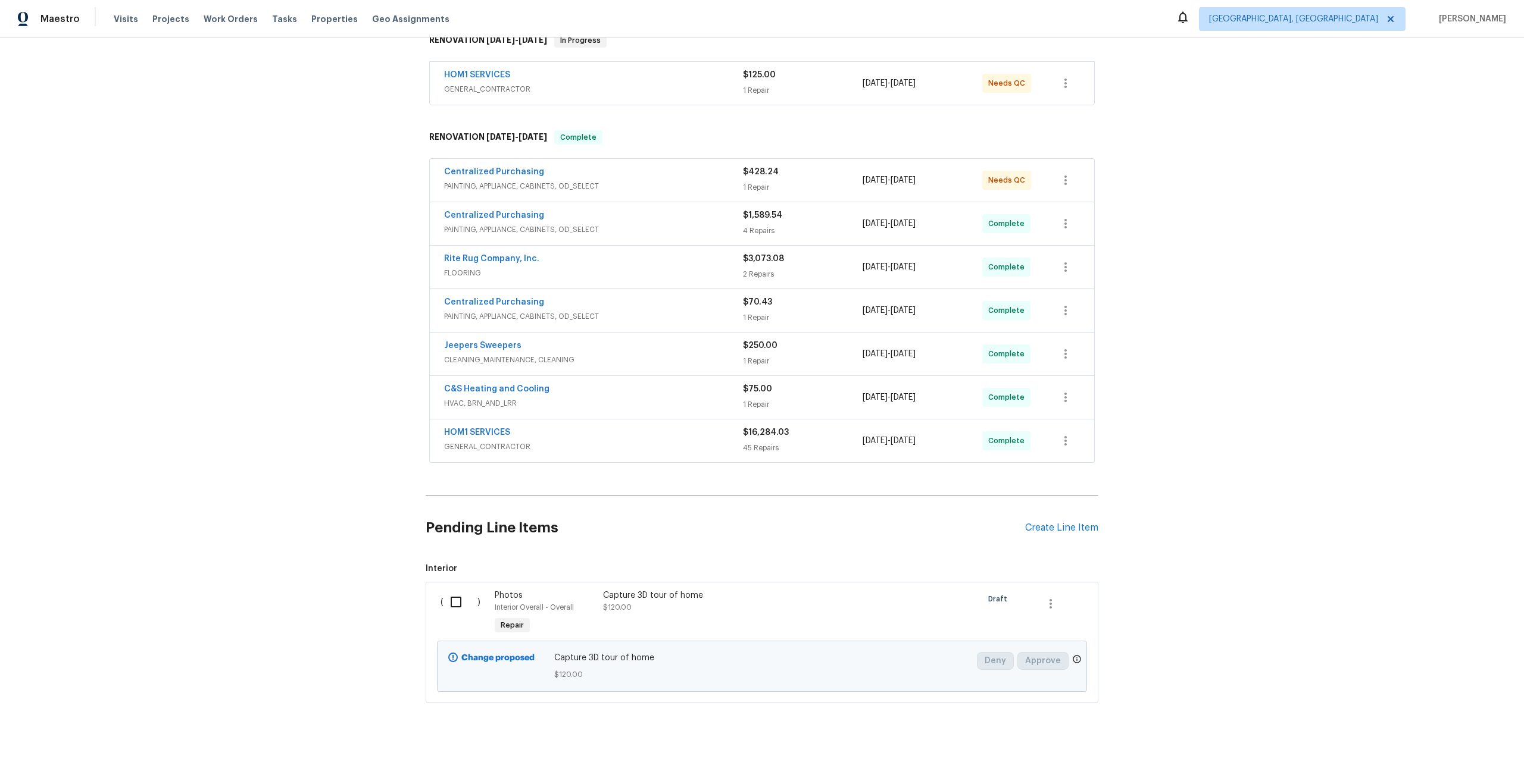
click at [456, 599] on input "checkbox" at bounding box center [460, 602] width 34 height 25
checkbox input "true"
click at [1420, 751] on span "Create Work Order" at bounding box center [1455, 754] width 79 height 15
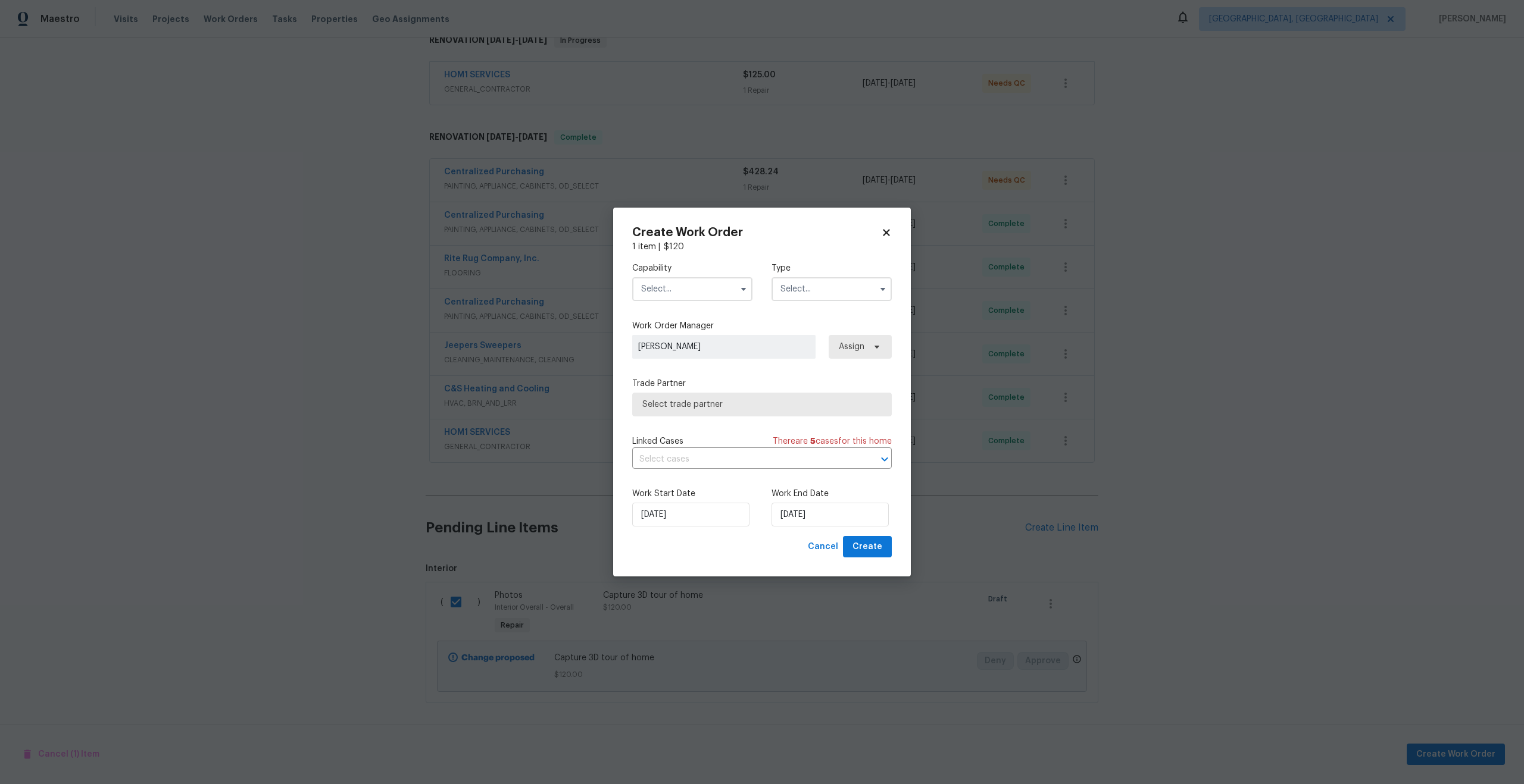
click at [696, 282] on input "text" at bounding box center [692, 289] width 120 height 24
click at [675, 315] on span "Photography" at bounding box center [670, 314] width 51 height 8
type input "Photography"
click at [832, 296] on input "text" at bounding box center [832, 289] width 120 height 24
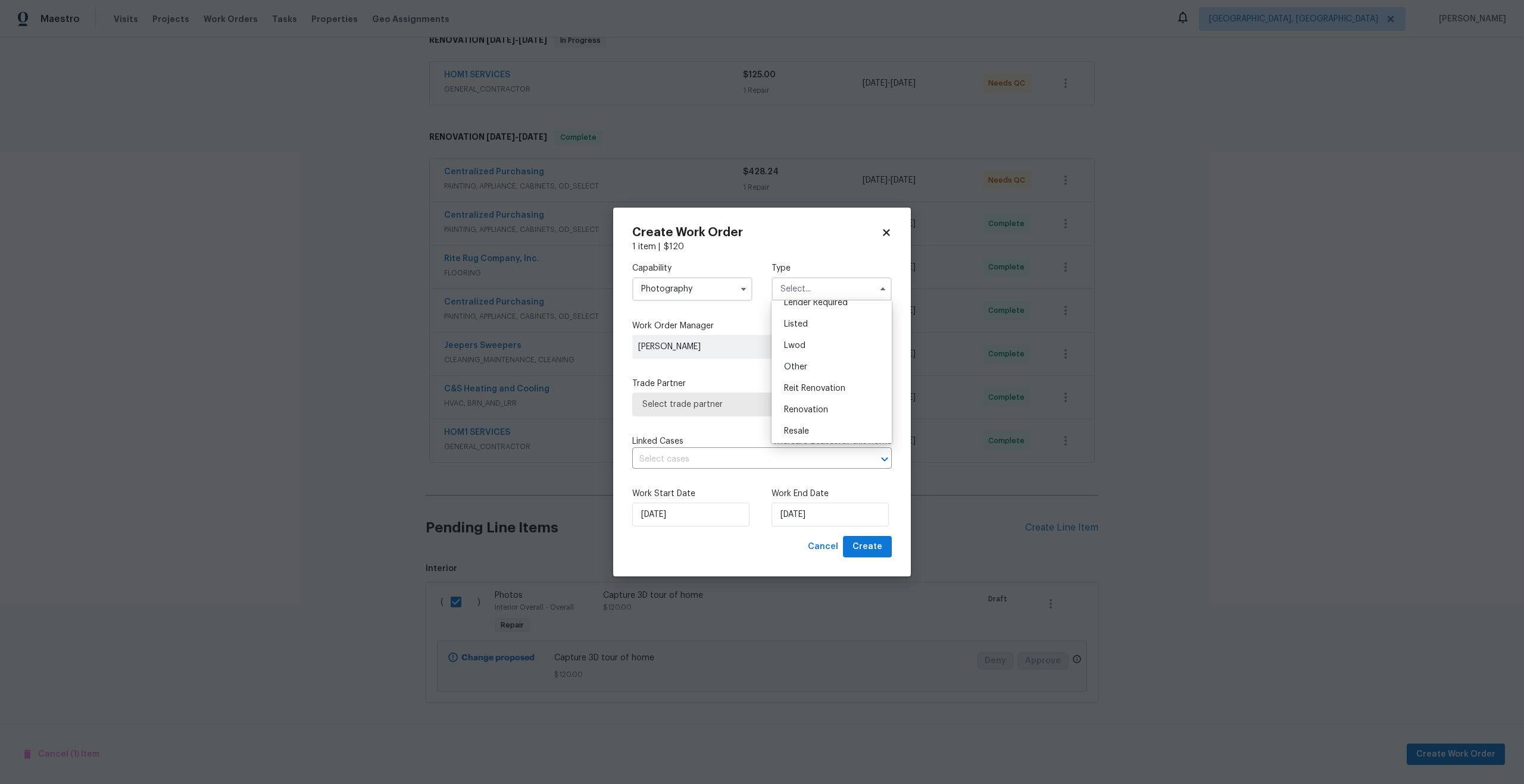
scroll to position [85, 0]
click at [799, 379] on span "Other" at bounding box center [795, 379] width 23 height 8
type input "Other"
click at [737, 405] on span "Select trade partner" at bounding box center [753, 404] width 222 height 12
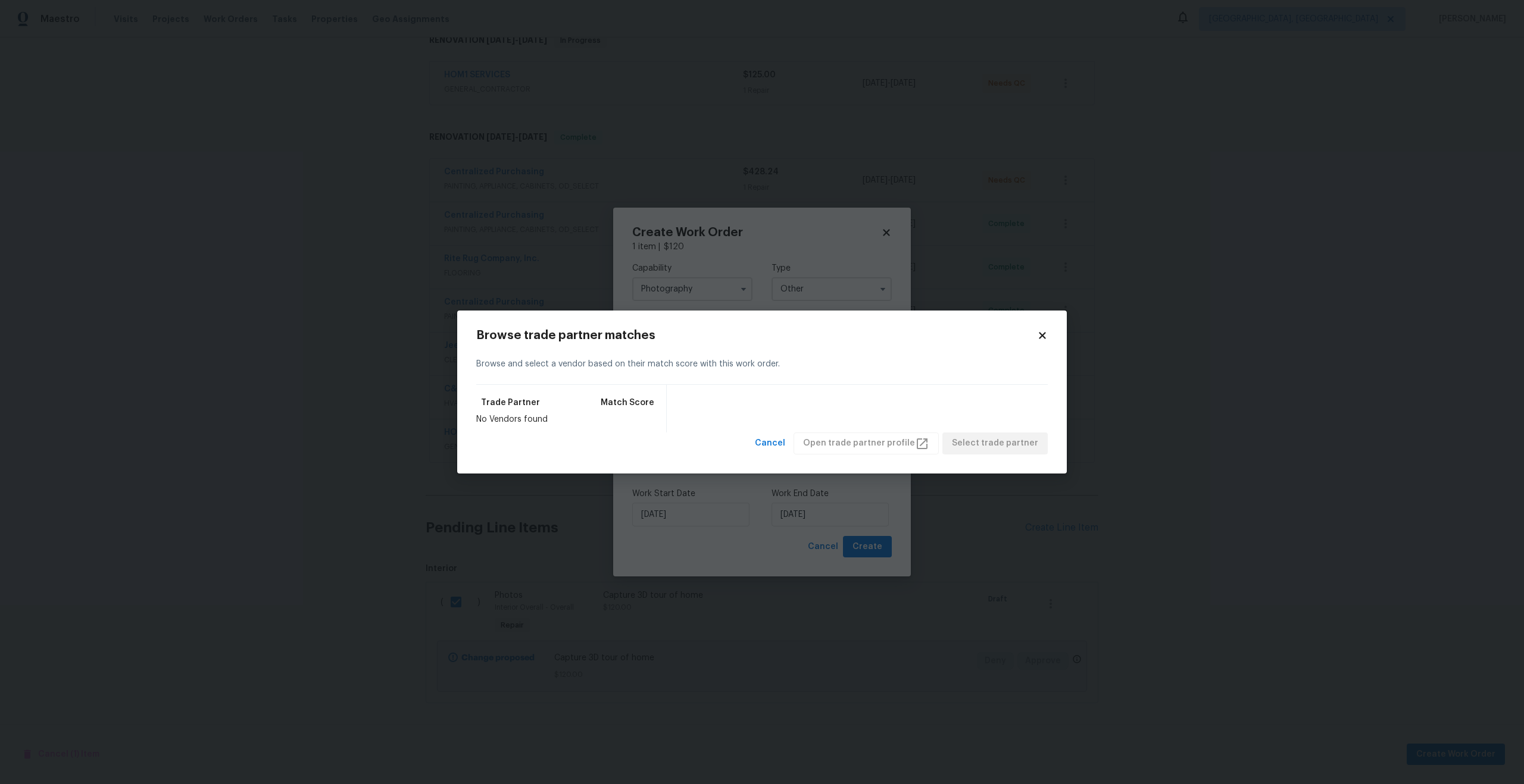
click at [1043, 334] on icon at bounding box center [1042, 335] width 6 height 6
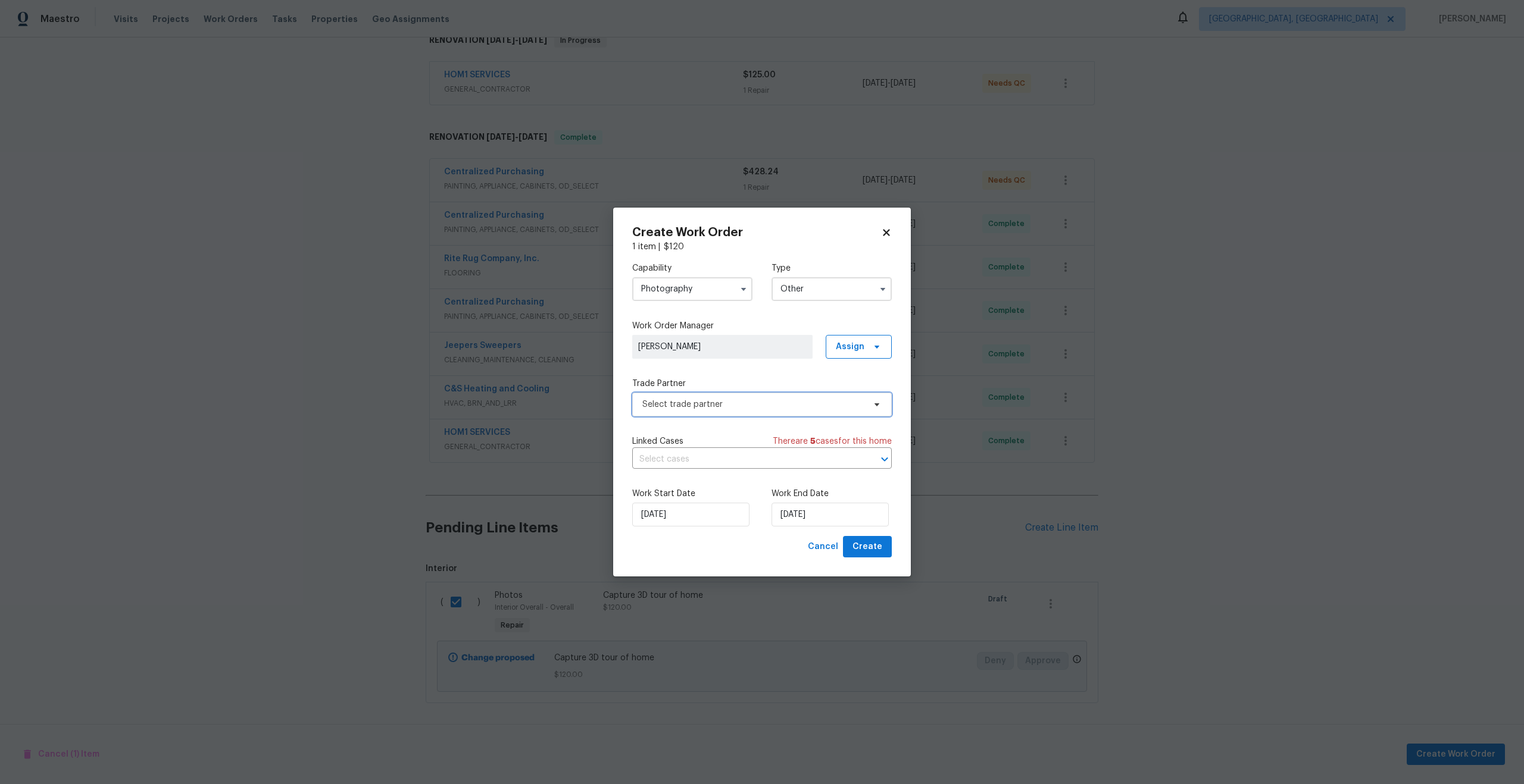
click at [766, 413] on span "Select trade partner" at bounding box center [761, 404] width 259 height 24
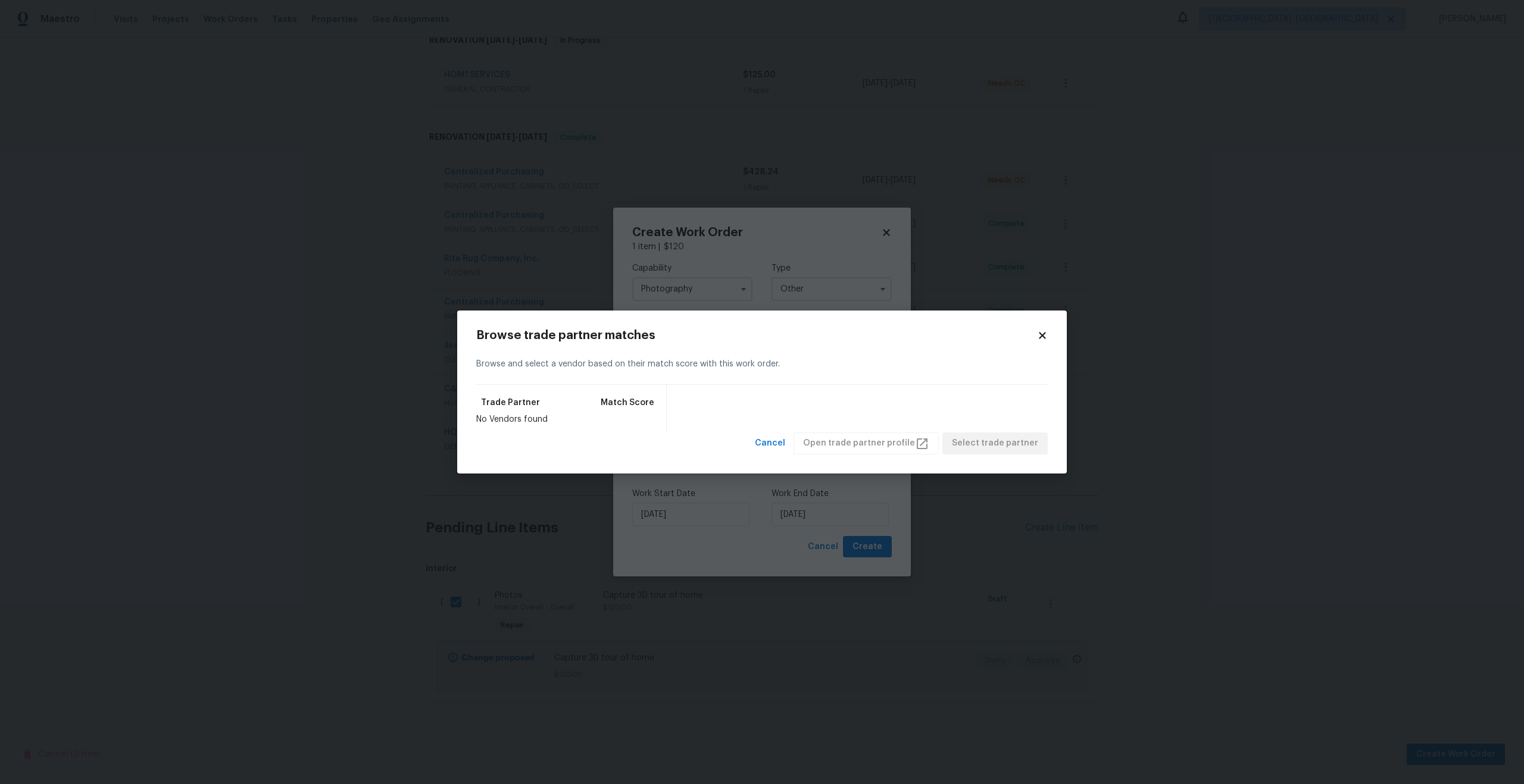
click at [754, 408] on div "Trade Partner Match Score No Vendors found" at bounding box center [762, 408] width 572 height 47
click at [1041, 331] on icon at bounding box center [1041, 335] width 10 height 10
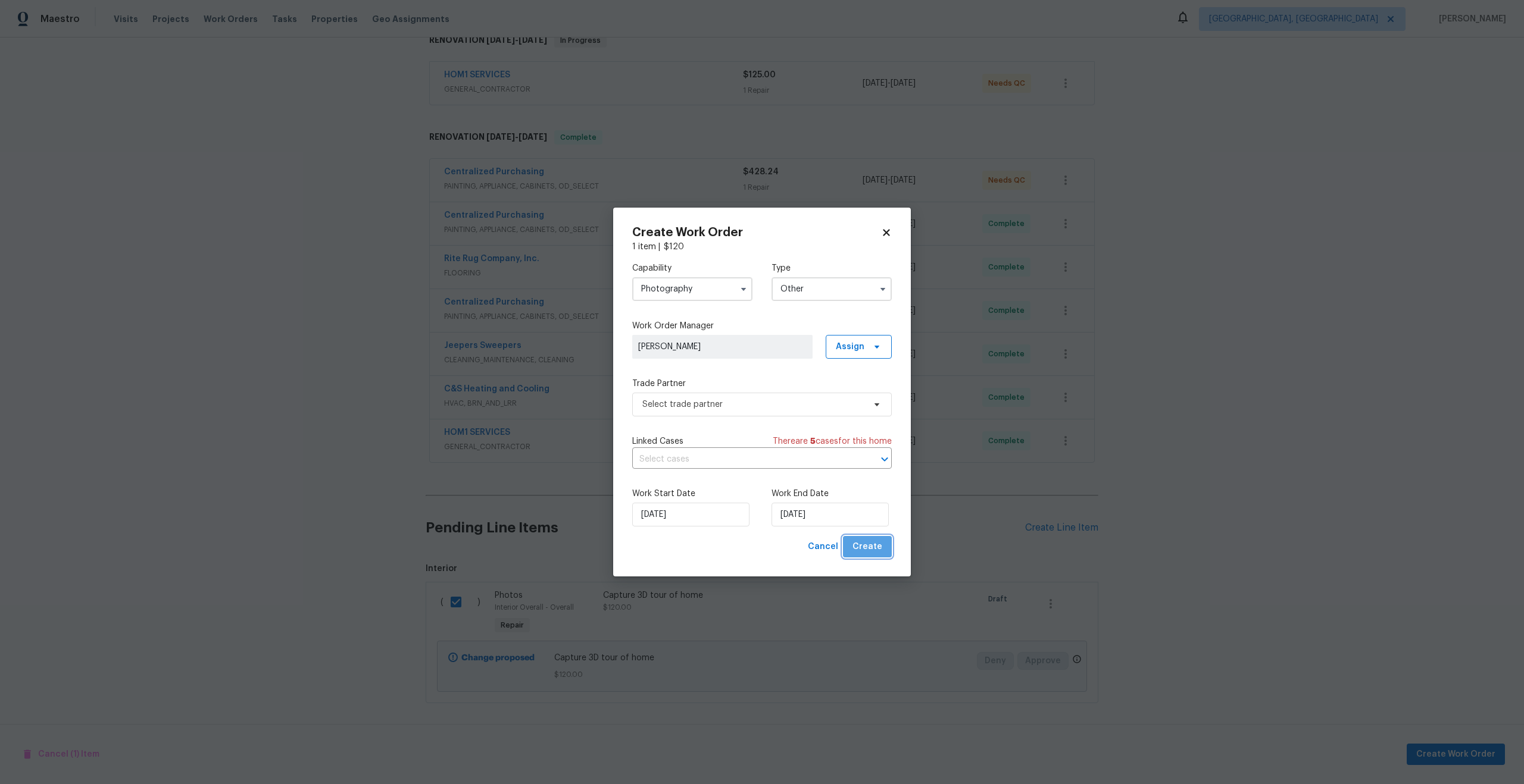
click at [878, 543] on span "Create" at bounding box center [867, 546] width 30 height 15
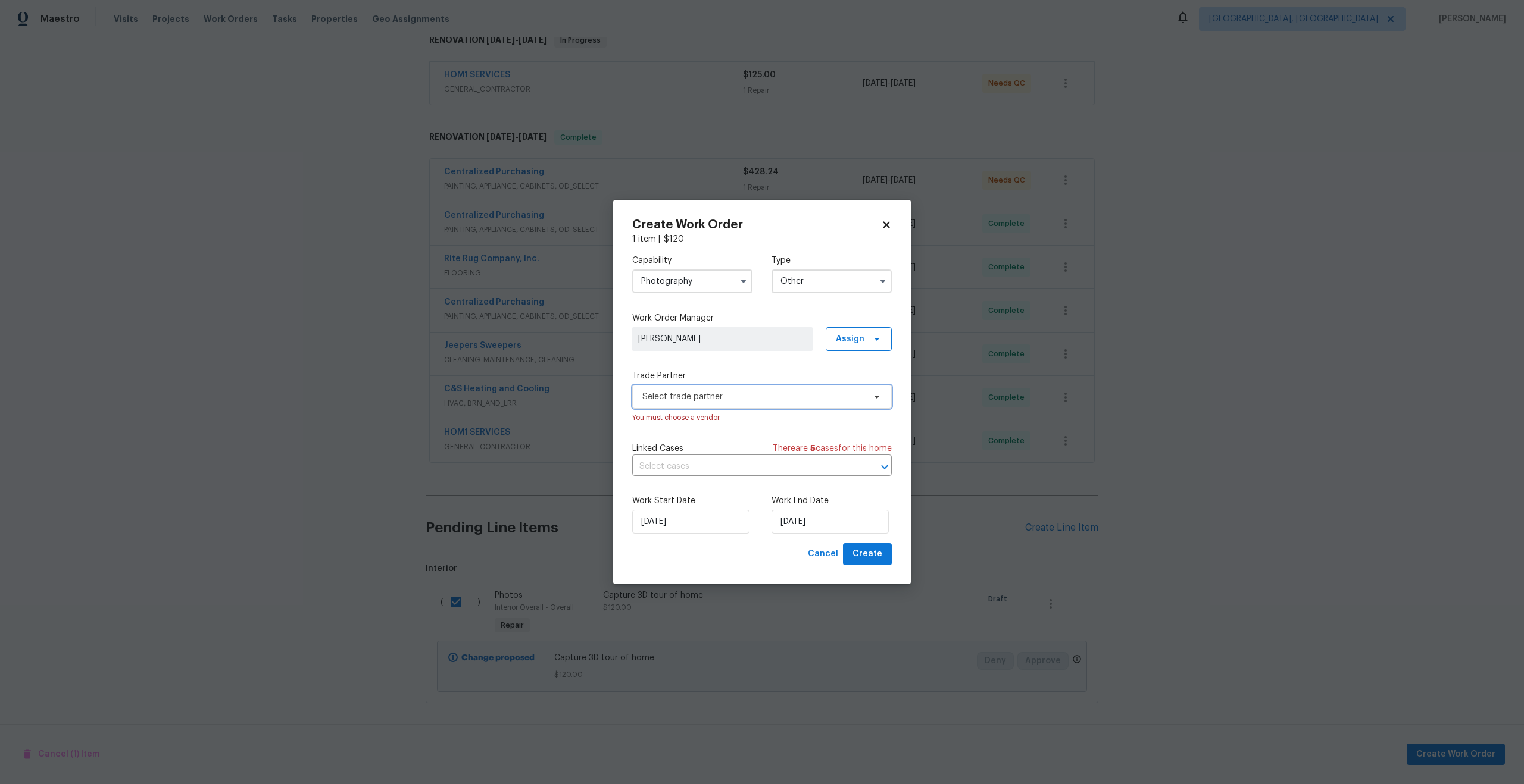
click at [739, 394] on span "Select trade partner" at bounding box center [753, 396] width 222 height 12
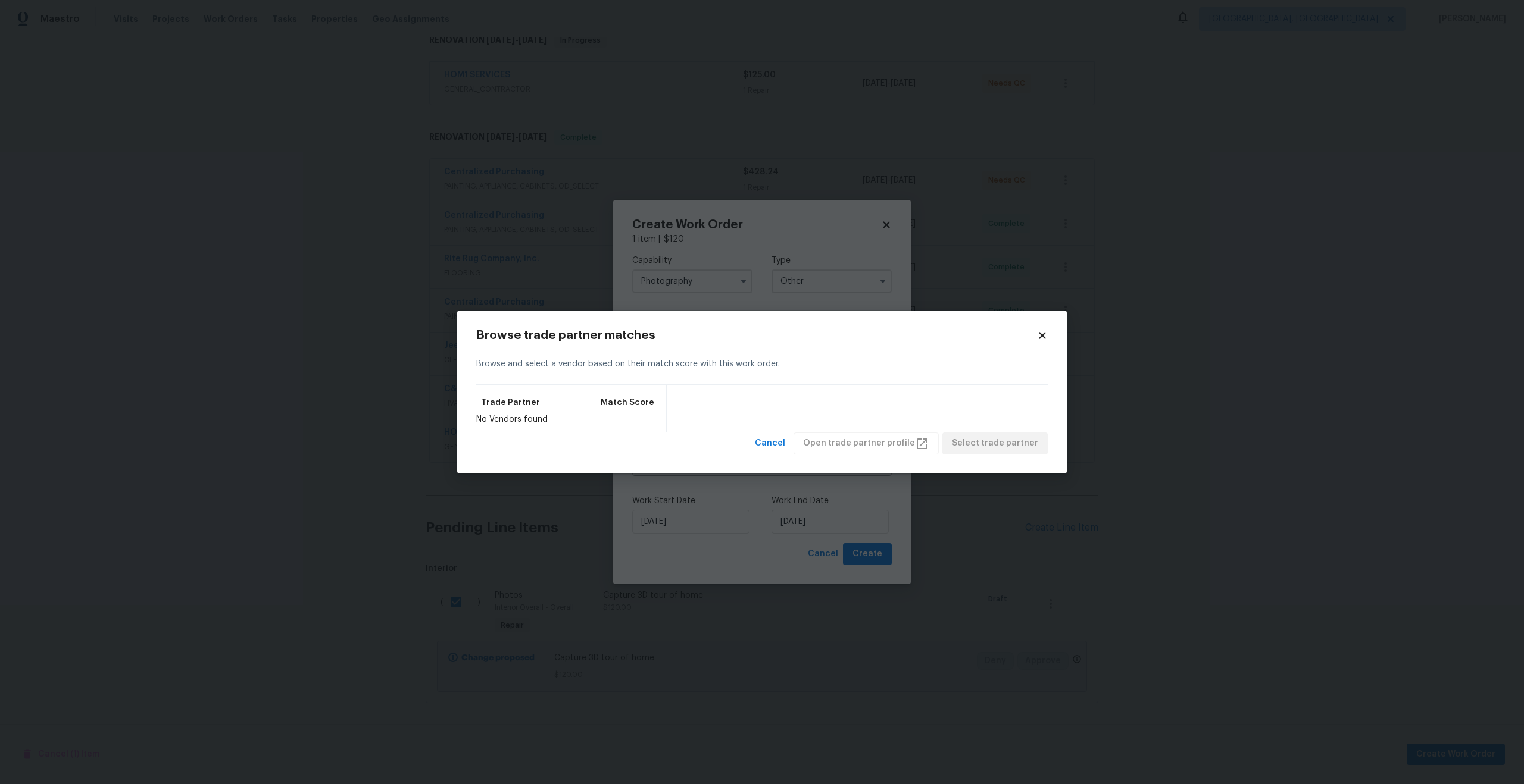
click at [1041, 333] on icon at bounding box center [1042, 335] width 6 height 6
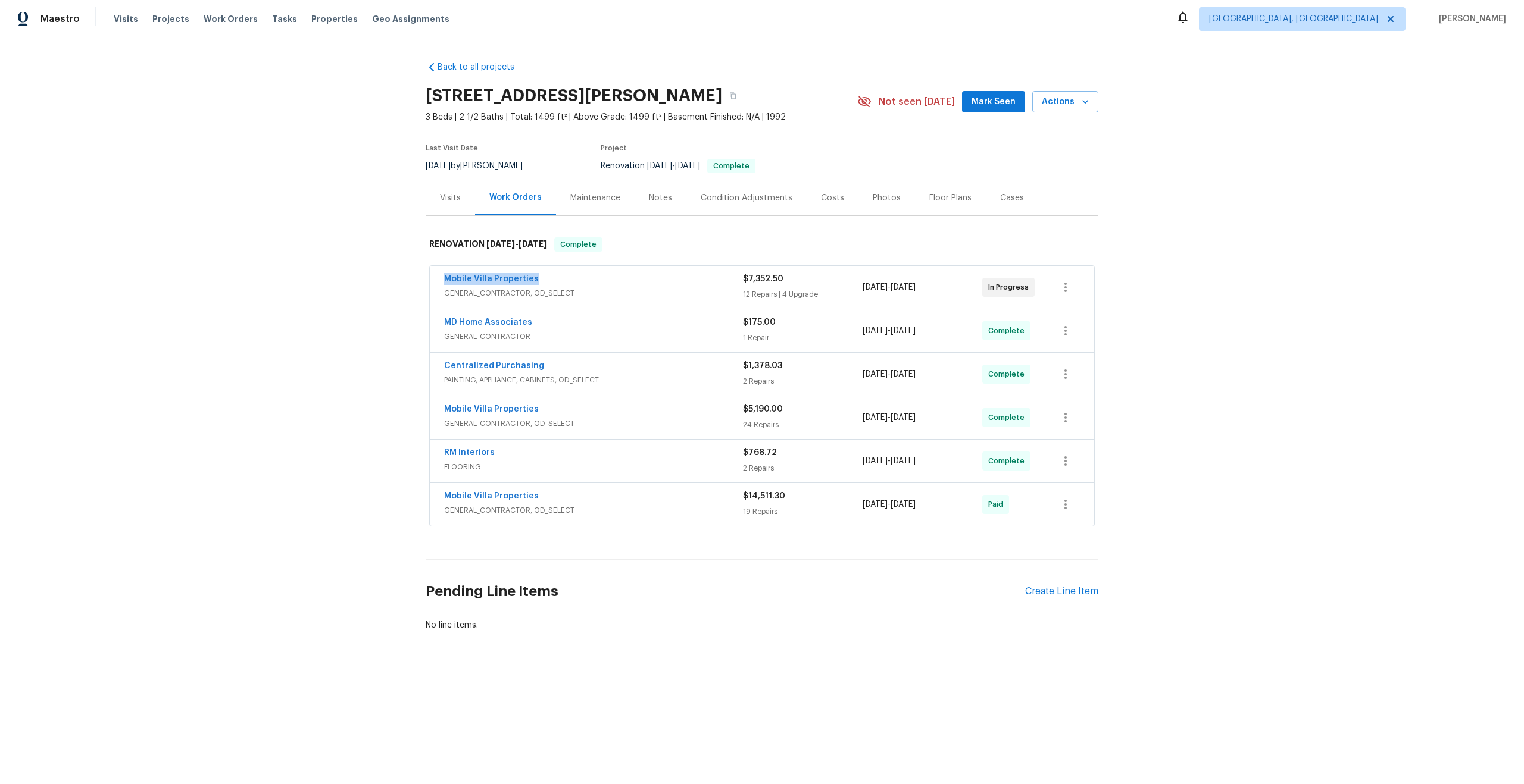
drag, startPoint x: 540, startPoint y: 277, endPoint x: 352, endPoint y: 277, distance: 188.0
click at [352, 277] on div "Back to all projects [STREET_ADDRESS][PERSON_NAME] 3 Beds | 2 1/2 Baths | Total…" at bounding box center [762, 375] width 1524 height 675
copy link "Mobile Villa Properties"
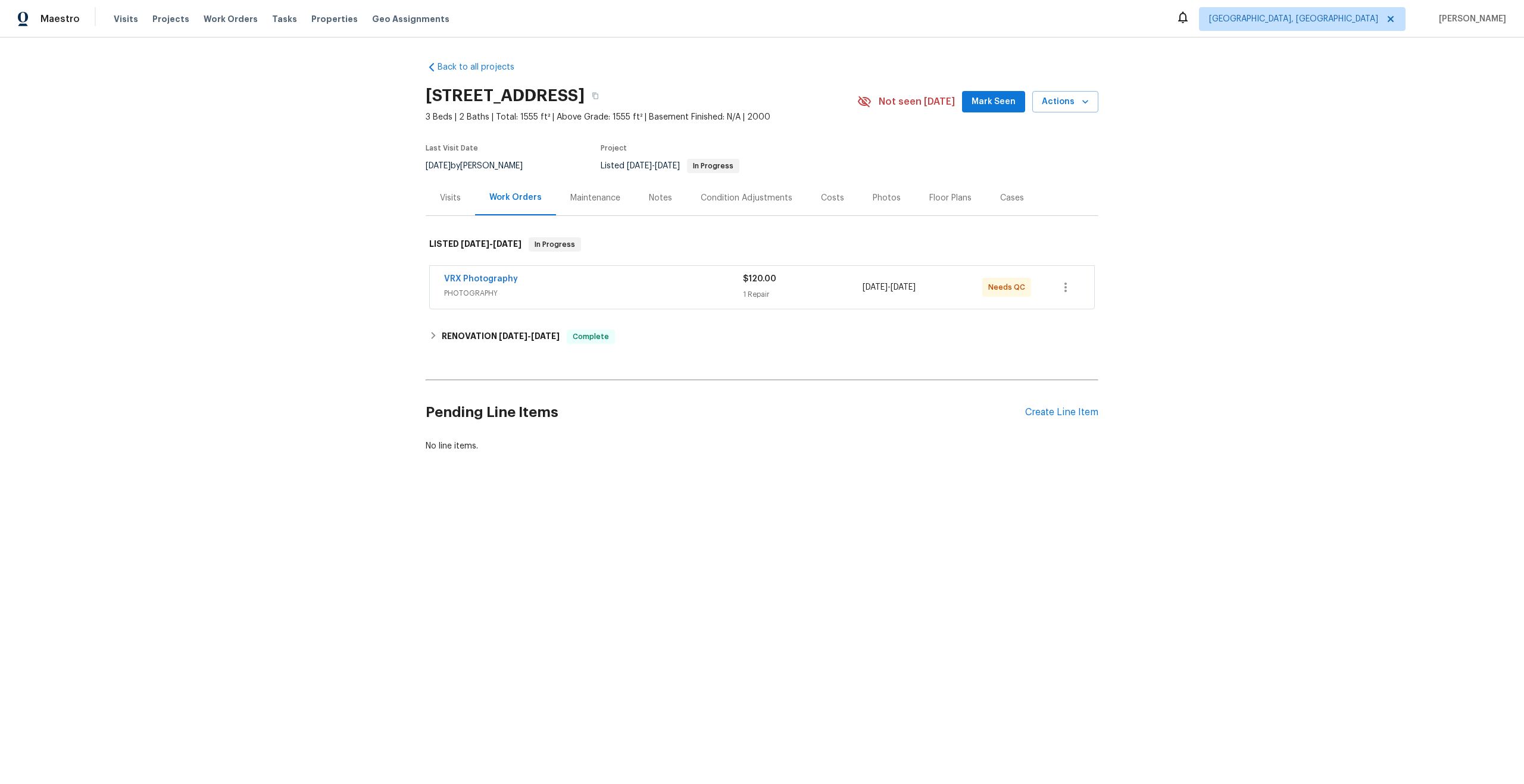
click at [594, 299] on span "PHOTOGRAPHY" at bounding box center [593, 293] width 299 height 12
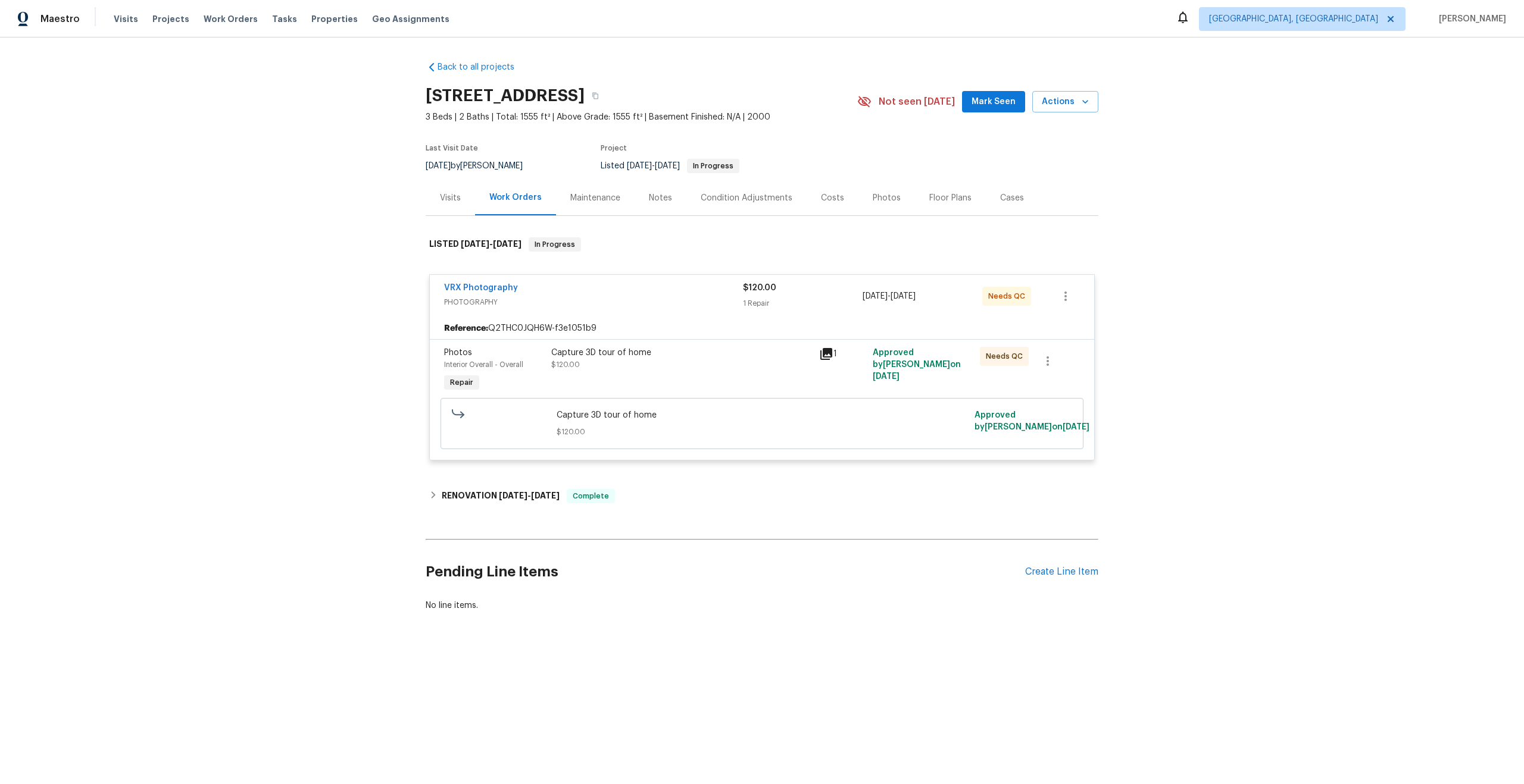
click at [625, 361] on div "Capture 3D tour of home $120.00" at bounding box center [681, 359] width 261 height 24
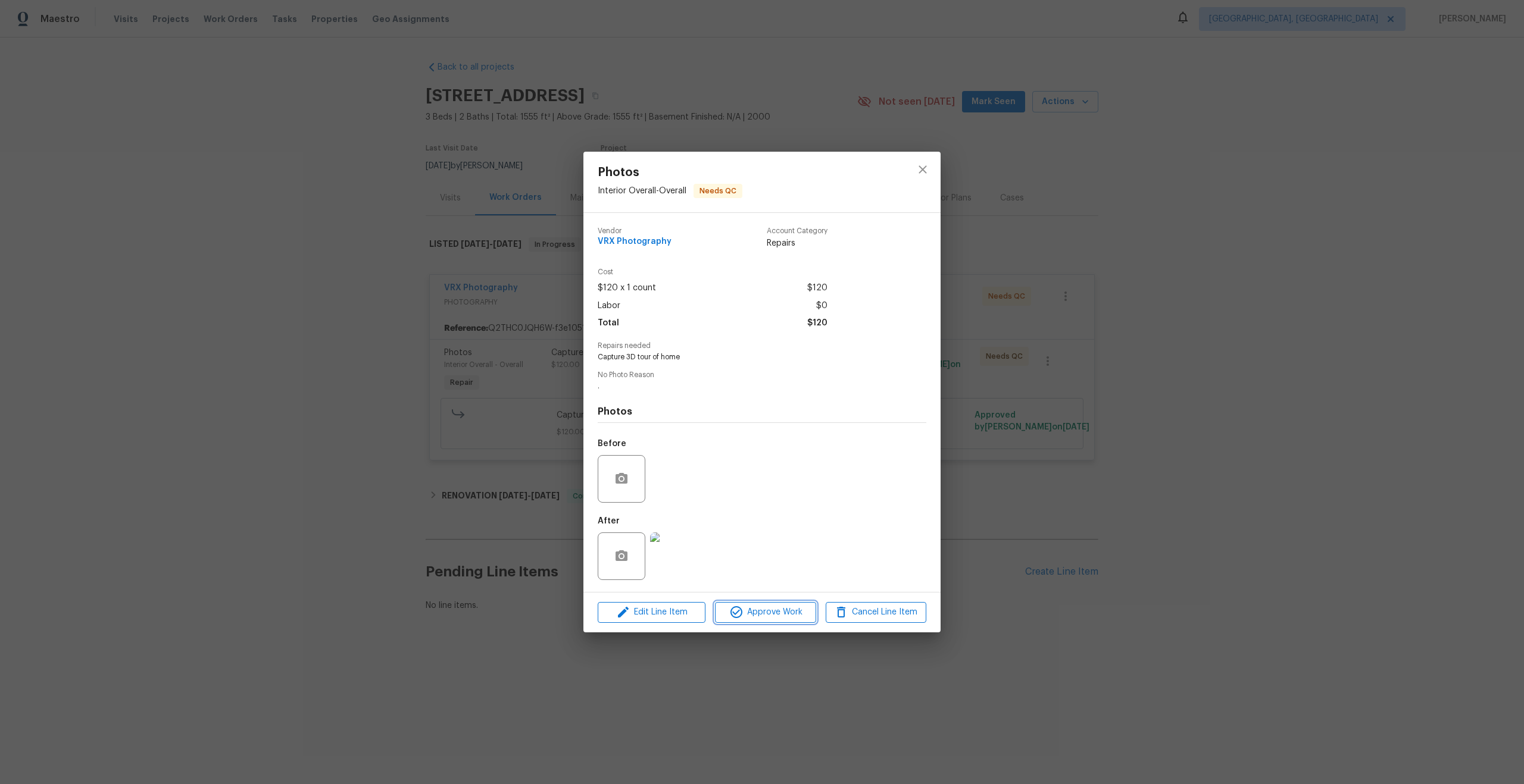
click at [756, 613] on span "Approve Work" at bounding box center [765, 612] width 93 height 15
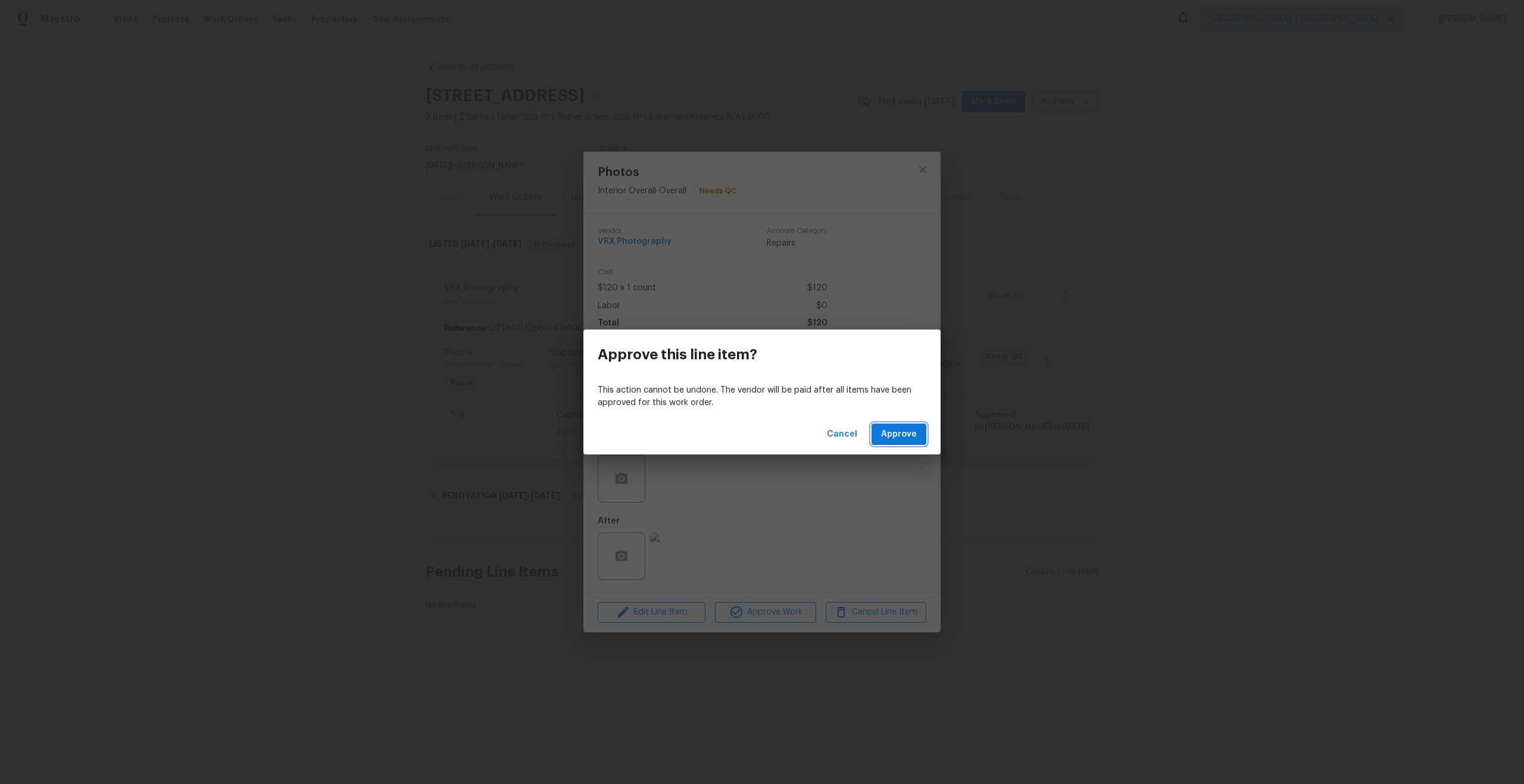
click at [903, 436] on span "Approve" at bounding box center [899, 434] width 35 height 15
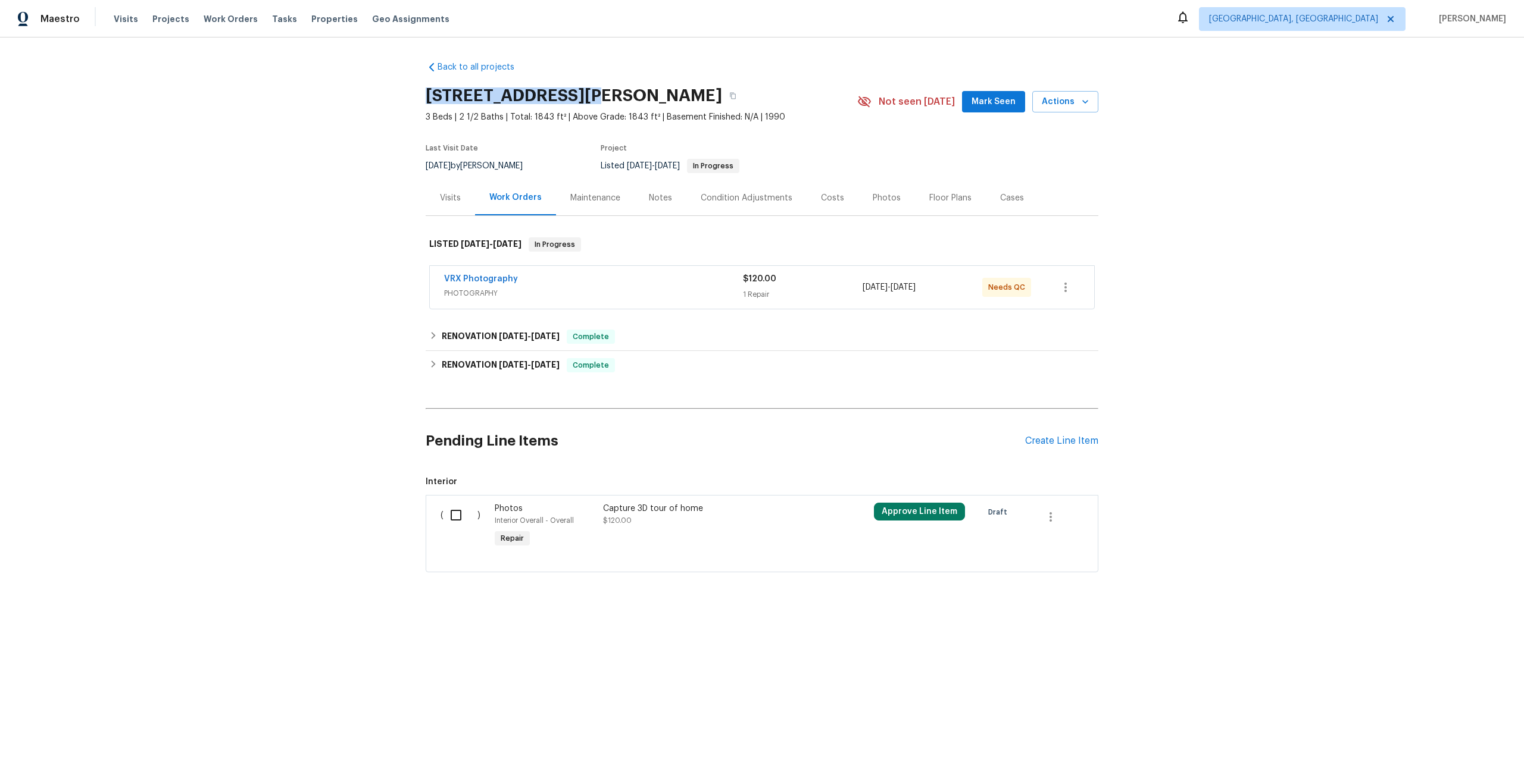
drag, startPoint x: 576, startPoint y: 94, endPoint x: 428, endPoint y: 89, distance: 148.1
click at [428, 90] on h2 "[STREET_ADDRESS][PERSON_NAME]" at bounding box center [573, 95] width 296 height 12
copy h2 "[STREET_ADDRESS][PERSON_NAME]"
click at [649, 282] on div "VRX Photography" at bounding box center [593, 280] width 299 height 14
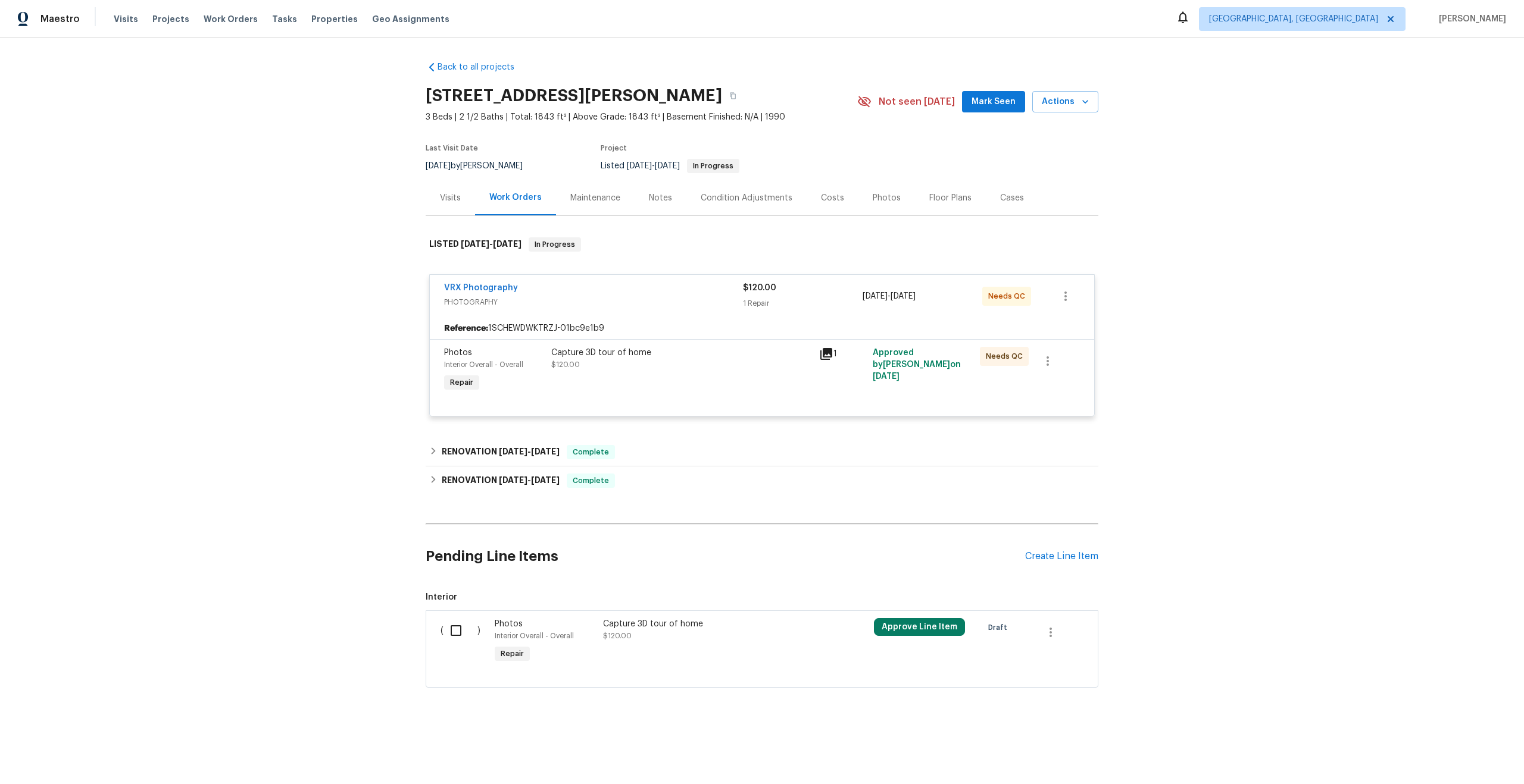
click at [698, 369] on div "Capture 3D tour of home $120.00" at bounding box center [681, 359] width 261 height 24
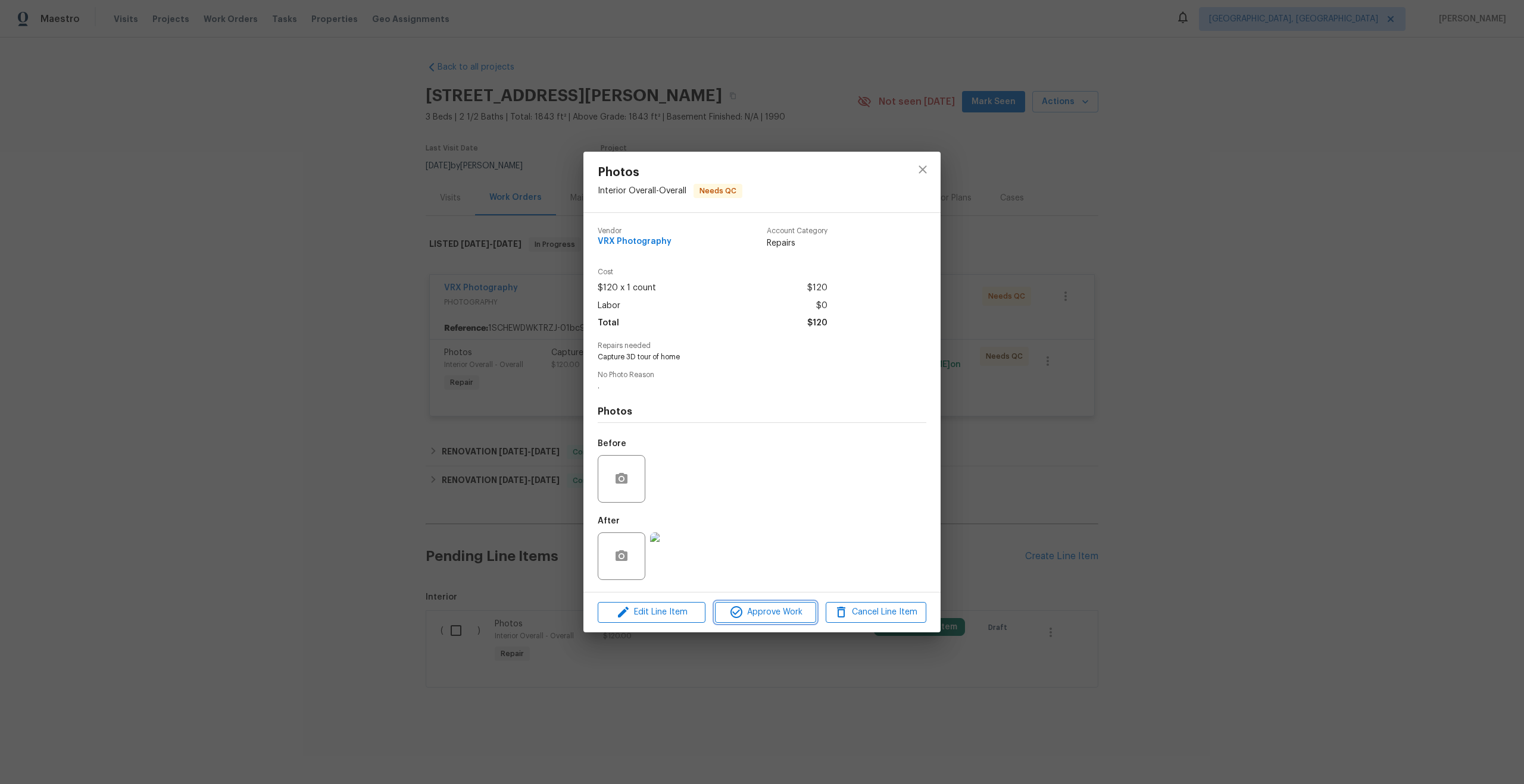
click at [765, 607] on span "Approve Work" at bounding box center [765, 612] width 93 height 15
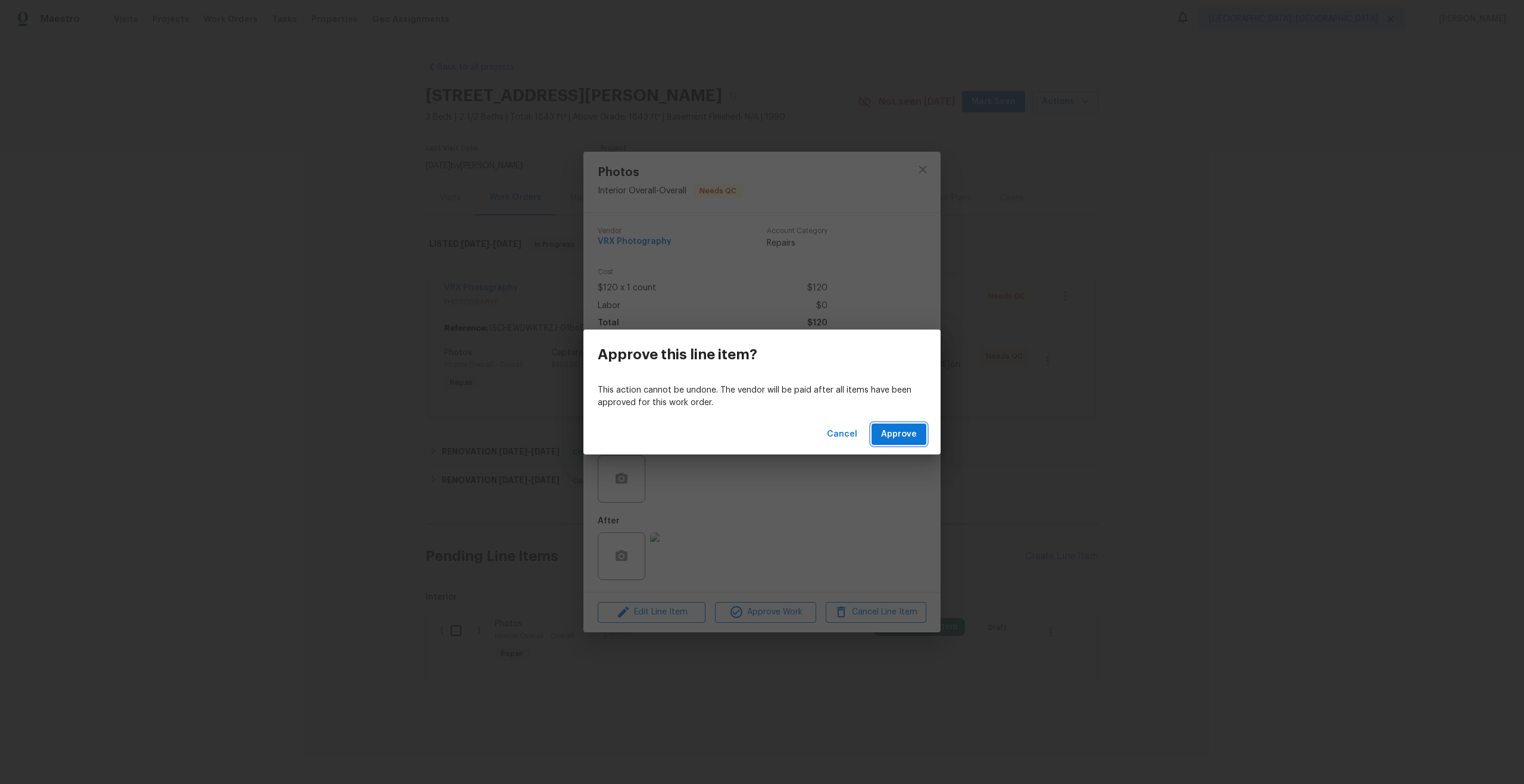
click at [901, 436] on span "Approve" at bounding box center [899, 434] width 35 height 15
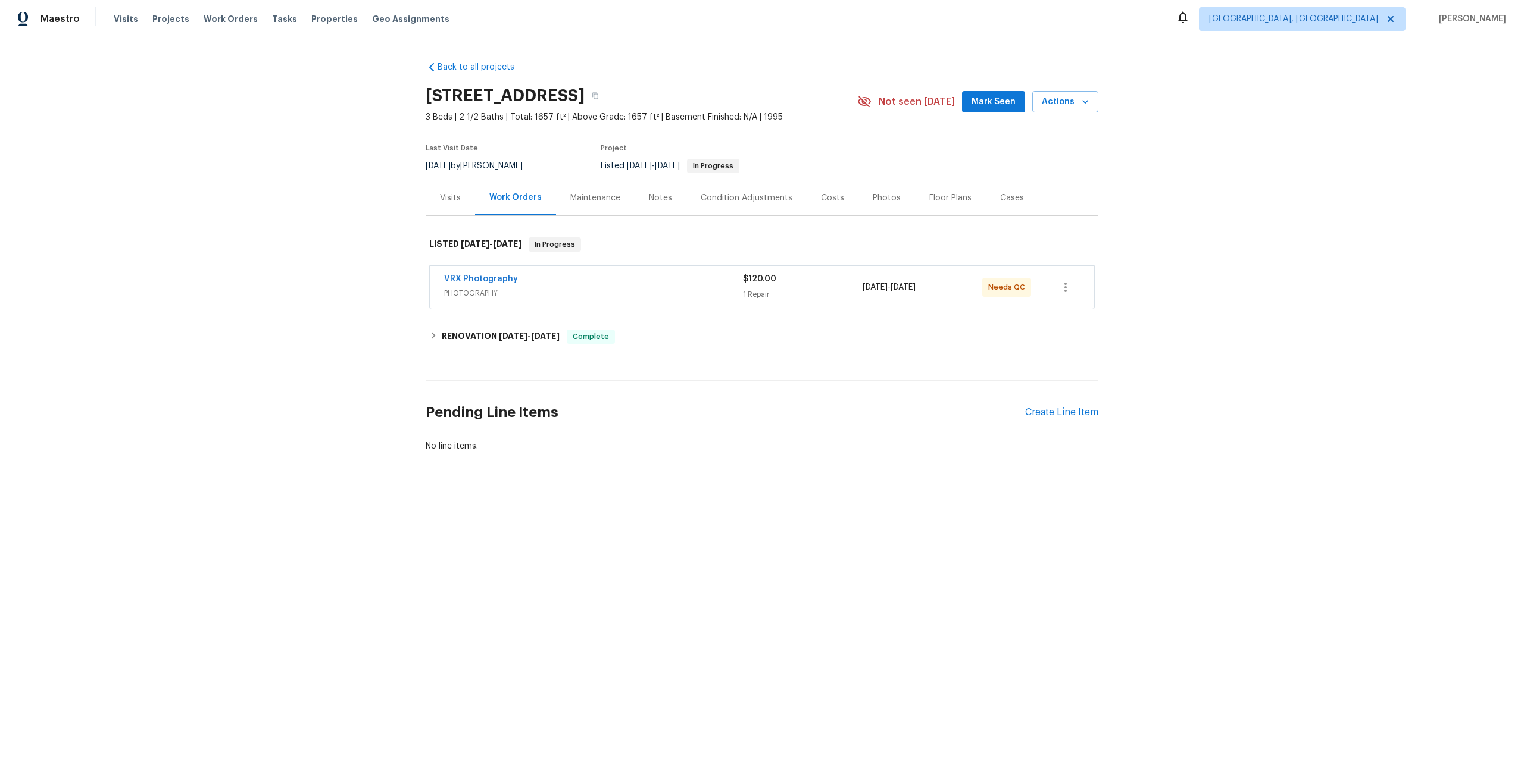
click at [707, 286] on div "VRX Photography" at bounding box center [593, 280] width 299 height 14
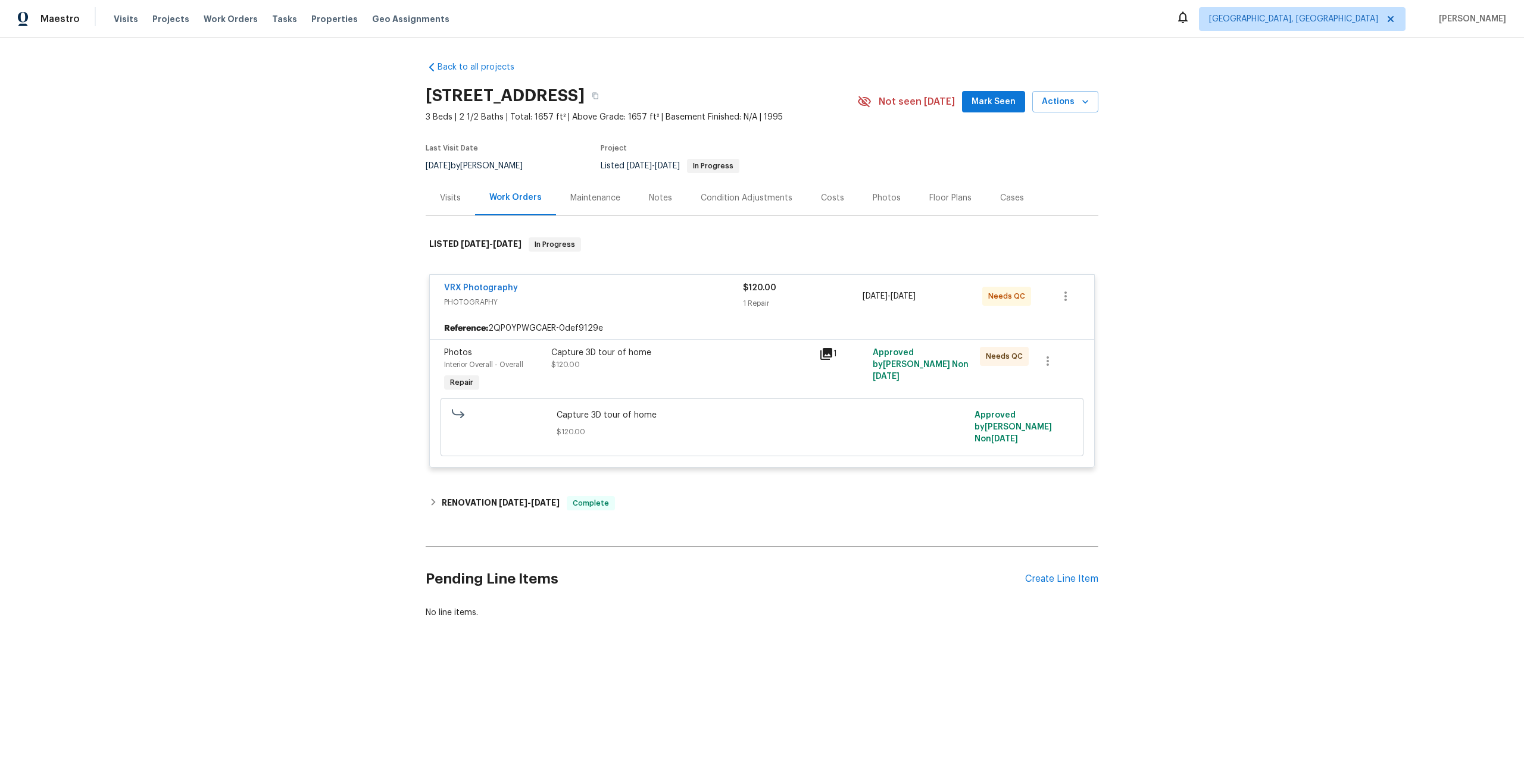
click at [723, 372] on div "Capture 3D tour of home $120.00" at bounding box center [682, 371] width 268 height 55
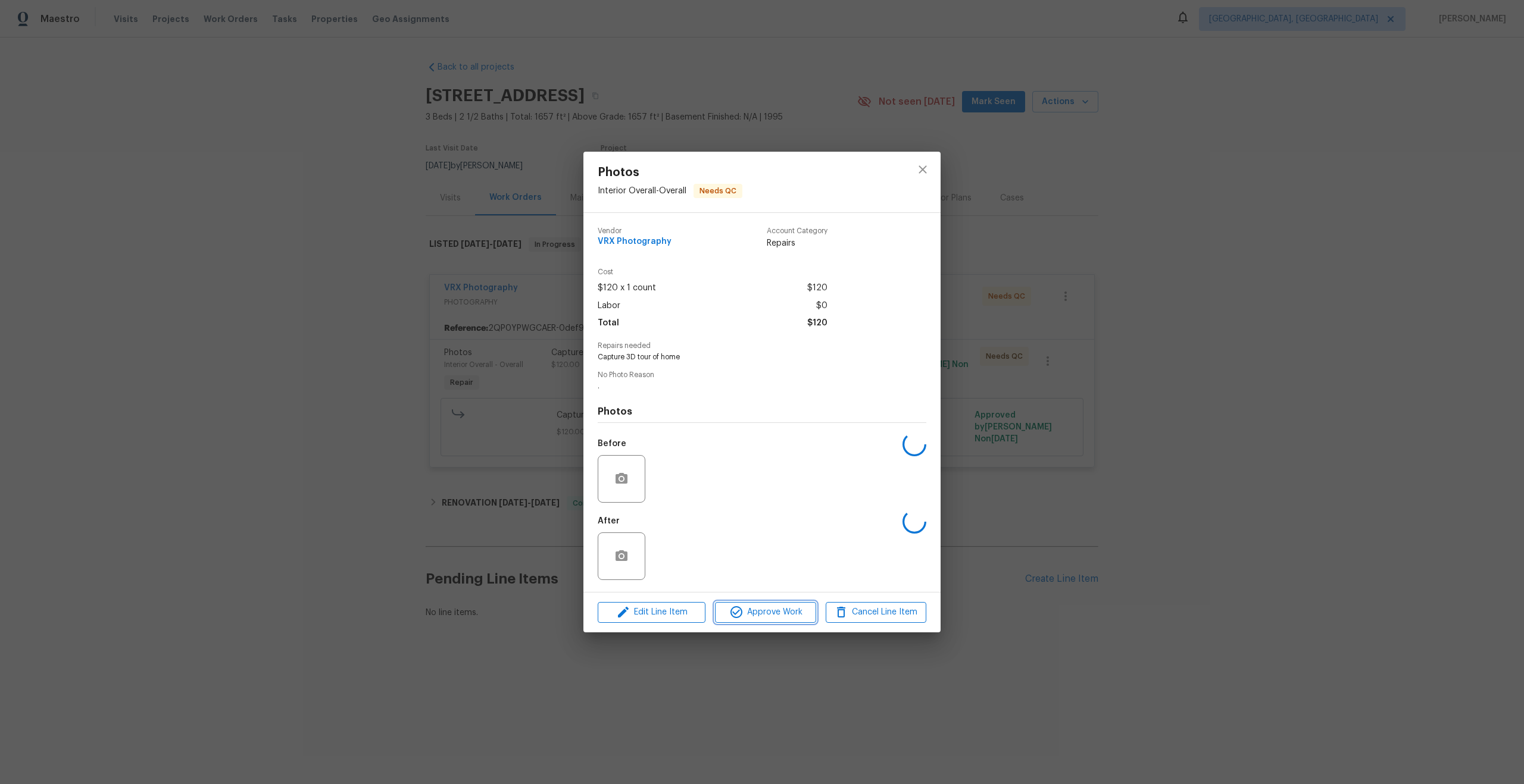
click at [763, 613] on span "Approve Work" at bounding box center [765, 612] width 93 height 15
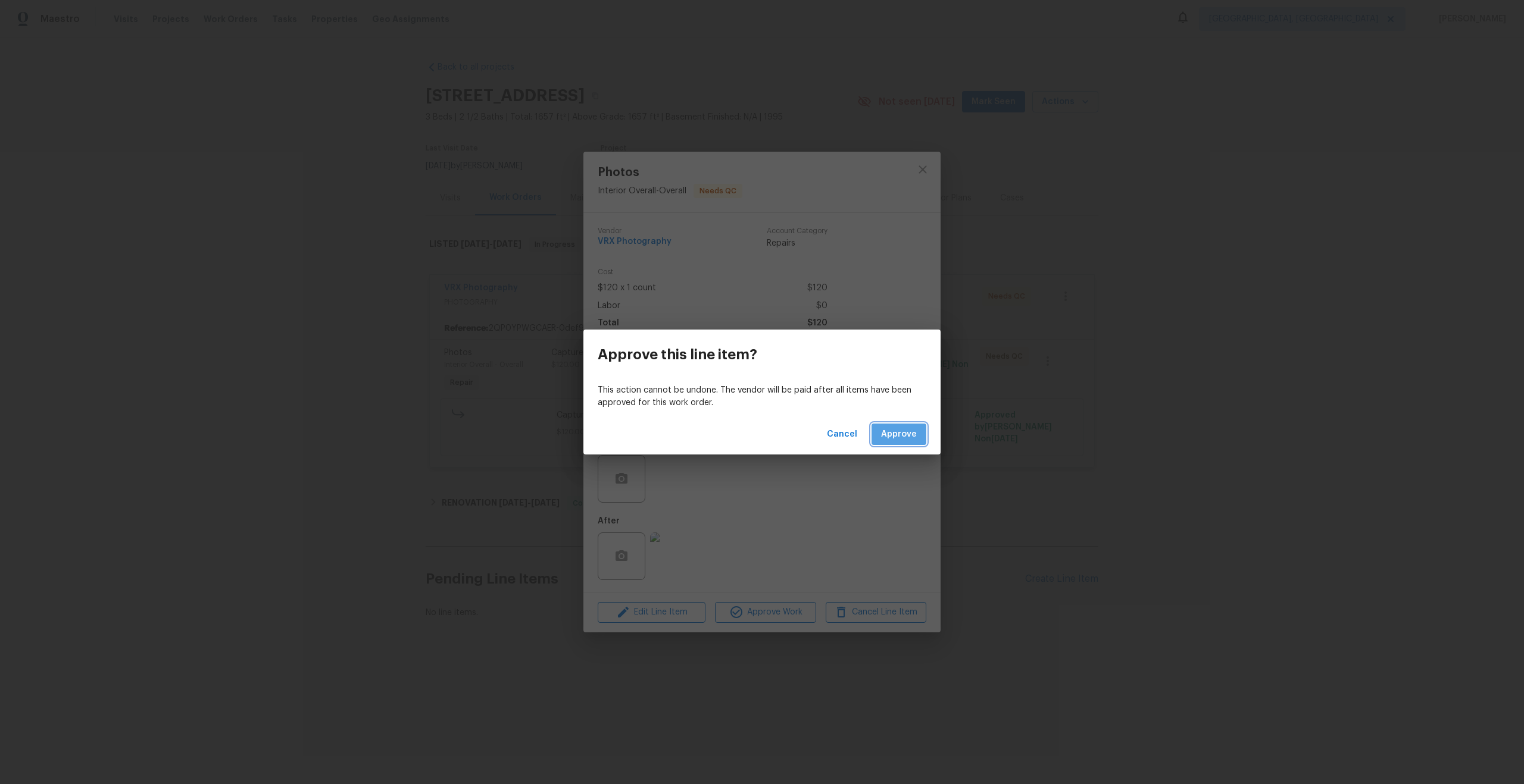
click at [909, 433] on span "Approve" at bounding box center [899, 434] width 35 height 15
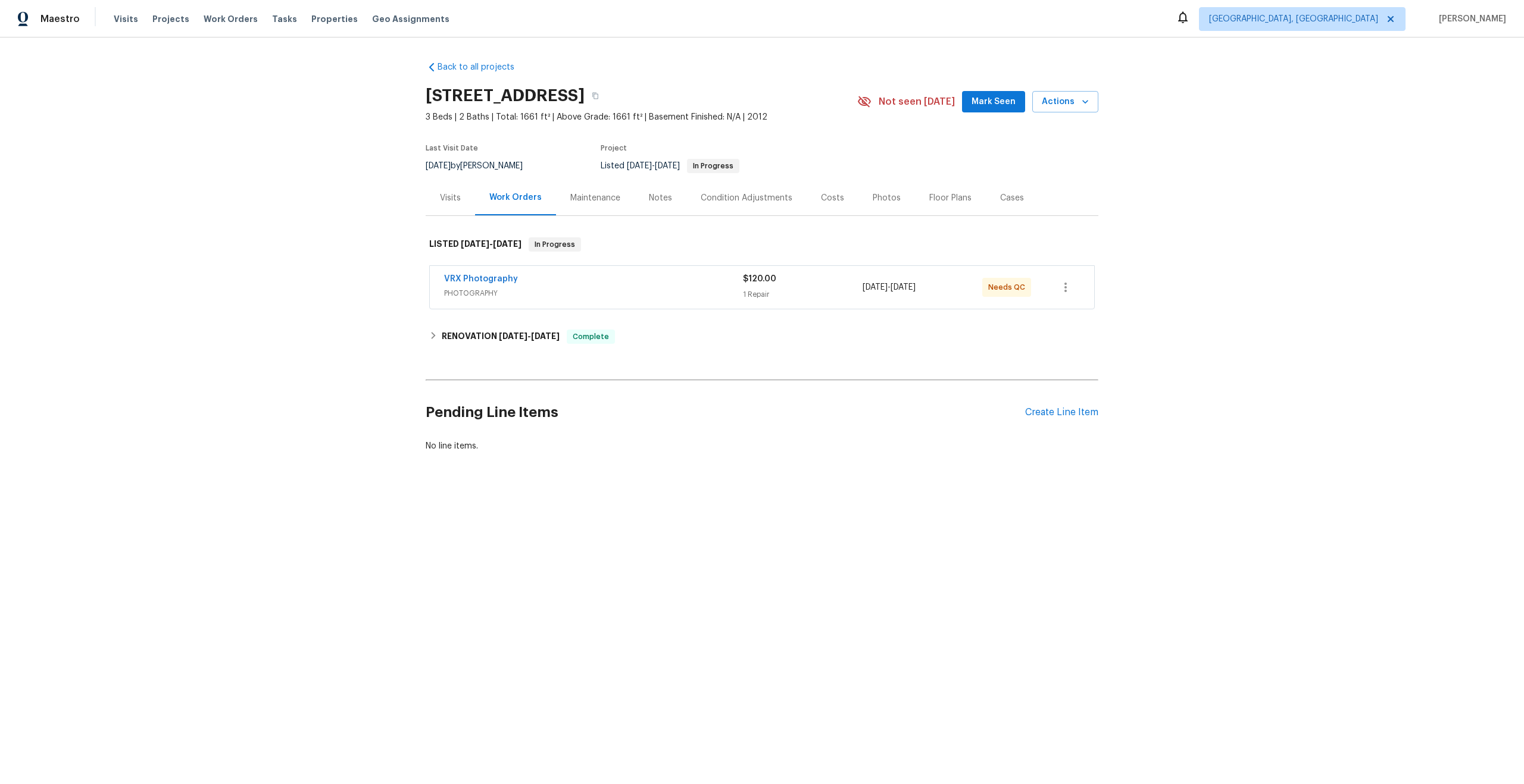
click at [628, 279] on div "VRX Photography" at bounding box center [593, 280] width 299 height 14
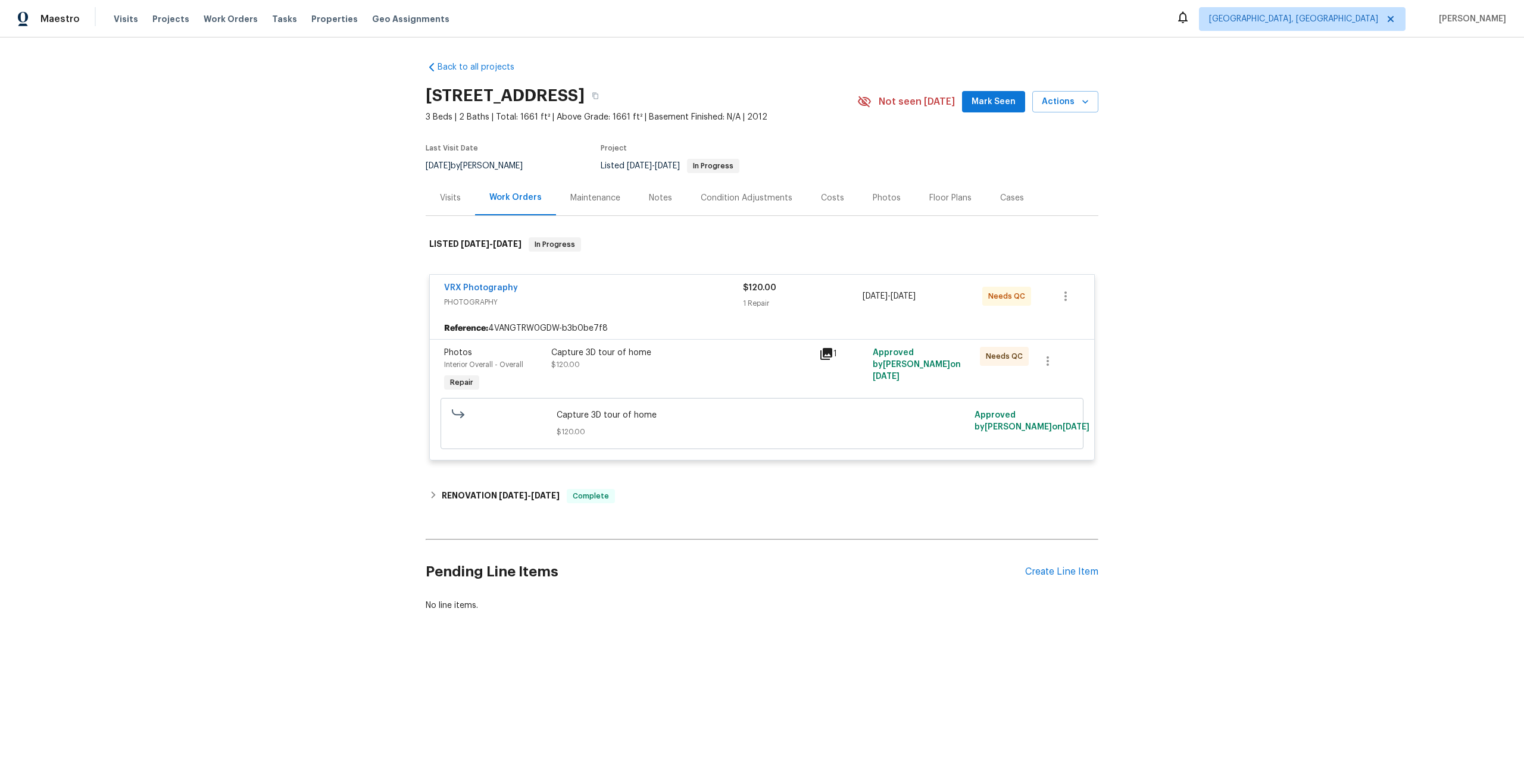
drag, startPoint x: 580, startPoint y: 93, endPoint x: 404, endPoint y: 91, distance: 176.0
click at [404, 91] on div "Back to all projects [STREET_ADDRESS] 3 Beds | 2 Baths | Total: 1661 ft² | Abov…" at bounding box center [762, 365] width 1524 height 655
copy h2 "8700 Navigation Dr"
click at [708, 354] on div "Capture 3D tour of home" at bounding box center [681, 352] width 261 height 12
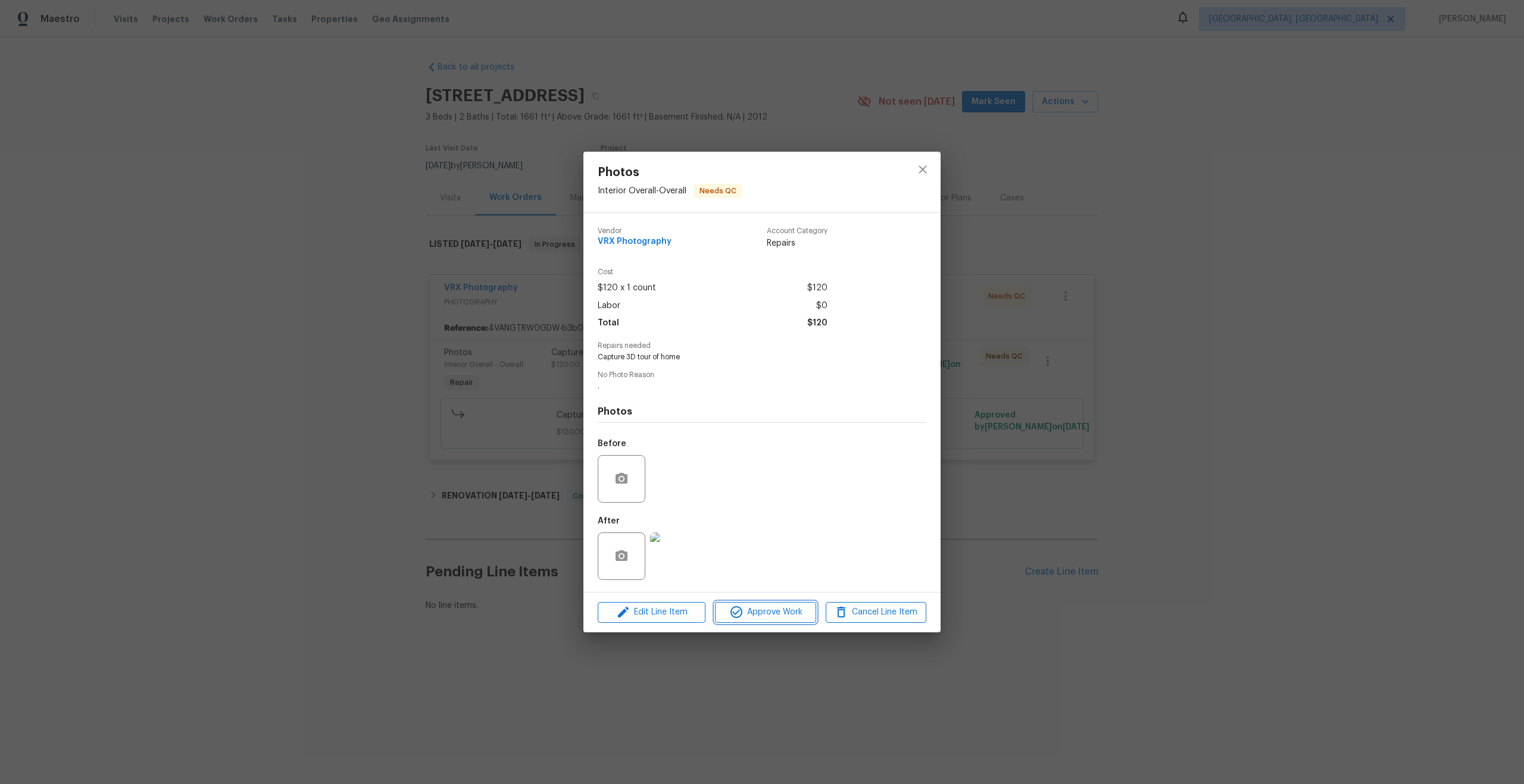
click at [776, 607] on span "Approve Work" at bounding box center [765, 612] width 93 height 15
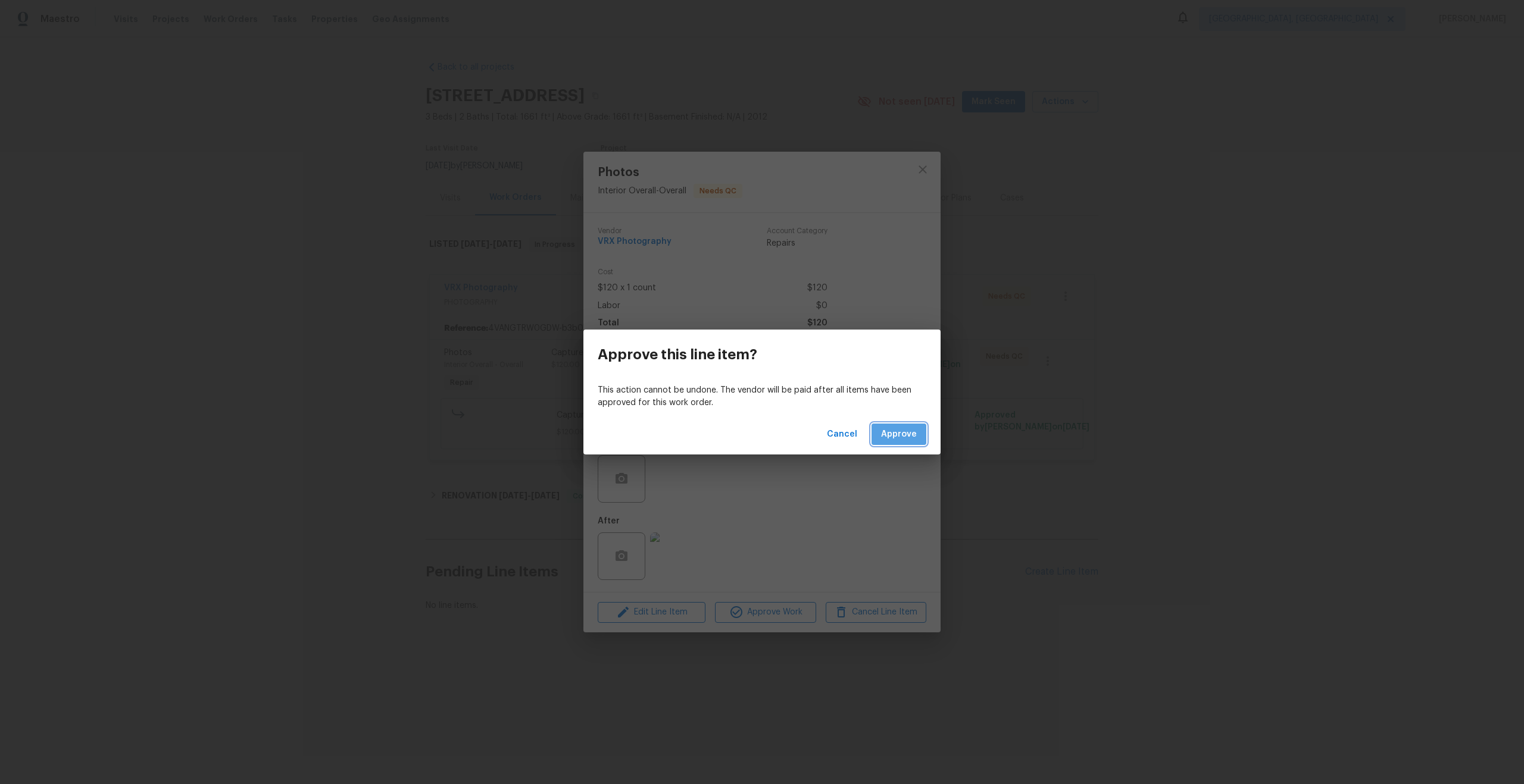
click at [923, 426] on button "Approve" at bounding box center [899, 434] width 55 height 22
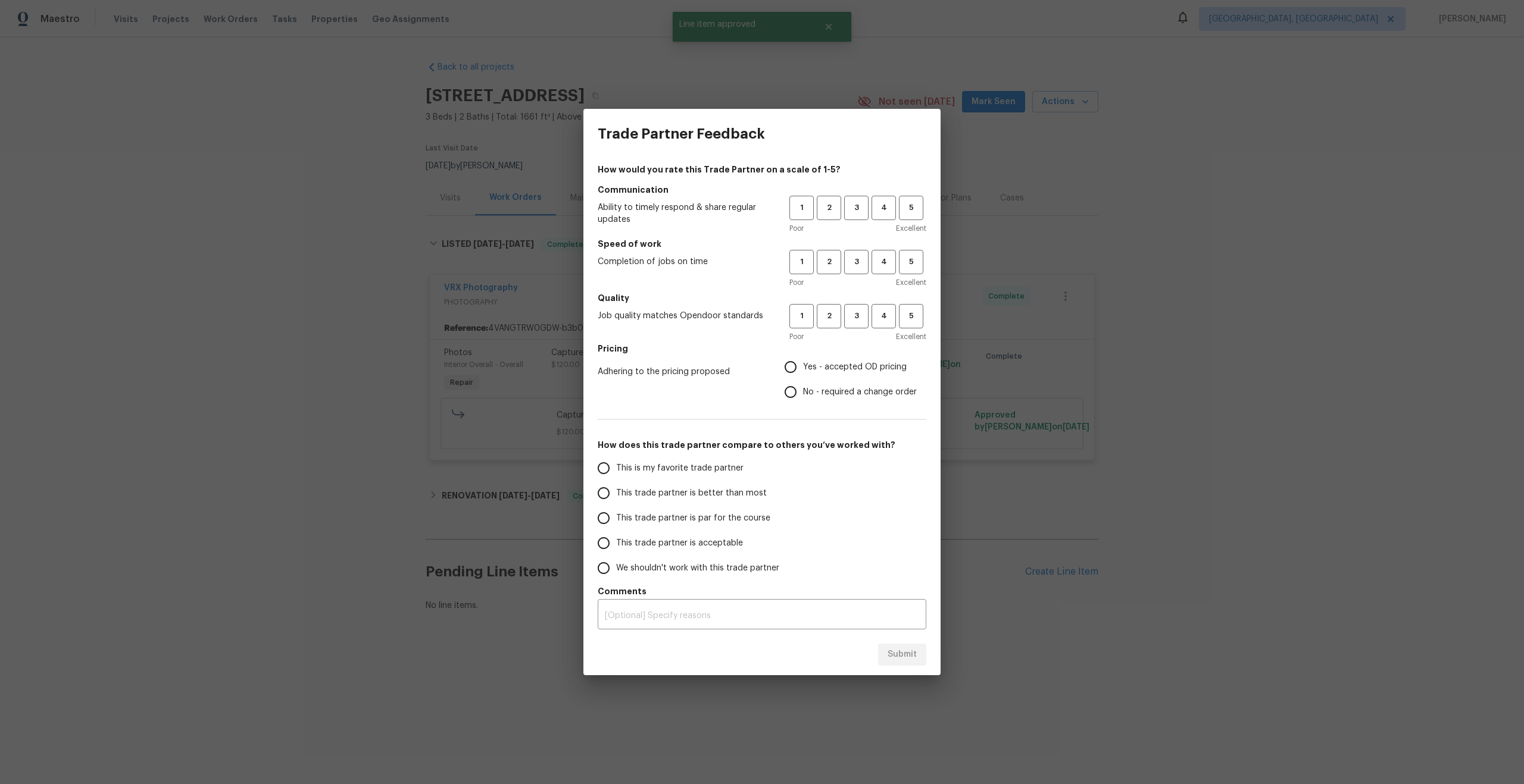
click at [943, 19] on div "Trade Partner Feedback How would you rate this Trade Partner on a scale of 1-5?…" at bounding box center [762, 392] width 1524 height 784
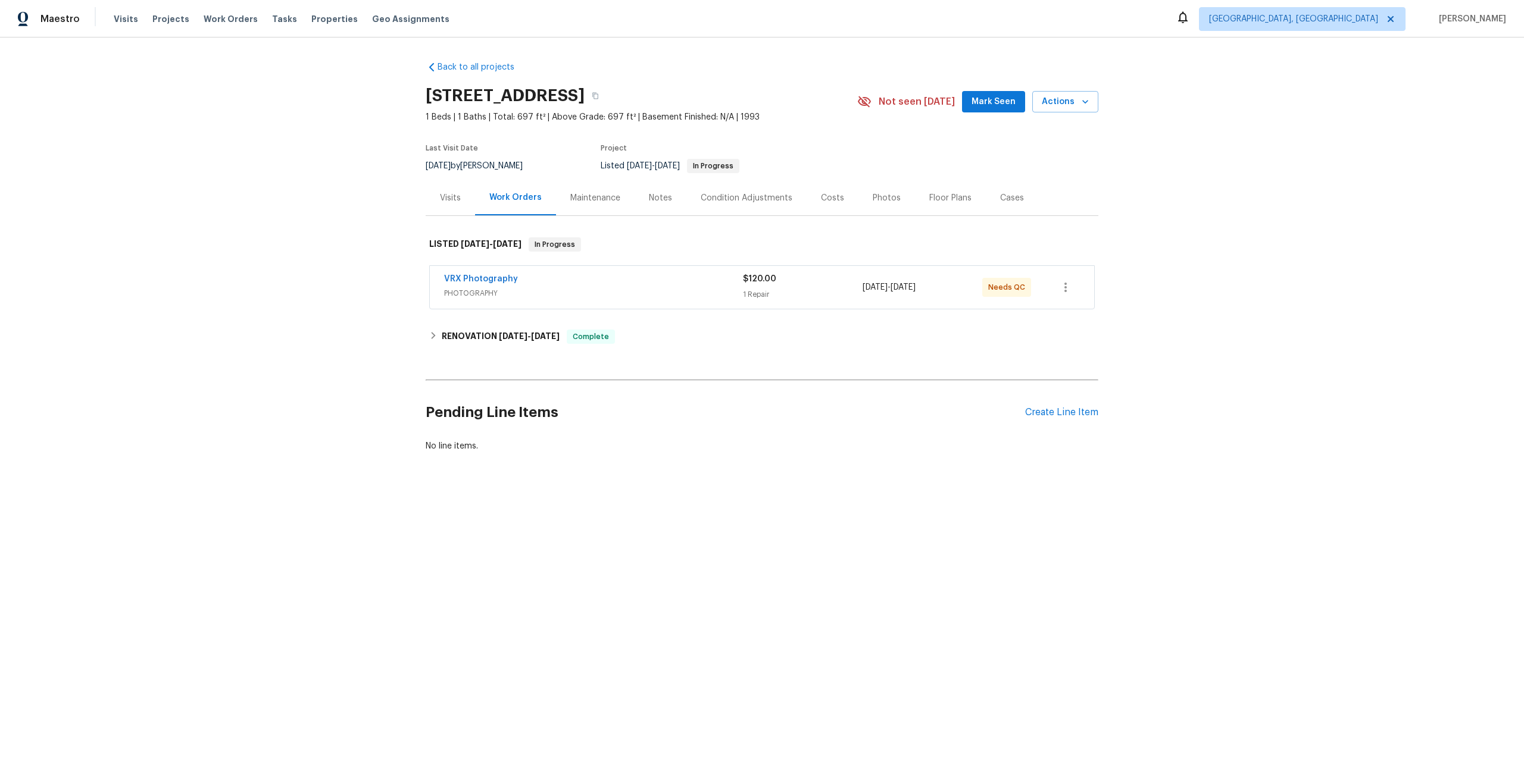
click at [615, 287] on div "VRX Photography" at bounding box center [593, 280] width 299 height 14
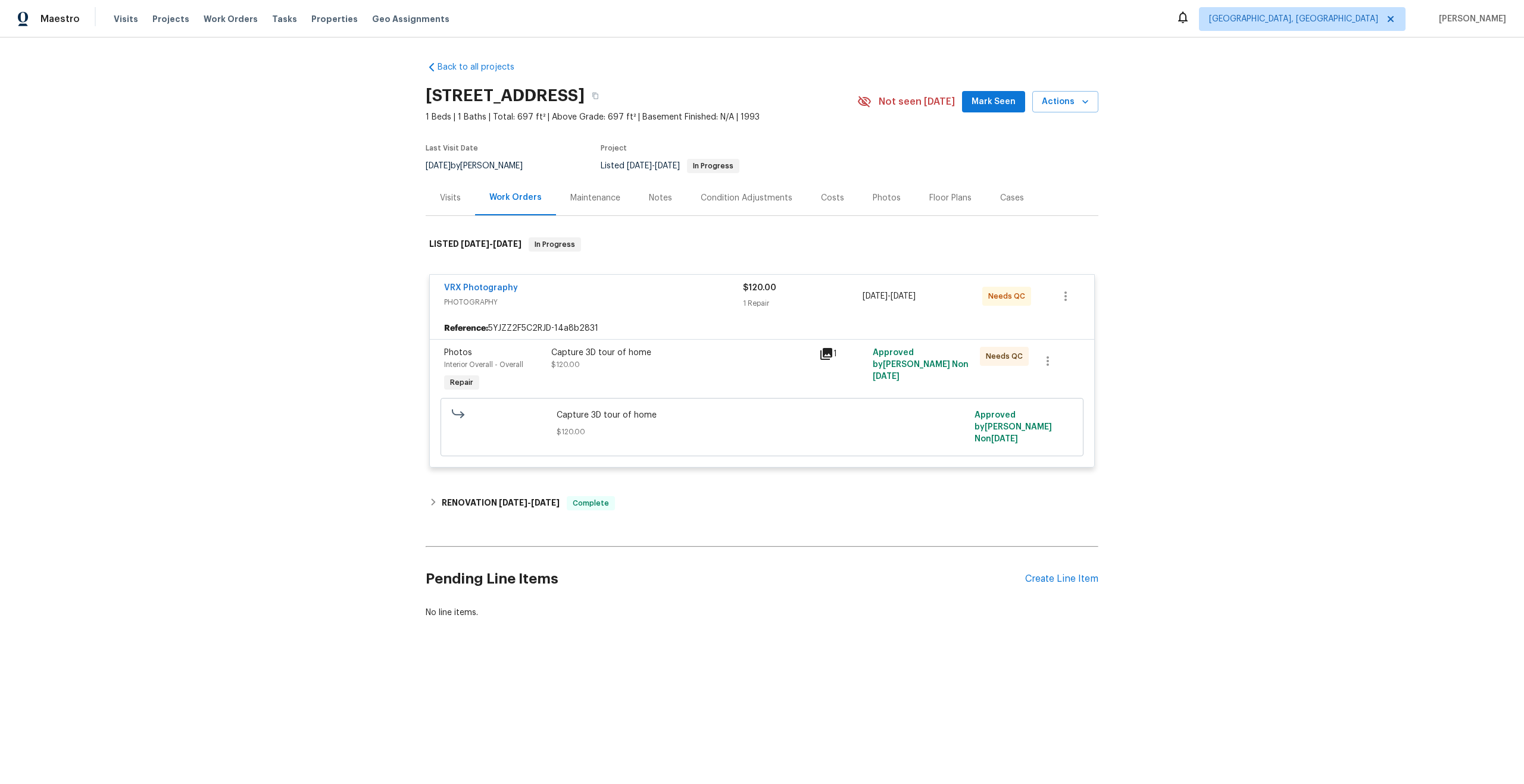
drag, startPoint x: 690, startPoint y: 95, endPoint x: 422, endPoint y: 90, distance: 268.0
click at [422, 90] on div "Back to all projects [STREET_ADDRESS] 1 Beds | 1 Baths | Total: 697 ft² | Above…" at bounding box center [762, 368] width 1524 height 662
copy h2 "[STREET_ADDRESS]"
click at [671, 371] on div "Capture 3D tour of home $120.00" at bounding box center [681, 359] width 261 height 24
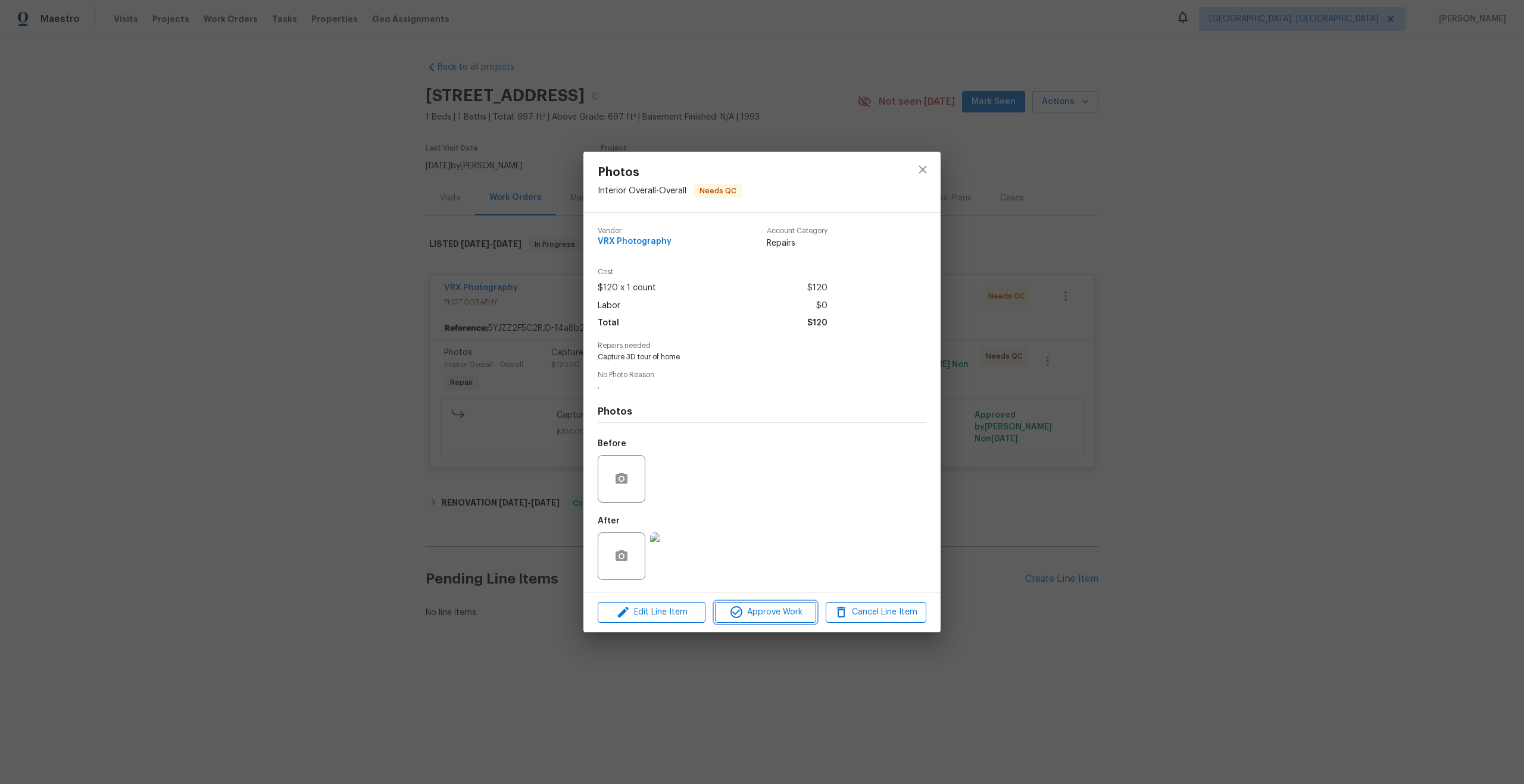
click at [771, 611] on span "Approve Work" at bounding box center [765, 612] width 93 height 15
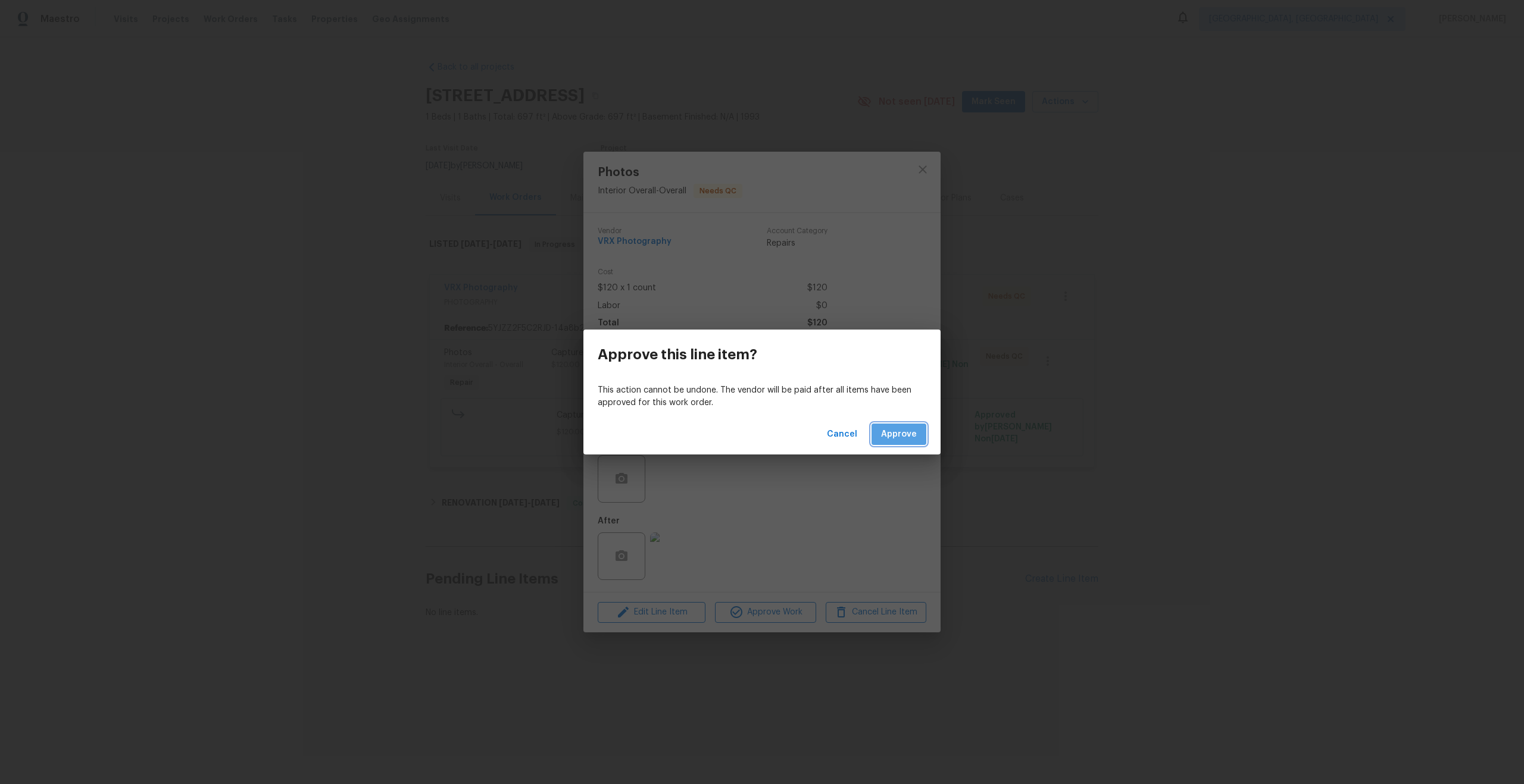
click at [905, 427] on span "Approve" at bounding box center [899, 434] width 35 height 15
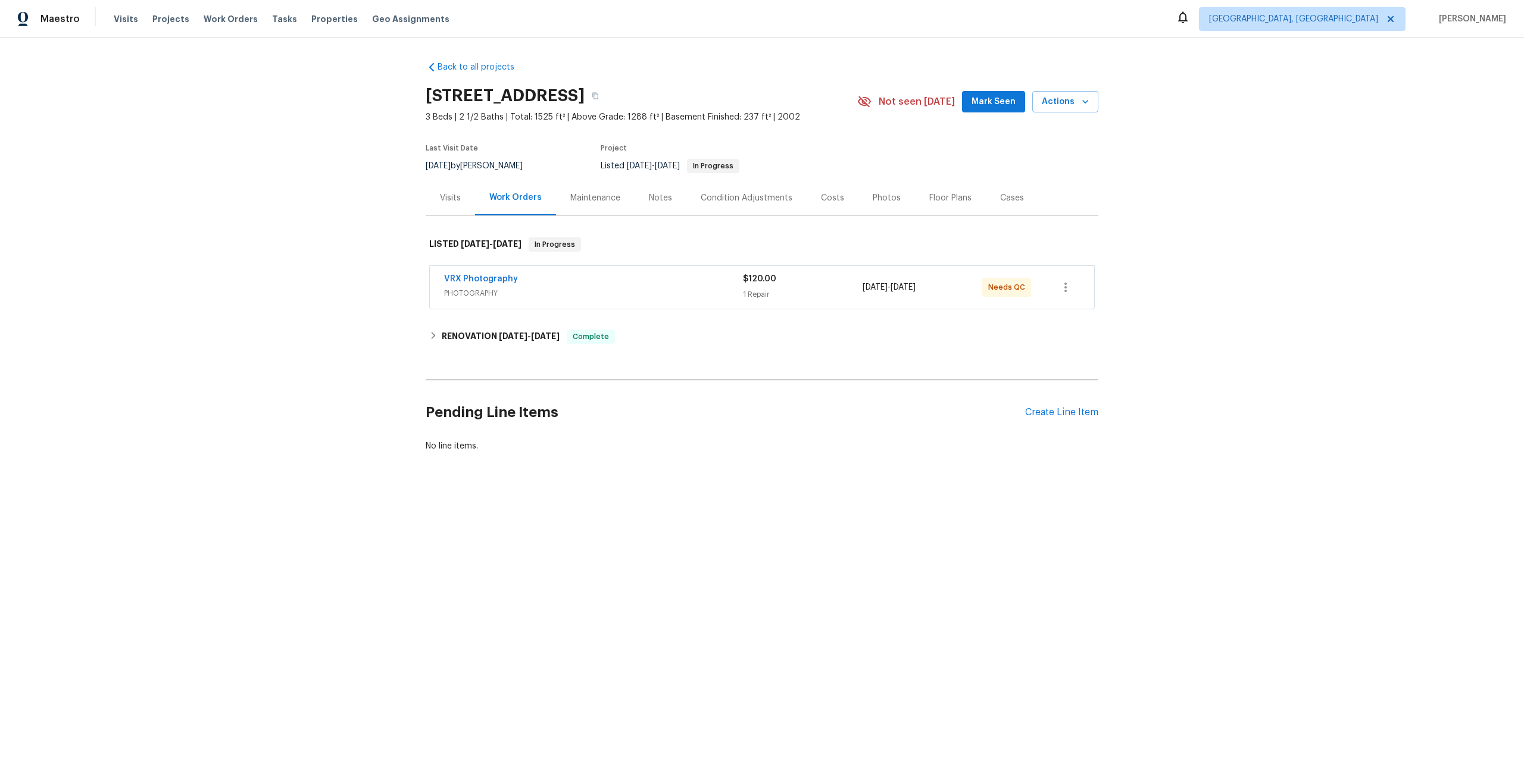
drag, startPoint x: 605, startPoint y: 92, endPoint x: 427, endPoint y: 91, distance: 178.0
click at [427, 91] on h2 "[STREET_ADDRESS]" at bounding box center [505, 95] width 159 height 12
copy h2 "1608 Summit Ridge Dr"
click at [646, 282] on div "VRX Photography" at bounding box center [593, 280] width 299 height 14
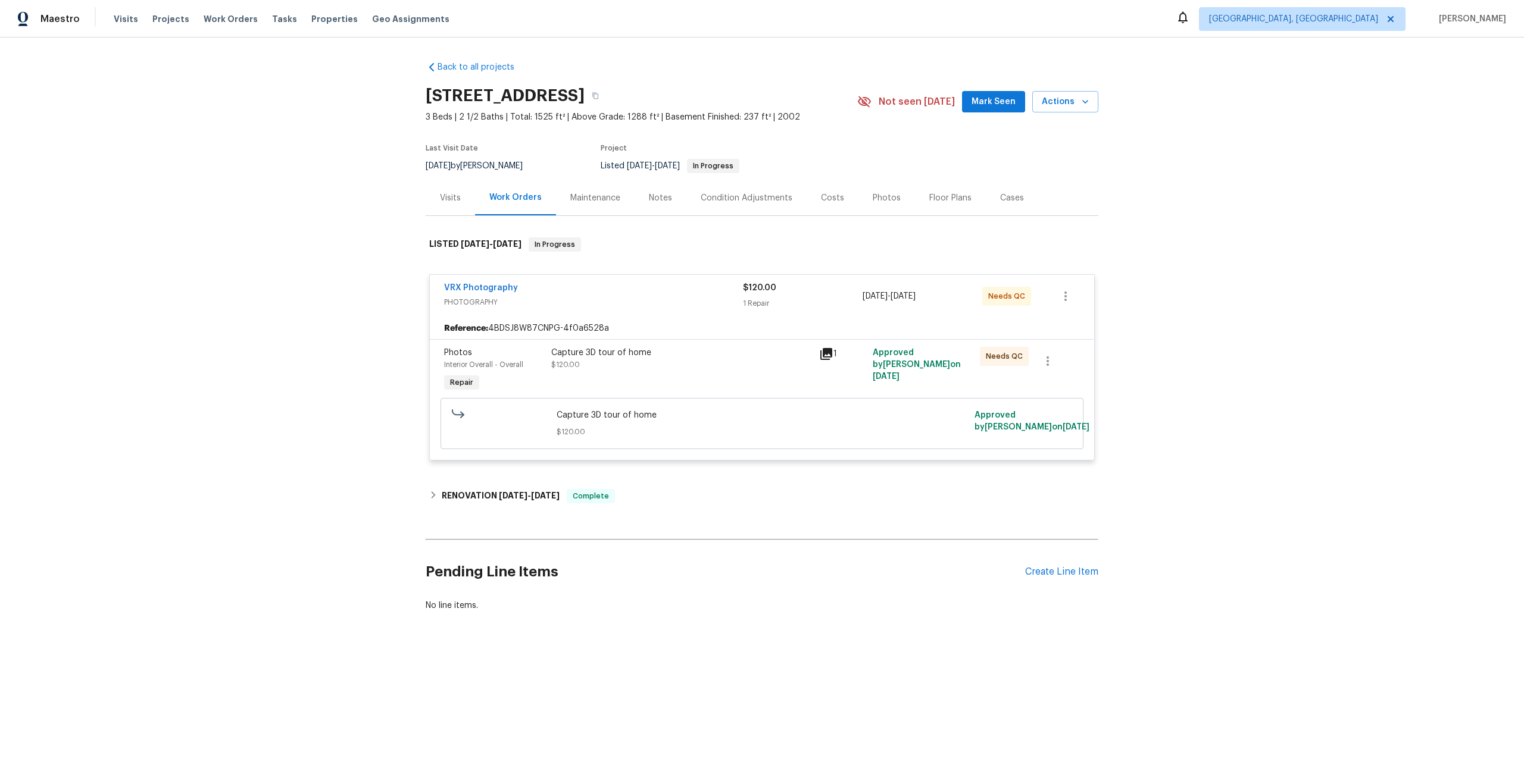
click at [703, 426] on span "$120.00" at bounding box center [762, 432] width 411 height 12
click at [744, 355] on div "Capture 3D tour of home" at bounding box center [681, 352] width 261 height 12
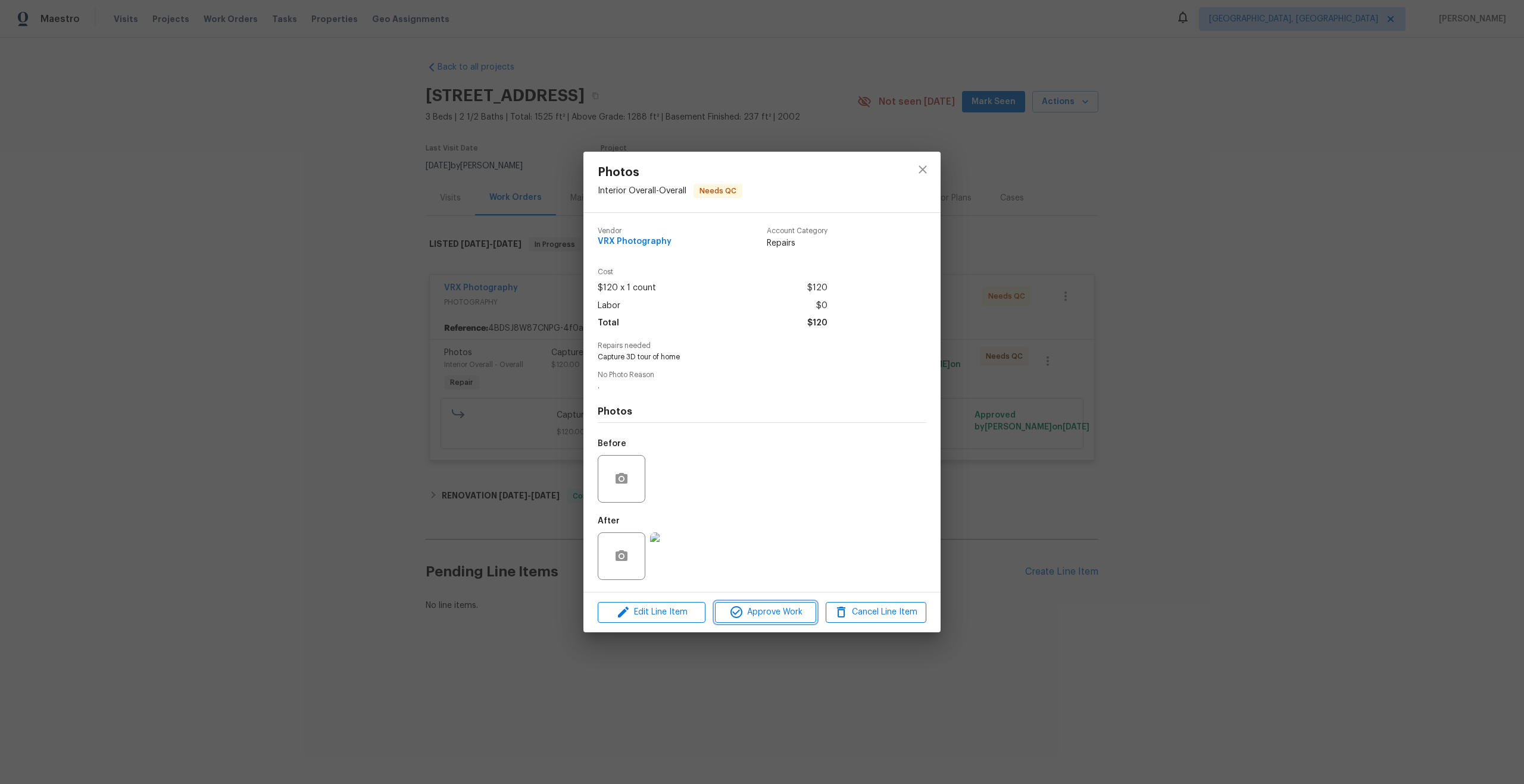
click at [765, 611] on span "Approve Work" at bounding box center [765, 612] width 93 height 15
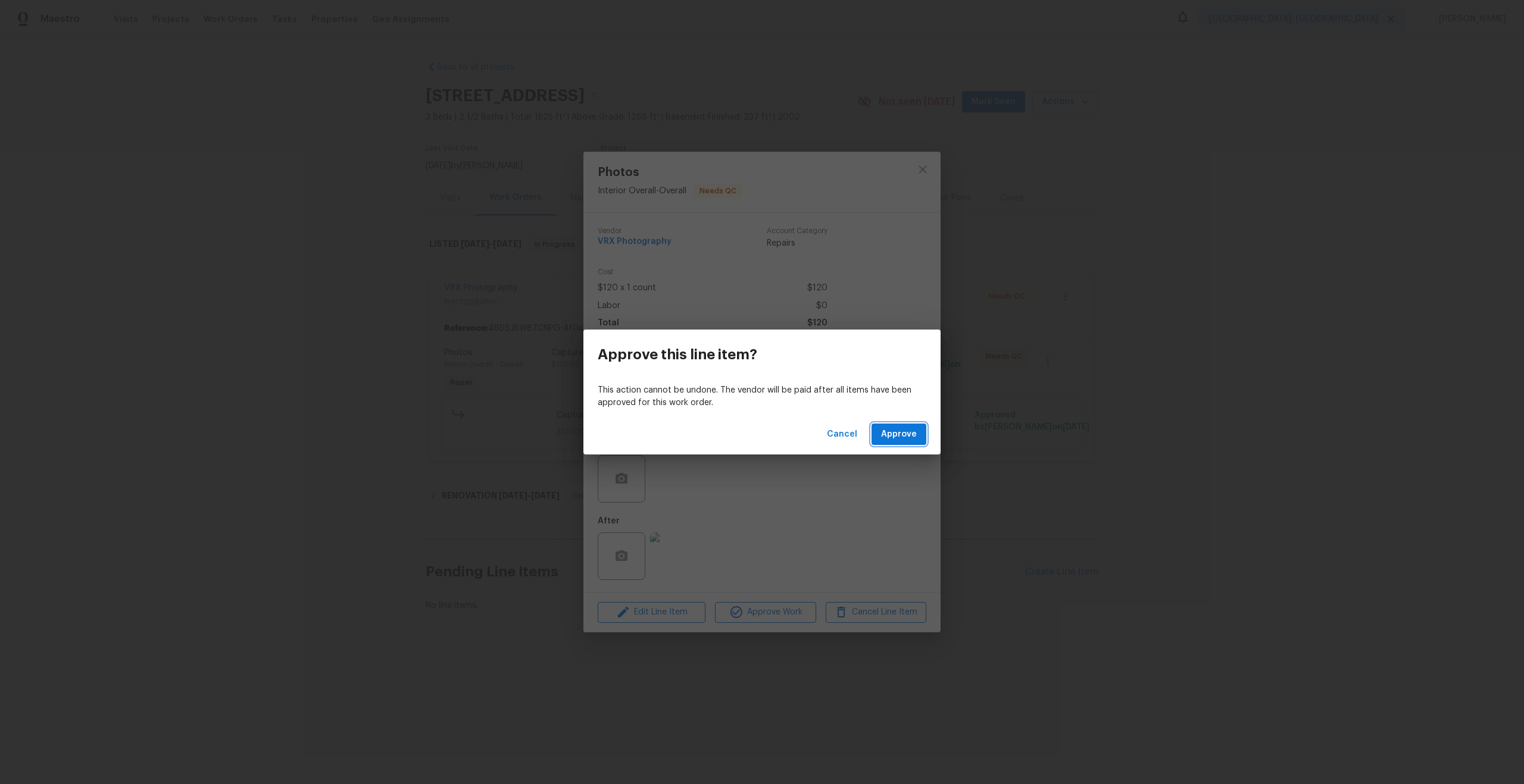
click at [887, 433] on span "Approve" at bounding box center [899, 434] width 35 height 15
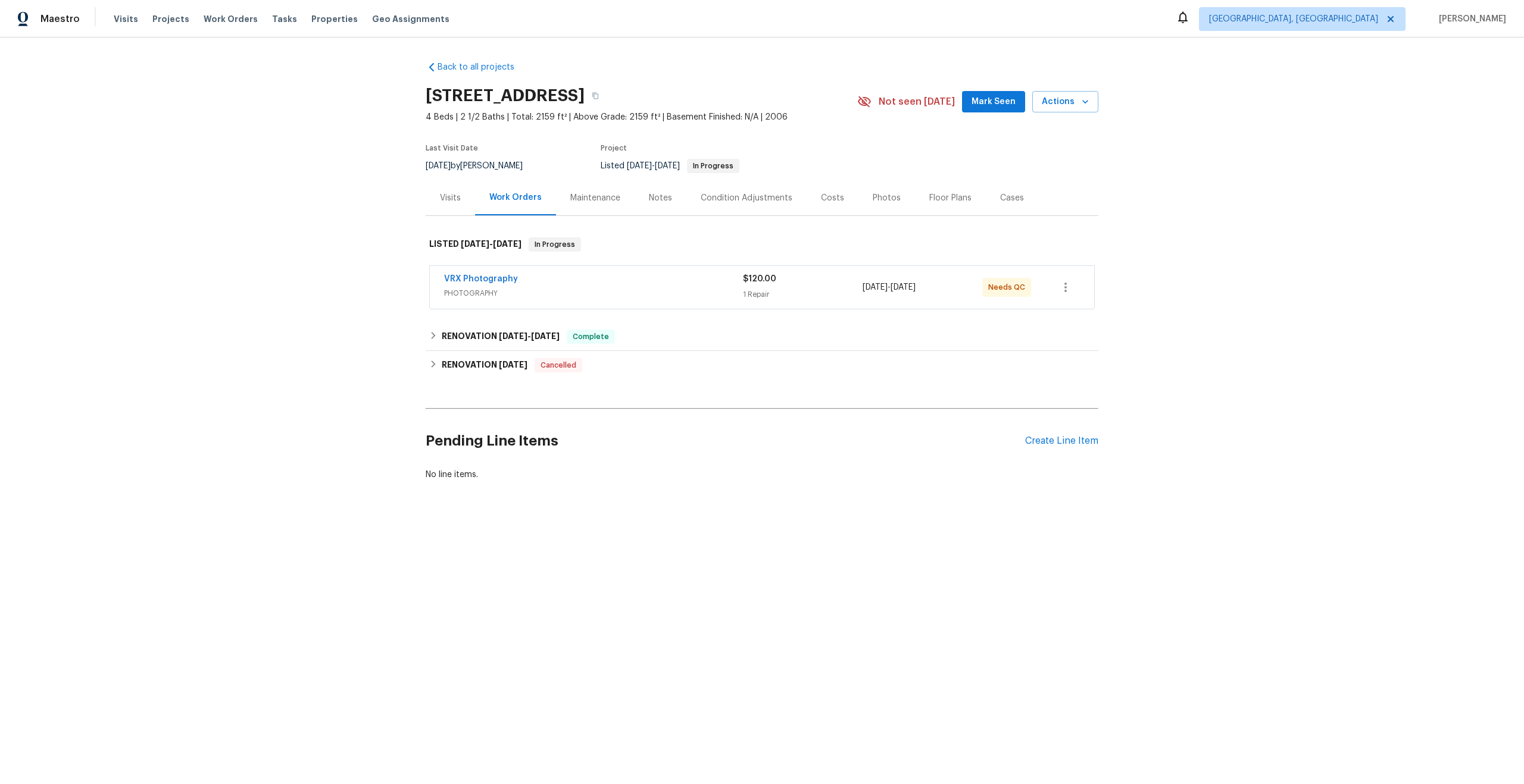
click at [634, 284] on div "VRX Photography" at bounding box center [593, 280] width 299 height 14
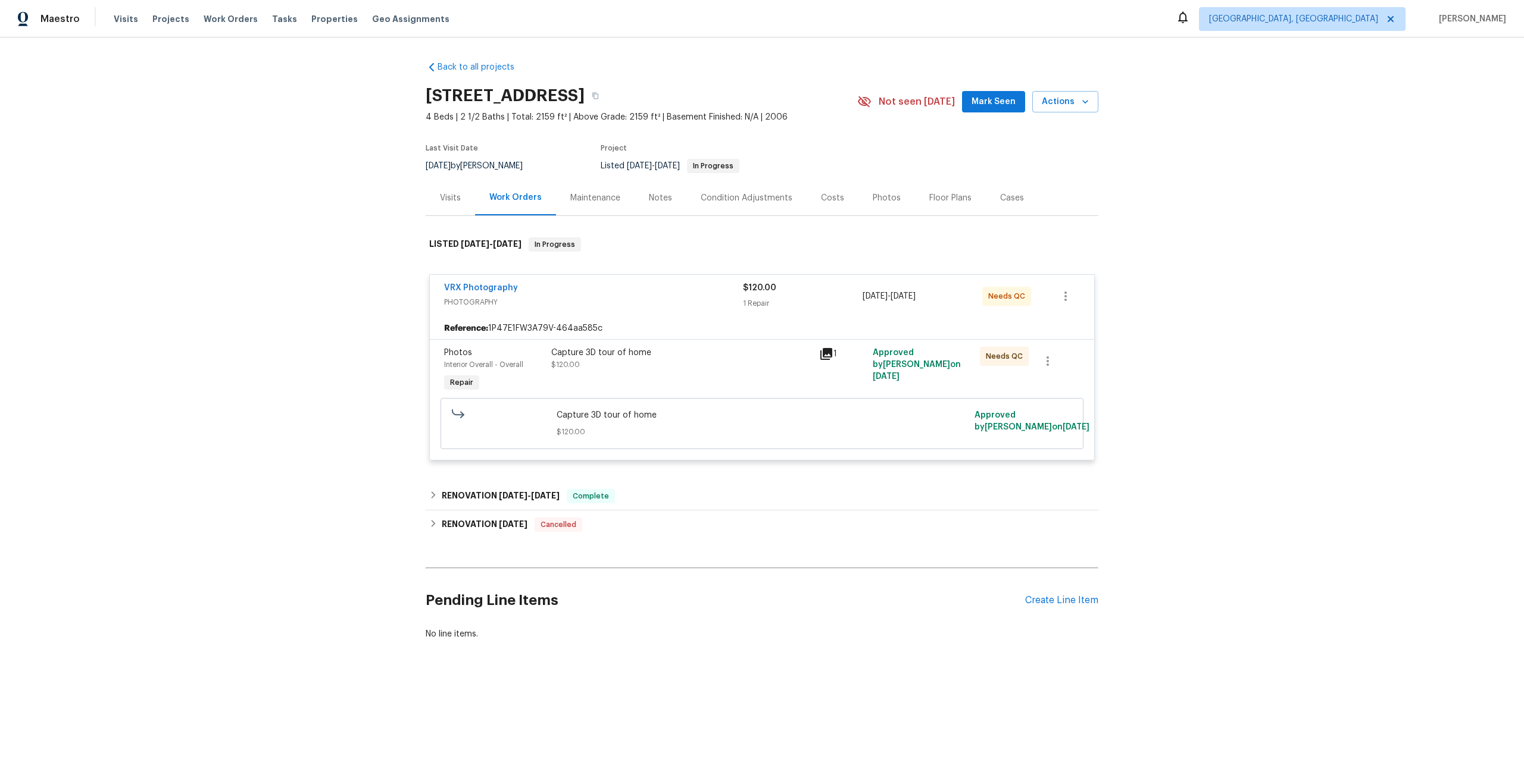
click at [735, 374] on div "Capture 3D tour of home $120.00" at bounding box center [682, 371] width 268 height 55
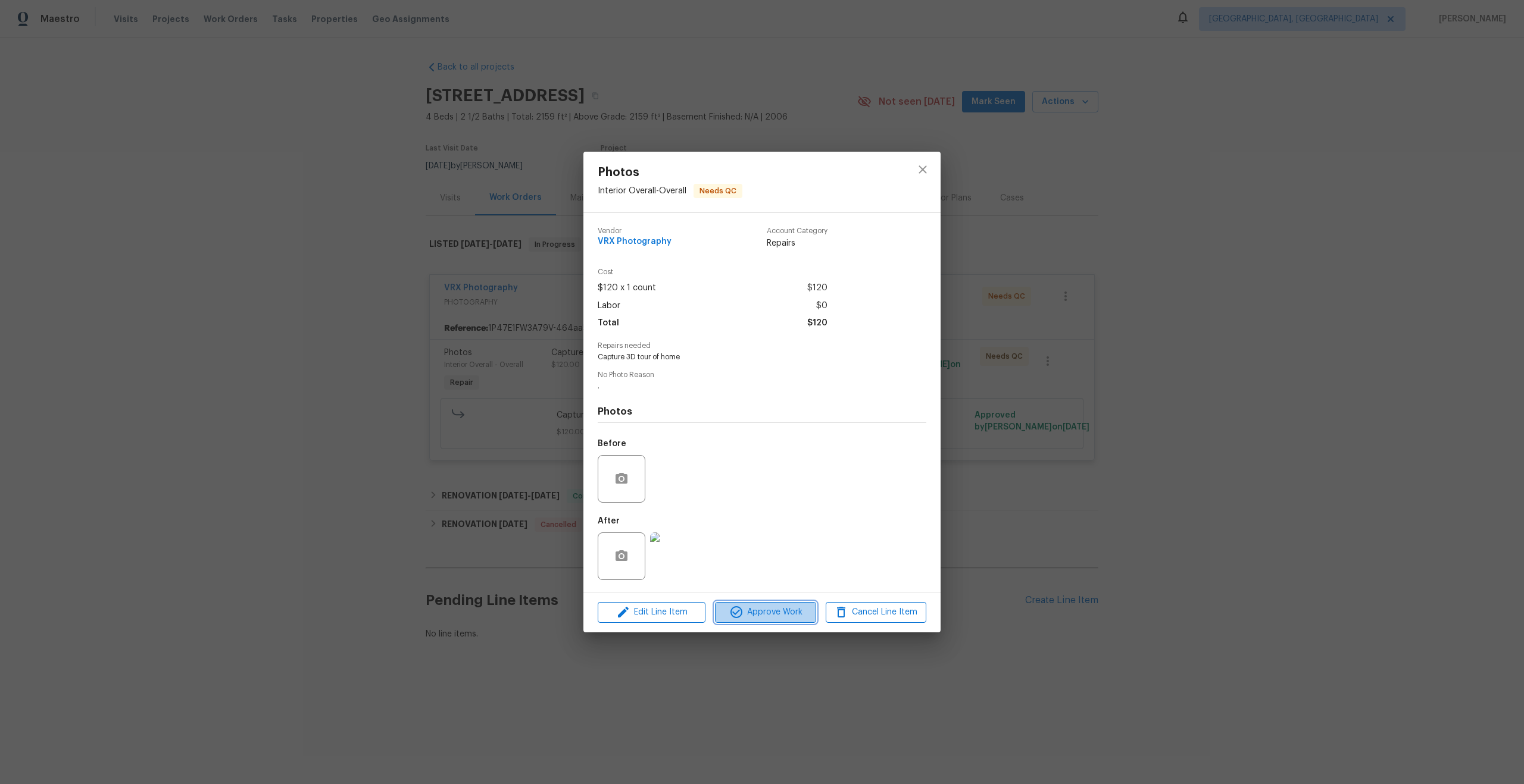
click at [780, 617] on span "Approve Work" at bounding box center [765, 612] width 93 height 15
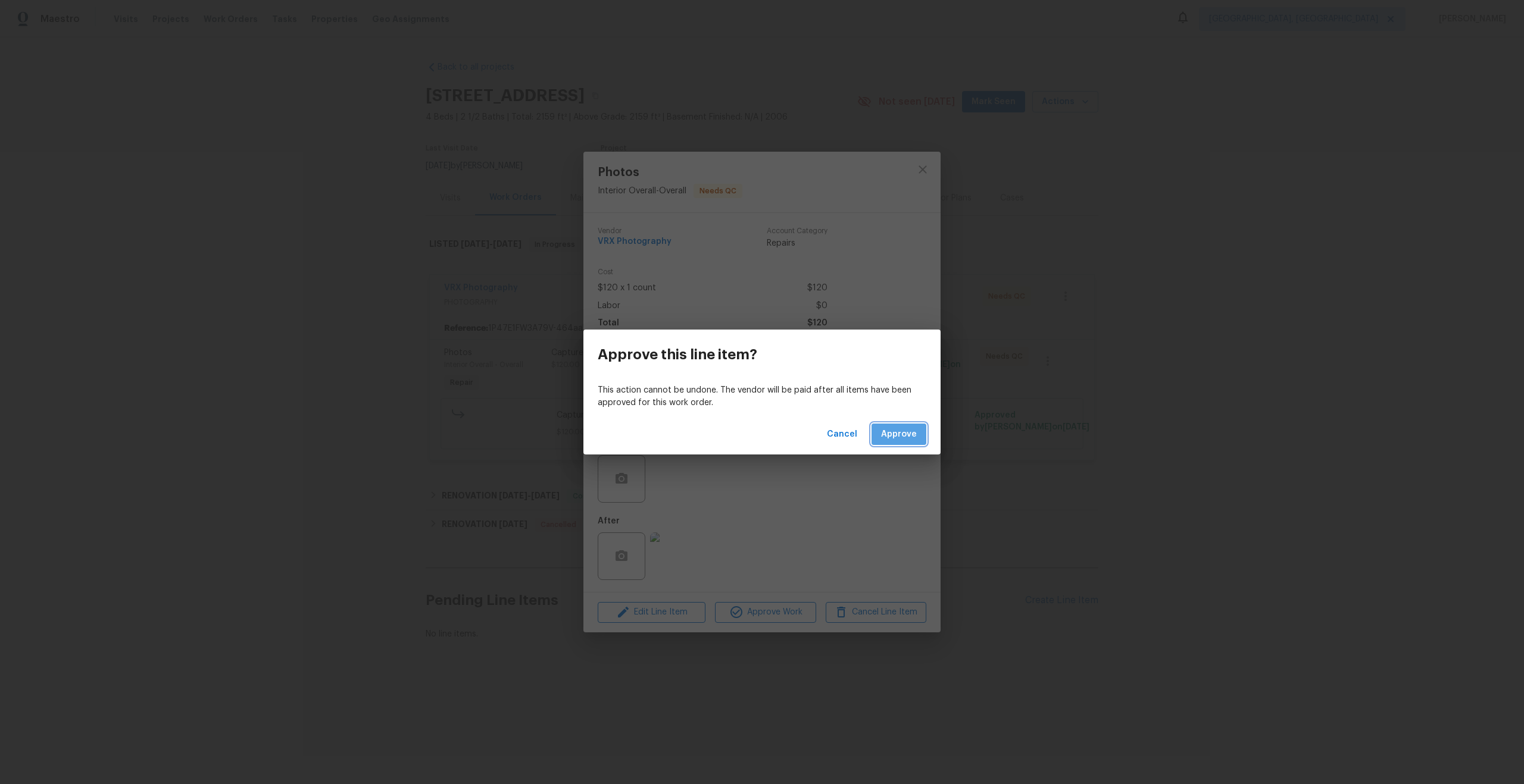
click at [901, 433] on span "Approve" at bounding box center [899, 434] width 35 height 15
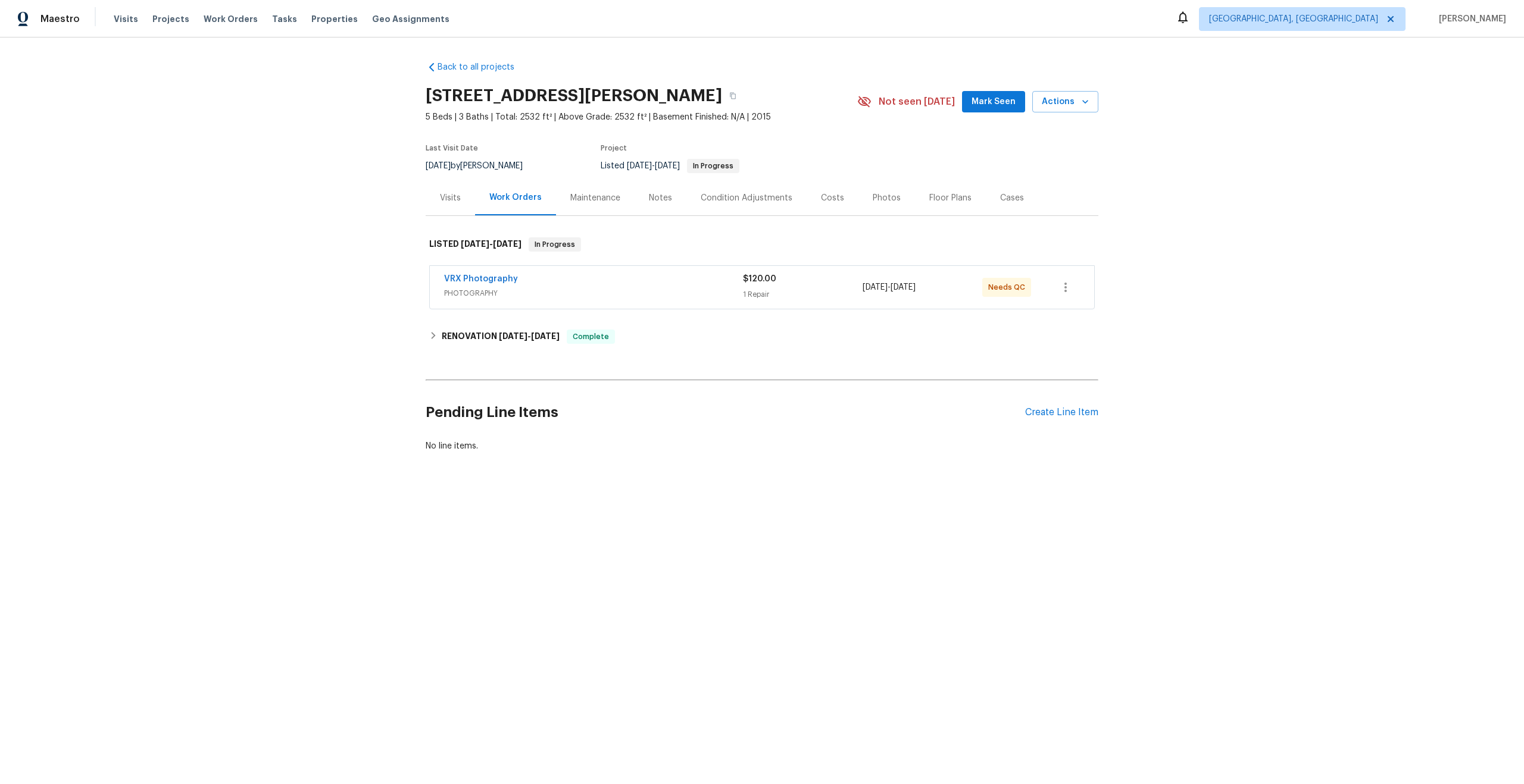
click at [675, 296] on span "PHOTOGRAPHY" at bounding box center [593, 293] width 299 height 12
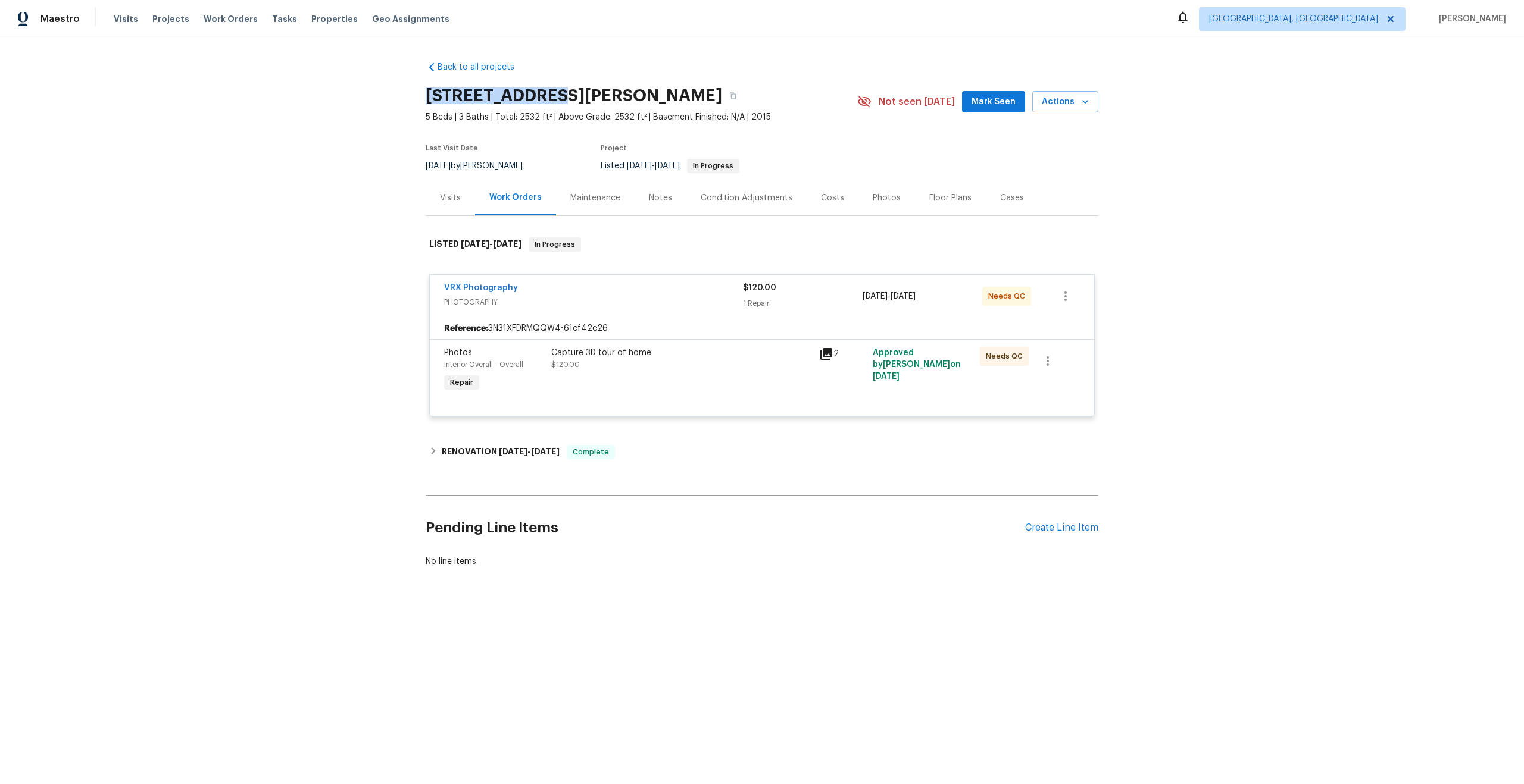
drag, startPoint x: 548, startPoint y: 93, endPoint x: 376, endPoint y: 92, distance: 172.0
click at [377, 92] on div "Back to all projects [STREET_ADDRESS][PERSON_NAME] 5 Beds | 3 Baths | Total: 25…" at bounding box center [762, 343] width 1524 height 611
copy h2 "[STREET_ADDRESS][PERSON_NAME]"
click at [751, 370] on div "Capture 3D tour of home $120.00" at bounding box center [681, 359] width 261 height 24
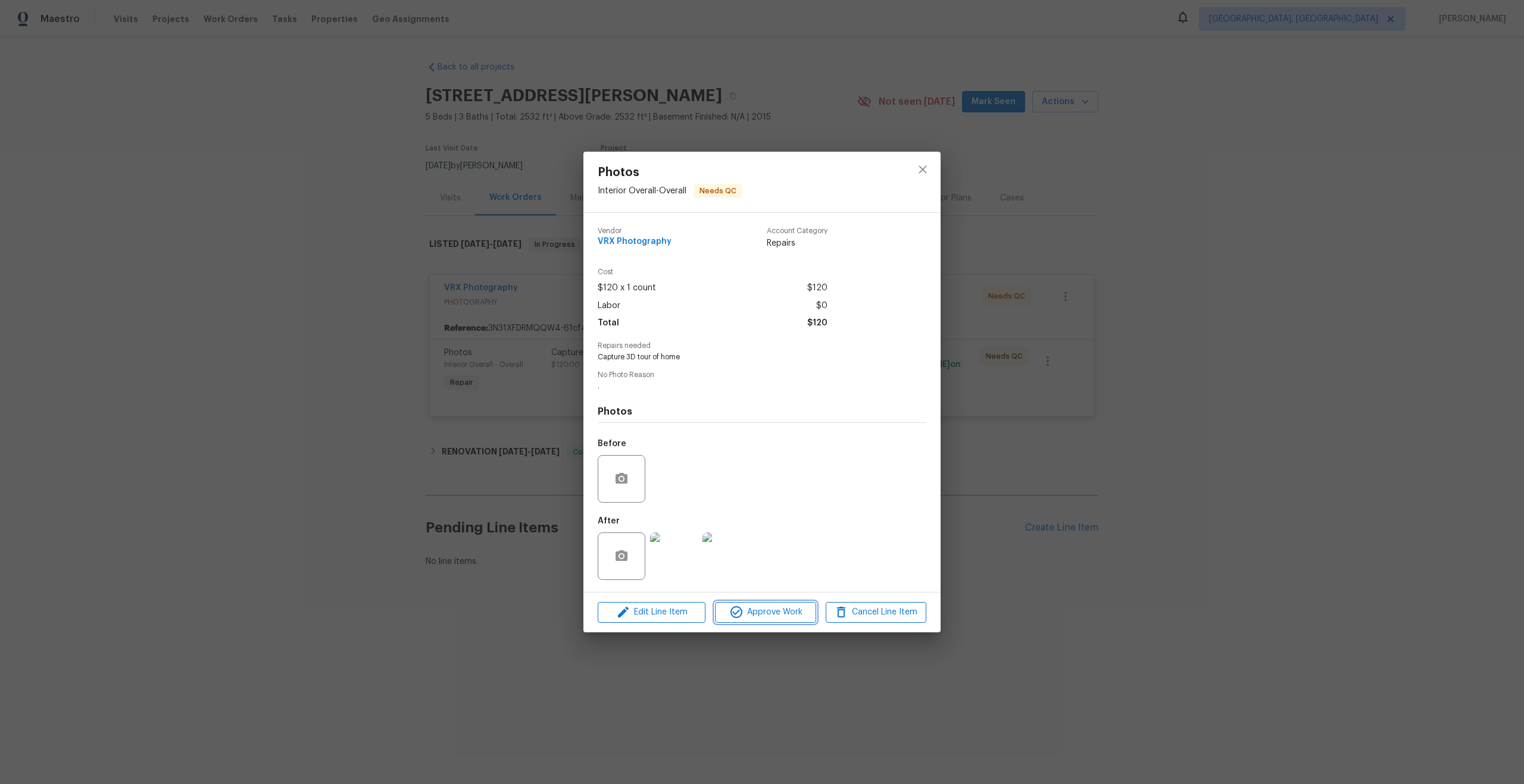
click at [785, 615] on span "Approve Work" at bounding box center [765, 612] width 93 height 15
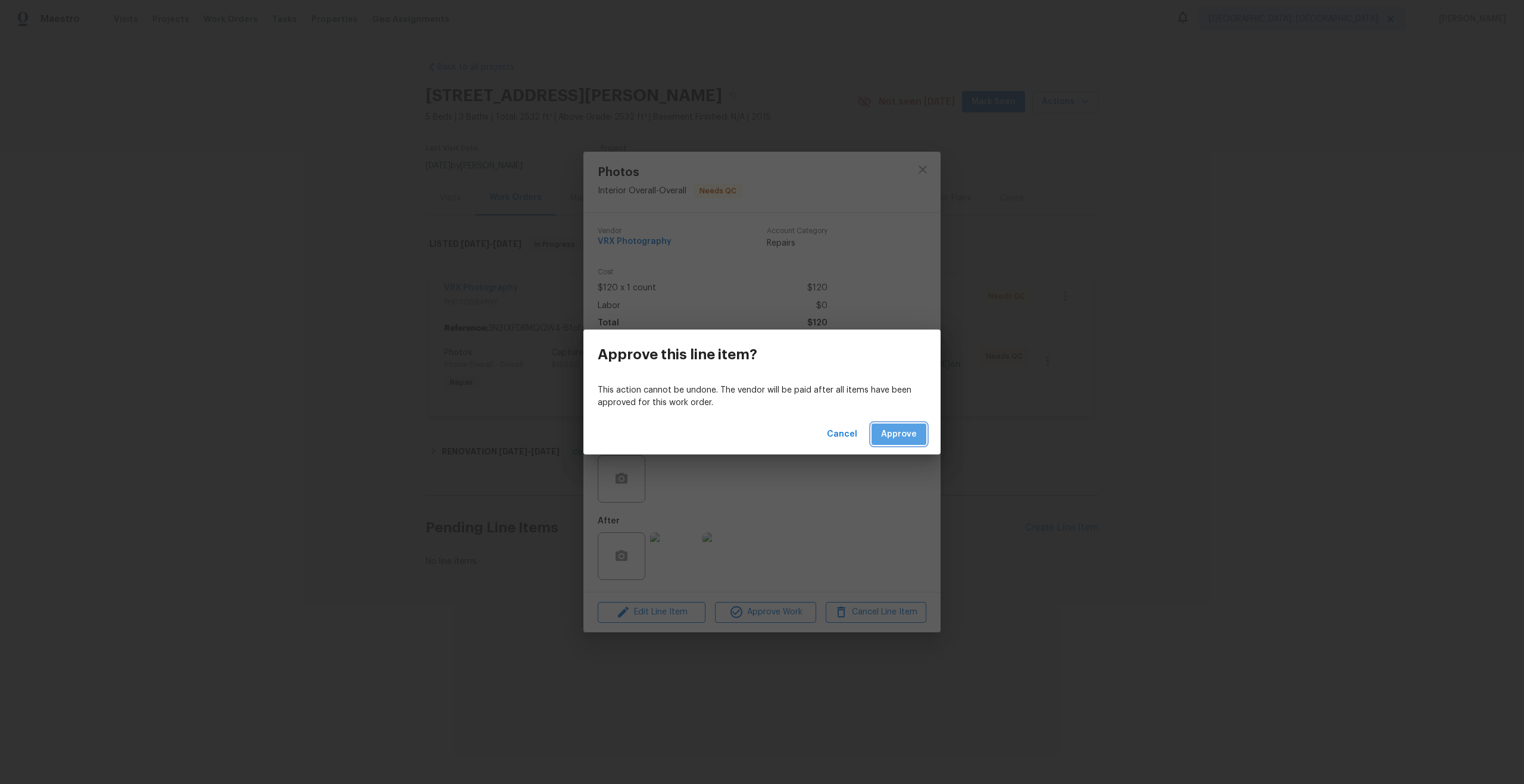
click at [903, 436] on span "Approve" at bounding box center [899, 434] width 35 height 15
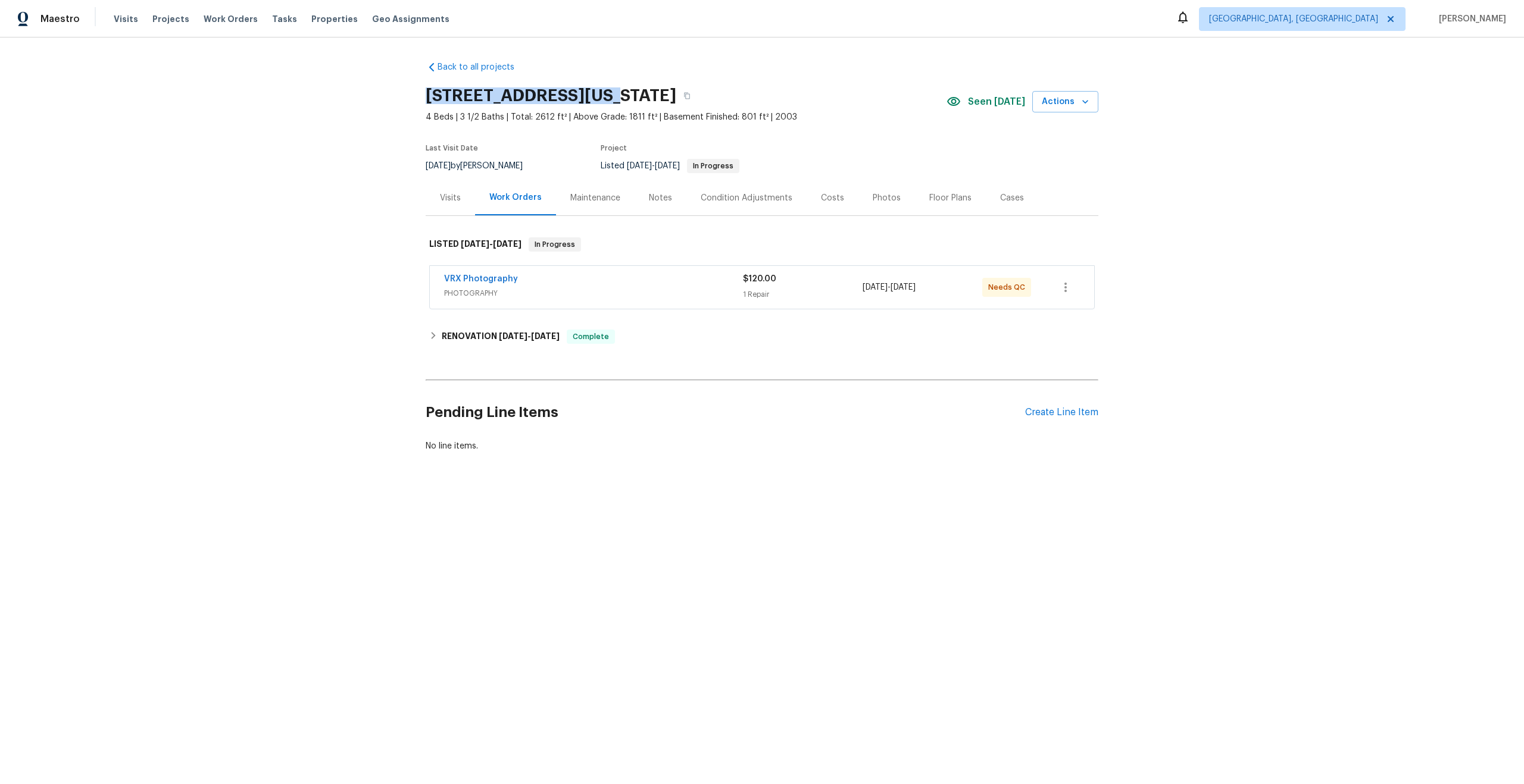
drag, startPoint x: 599, startPoint y: 91, endPoint x: 399, endPoint y: 92, distance: 200.0
click at [399, 92] on div "Back to all projects 3211 Poughkeepsie Dr, Colorado Springs, CO 80916 4 Beds | …" at bounding box center [762, 285] width 1524 height 495
copy h2 "3211 Poughkeepsie Dr"
click at [627, 282] on div "VRX Photography" at bounding box center [593, 280] width 299 height 14
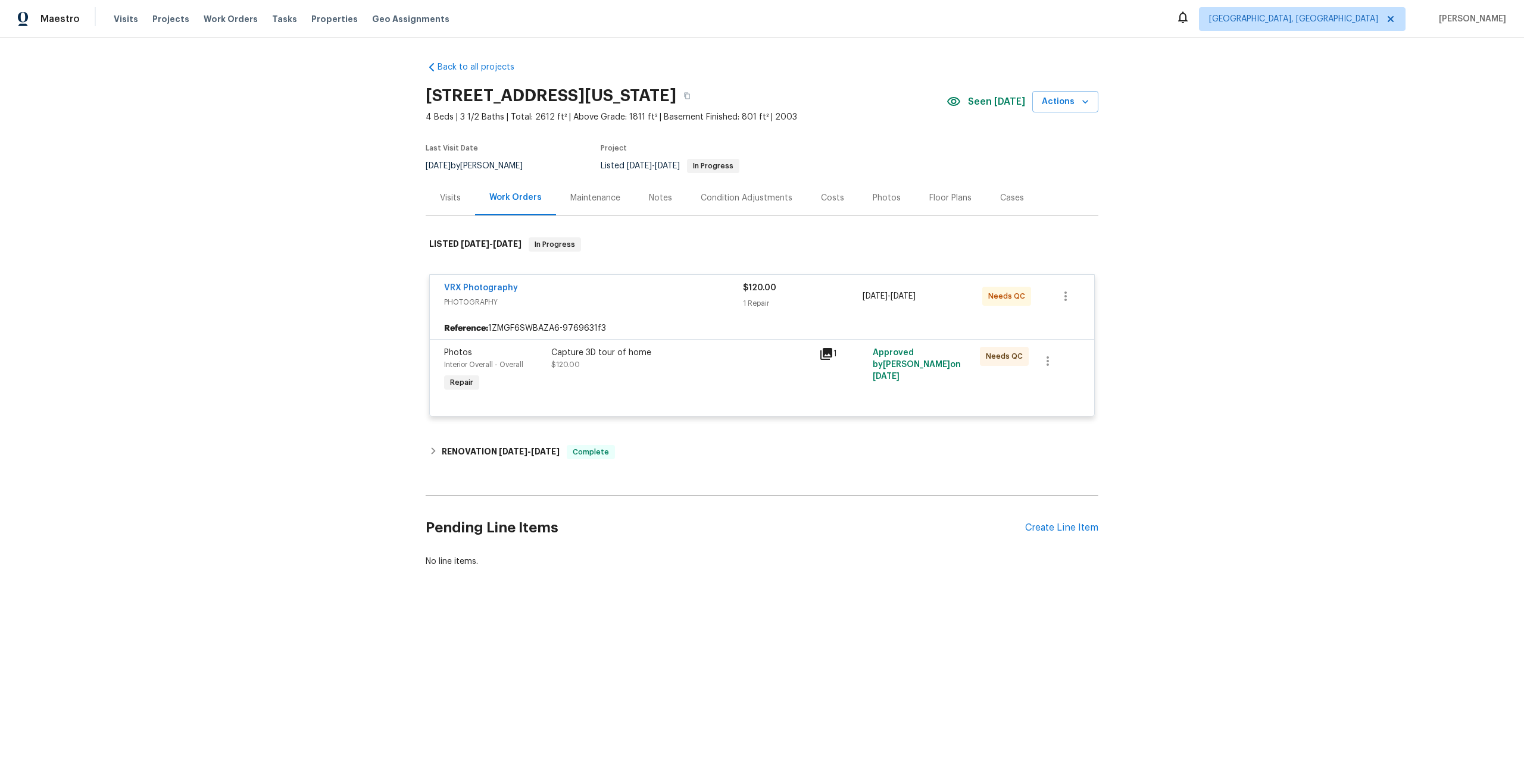
click at [702, 376] on div "Capture 3D tour of home $120.00" at bounding box center [682, 371] width 268 height 55
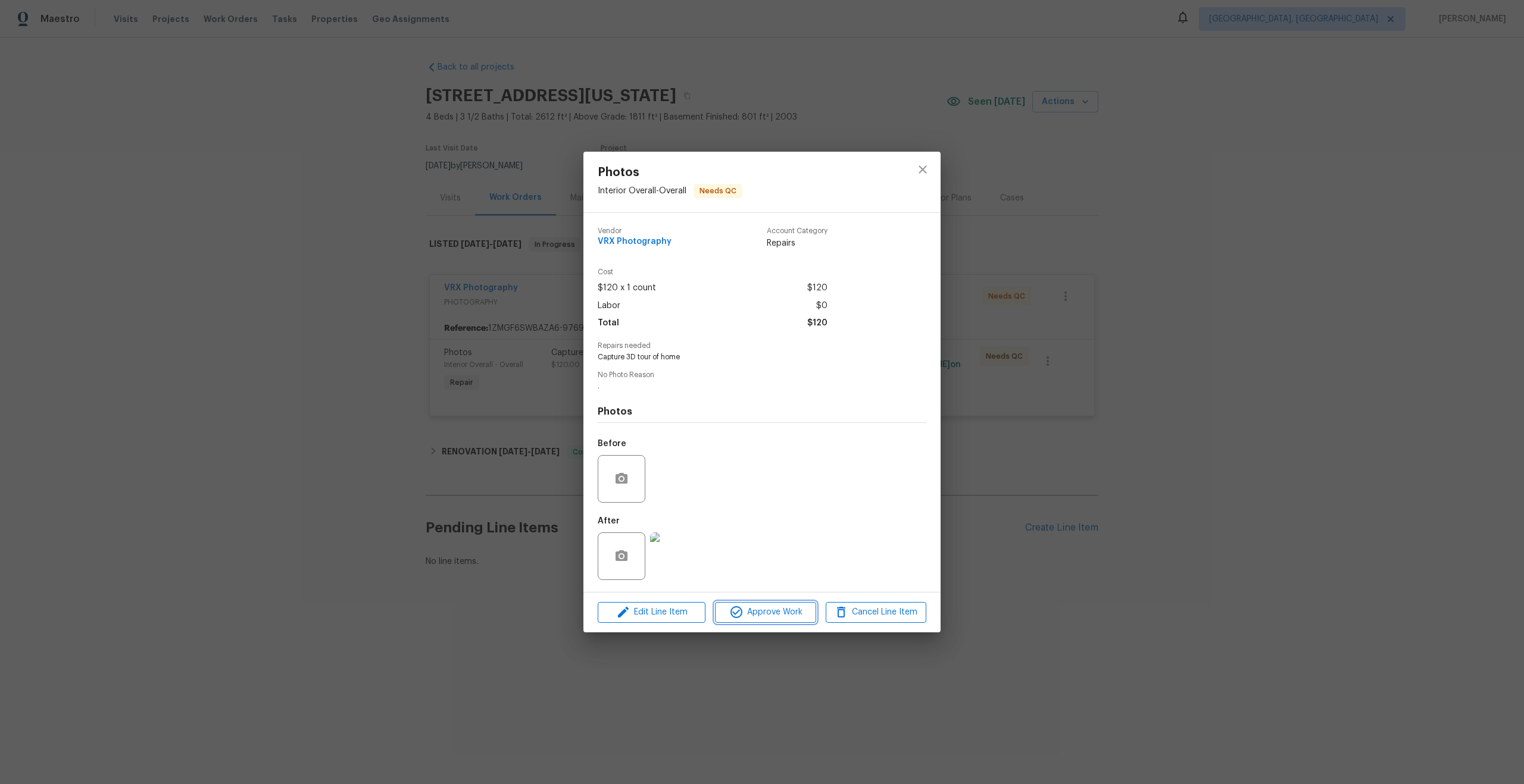
click at [768, 608] on span "Approve Work" at bounding box center [765, 612] width 93 height 15
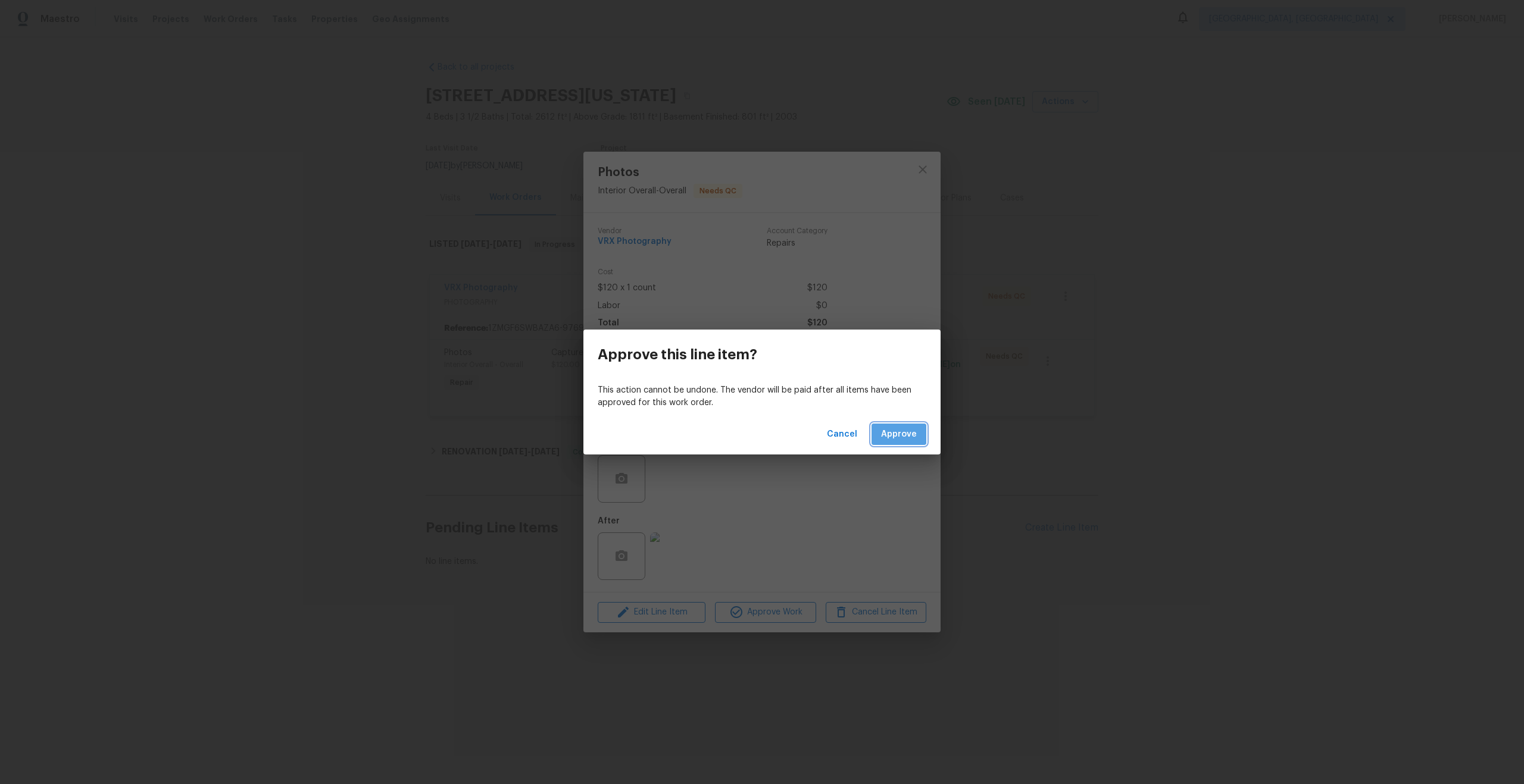
click at [896, 434] on span "Approve" at bounding box center [899, 434] width 35 height 15
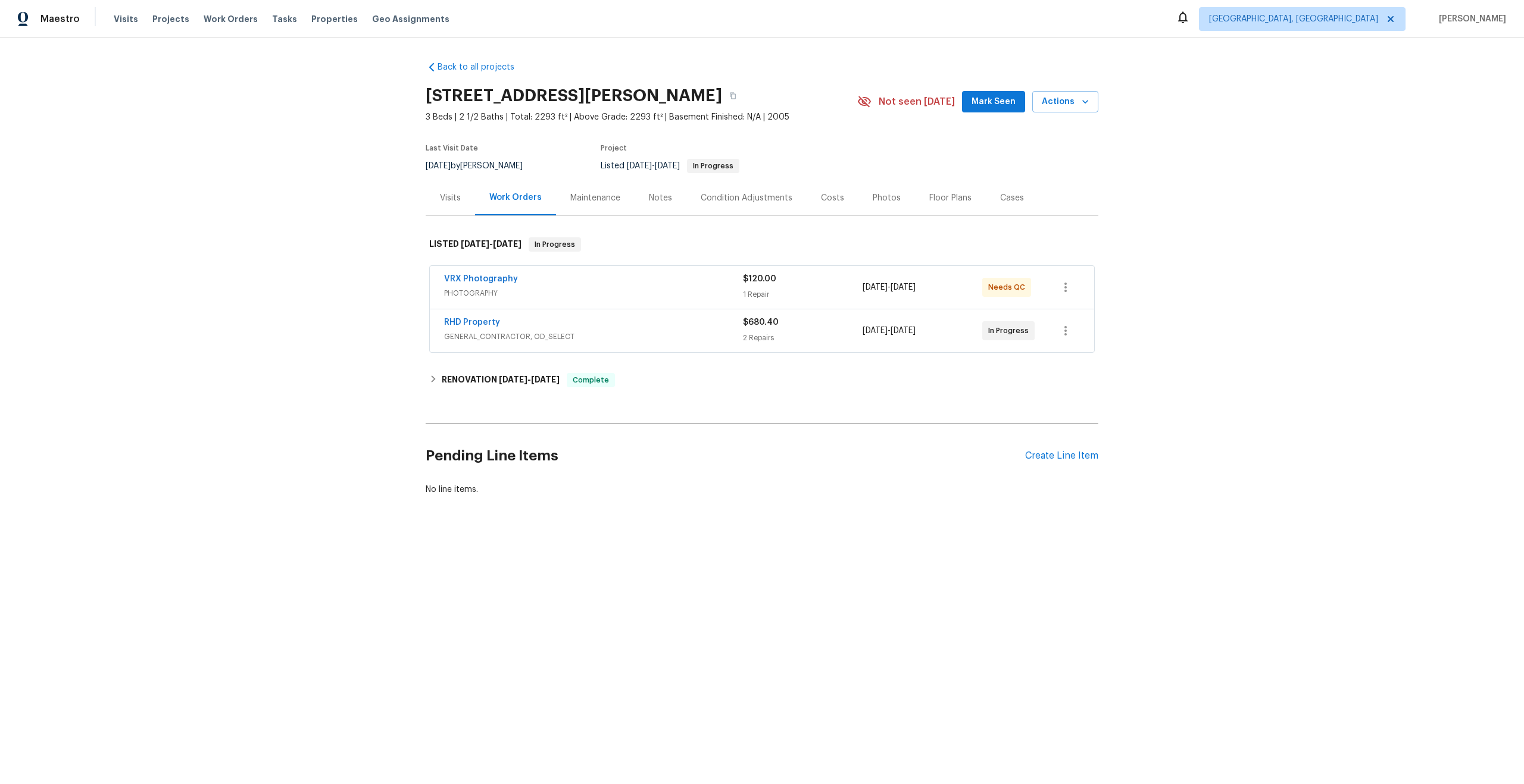
click at [701, 287] on span "PHOTOGRAPHY" at bounding box center [593, 293] width 299 height 12
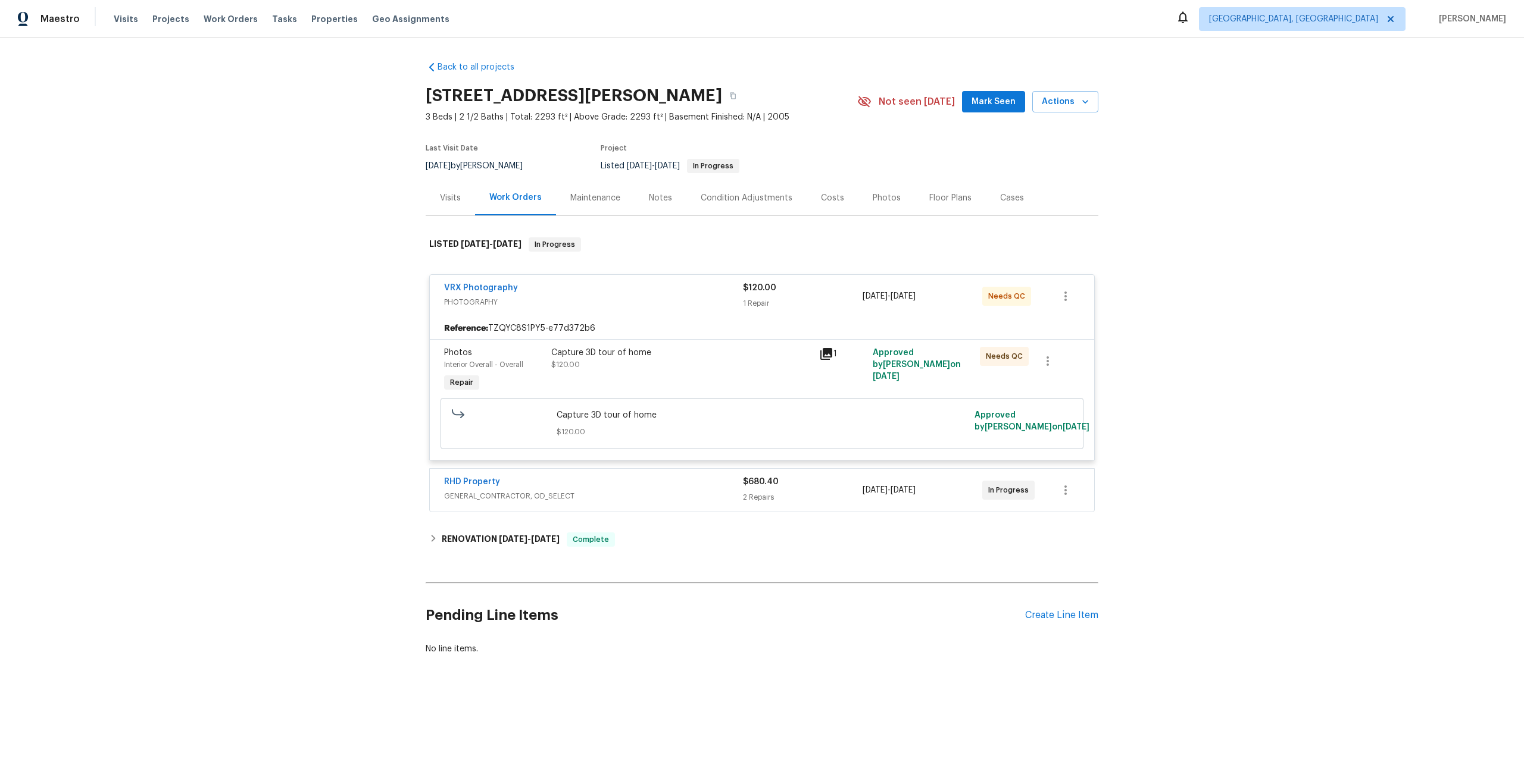
click at [720, 376] on div "Capture 3D tour of home $120.00" at bounding box center [682, 371] width 268 height 55
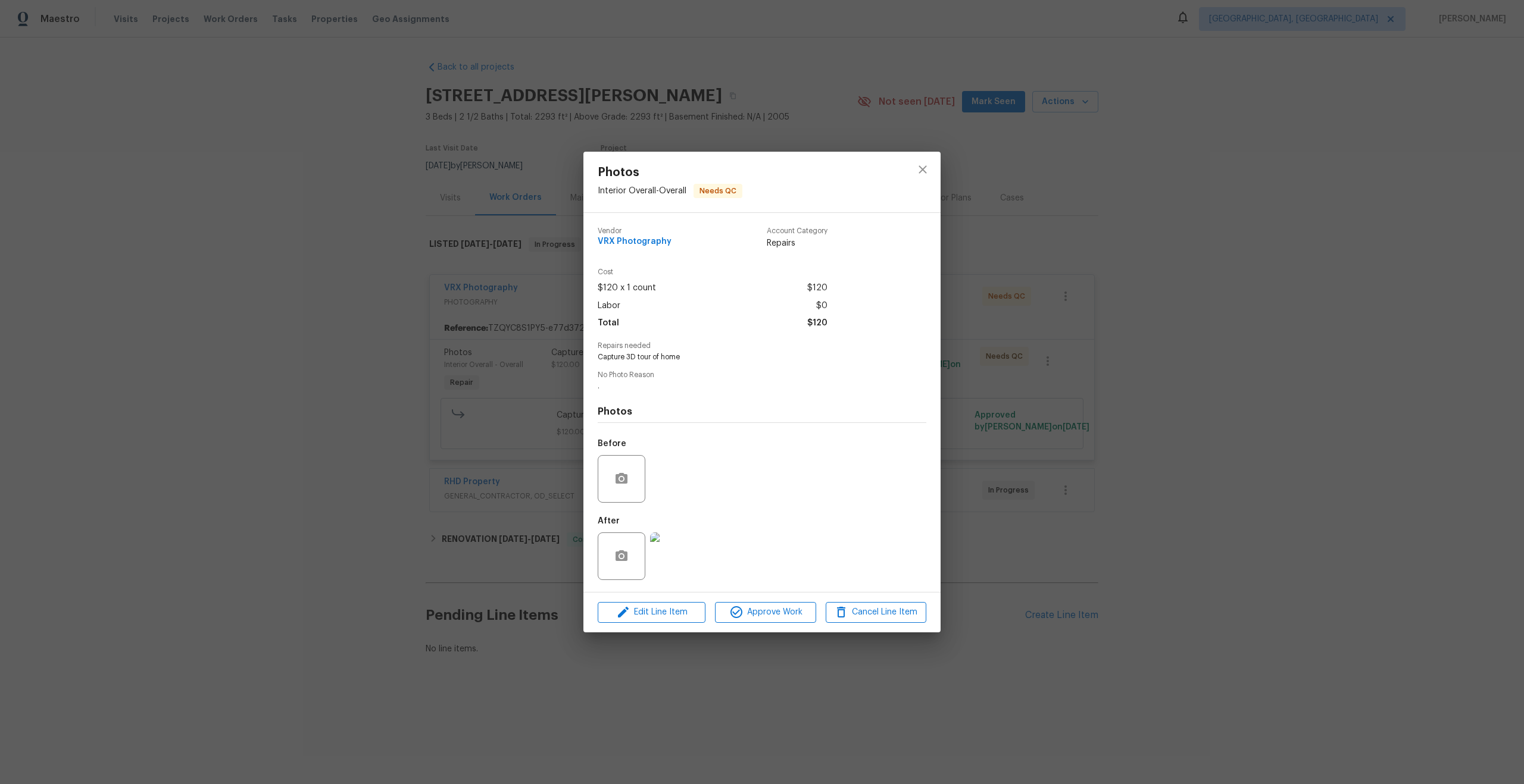
click at [674, 548] on img at bounding box center [673, 555] width 47 height 47
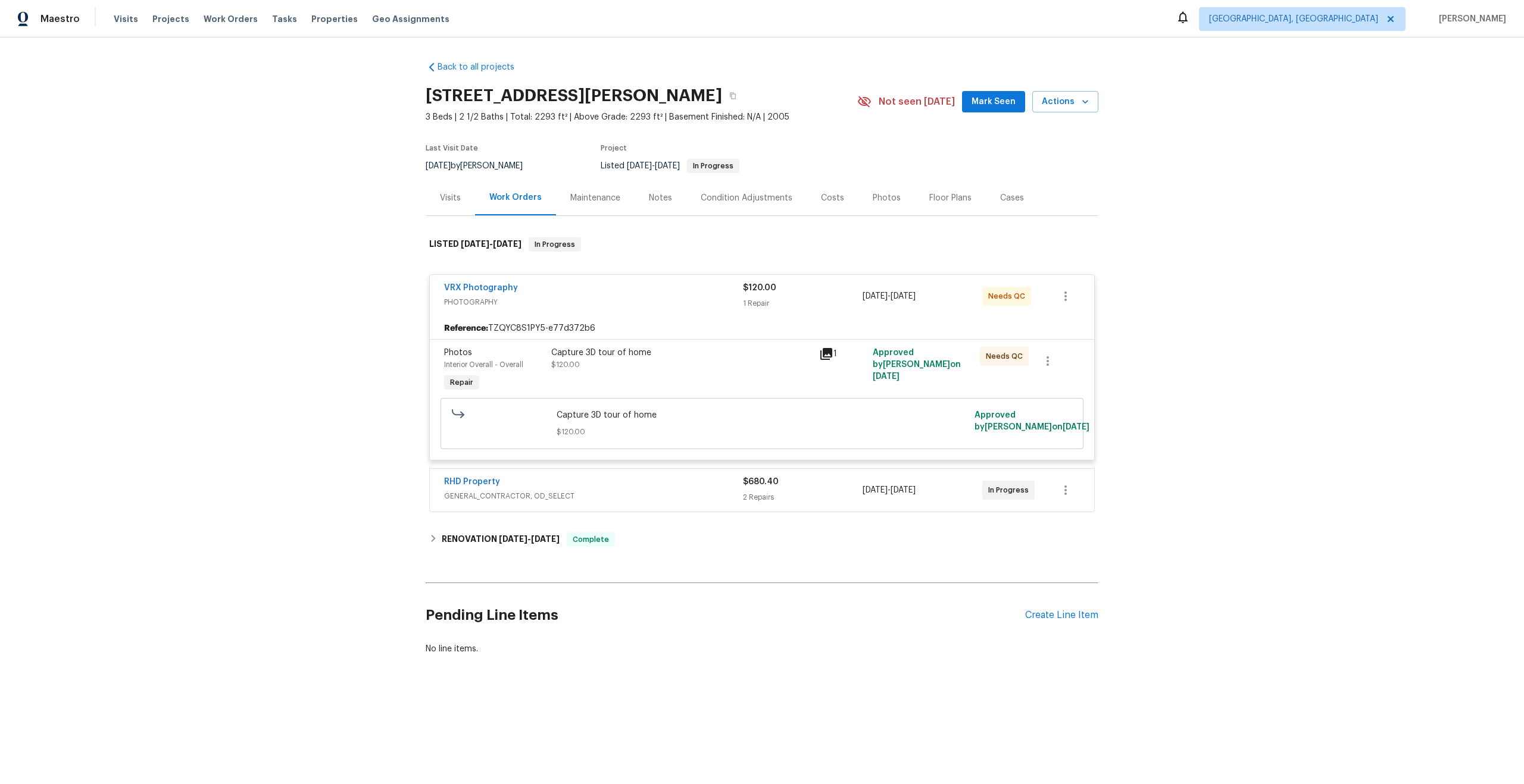
click at [762, 422] on div "Capture 3D tour of home $120.00" at bounding box center [762, 424] width 411 height 29
click at [769, 383] on div "Capture 3D tour of home $120.00" at bounding box center [682, 371] width 268 height 55
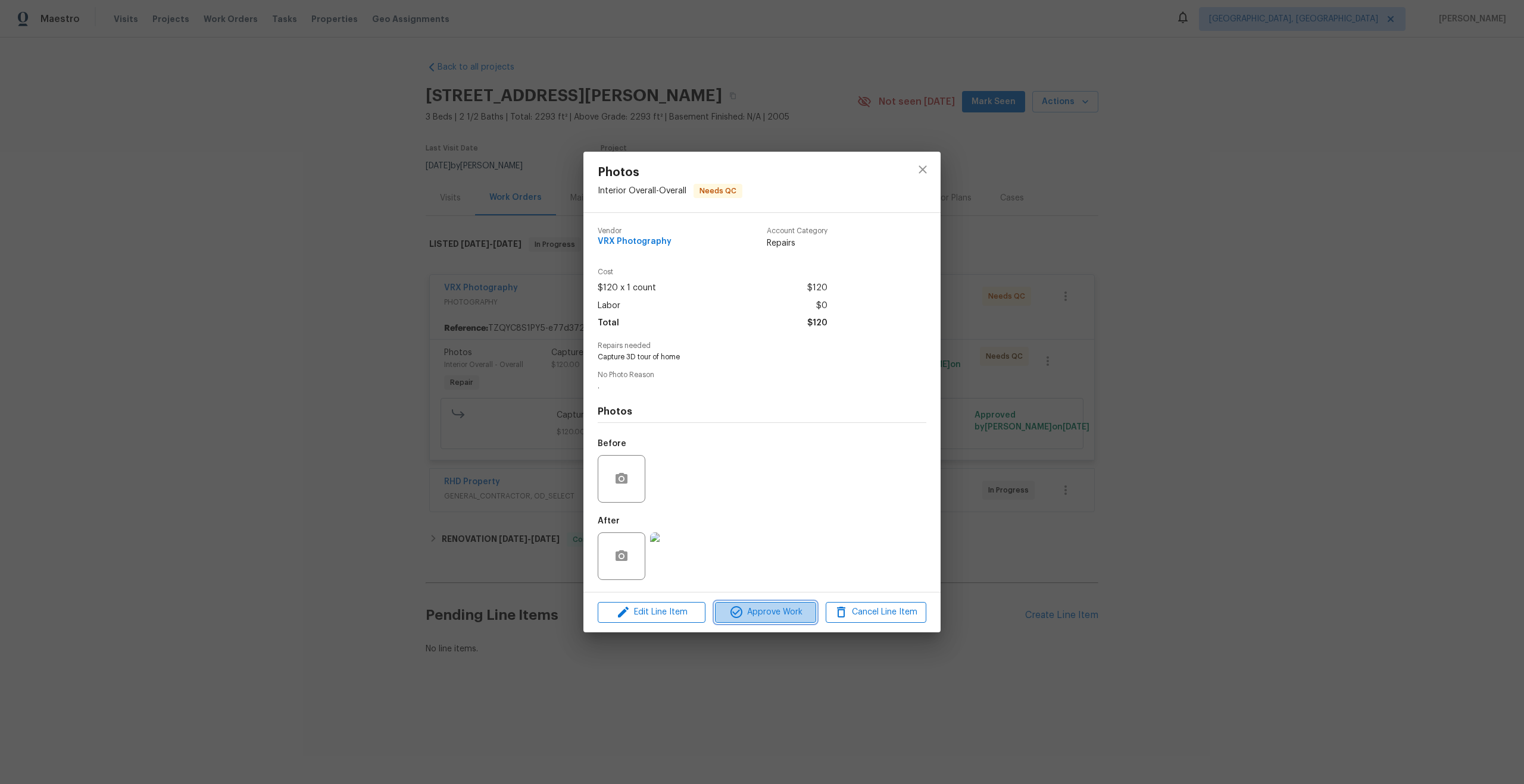
click at [788, 620] on button "Approve Work" at bounding box center [764, 612] width 100 height 21
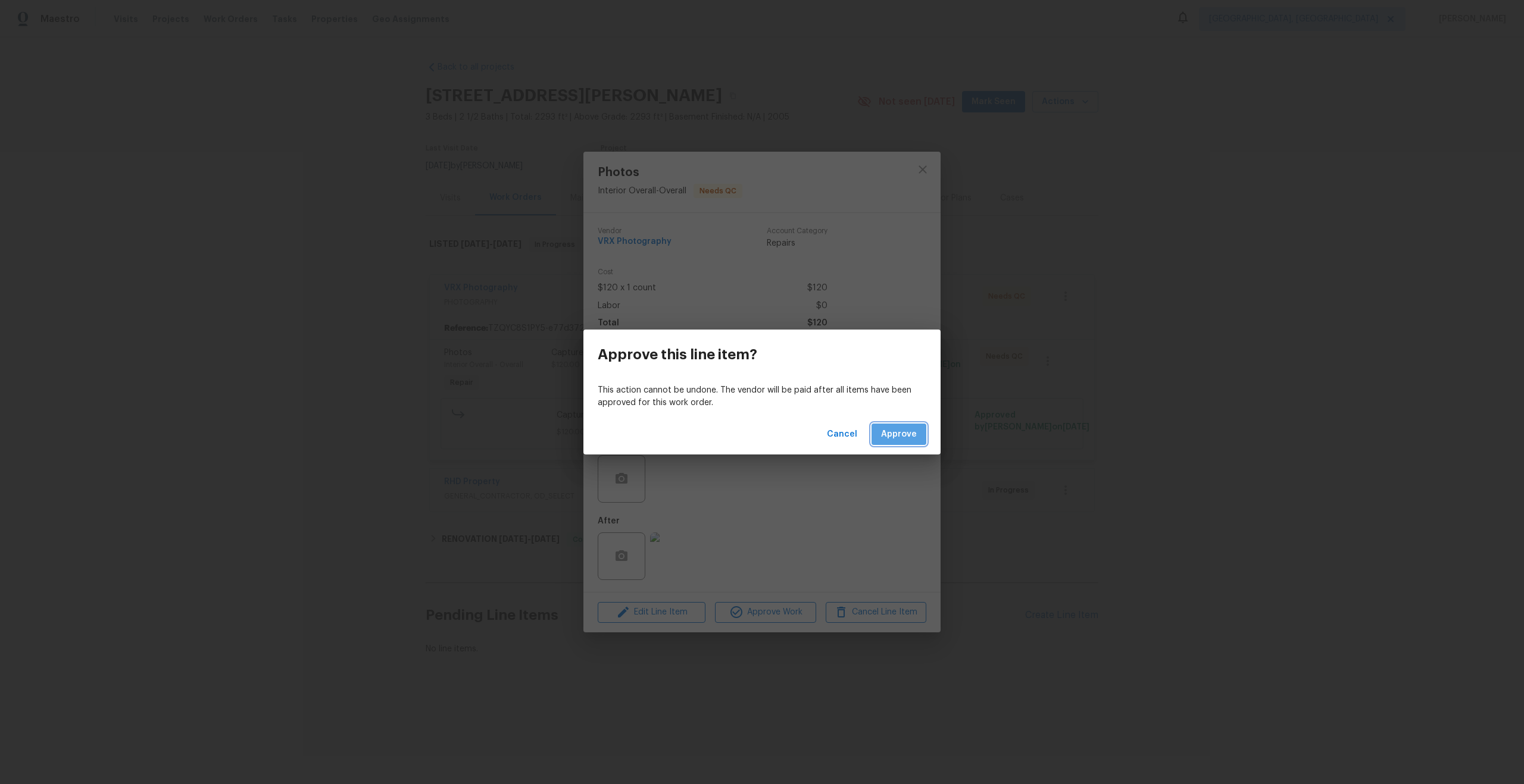
click at [903, 443] on button "Approve" at bounding box center [899, 434] width 55 height 22
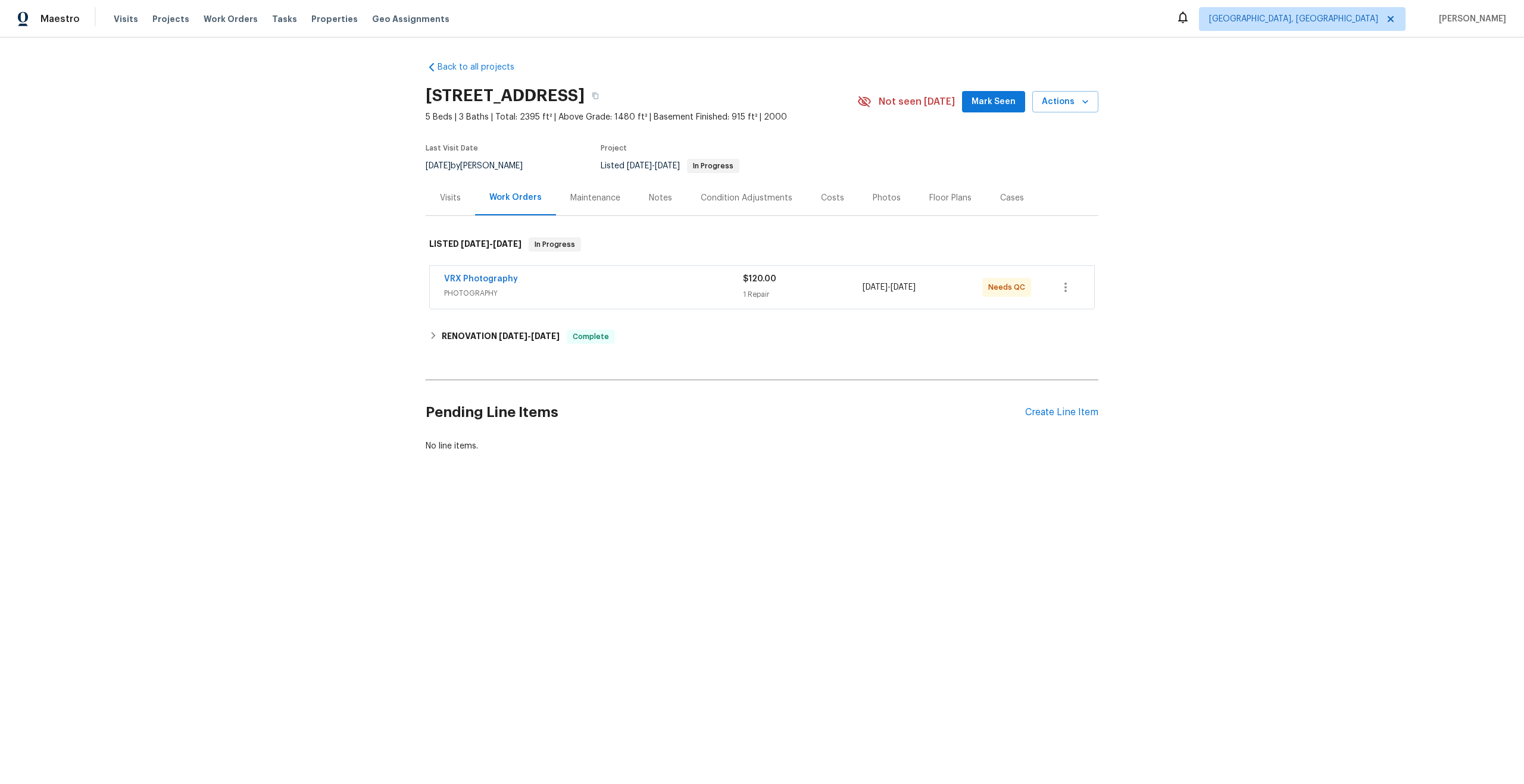
click at [667, 287] on span "PHOTOGRAPHY" at bounding box center [593, 293] width 299 height 12
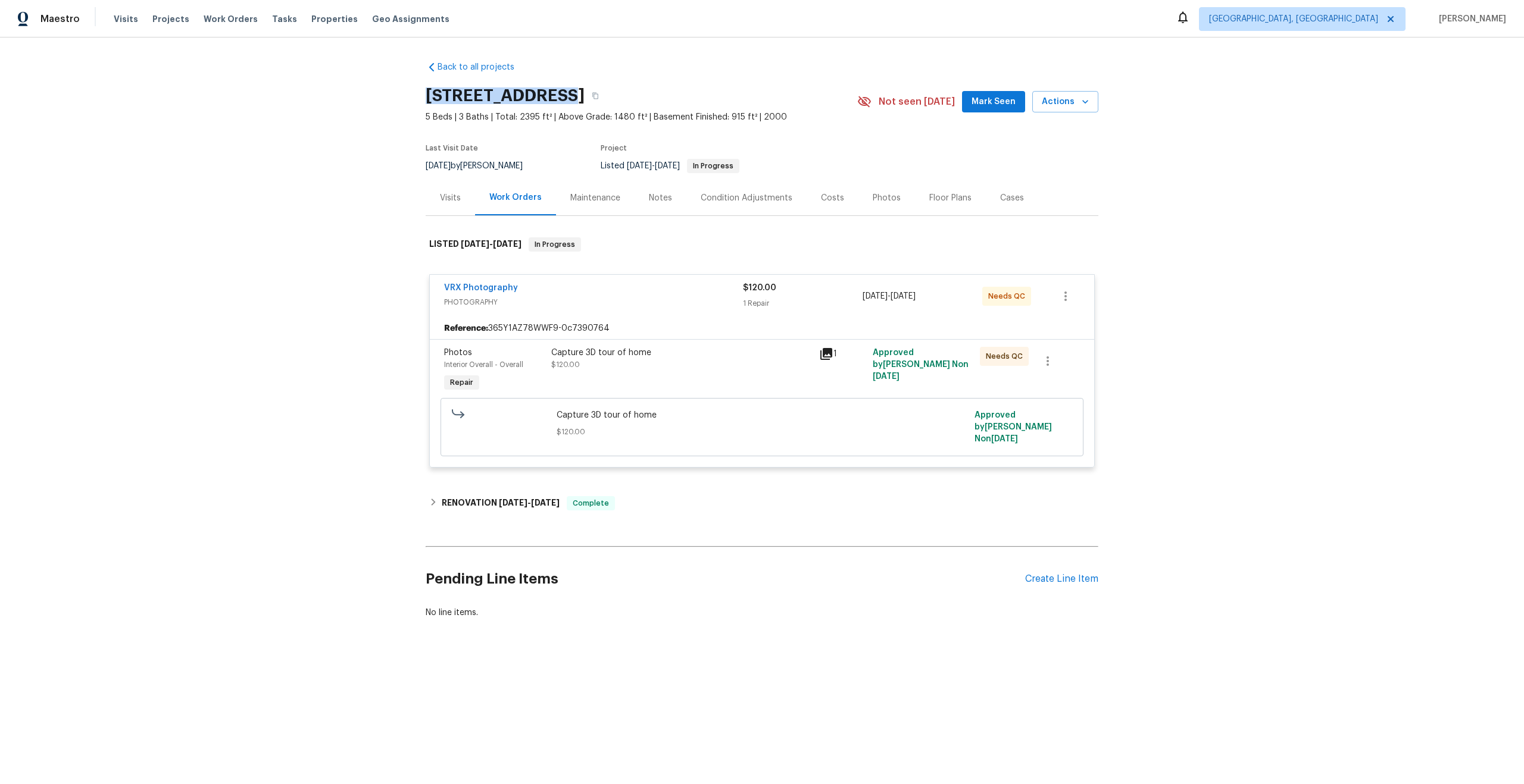
drag, startPoint x: 544, startPoint y: 91, endPoint x: 426, endPoint y: 88, distance: 118.0
click at [426, 90] on h2 "70 Stallion Run, Dallas, GA 30132" at bounding box center [505, 95] width 159 height 12
copy h2 "70 Stallion Run"
click at [685, 372] on div "Capture 3D tour of home $120.00" at bounding box center [682, 371] width 268 height 55
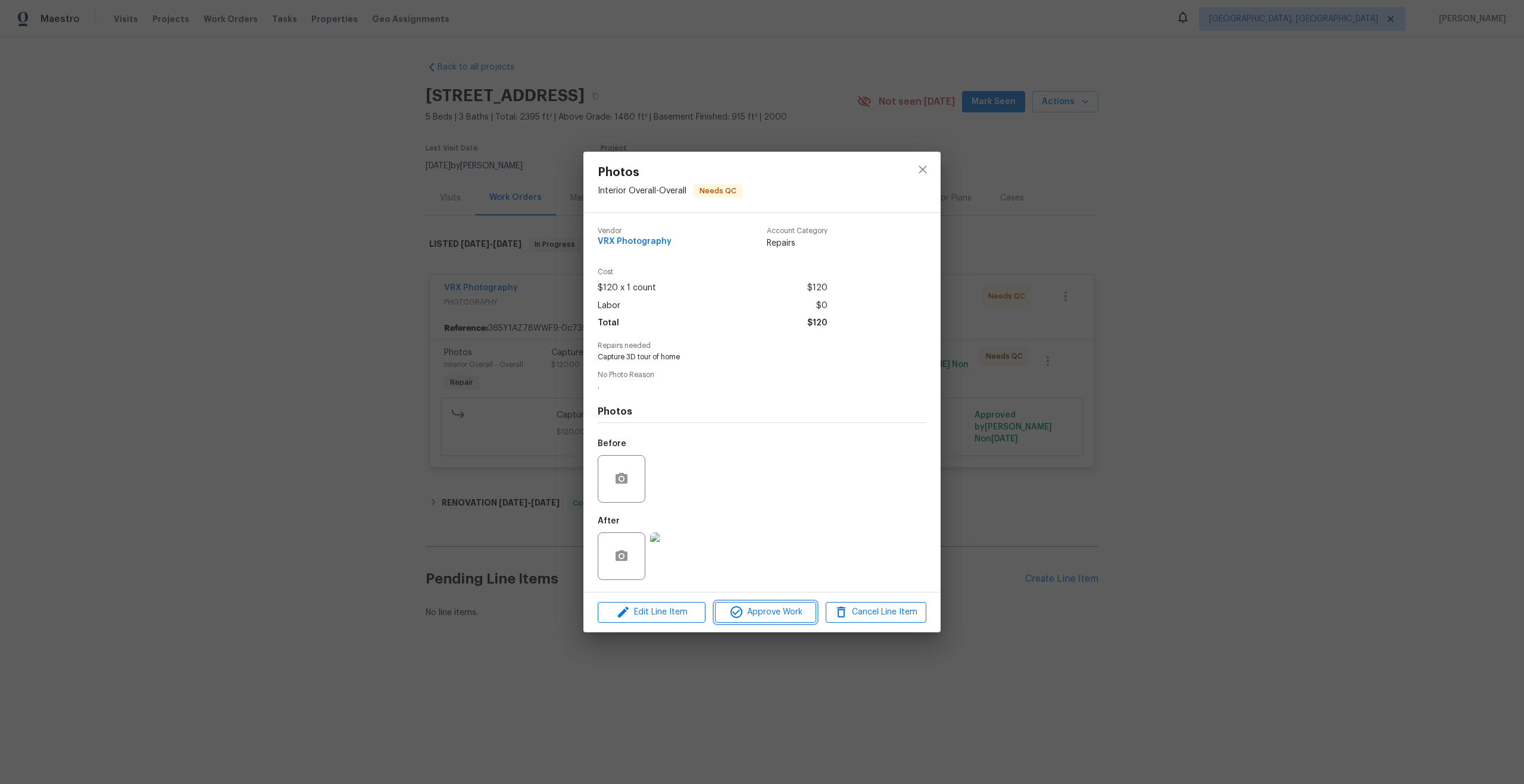
click at [772, 619] on button "Approve Work" at bounding box center [764, 612] width 100 height 21
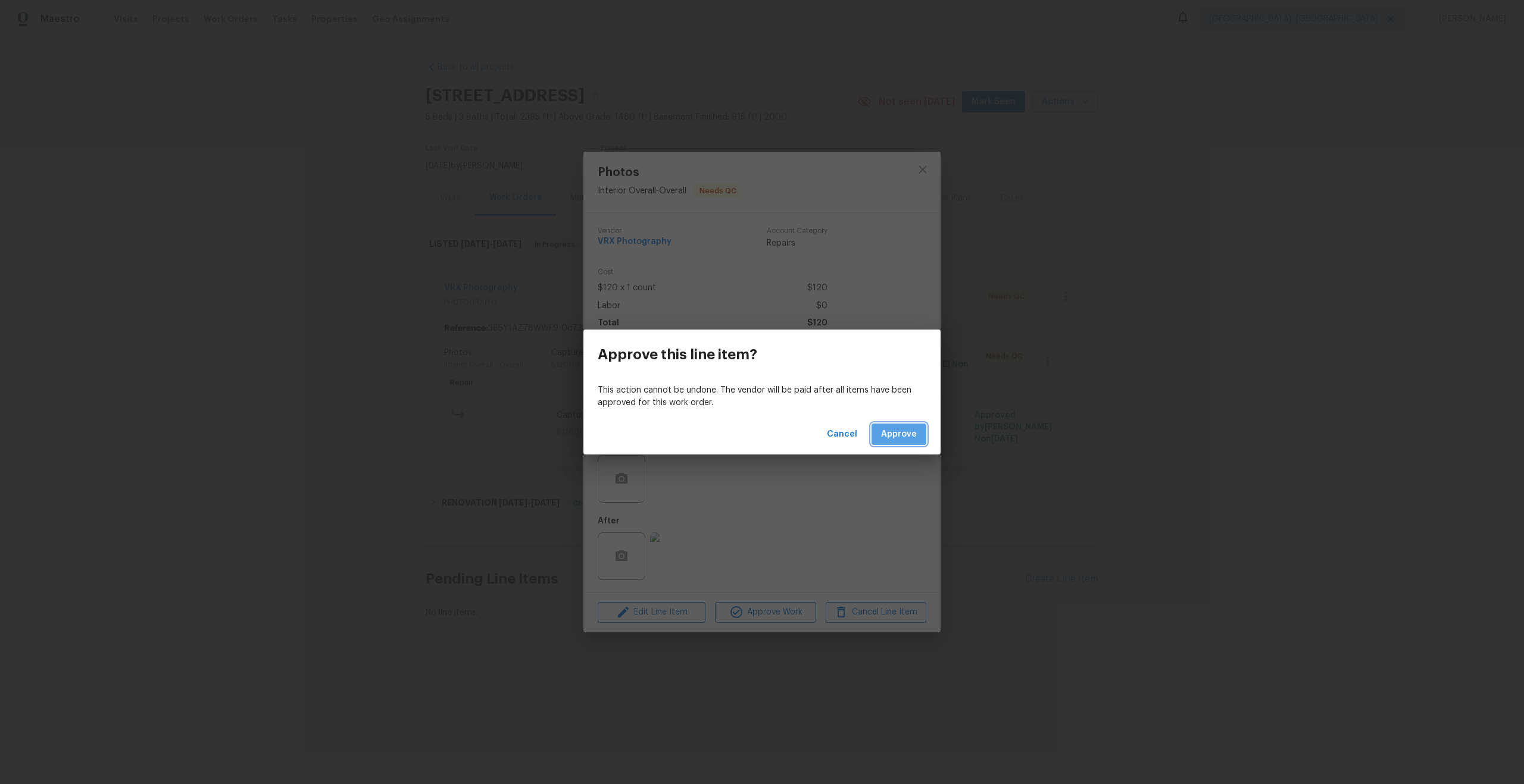
click at [903, 429] on span "Approve" at bounding box center [899, 434] width 35 height 15
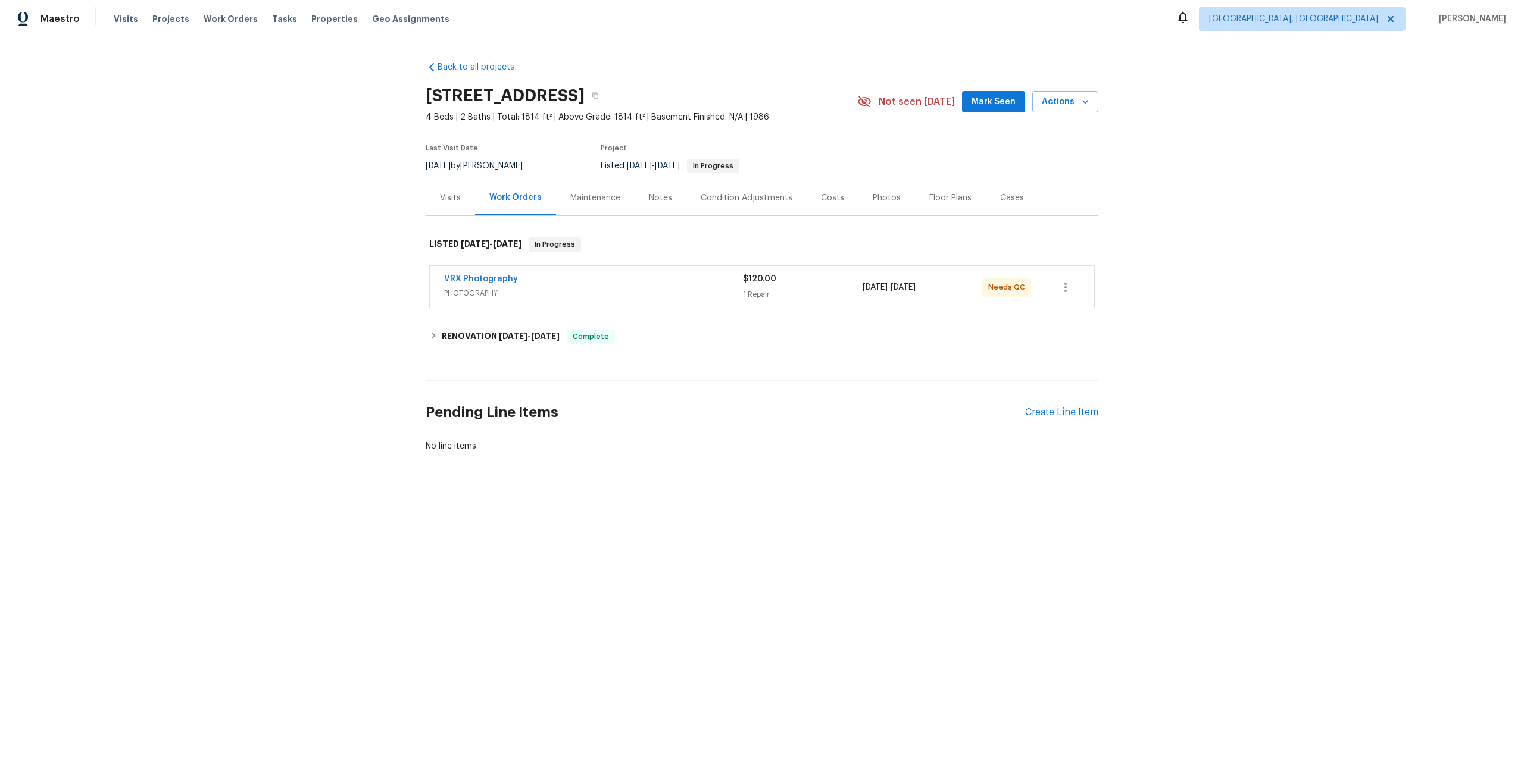
drag, startPoint x: 576, startPoint y: 95, endPoint x: 415, endPoint y: 95, distance: 161.0
click at [415, 95] on div "Back to all projects [STREET_ADDRESS] 4 Beds | 2 Baths | Total: 1814 ft² | Abov…" at bounding box center [762, 285] width 1524 height 495
copy h2 "[STREET_ADDRESS]"
click at [657, 295] on span "PHOTOGRAPHY" at bounding box center [593, 293] width 299 height 12
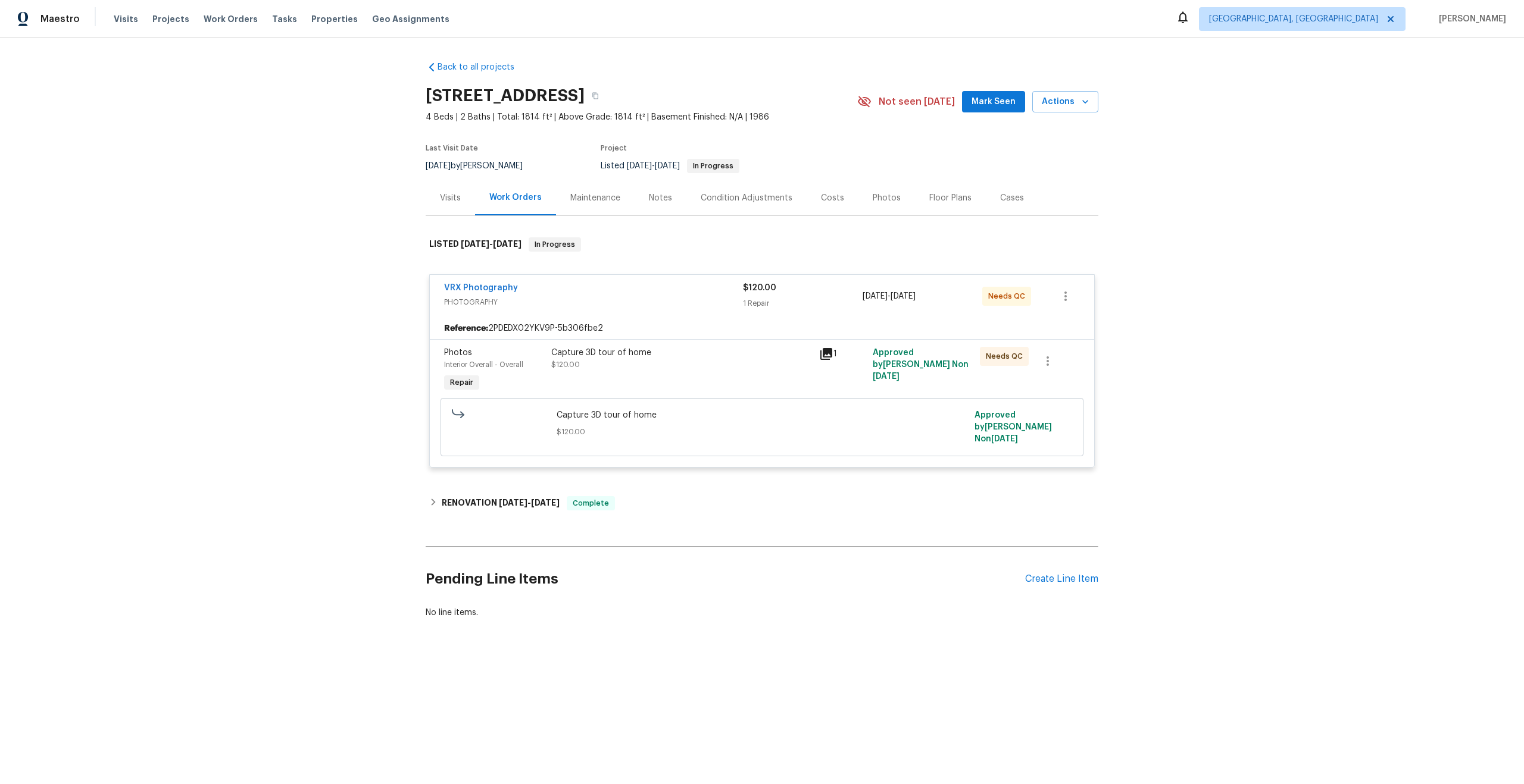
click at [696, 357] on div "Capture 3D tour of home" at bounding box center [681, 352] width 261 height 12
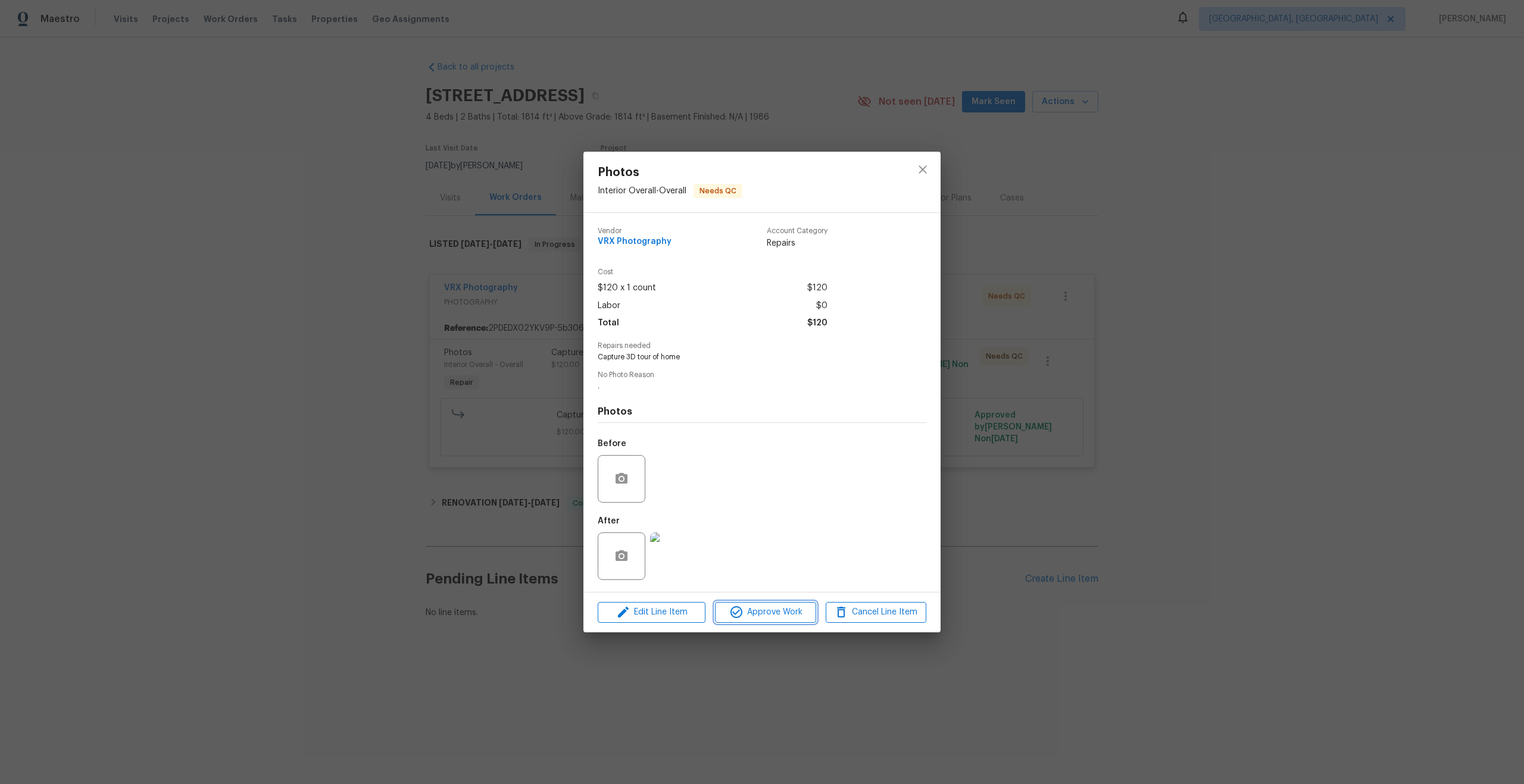
click at [774, 615] on span "Approve Work" at bounding box center [765, 612] width 93 height 15
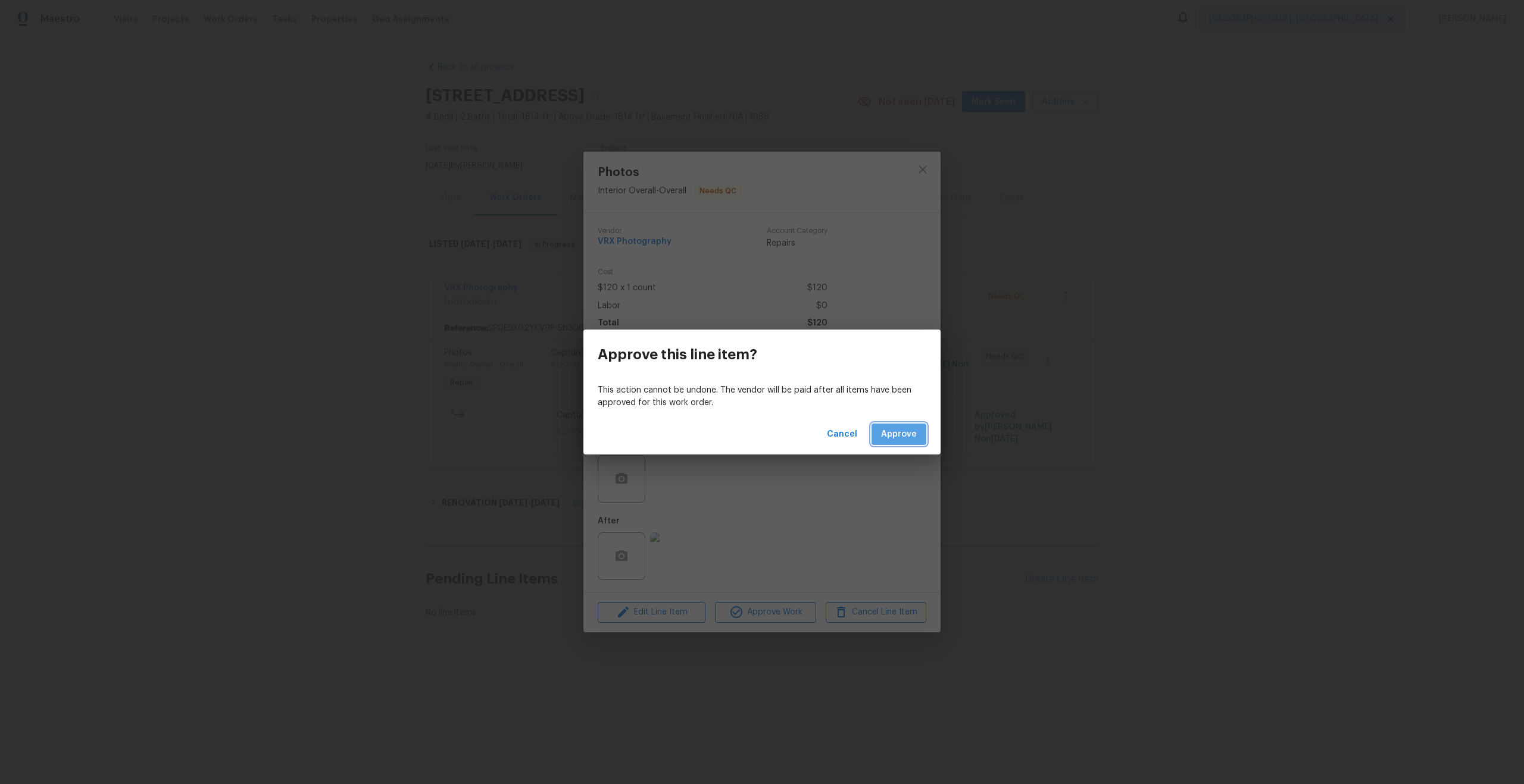
click at [895, 429] on span "Approve" at bounding box center [899, 434] width 35 height 15
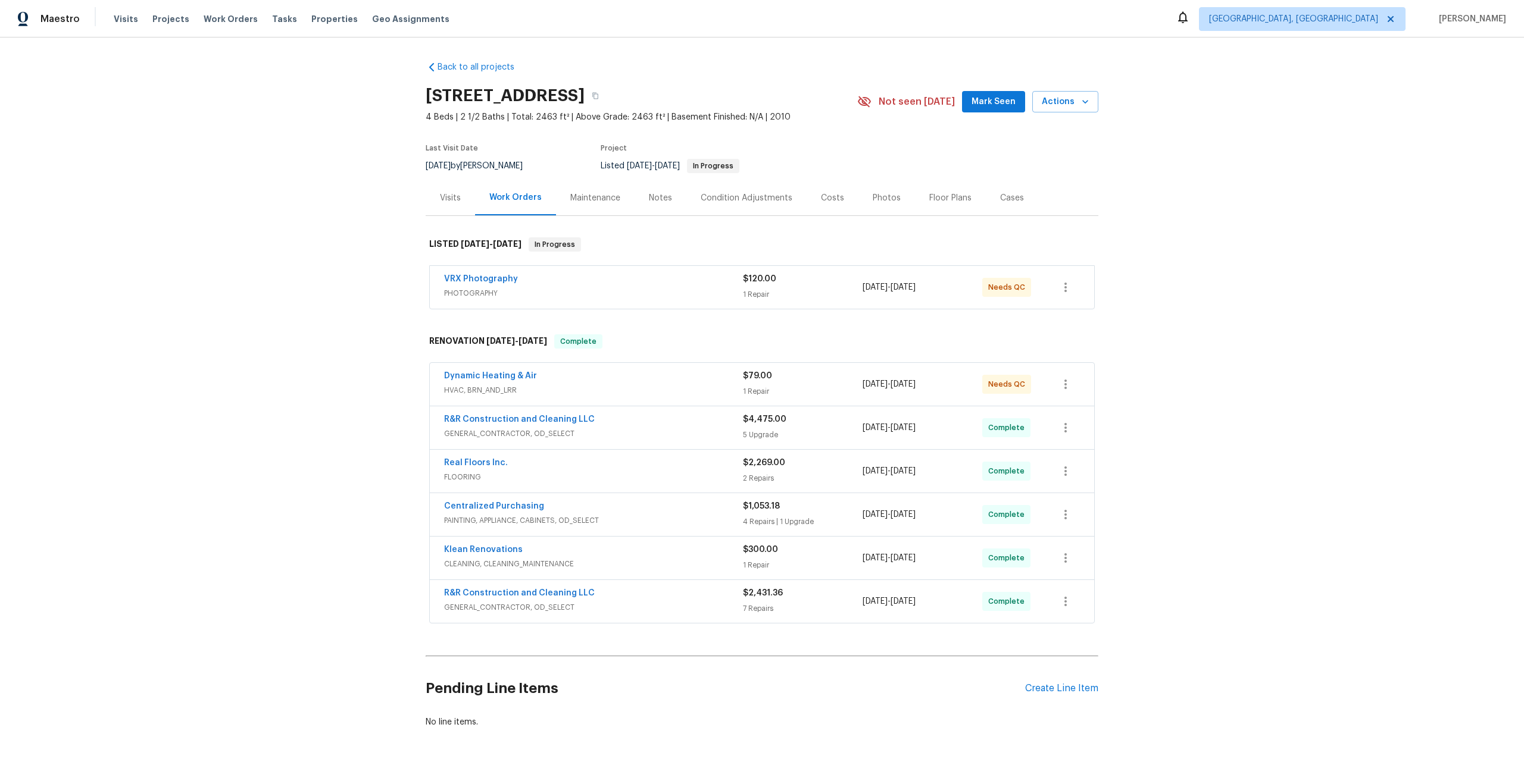
click at [631, 300] on div "VRX Photography PHOTOGRAPHY" at bounding box center [593, 287] width 299 height 29
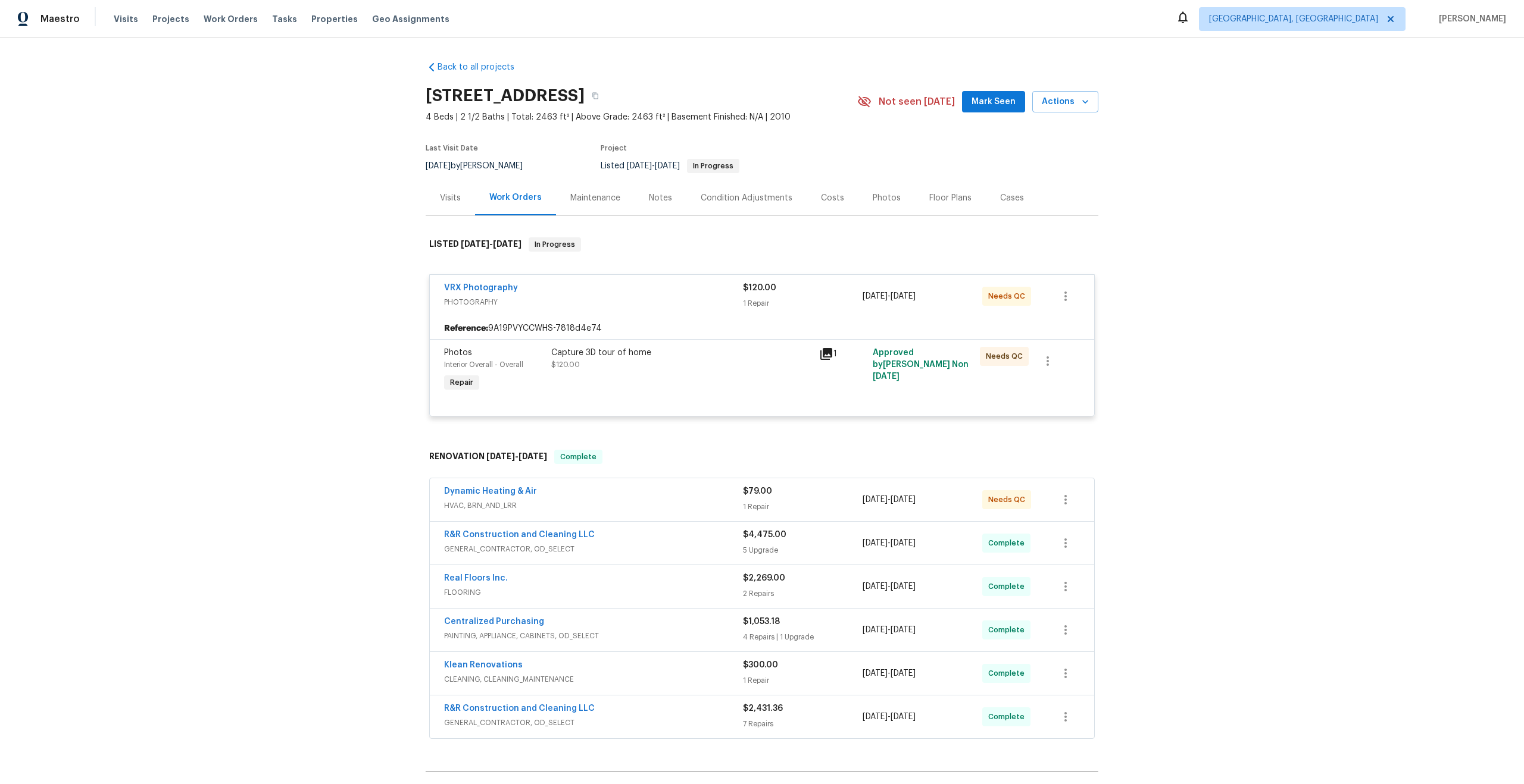
click at [716, 387] on div "Capture 3D tour of home $120.00" at bounding box center [682, 371] width 268 height 55
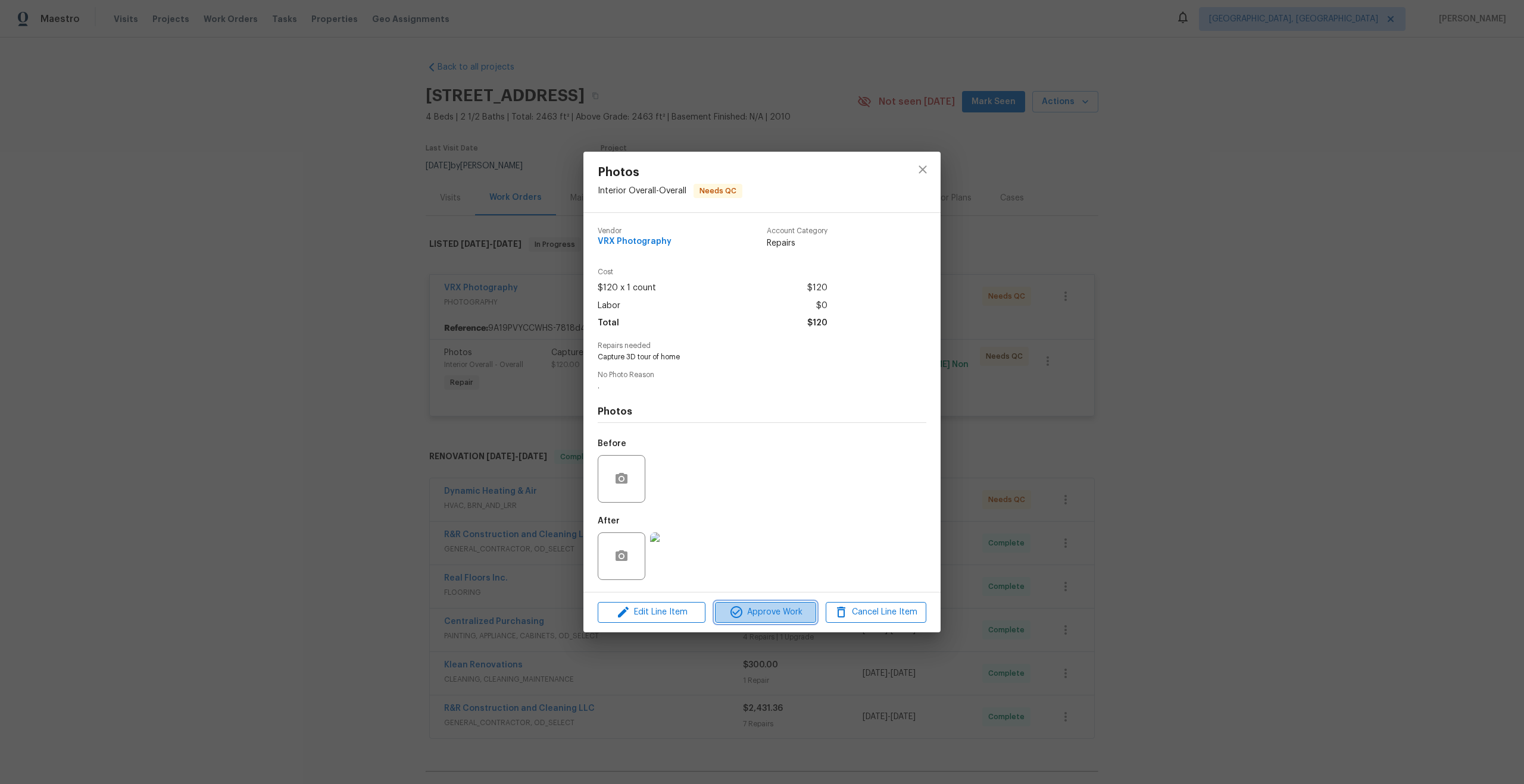
click at [785, 611] on span "Approve Work" at bounding box center [765, 612] width 93 height 15
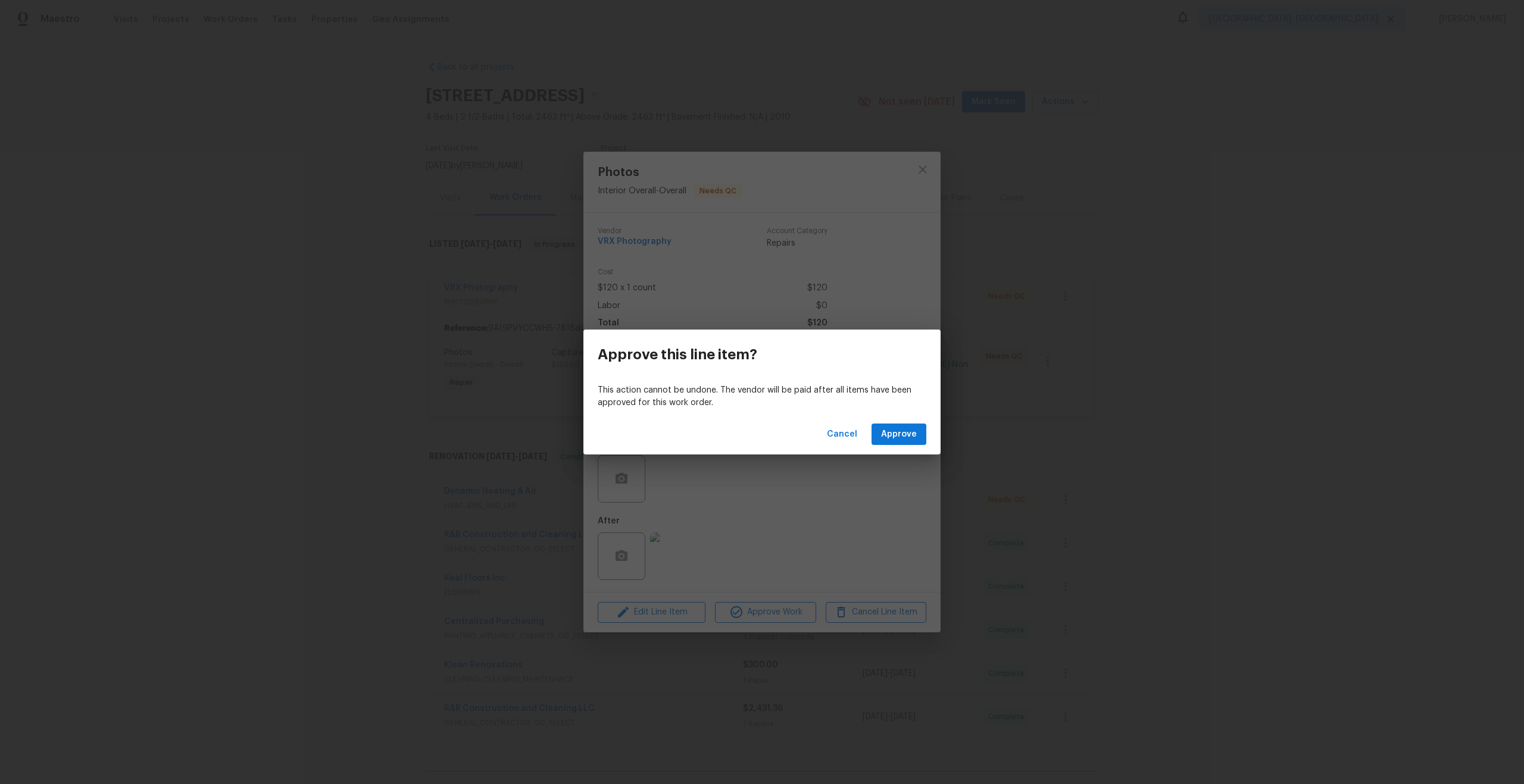
click at [905, 449] on div "Cancel Approve" at bounding box center [761, 434] width 357 height 41
click at [907, 426] on button "Approve" at bounding box center [899, 434] width 55 height 22
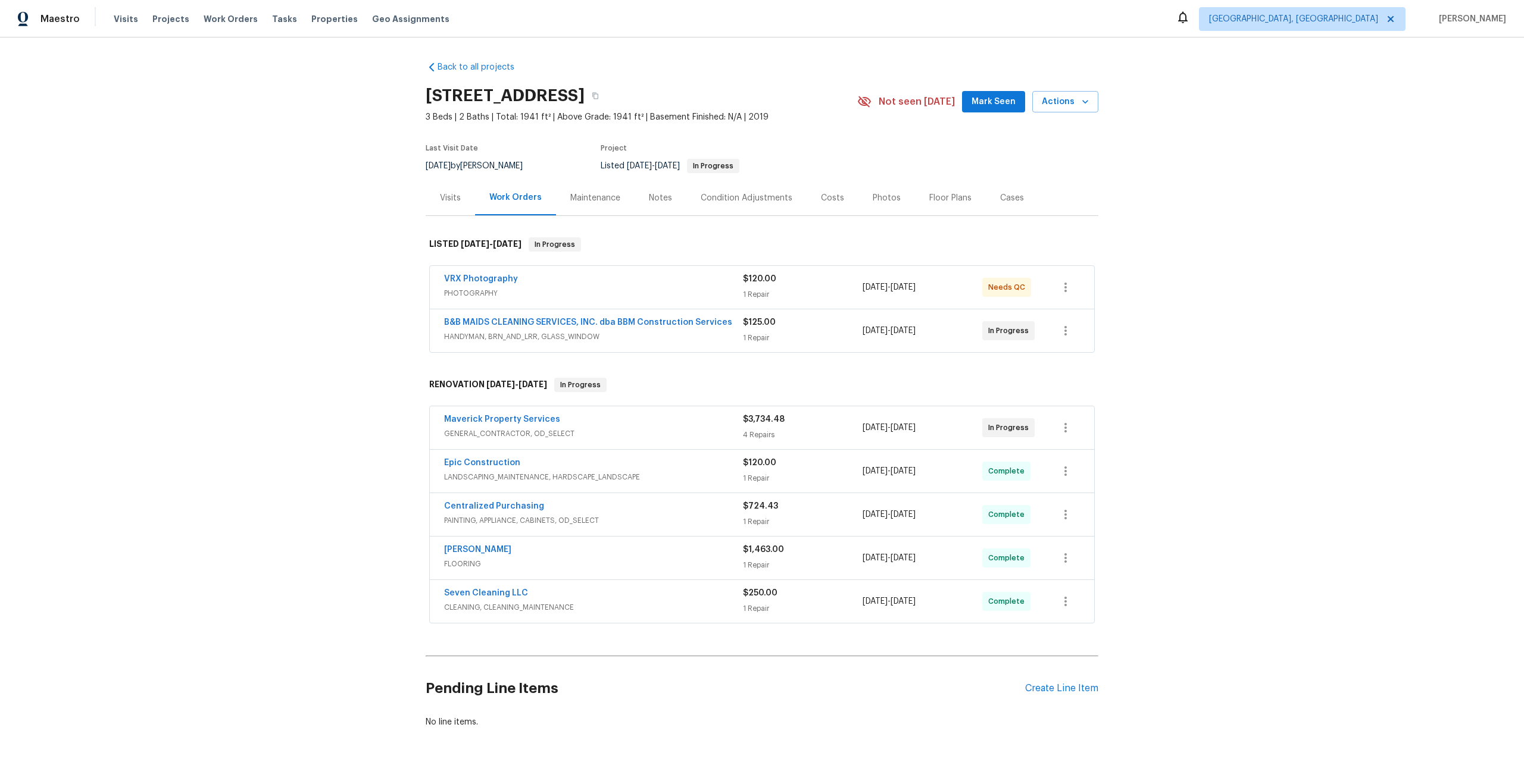
click at [655, 274] on div "VRX Photography" at bounding box center [593, 280] width 299 height 14
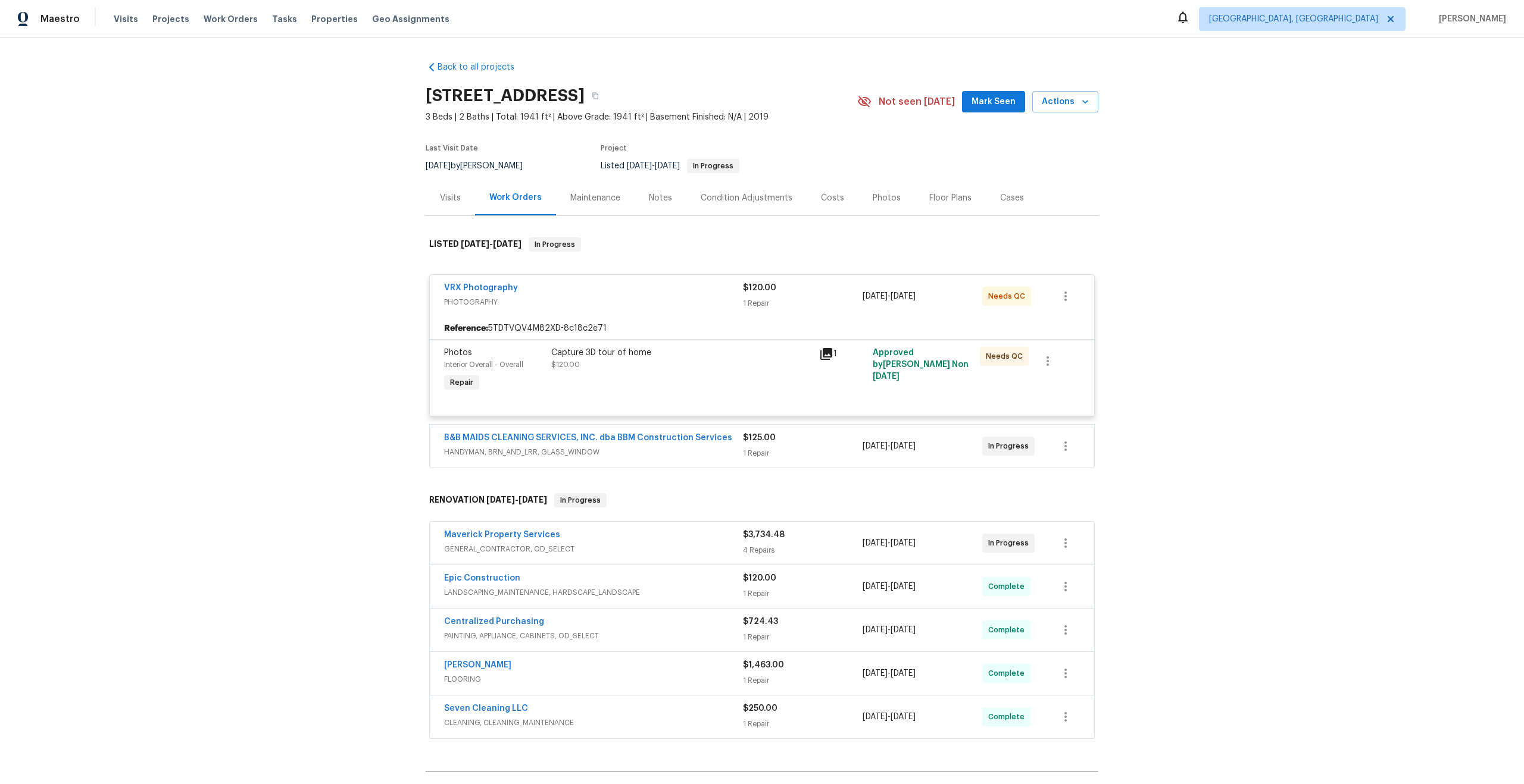
drag, startPoint x: 574, startPoint y: 95, endPoint x: 428, endPoint y: 95, distance: 146.0
click at [427, 95] on h2 "[STREET_ADDRESS]" at bounding box center [505, 95] width 159 height 12
copy h2 "[STREET_ADDRESS]"
click at [691, 313] on div "VRX Photography PHOTOGRAPHY $120.00 1 Repair [DATE] - [DATE] Needs QC" at bounding box center [761, 295] width 664 height 43
click at [732, 368] on div "Capture 3D tour of home $120.00" at bounding box center [681, 359] width 261 height 24
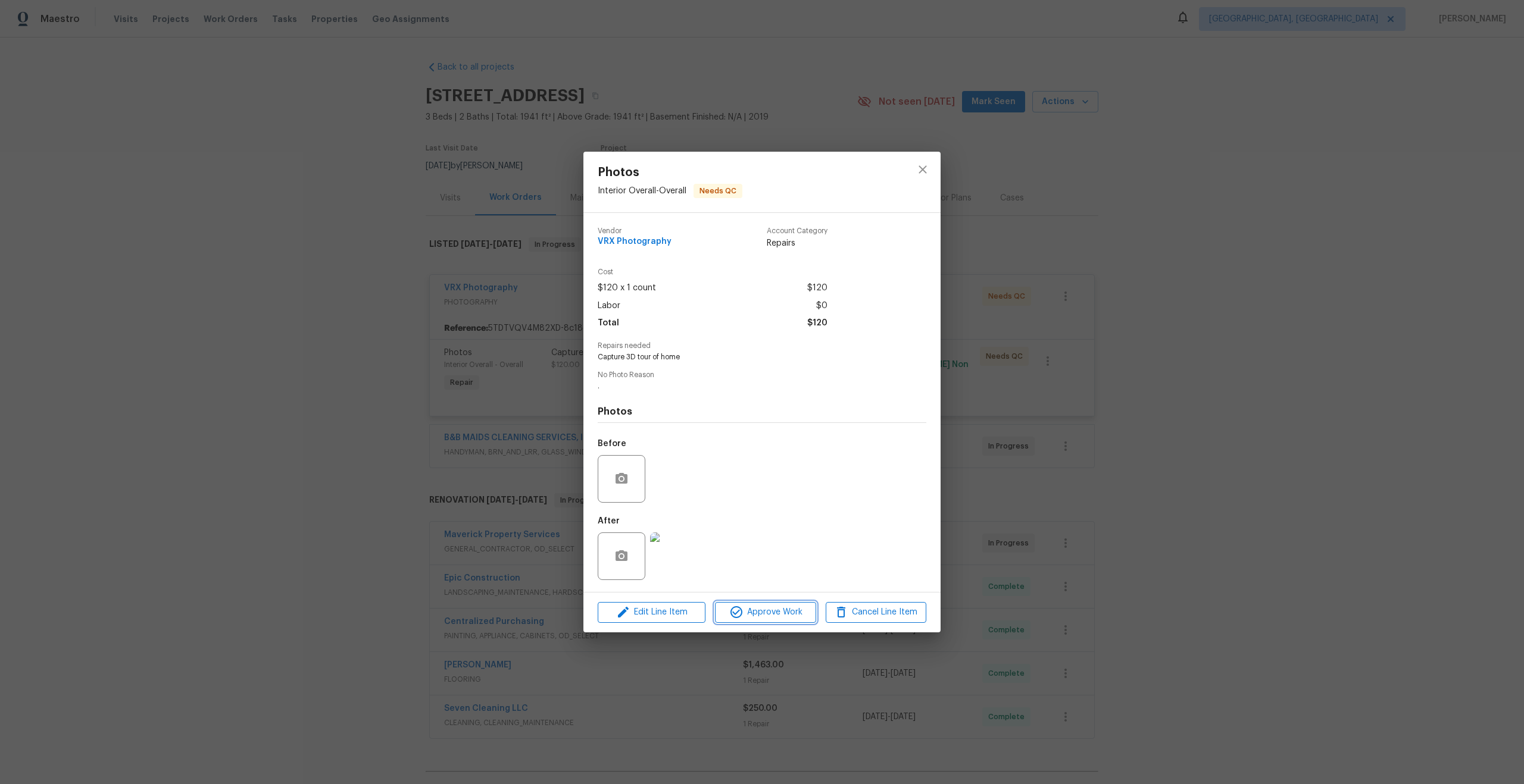
click at [771, 611] on span "Approve Work" at bounding box center [765, 612] width 93 height 15
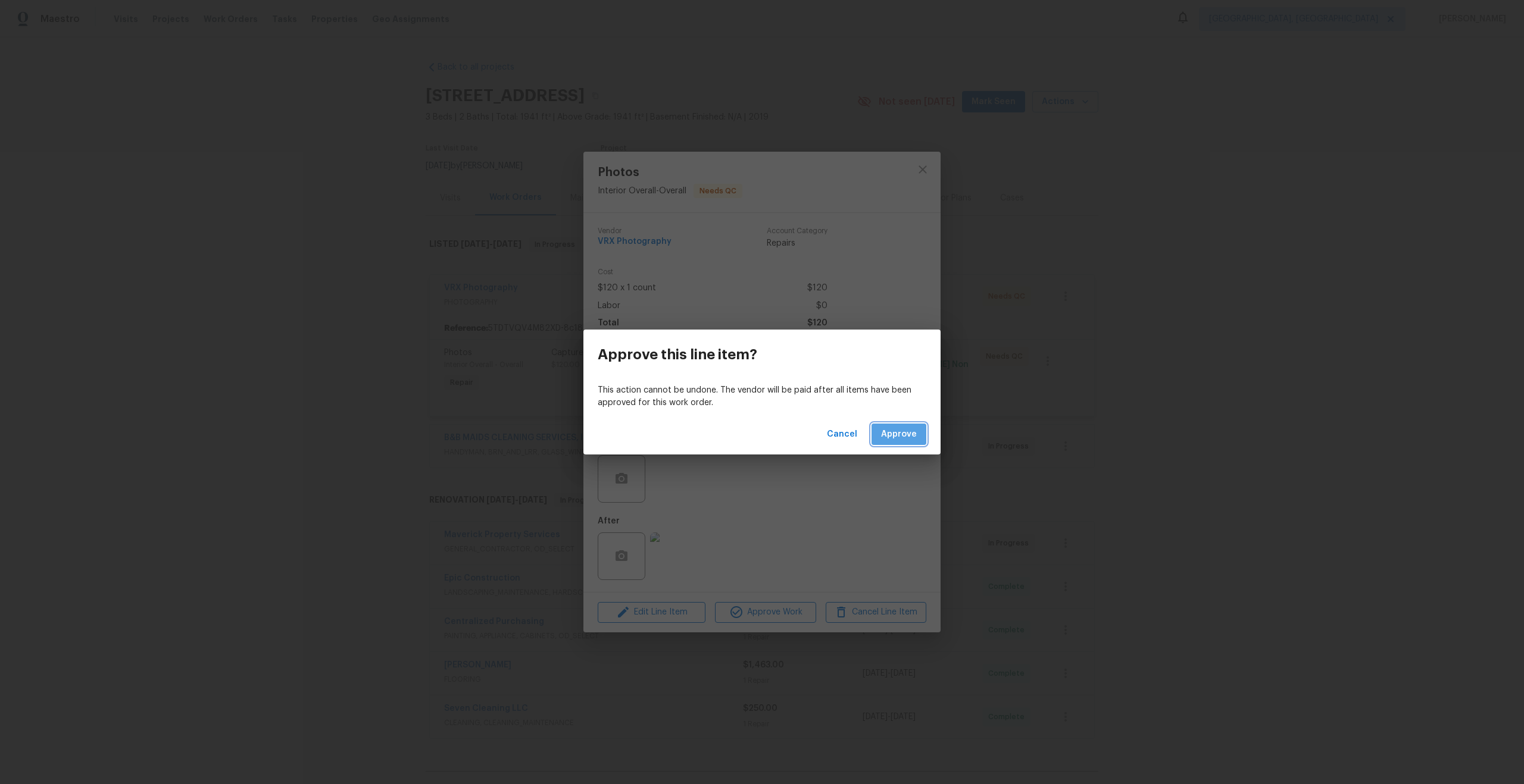
click at [910, 440] on span "Approve" at bounding box center [899, 434] width 35 height 15
